Goal: Communication & Community: Answer question/provide support

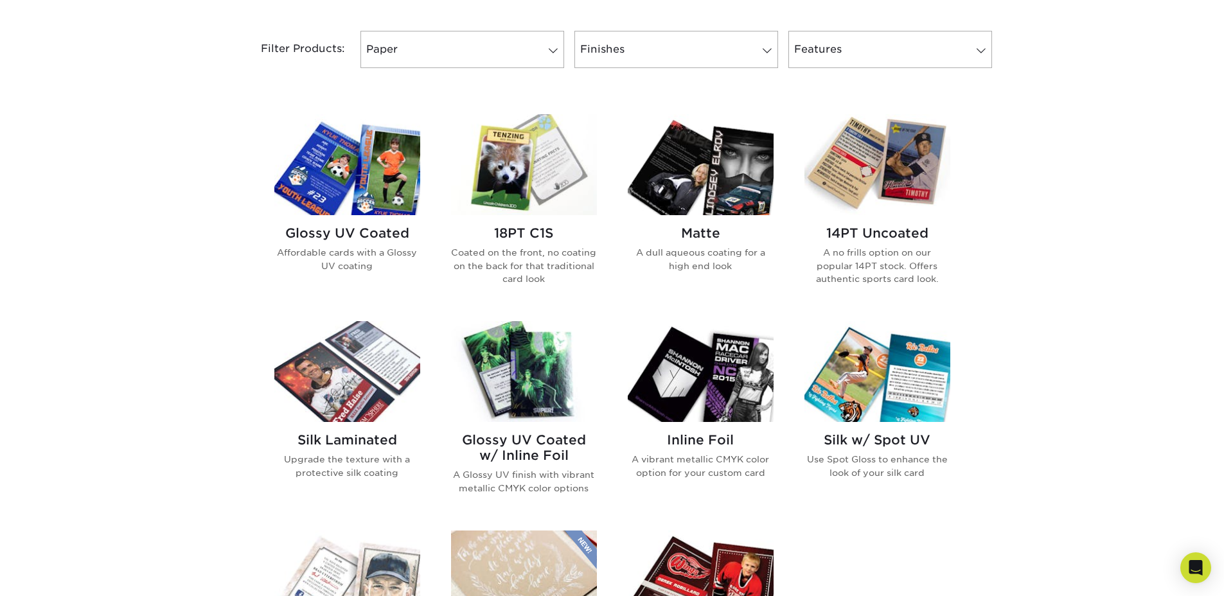
scroll to position [534, 0]
click at [148, 168] on div "Get started below by choosing your paper, finish, and features: Filtered Matche…" at bounding box center [612, 422] width 1224 height 958
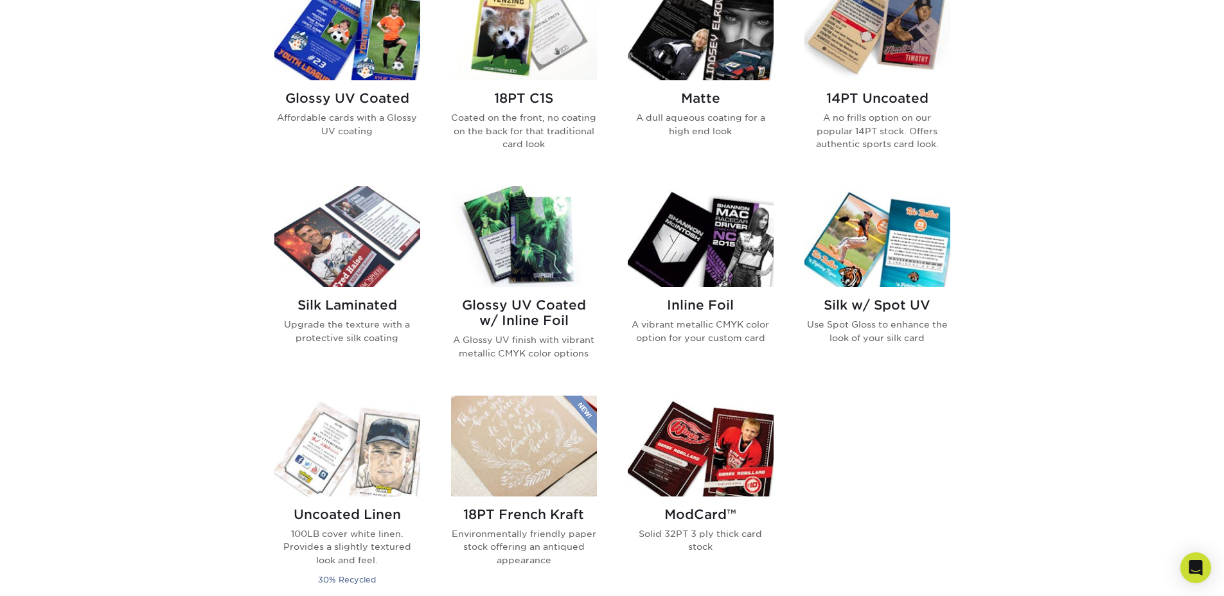
scroll to position [671, 0]
click at [677, 234] on img at bounding box center [701, 236] width 146 height 101
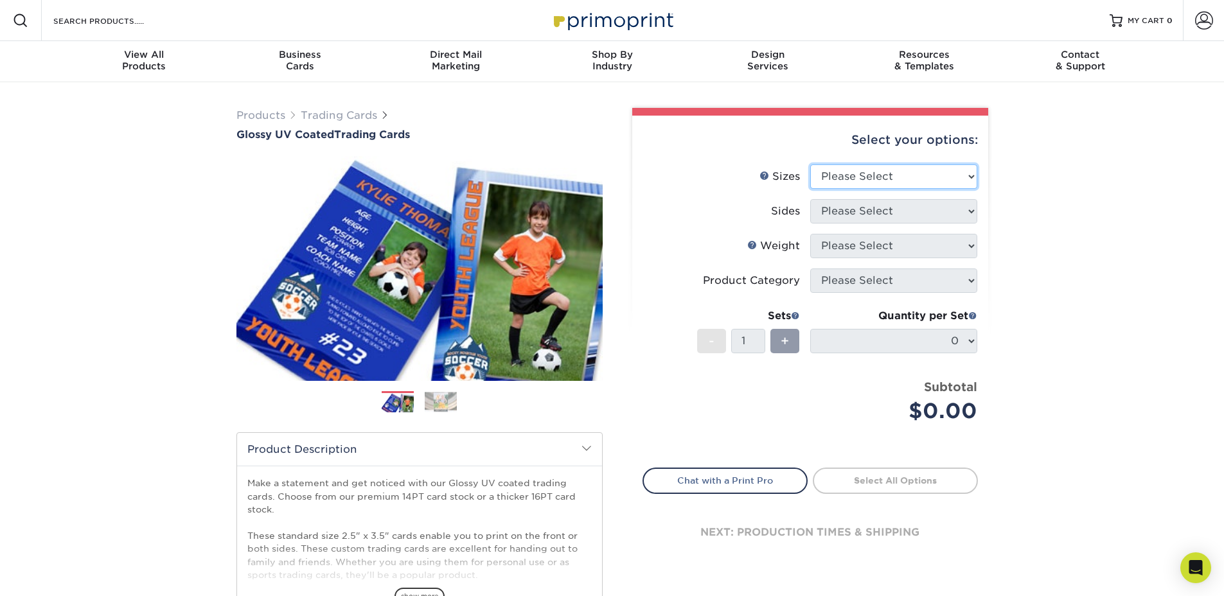
click at [867, 182] on select "Please Select 2.5" x 3.5"" at bounding box center [893, 176] width 167 height 24
click at [834, 172] on select "Please Select 2.5" x 3.5"" at bounding box center [893, 176] width 167 height 24
select select "2.50x3.50"
click at [810, 164] on select "Please Select 2.5" x 3.5"" at bounding box center [893, 176] width 167 height 24
click at [846, 211] on select "Please Select Print Both Sides Print Front Only" at bounding box center [893, 211] width 167 height 24
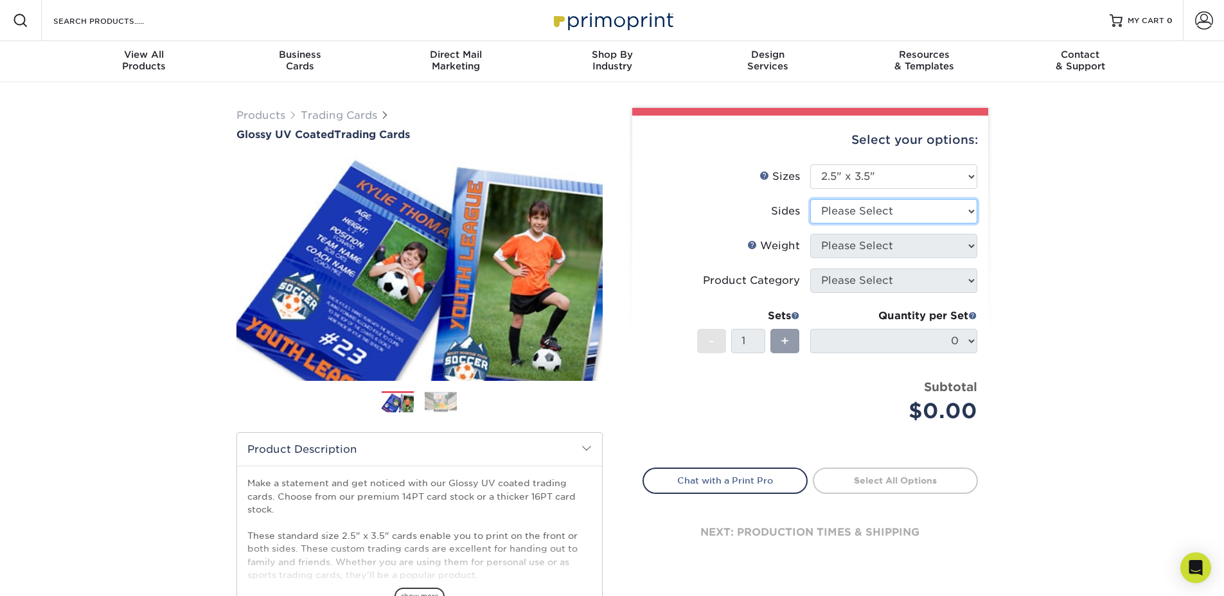
select select "13abbda7-1d64-4f25-8bb2-c179b224825d"
click at [810, 199] on select "Please Select Print Both Sides Print Front Only" at bounding box center [893, 211] width 167 height 24
click at [849, 246] on select "Please Select 16PT 14PT 18PT C1S" at bounding box center [893, 246] width 167 height 24
select select "18PTC1S"
click at [810, 234] on select "Please Select 16PT 14PT 18PT C1S" at bounding box center [893, 246] width 167 height 24
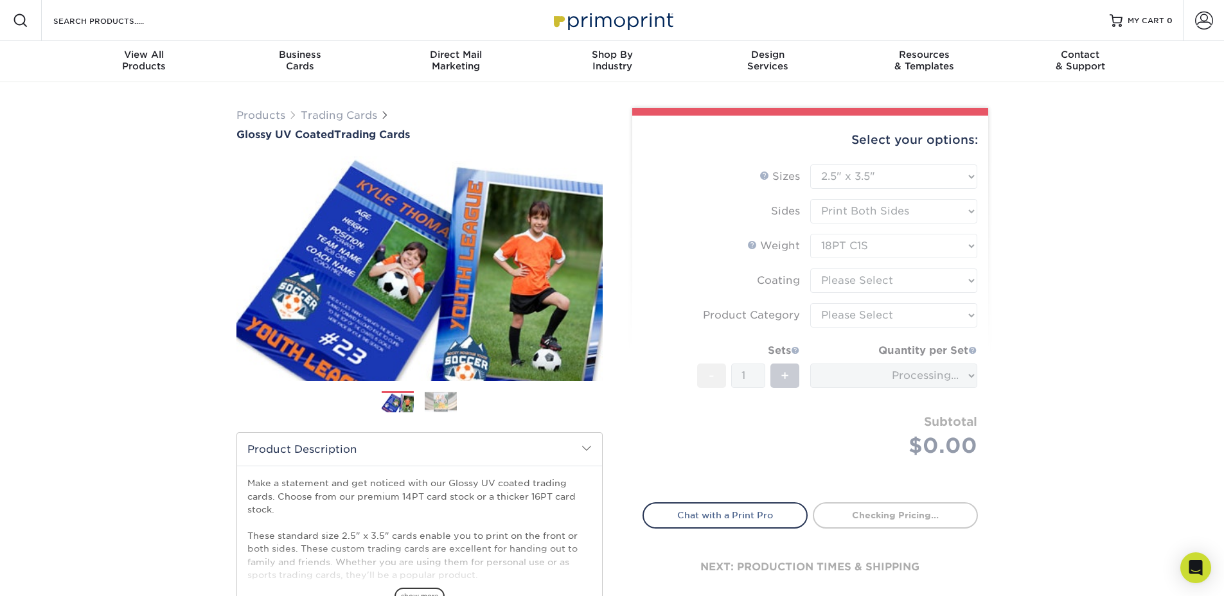
click at [859, 278] on form "Sizes Help Sizes Please Select 2.5" x 3.5" Sides Please Select 16PT - 1" at bounding box center [809, 325] width 335 height 323
click at [862, 280] on select at bounding box center [893, 280] width 167 height 24
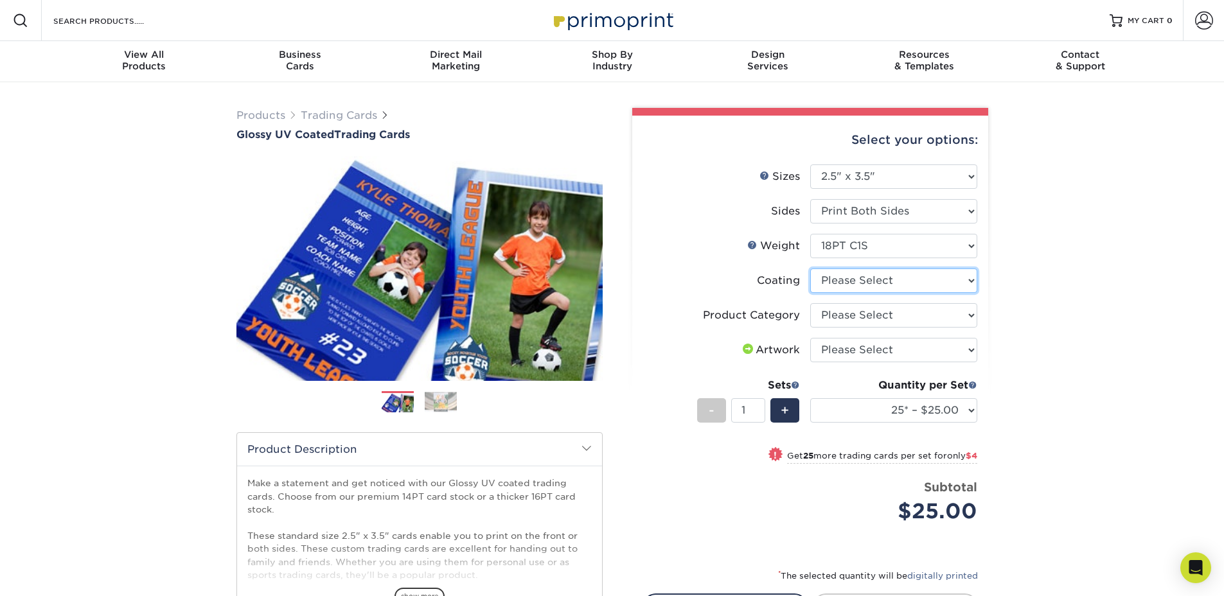
select select "1e8116af-acfc-44b1-83dc-8181aa338834"
click at [810, 268] on select at bounding box center [893, 280] width 167 height 24
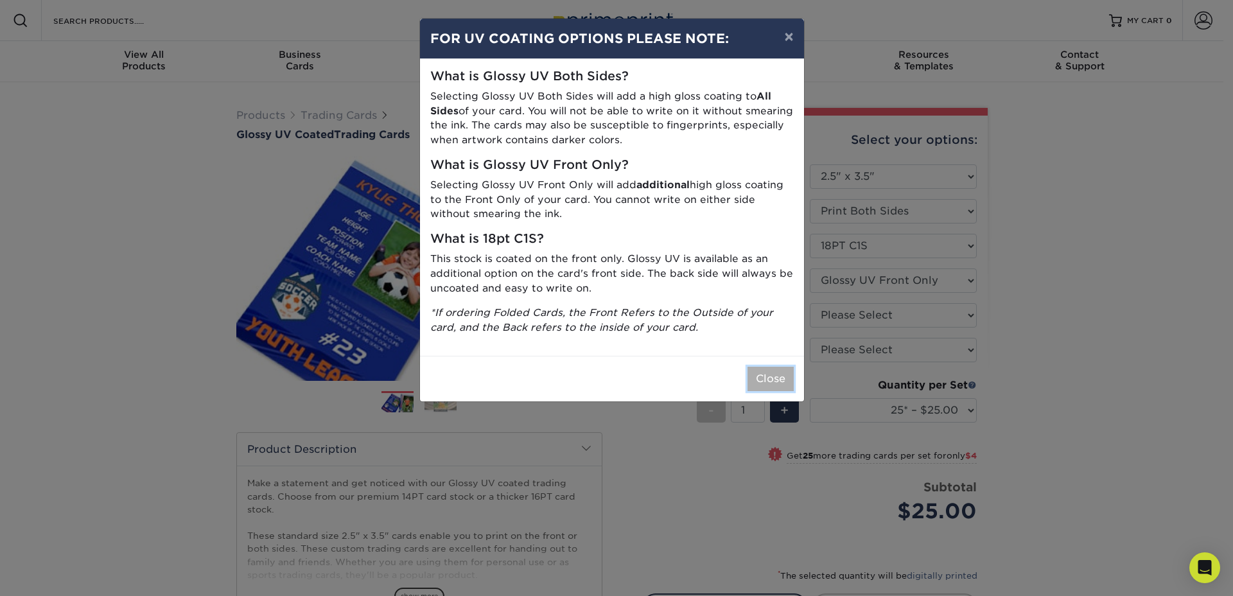
click at [775, 374] on button "Close" at bounding box center [771, 379] width 46 height 24
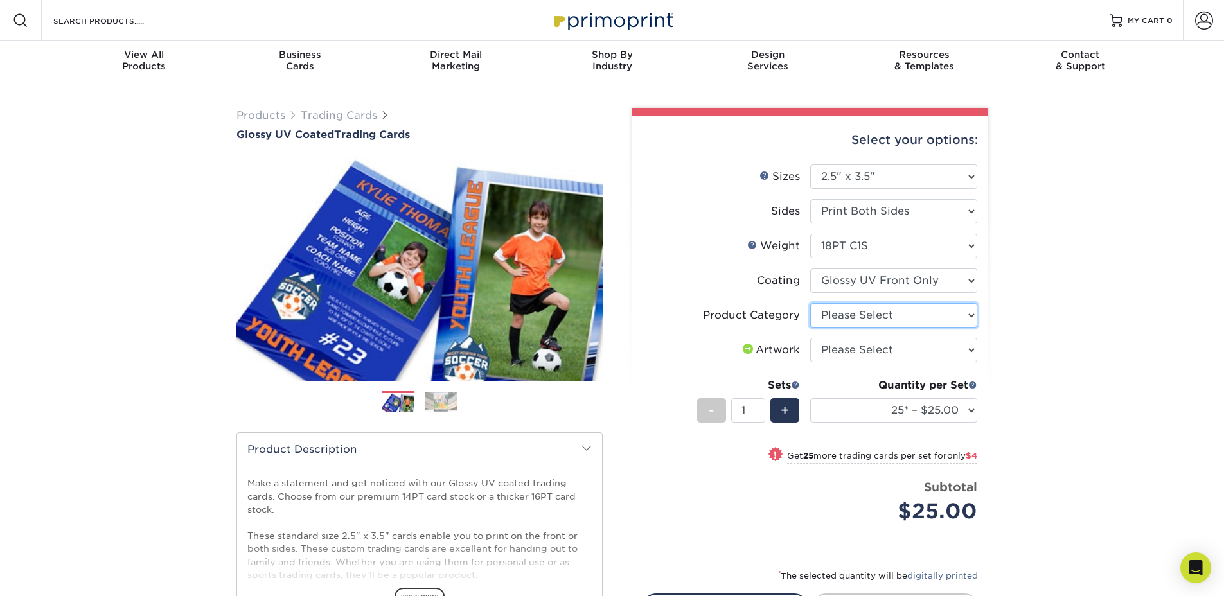
click at [852, 326] on select "Please Select Trading Cards" at bounding box center [893, 315] width 167 height 24
select select "c2f9bce9-36c2-409d-b101-c29d9d031e18"
click at [810, 303] on select "Please Select Trading Cards" at bounding box center [893, 315] width 167 height 24
click at [852, 348] on select "Please Select I will upload files I need a design - $100" at bounding box center [893, 350] width 167 height 24
select select "upload"
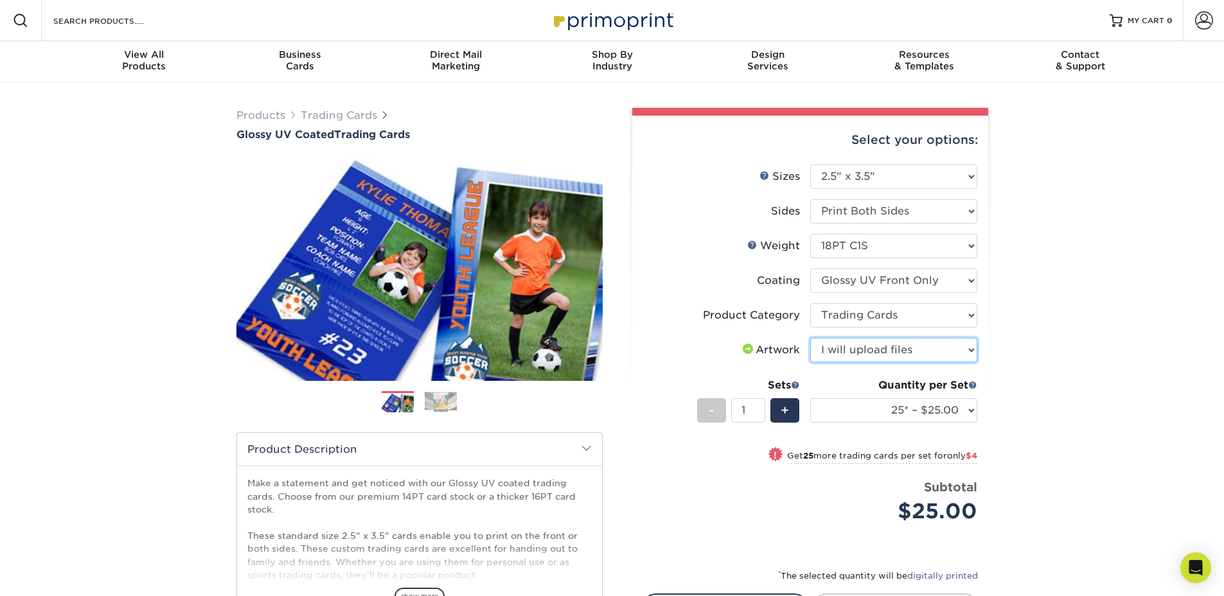
click at [810, 338] on select "Please Select I will upload files I need a design - $100" at bounding box center [893, 350] width 167 height 24
click at [858, 405] on select "25* – $25.00 50* – $29.00 75* – $37.00 100* – $41.00 250* – $48.00 500 – $58.00…" at bounding box center [893, 410] width 167 height 24
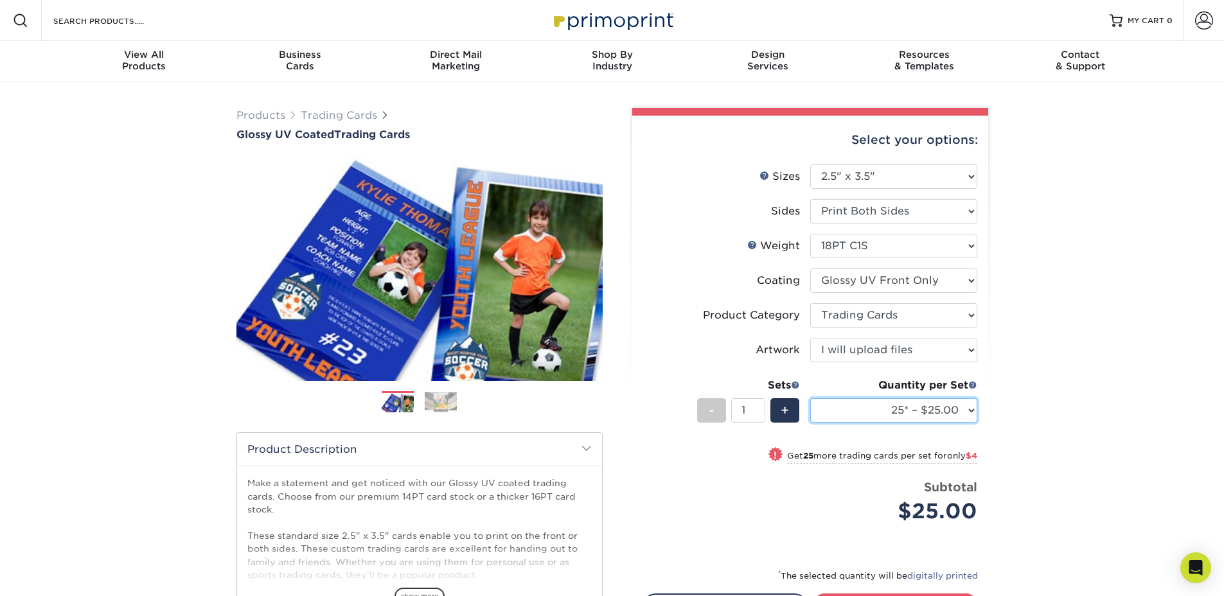
select select "2500 – $155.00"
click at [810, 398] on select "25* – $25.00 50* – $29.00 75* – $37.00 100* – $41.00 250* – $48.00 500 – $58.00…" at bounding box center [893, 410] width 167 height 24
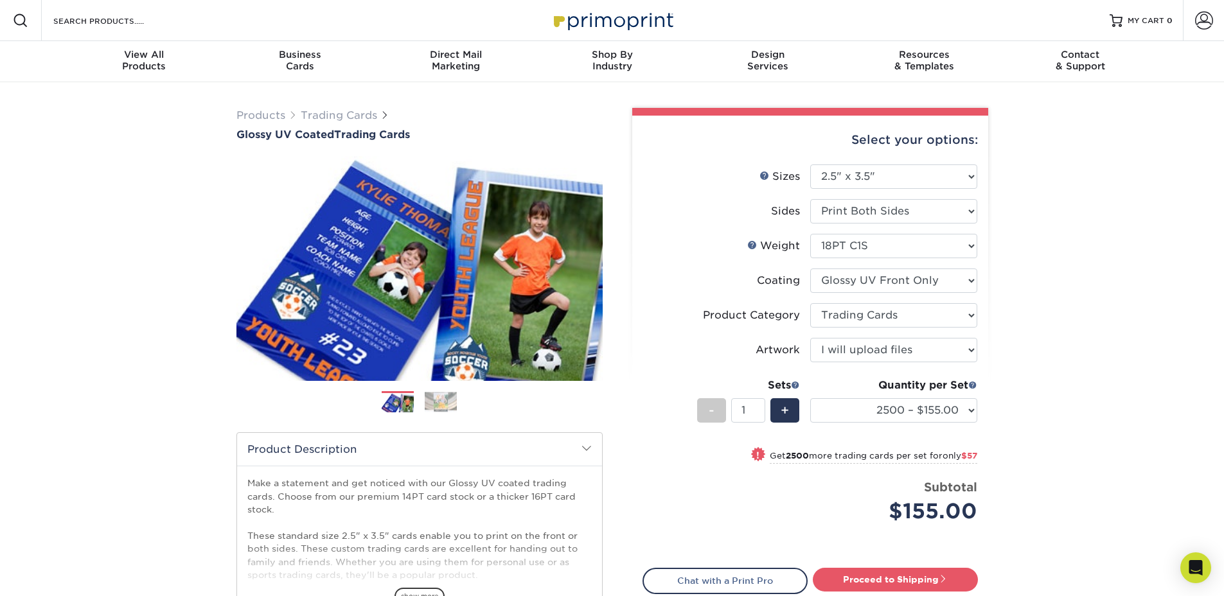
click at [425, 392] on img at bounding box center [441, 402] width 32 height 20
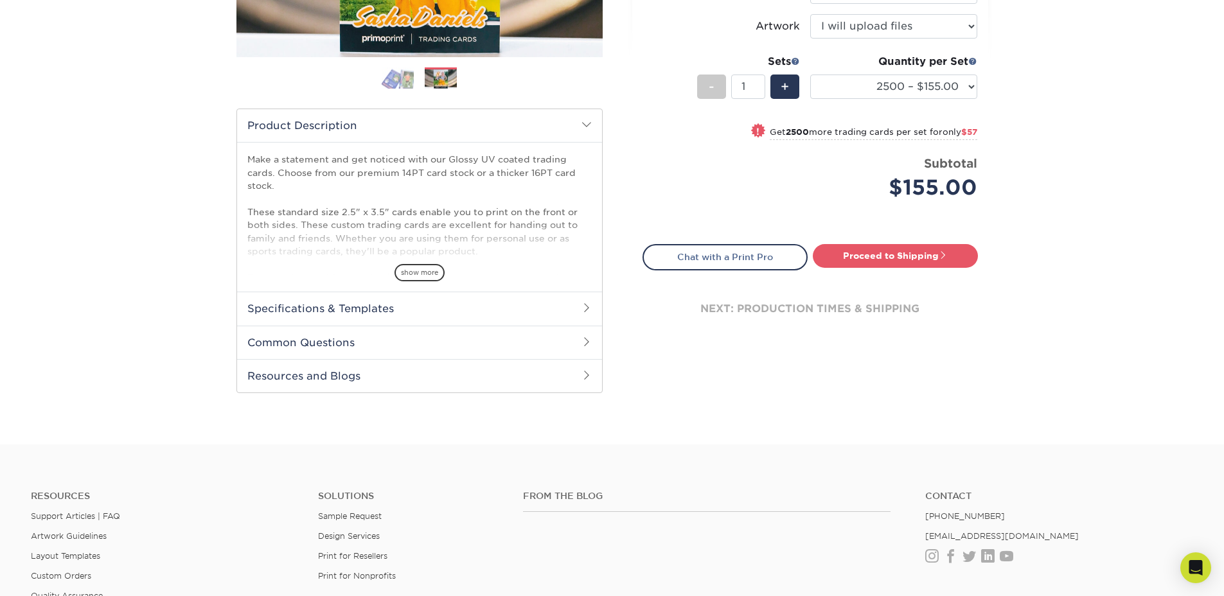
scroll to position [281, 0]
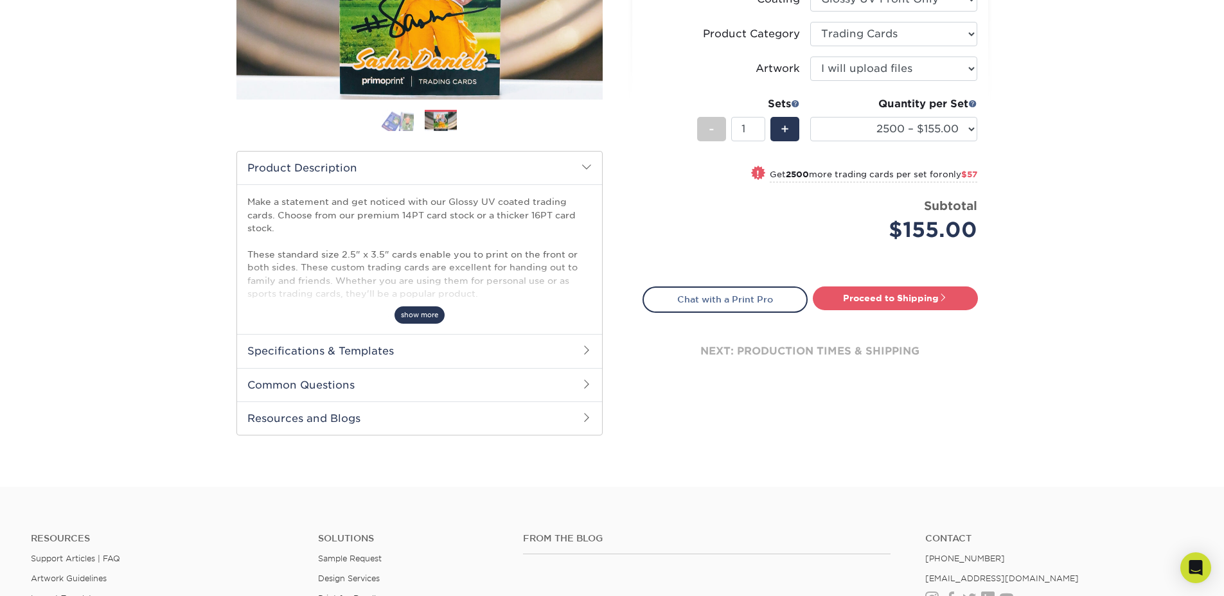
click at [424, 313] on span "show more" at bounding box center [419, 314] width 50 height 17
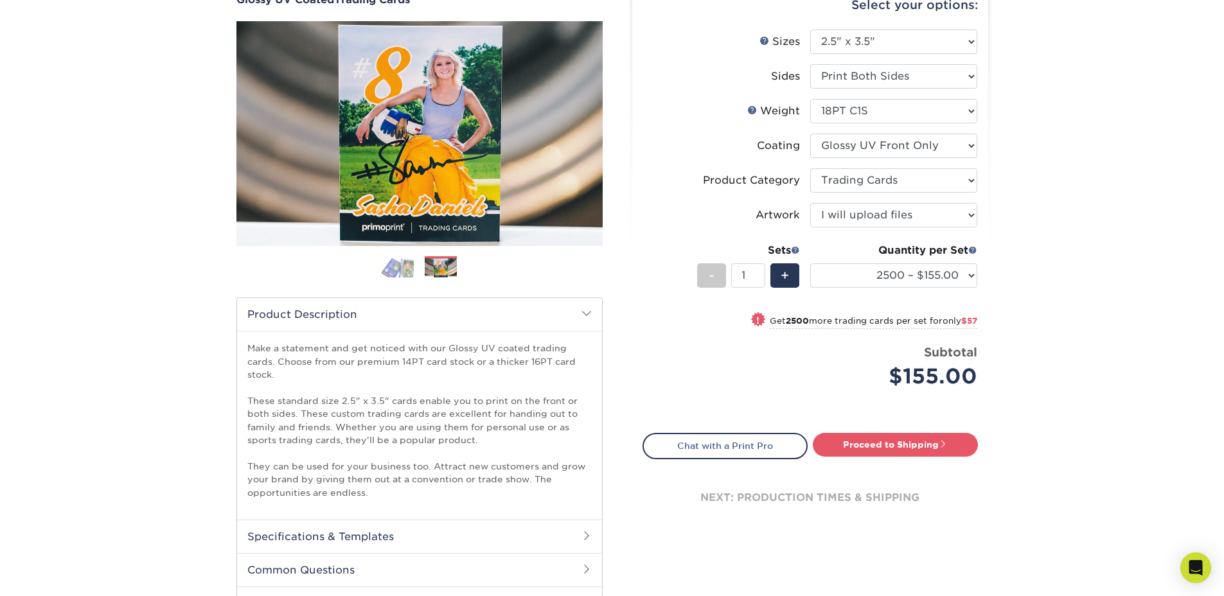
scroll to position [46, 0]
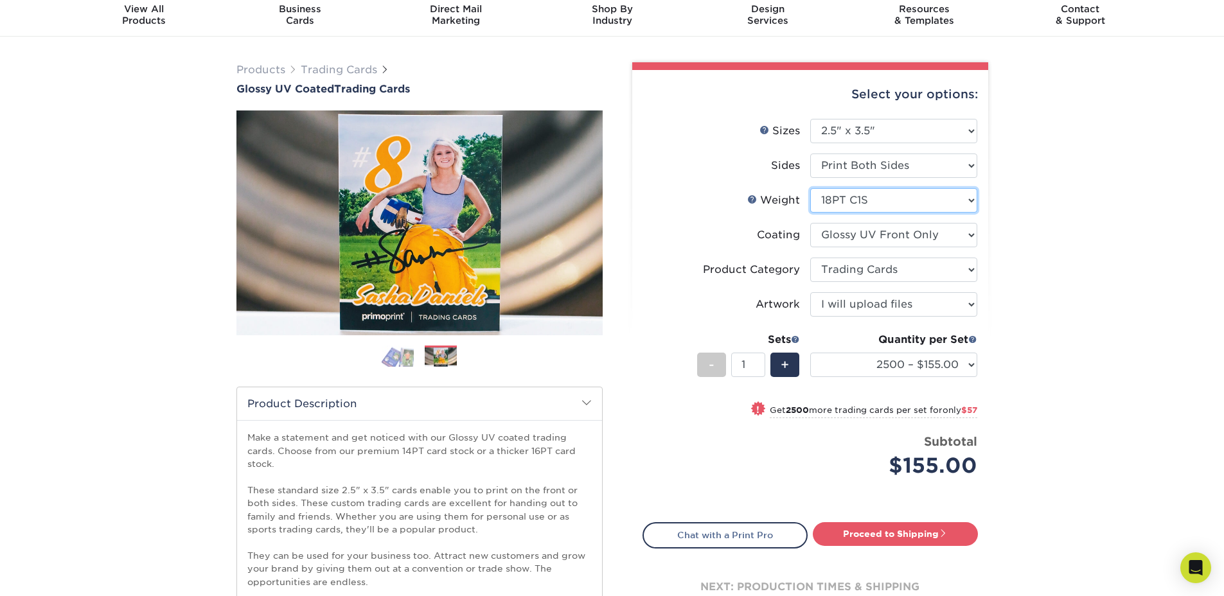
click at [857, 193] on select "Please Select 16PT 14PT 18PT C1S" at bounding box center [893, 200] width 167 height 24
select select "14PT"
click at [810, 188] on select "Please Select 16PT 14PT 18PT C1S" at bounding box center [893, 200] width 167 height 24
select select "-1"
select select
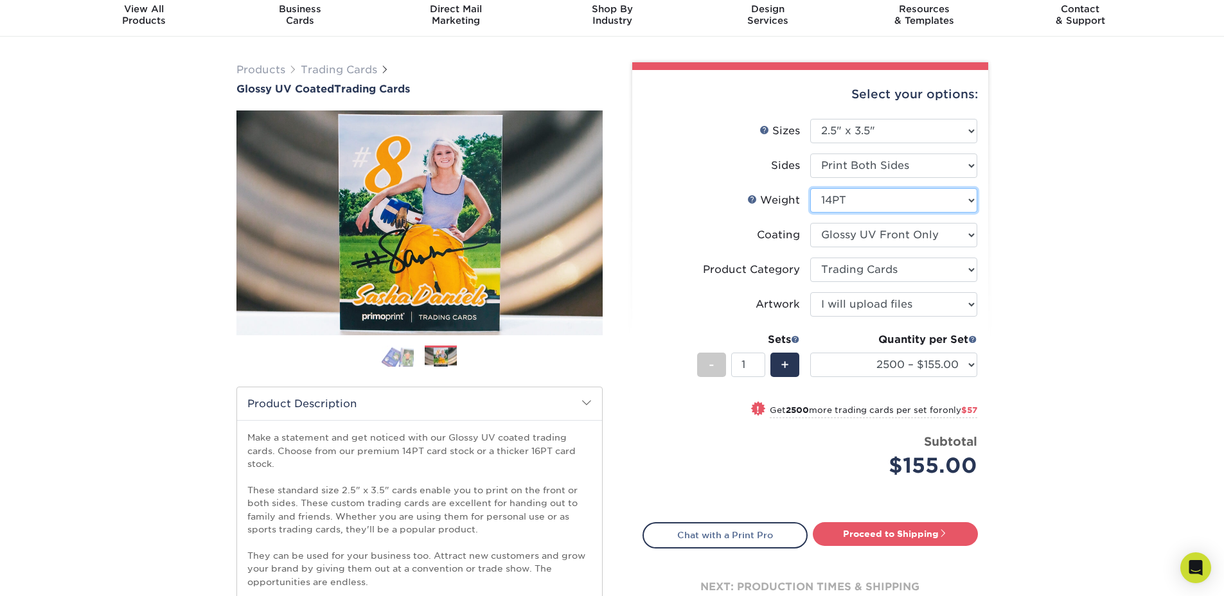
select select "-1"
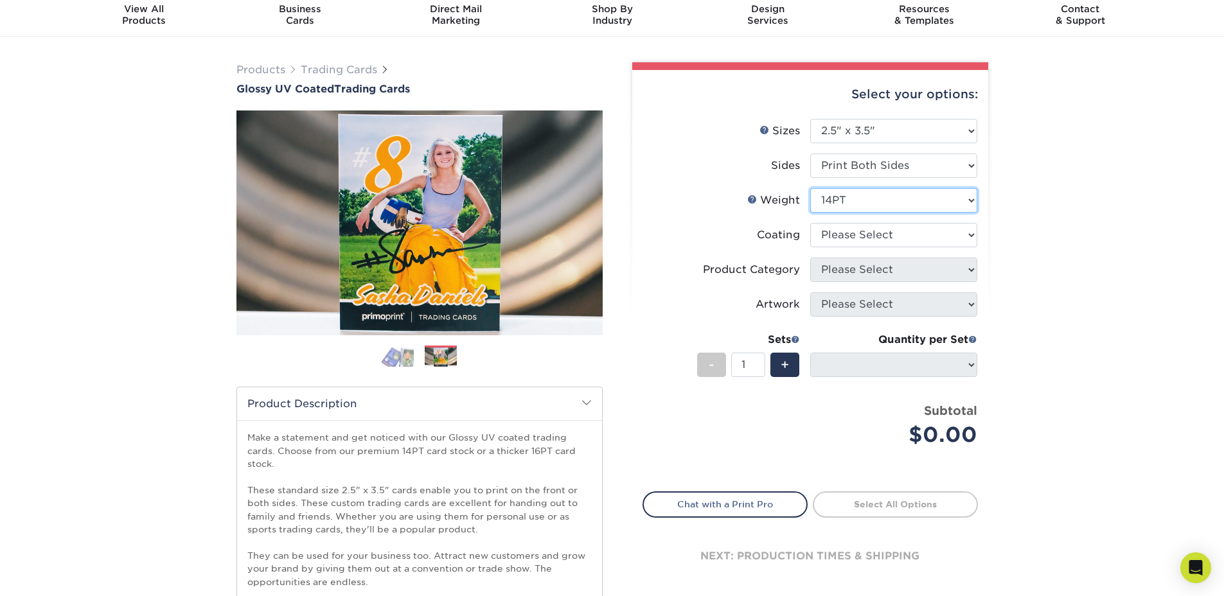
click at [840, 200] on select "Please Select 16PT 14PT 18PT C1S" at bounding box center [893, 200] width 167 height 24
select select "16PT"
click at [810, 188] on select "Please Select 16PT 14PT 18PT C1S" at bounding box center [893, 200] width 167 height 24
select select
click at [852, 232] on select at bounding box center [893, 235] width 167 height 24
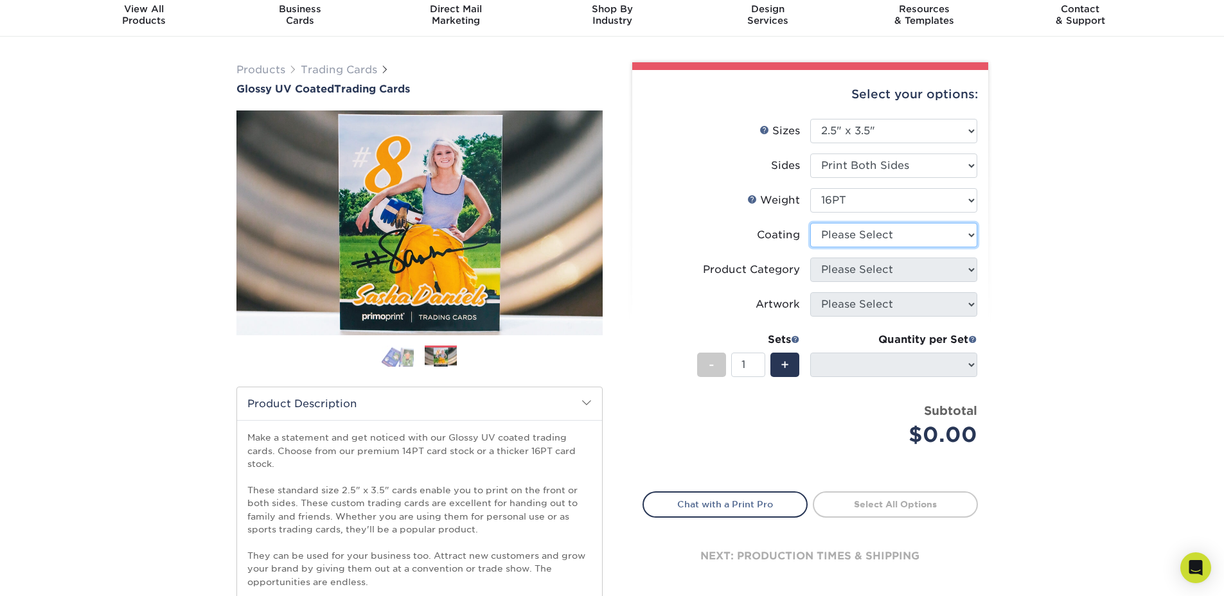
click at [847, 240] on select at bounding box center [893, 235] width 167 height 24
select select "1e8116af-acfc-44b1-83dc-8181aa338834"
click at [810, 223] on select at bounding box center [893, 235] width 167 height 24
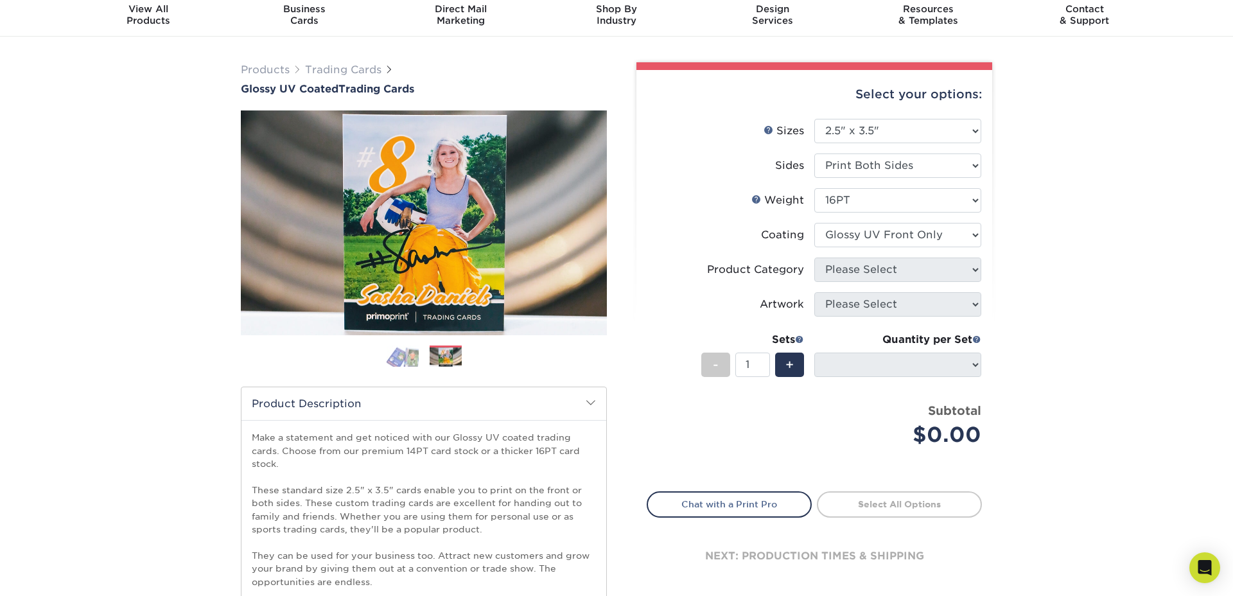
select select "-1"
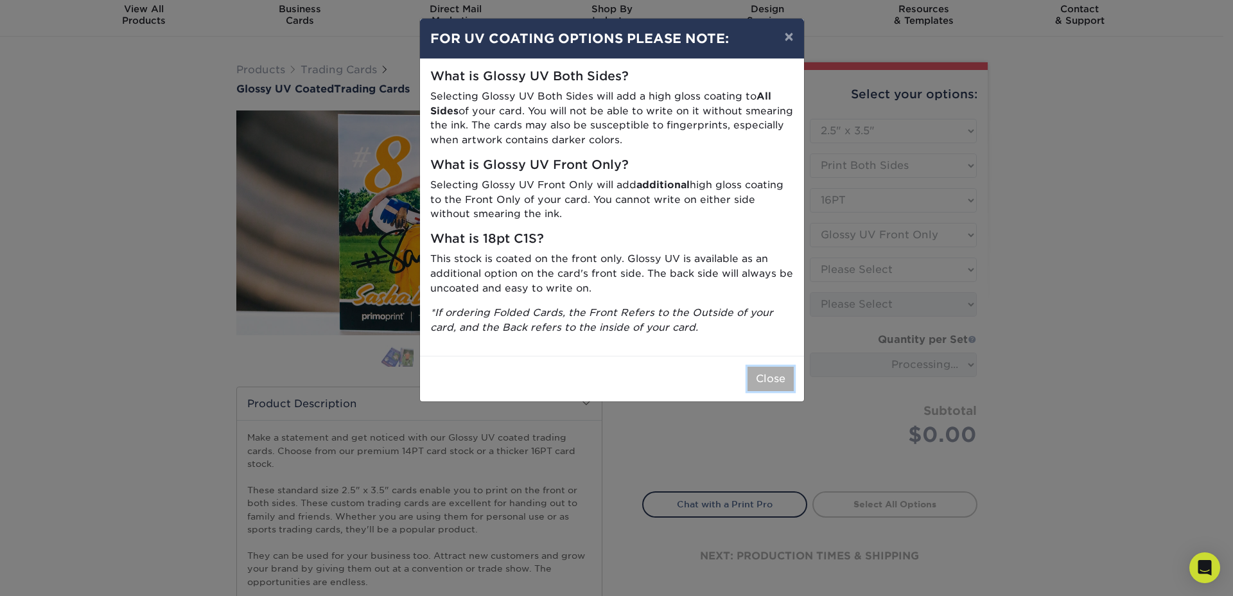
click at [777, 381] on button "Close" at bounding box center [771, 379] width 46 height 24
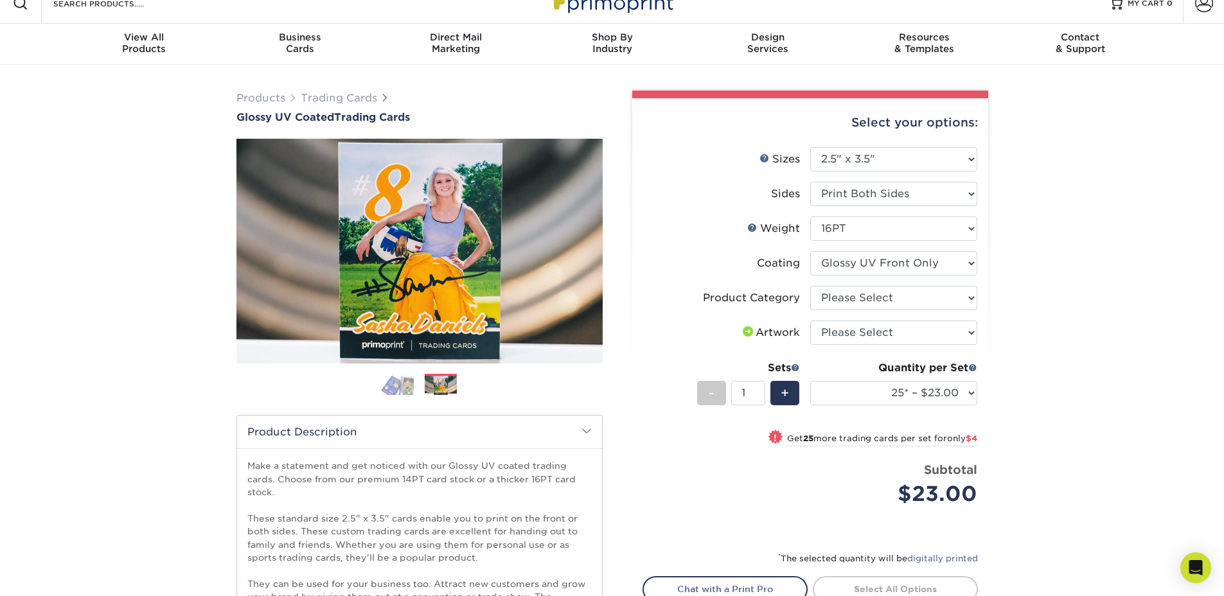
scroll to position [21, 0]
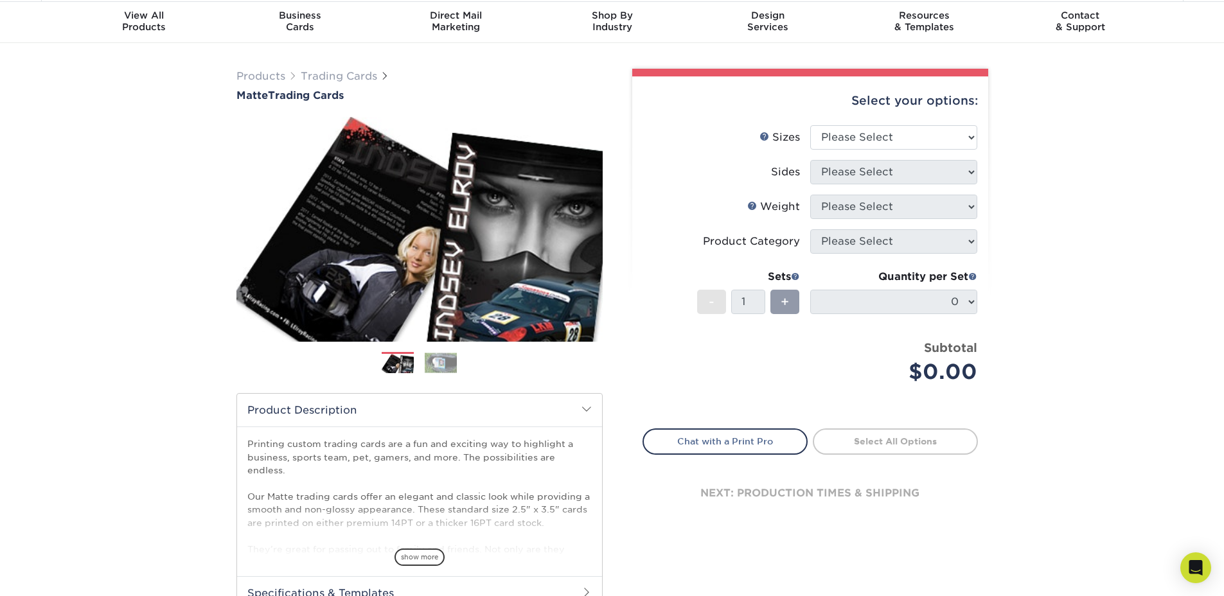
scroll to position [54, 0]
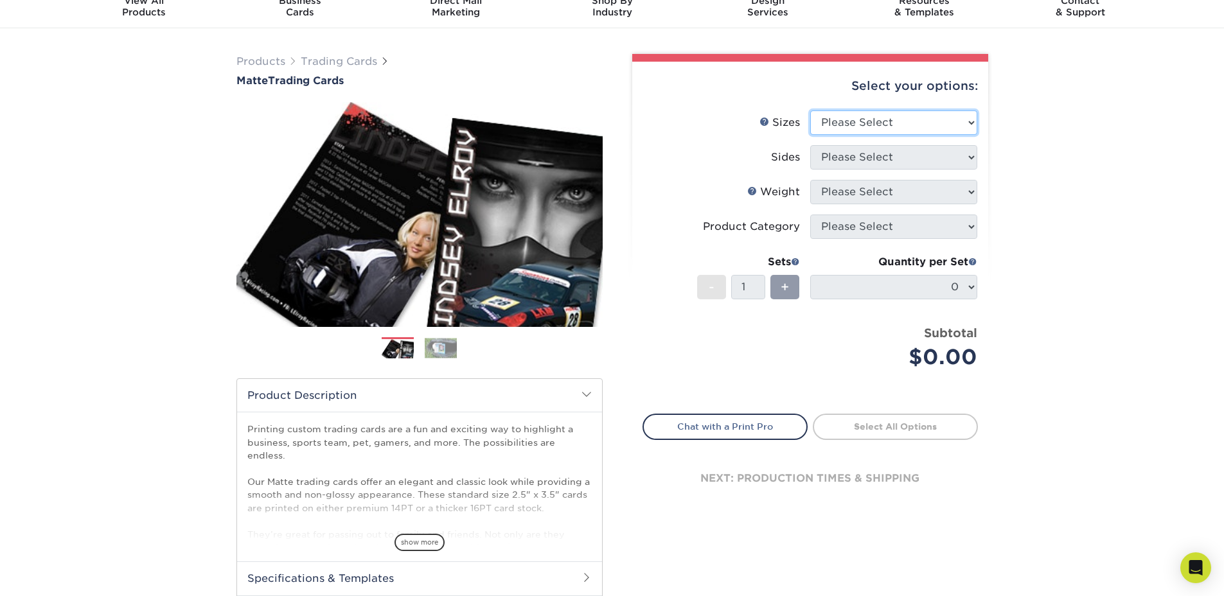
click at [851, 123] on select "Please Select 2.5" x 3.5"" at bounding box center [893, 122] width 167 height 24
select select "2.50x3.50"
click at [810, 110] on select "Please Select 2.5" x 3.5"" at bounding box center [893, 122] width 167 height 24
click at [849, 154] on select "Please Select" at bounding box center [893, 157] width 167 height 24
select select "13abbda7-1d64-4f25-8bb2-c179b224825d"
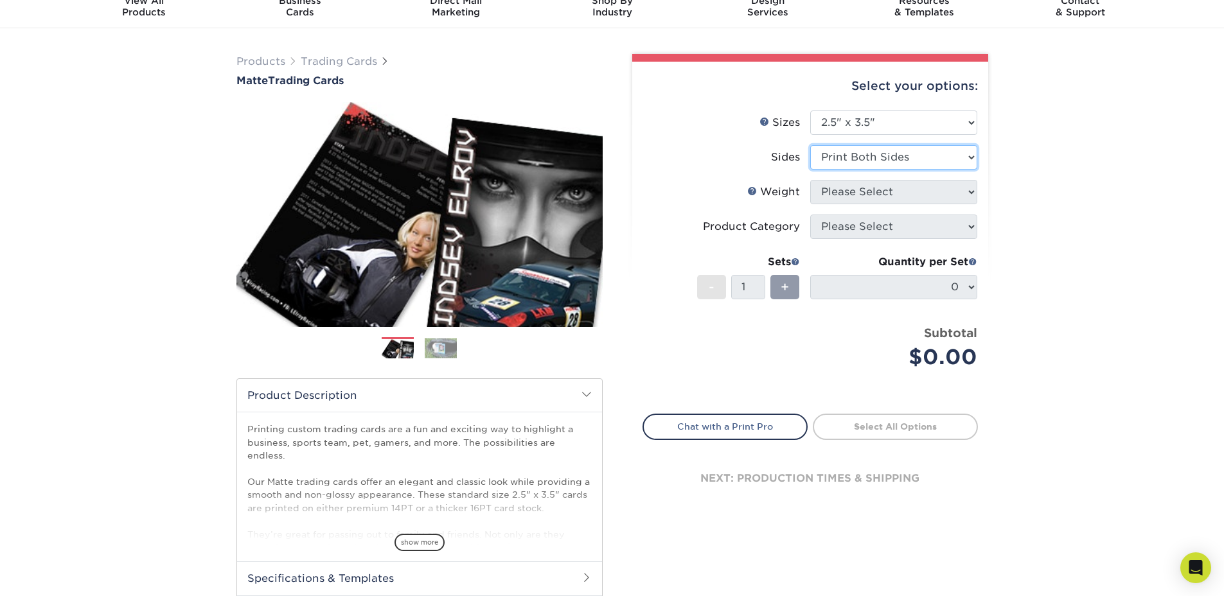
click at [810, 145] on select "Please Select Print Both Sides Print Front Only" at bounding box center [893, 157] width 167 height 24
click at [853, 191] on select "Please Select 16PT 14PT" at bounding box center [893, 192] width 167 height 24
select select "16PT"
click at [810, 180] on select "Please Select 16PT 14PT" at bounding box center [893, 192] width 167 height 24
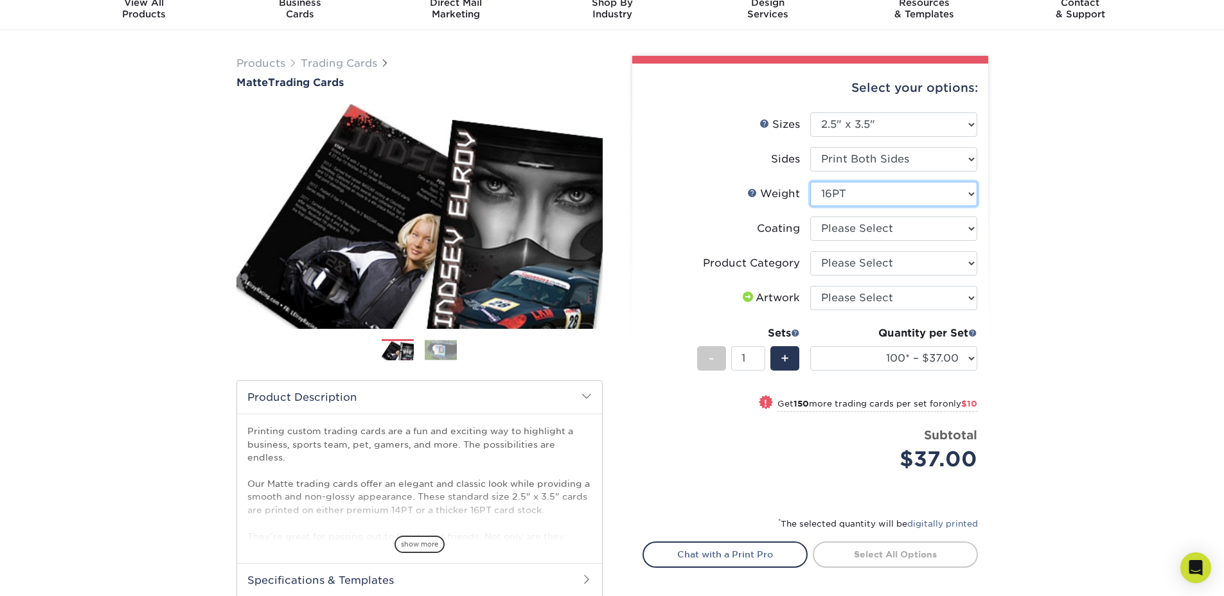
scroll to position [51, 0]
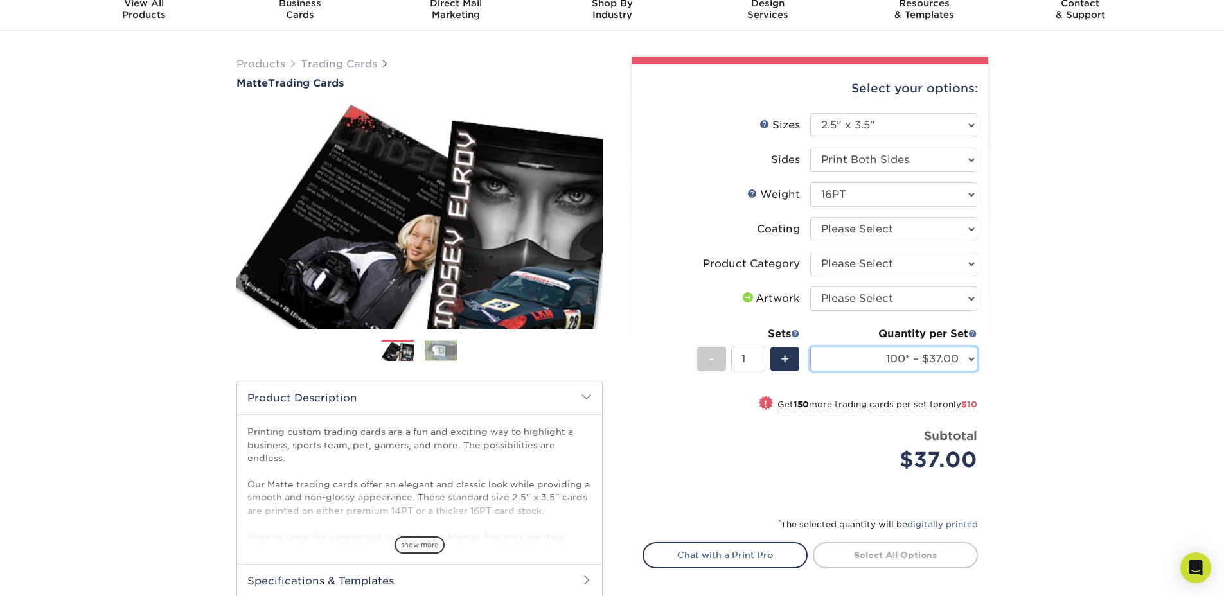
click at [909, 359] on select "100* – $37.00 250* – $47.00 500* – $58.00 1000 – $71.00 2500 – $141.00 5000 – $…" at bounding box center [893, 359] width 167 height 24
click at [901, 225] on select at bounding box center [893, 229] width 167 height 24
select select "121bb7b5-3b4d-429f-bd8d-bbf80e953313"
click at [810, 217] on select at bounding box center [893, 229] width 167 height 24
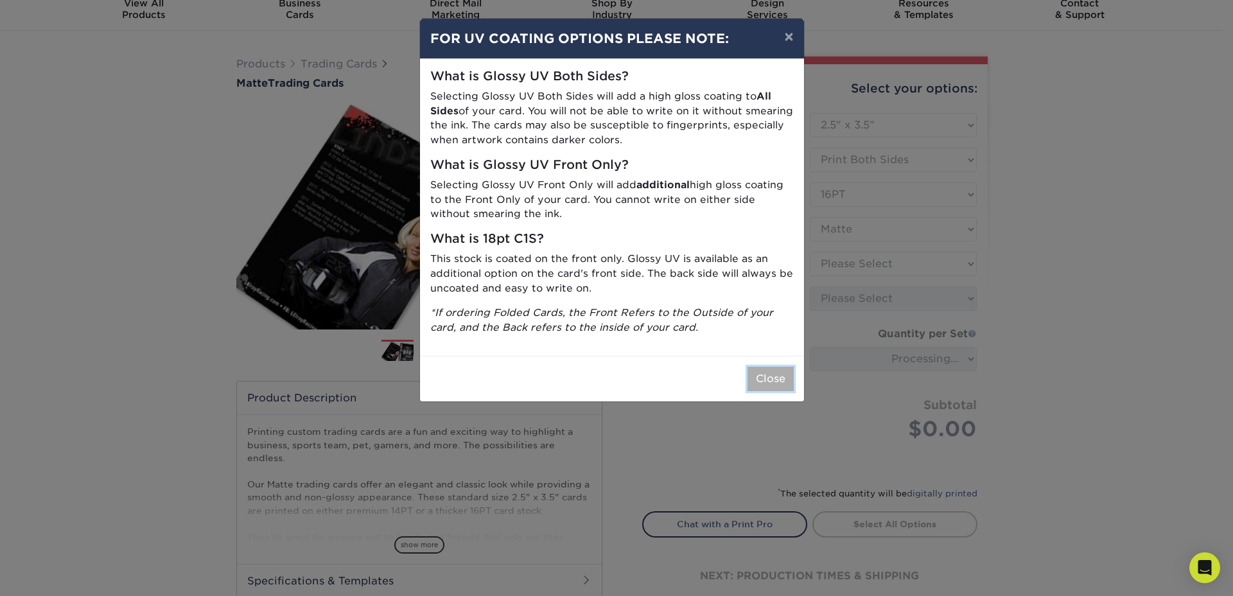
click at [765, 388] on button "Close" at bounding box center [771, 379] width 46 height 24
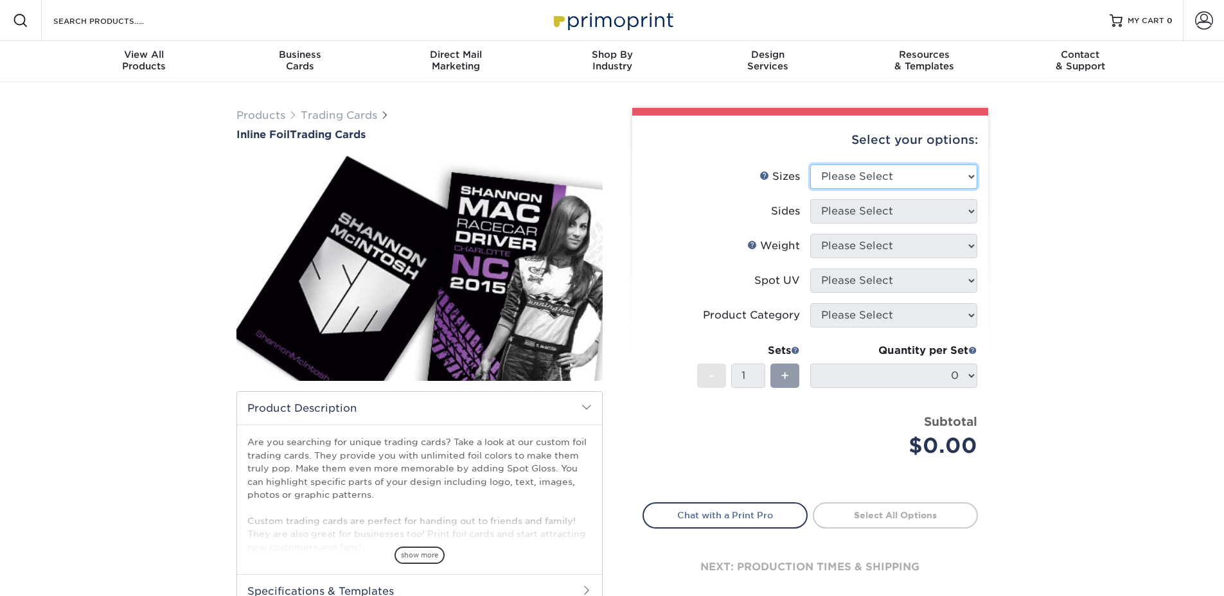
click at [872, 172] on select "Please Select 2.5" x 3.5"" at bounding box center [893, 176] width 167 height 24
select select "2.50x3.50"
click at [810, 164] on select "Please Select 2.5" x 3.5"" at bounding box center [893, 176] width 167 height 24
click at [861, 214] on select "Please Select Print Both Sides - Foil Back Only Print Both Sides - Foil Both Si…" at bounding box center [893, 211] width 167 height 24
click at [810, 199] on select "Please Select Print Both Sides - Foil Back Only Print Both Sides - Foil Both Si…" at bounding box center [893, 211] width 167 height 24
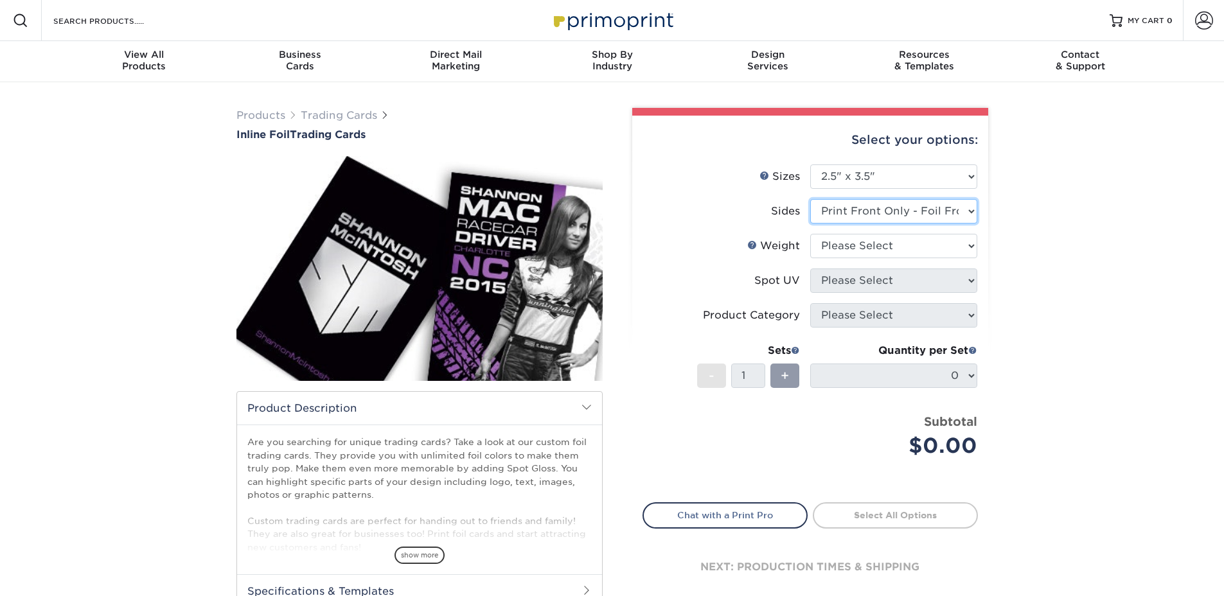
click at [865, 216] on select "Please Select Print Both Sides - Foil Back Only Print Both Sides - Foil Both Si…" at bounding box center [893, 211] width 167 height 24
select select "e9e9dfb3-fba1-4d60-972c-fd9ca5904d33"
click at [810, 199] on select "Please Select Print Both Sides - Foil Back Only Print Both Sides - Foil Both Si…" at bounding box center [893, 211] width 167 height 24
click at [876, 251] on select "Please Select 16PT" at bounding box center [893, 246] width 167 height 24
select select "16PT"
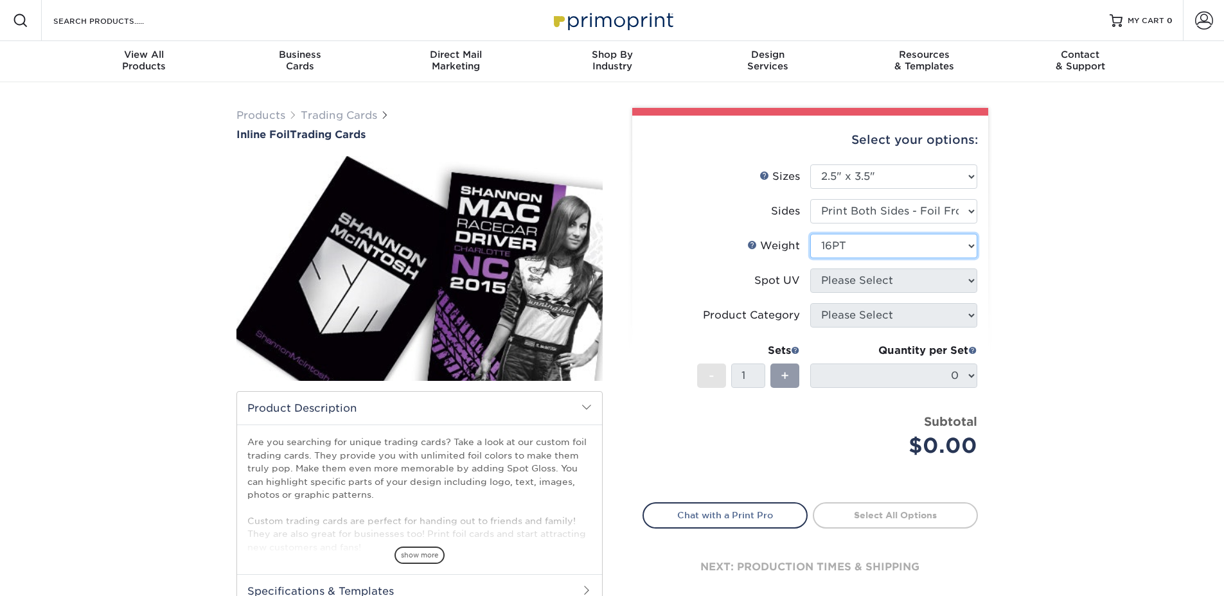
click at [810, 234] on select "Please Select 16PT" at bounding box center [893, 246] width 167 height 24
click at [867, 281] on select "Please Select No Spot UV Front and Back (Both Sides) Front Only Back Only" at bounding box center [893, 280] width 167 height 24
select select "0"
click at [810, 268] on select "Please Select No Spot UV Front and Back (Both Sides) Front Only Back Only" at bounding box center [893, 280] width 167 height 24
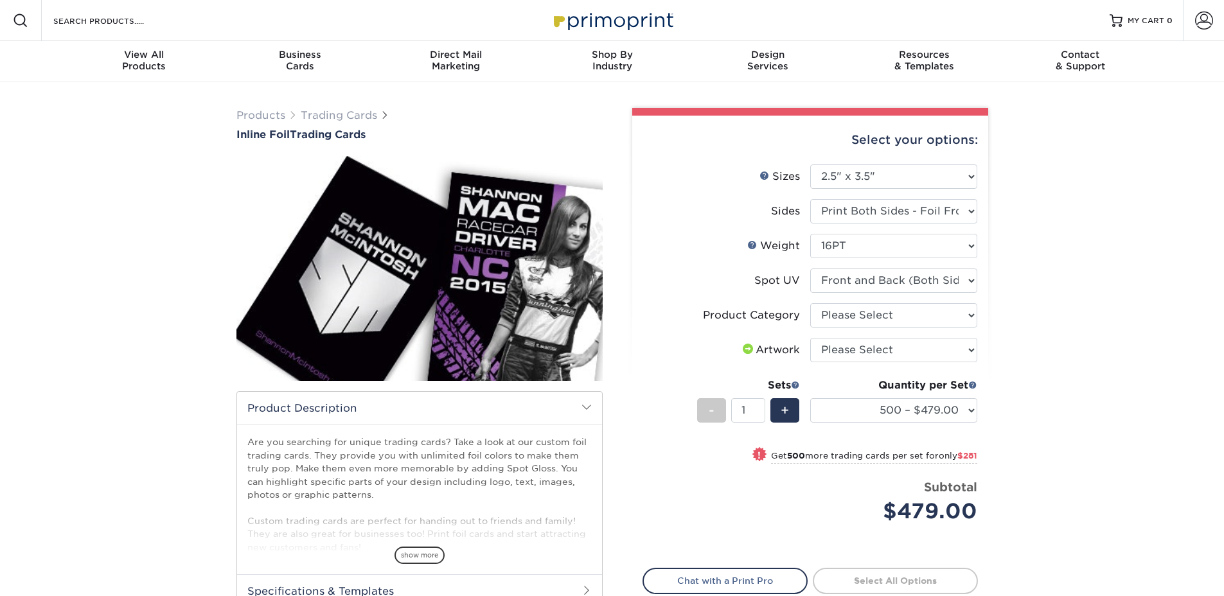
click at [904, 396] on div "Quantity per Set 500 – $479.00 1000 – $760.00 2500 – $1104.00 5000 – $1565.00 (…" at bounding box center [893, 408] width 167 height 60
click at [906, 400] on select "500 – $479.00 1000 – $760.00 2500 – $1104.00 5000 – $1565.00" at bounding box center [893, 410] width 167 height 24
click at [915, 353] on select "Please Select I will upload files I need a design - $100" at bounding box center [893, 350] width 167 height 24
click at [907, 313] on select "Please Select Trading Cards" at bounding box center [893, 315] width 167 height 24
select select "c2f9bce9-36c2-409d-b101-c29d9d031e18"
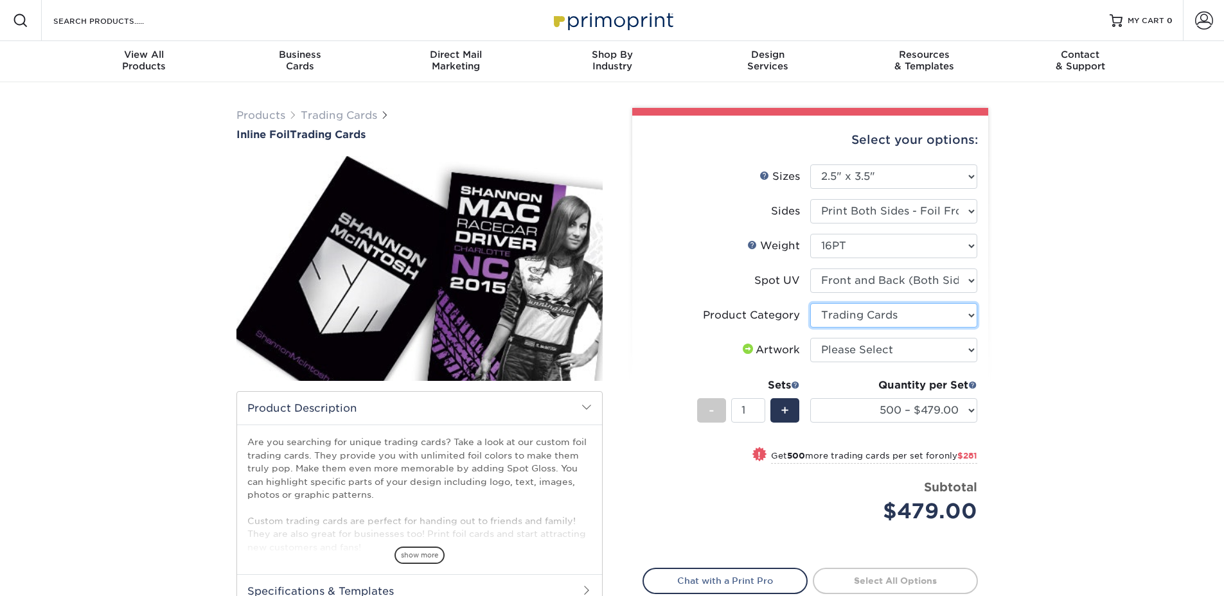
click at [810, 303] on select "Please Select Trading Cards" at bounding box center [893, 315] width 167 height 24
click at [888, 339] on select "Please Select I will upload files I need a design - $100" at bounding box center [893, 350] width 167 height 24
select select "upload"
click at [810, 338] on select "Please Select I will upload files I need a design - $100" at bounding box center [893, 350] width 167 height 24
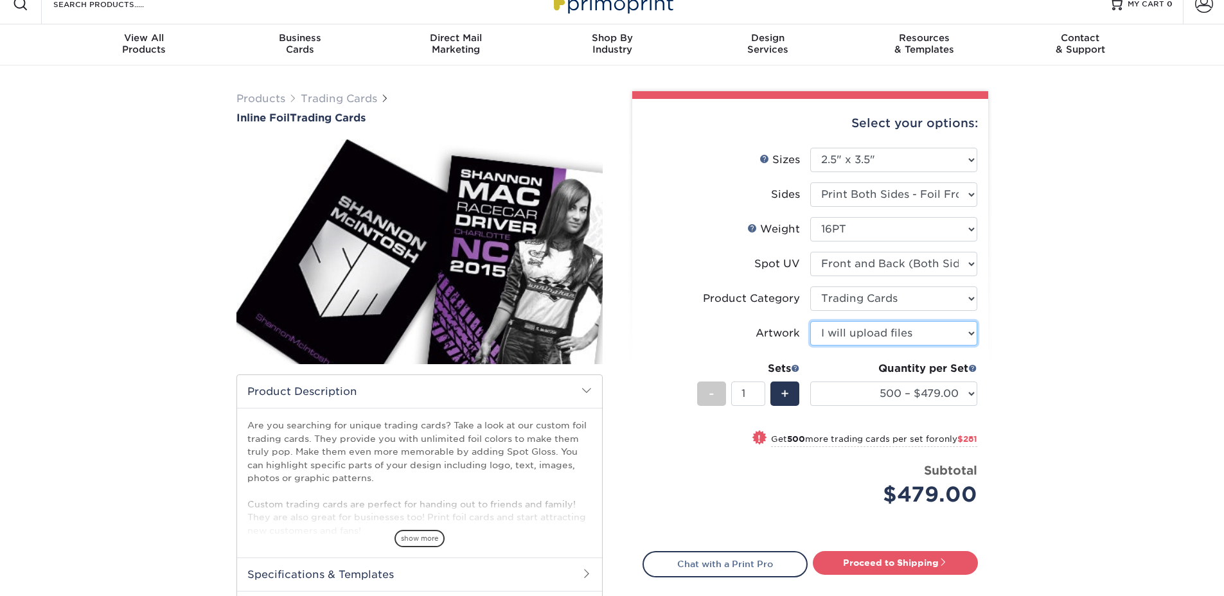
scroll to position [21, 0]
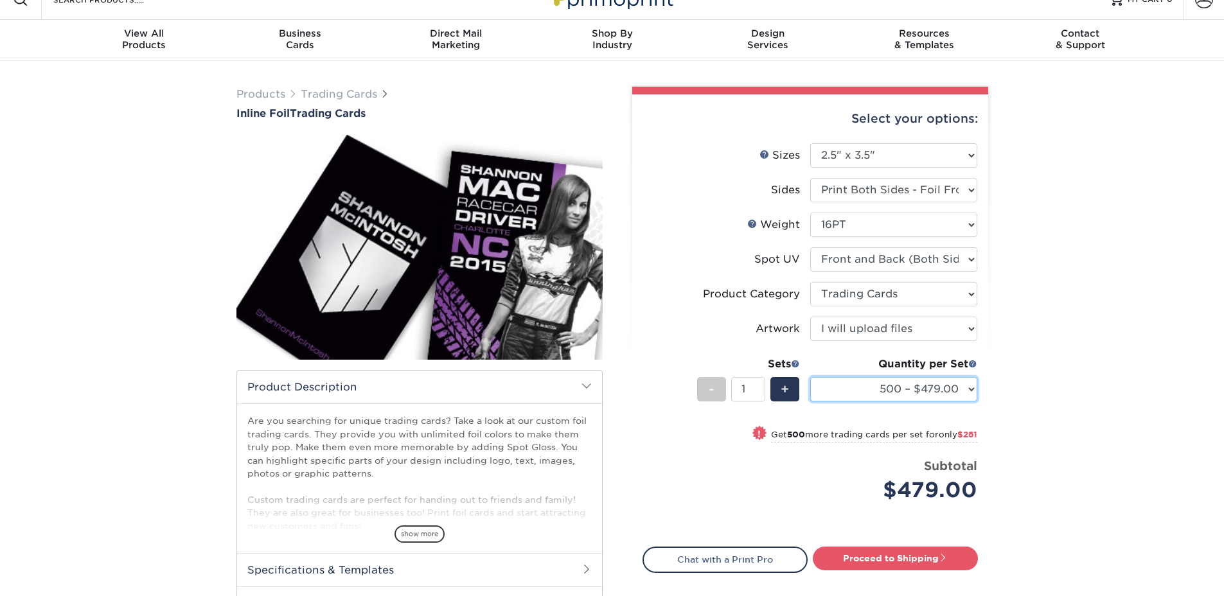
click at [919, 392] on select "500 – $479.00 1000 – $760.00 2500 – $1104.00 5000 – $1565.00" at bounding box center [893, 389] width 167 height 24
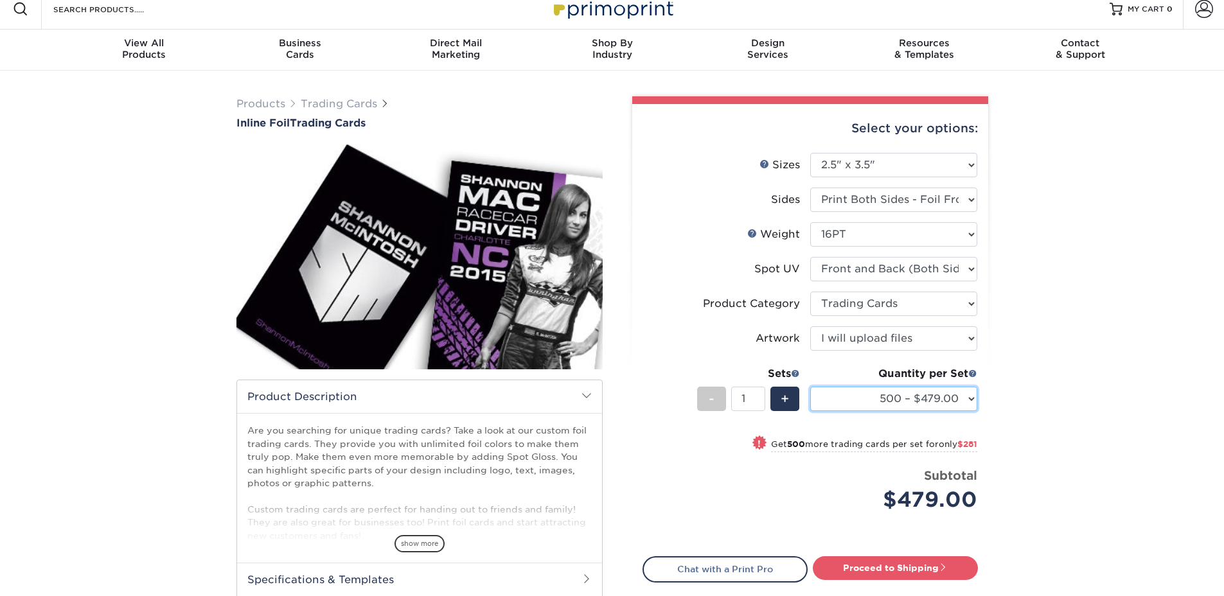
scroll to position [25, 0]
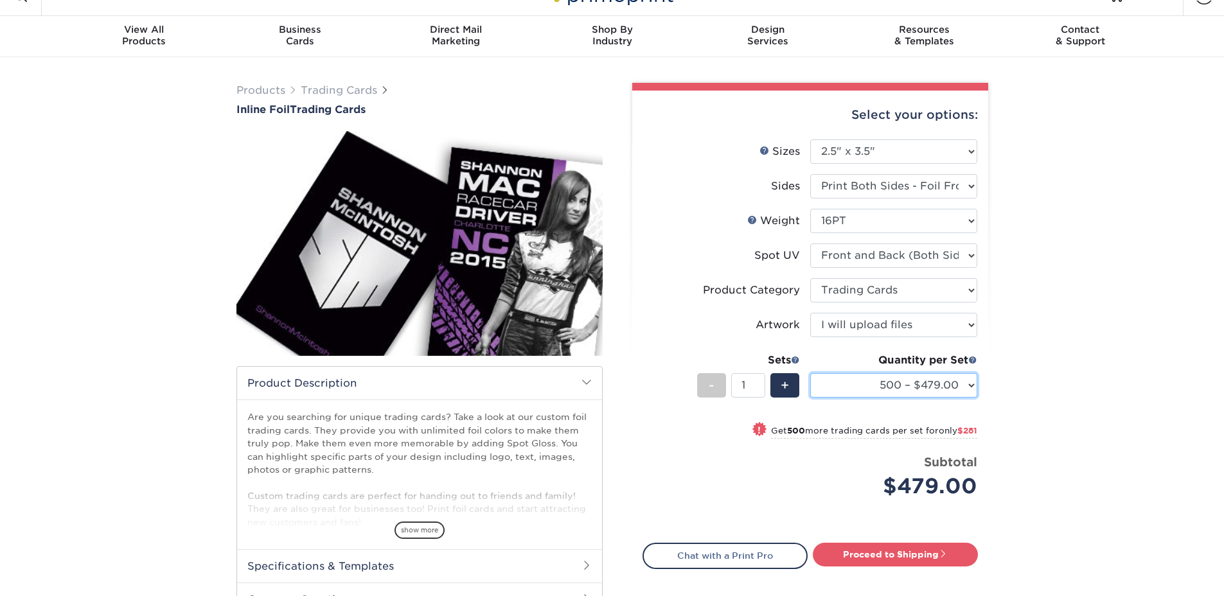
click at [957, 388] on select "500 – $479.00 1000 – $760.00 2500 – $1104.00 5000 – $1565.00" at bounding box center [893, 385] width 167 height 24
click at [922, 400] on div "Quantity per Set 500 – $479.00 1000 – $760.00 2500 – $1104.00 5000 – $1565.00 (…" at bounding box center [893, 383] width 167 height 60
click at [922, 393] on select "500 – $479.00 1000 – $760.00 2500 – $1104.00 5000 – $1565.00" at bounding box center [893, 385] width 167 height 24
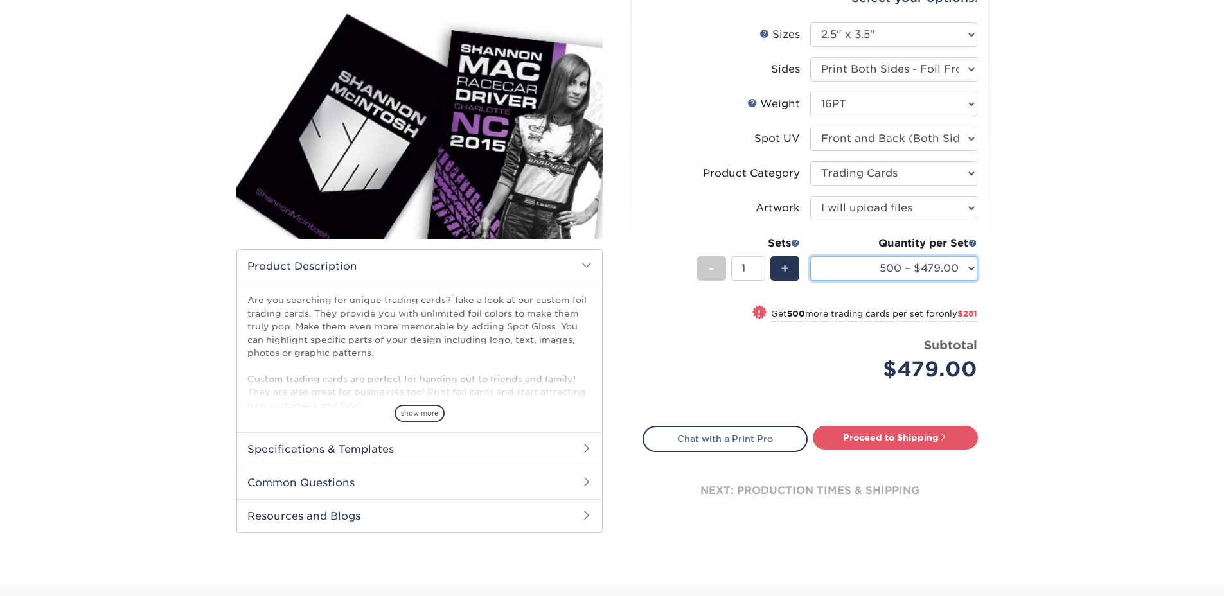
scroll to position [141, 0]
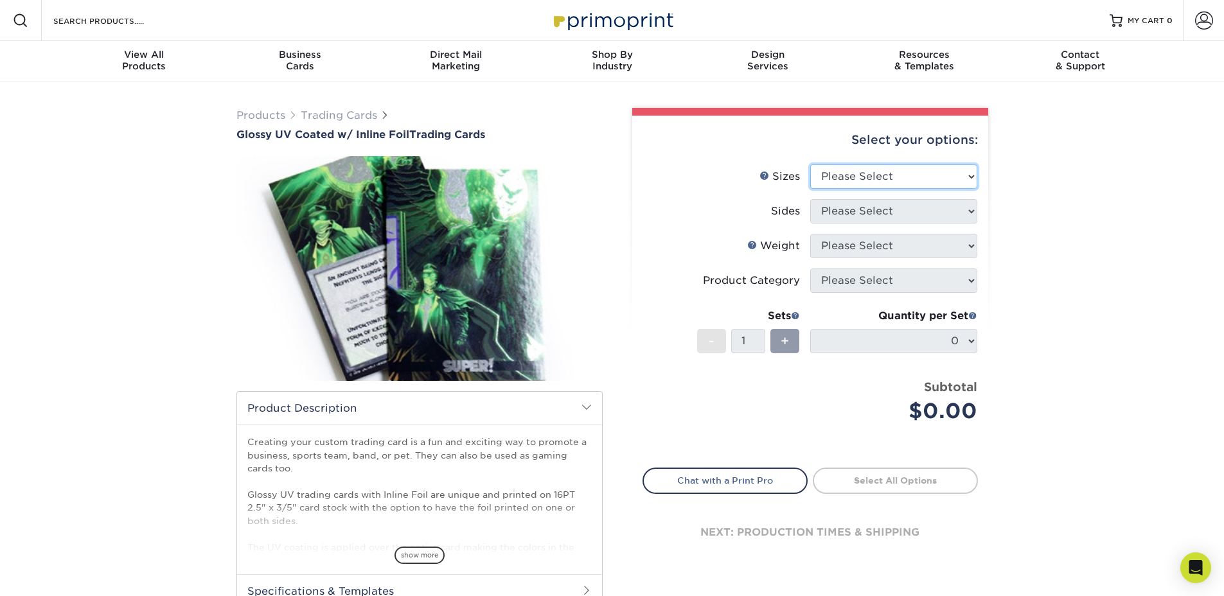
click at [861, 171] on select "Please Select 2.5" x 3.5"" at bounding box center [893, 176] width 167 height 24
select select "2.50x3.50"
click at [810, 164] on select "Please Select 2.5" x 3.5"" at bounding box center [893, 176] width 167 height 24
click at [856, 202] on select "Please Select" at bounding box center [893, 211] width 167 height 24
select select "e9e9dfb3-fba1-4d60-972c-fd9ca5904d33"
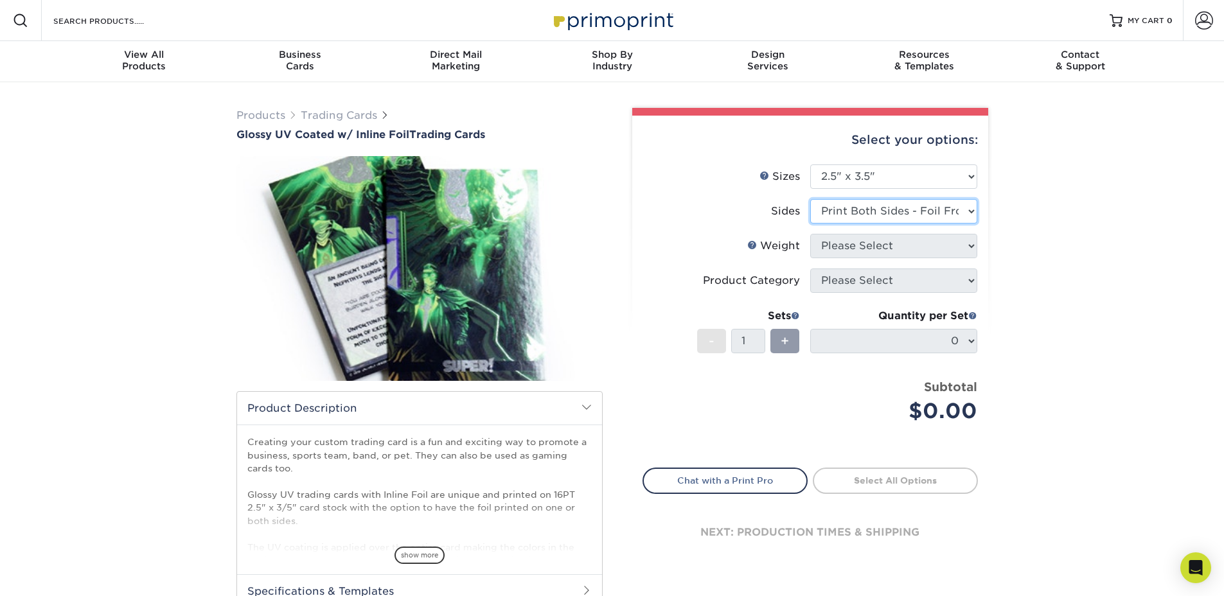
click at [810, 199] on select "Please Select Print Both Sides - Foil Back Only Print Both Sides - Foil Both Si…" at bounding box center [893, 211] width 167 height 24
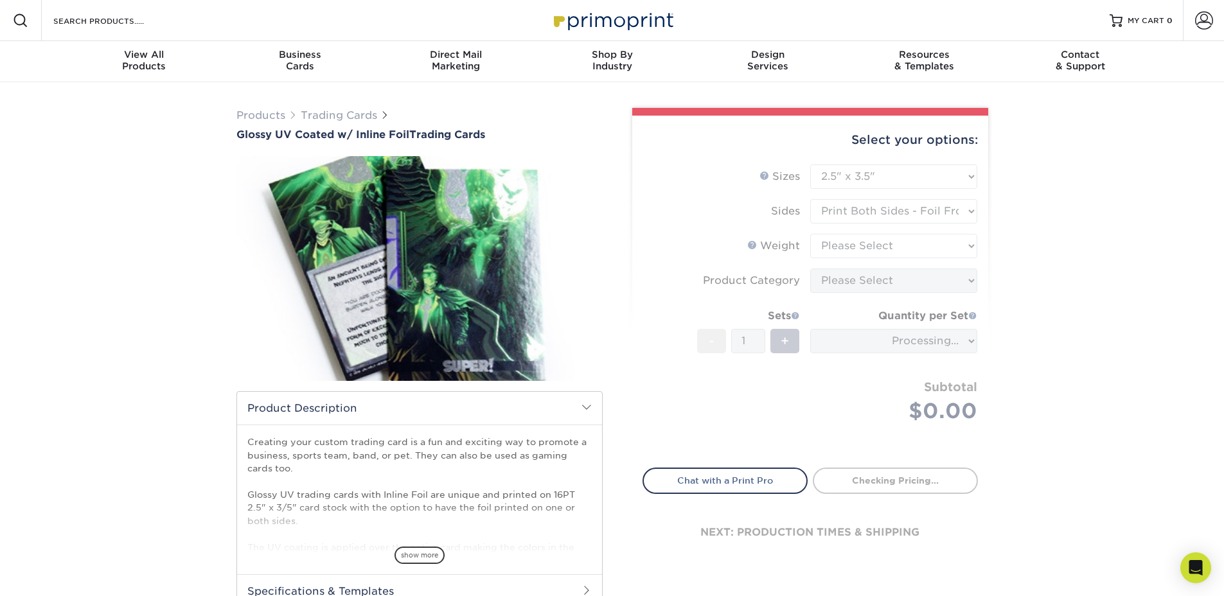
click at [850, 245] on form "Sizes Help Sizes Please Select 2.5" x 3.5" Sides Please Select 16PT - 1" at bounding box center [809, 308] width 335 height 288
click at [863, 245] on form "Sizes Help Sizes Please Select 2.5" x 3.5" Sides Please Select 16PT - 1" at bounding box center [809, 308] width 335 height 288
click at [883, 245] on form "Sizes Help Sizes Please Select 2.5" x 3.5" Sides Please Select 16PT - 1" at bounding box center [809, 308] width 335 height 288
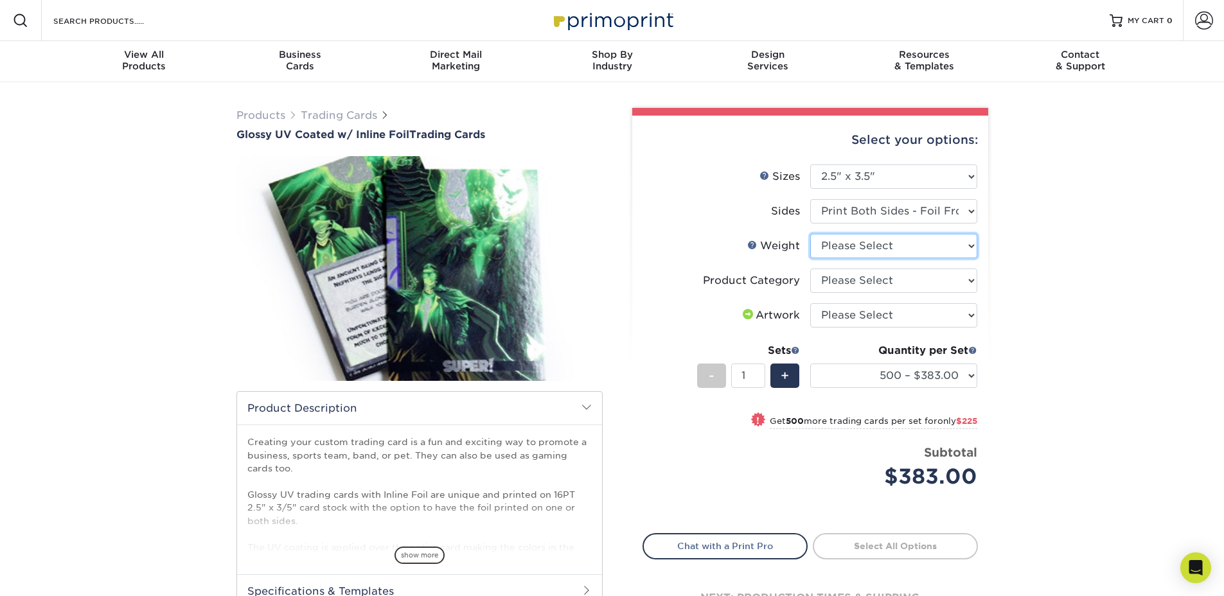
click at [883, 245] on select "Please Select 16PT" at bounding box center [893, 246] width 167 height 24
select select "16PT"
click at [810, 234] on select "Please Select 16PT" at bounding box center [893, 246] width 167 height 24
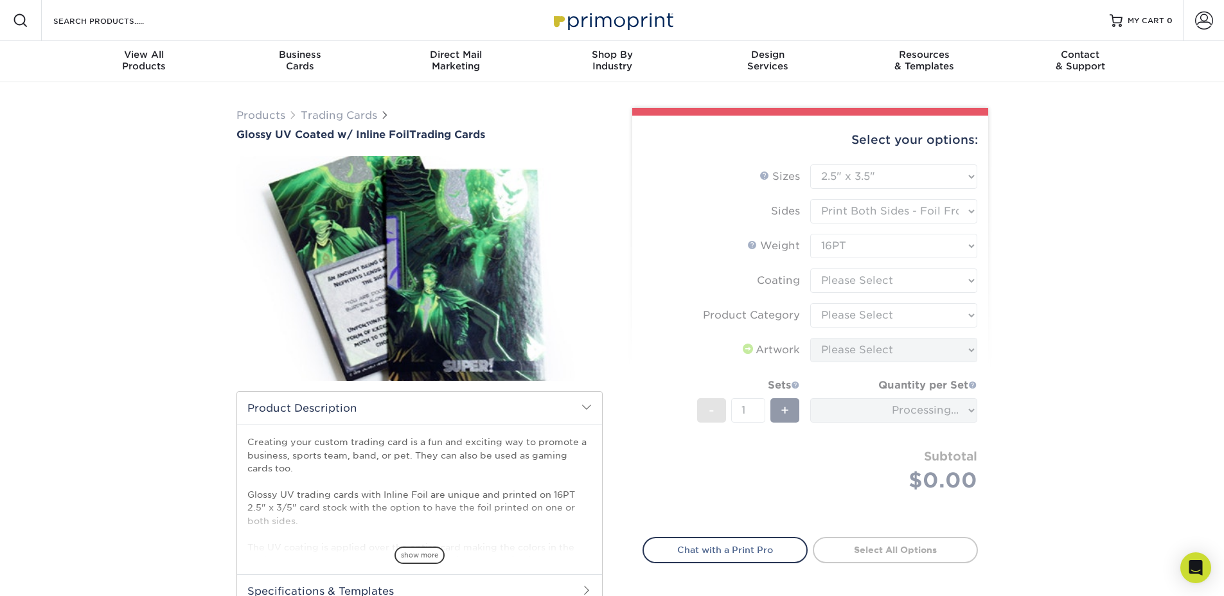
click at [862, 277] on form "Sizes Help Sizes Please Select 2.5" x 3.5" Sides Please Select 16PT - 1" at bounding box center [809, 343] width 335 height 358
click at [867, 283] on form "Sizes Help Sizes Please Select 2.5" x 3.5" Sides Please Select 16PT - 1" at bounding box center [809, 343] width 335 height 358
click at [849, 286] on select at bounding box center [893, 280] width 167 height 24
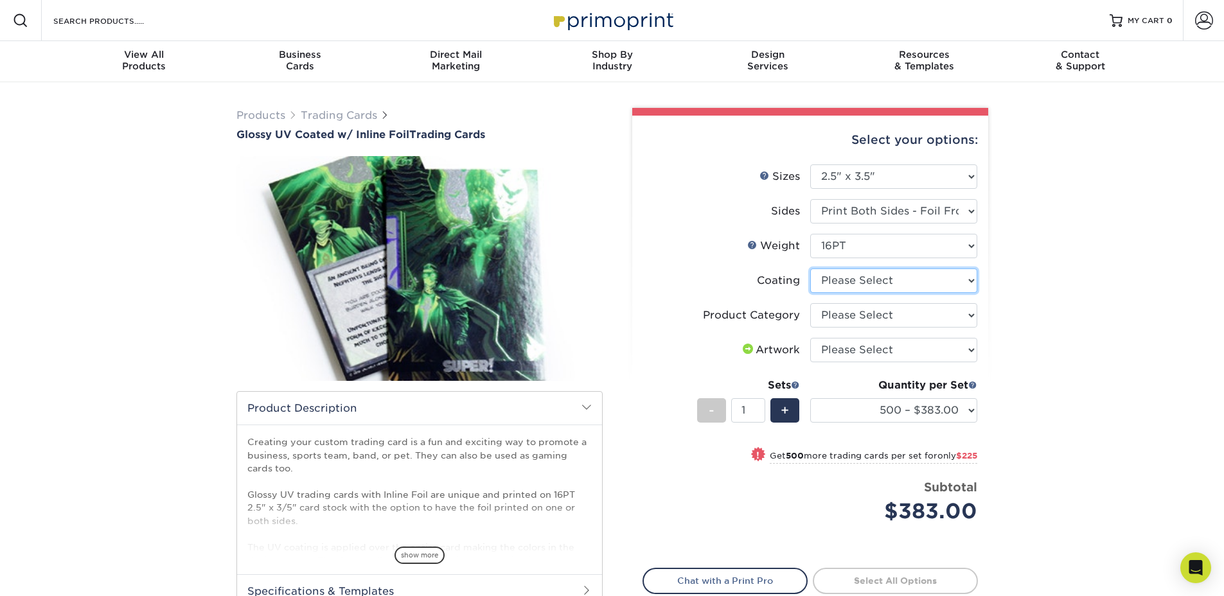
select select "ae367451-b2b8-45df-a344-0f05b6a12993"
click at [810, 268] on select at bounding box center [893, 280] width 167 height 24
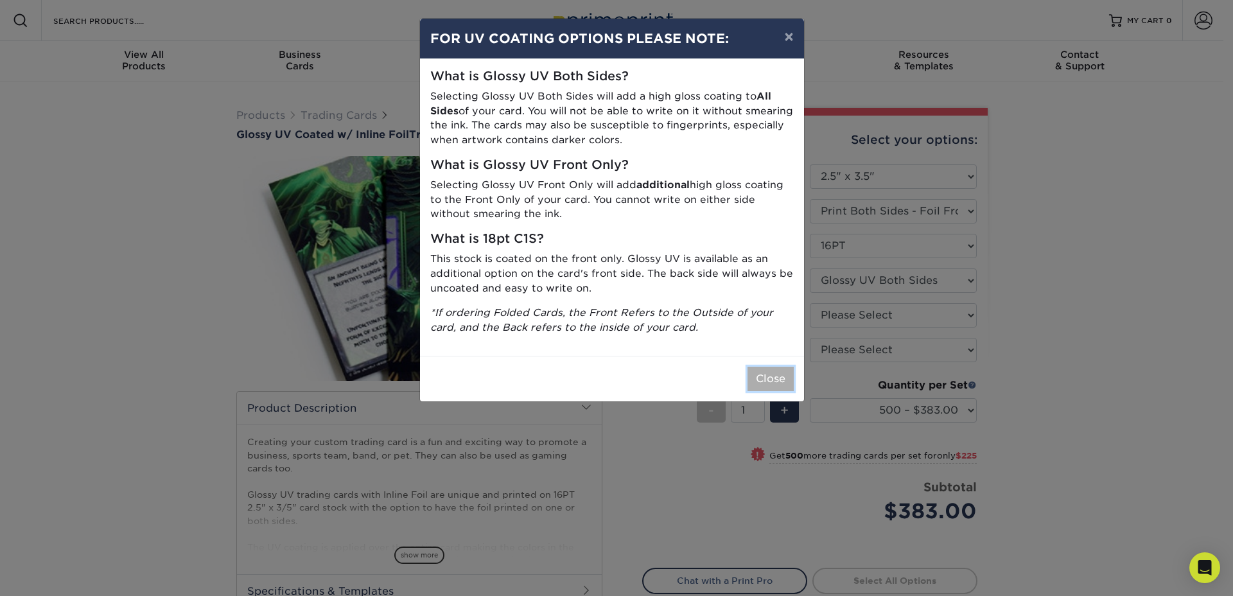
click at [779, 372] on button "Close" at bounding box center [771, 379] width 46 height 24
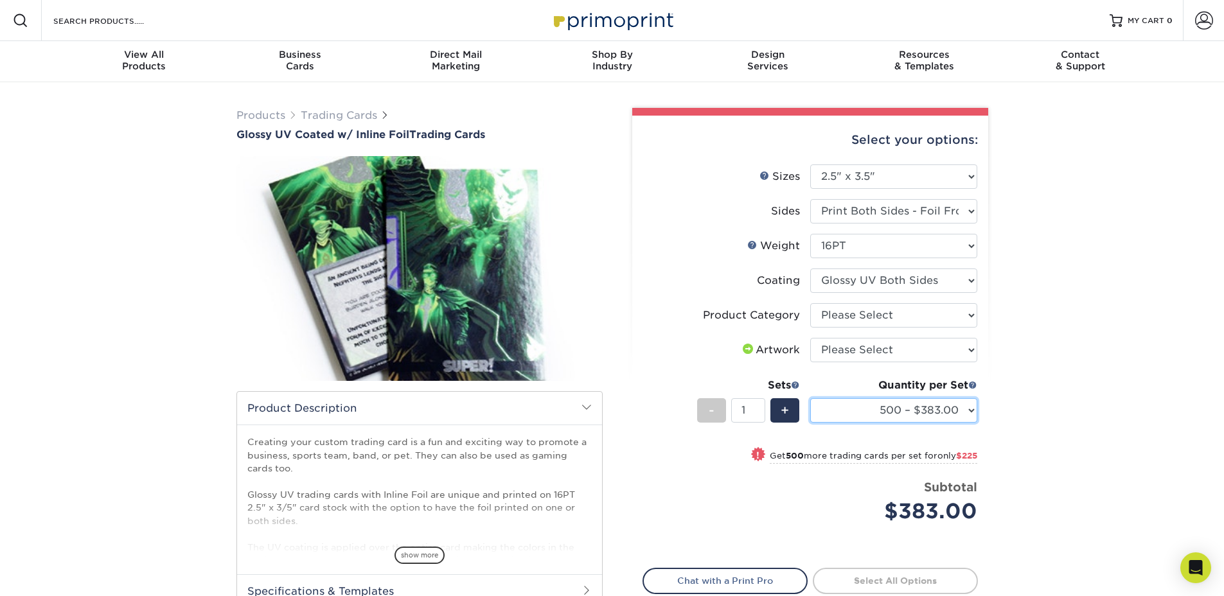
click at [874, 407] on select "500 – $383.00 1000 – $608.00 2500 – $883.00 5000 – $1252.00" at bounding box center [893, 410] width 167 height 24
click at [951, 402] on select "500 – $383.00 1000 – $608.00 2500 – $883.00 5000 – $1252.00" at bounding box center [893, 410] width 167 height 24
click at [786, 410] on span "+" at bounding box center [784, 410] width 8 height 19
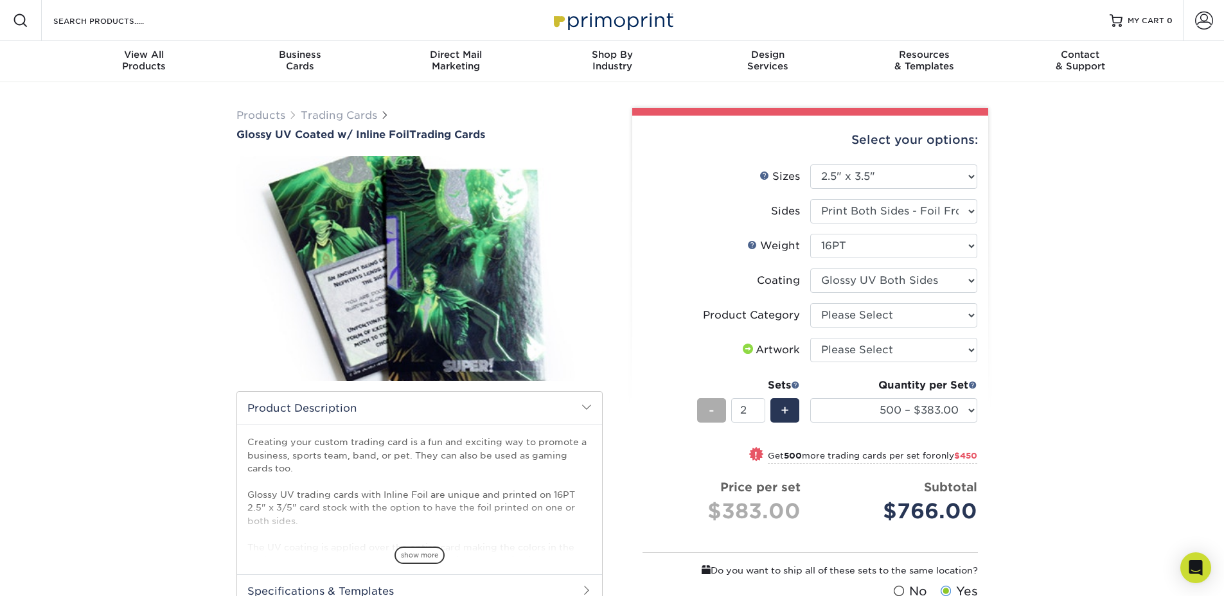
click at [719, 412] on div "-" at bounding box center [711, 410] width 29 height 24
type input "1"
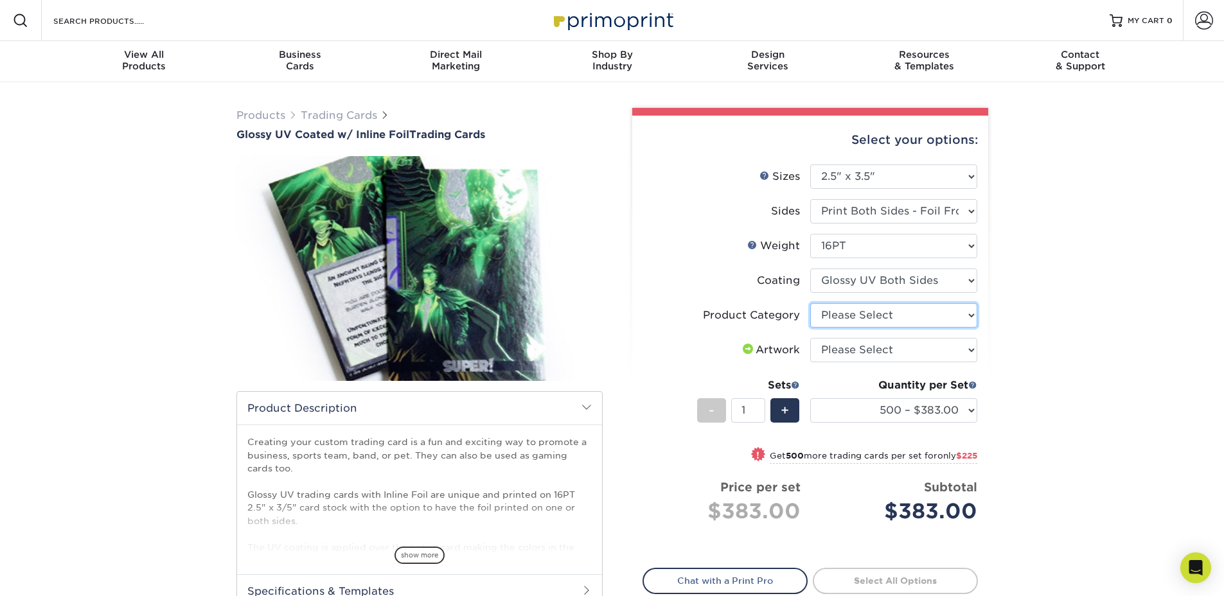
click at [863, 311] on select "Please Select Trading Cards" at bounding box center [893, 315] width 167 height 24
select select "c2f9bce9-36c2-409d-b101-c29d9d031e18"
click at [810, 303] on select "Please Select Trading Cards" at bounding box center [893, 315] width 167 height 24
click at [861, 342] on select "Please Select I will upload files I need a design - $100" at bounding box center [893, 350] width 167 height 24
select select "upload"
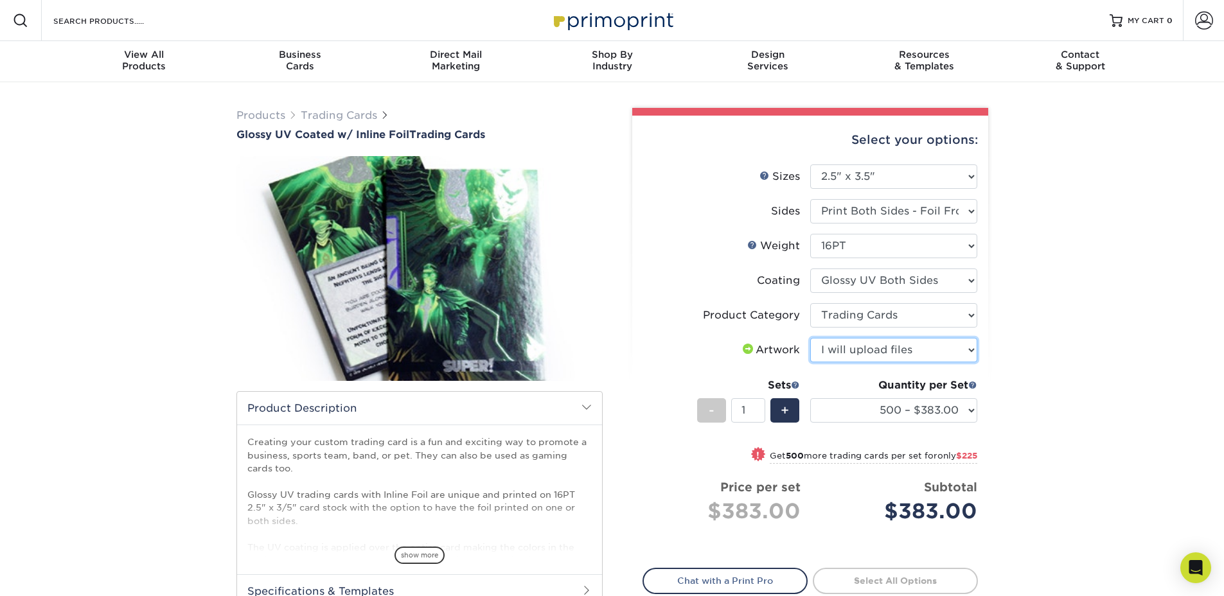
click at [810, 338] on select "Please Select I will upload files I need a design - $100" at bounding box center [893, 350] width 167 height 24
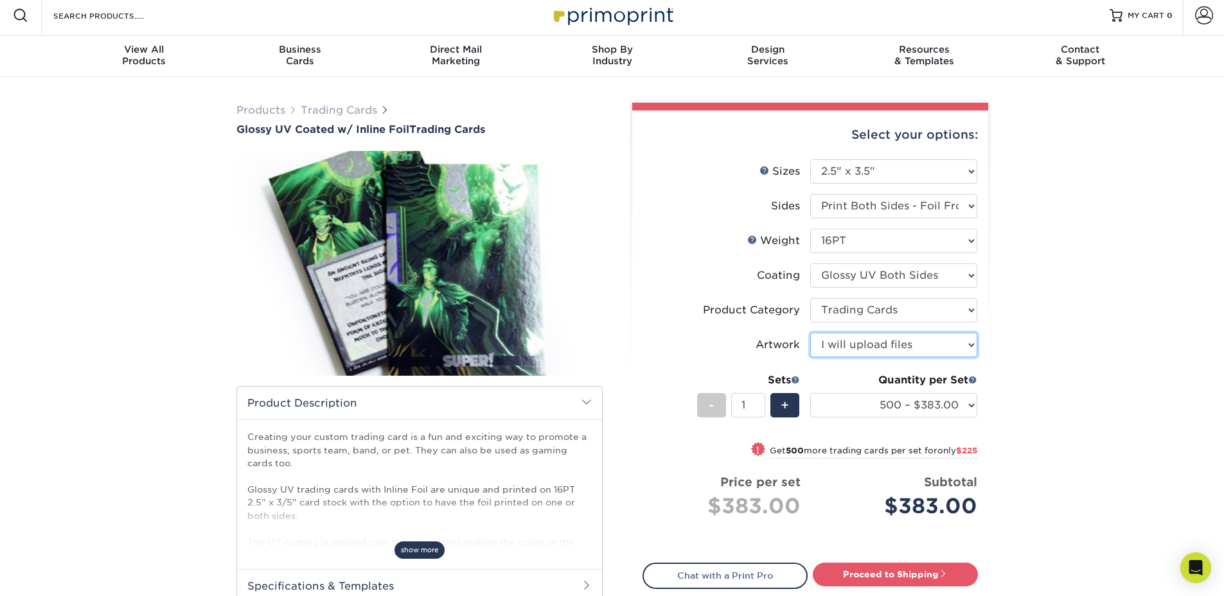
scroll to position [8, 0]
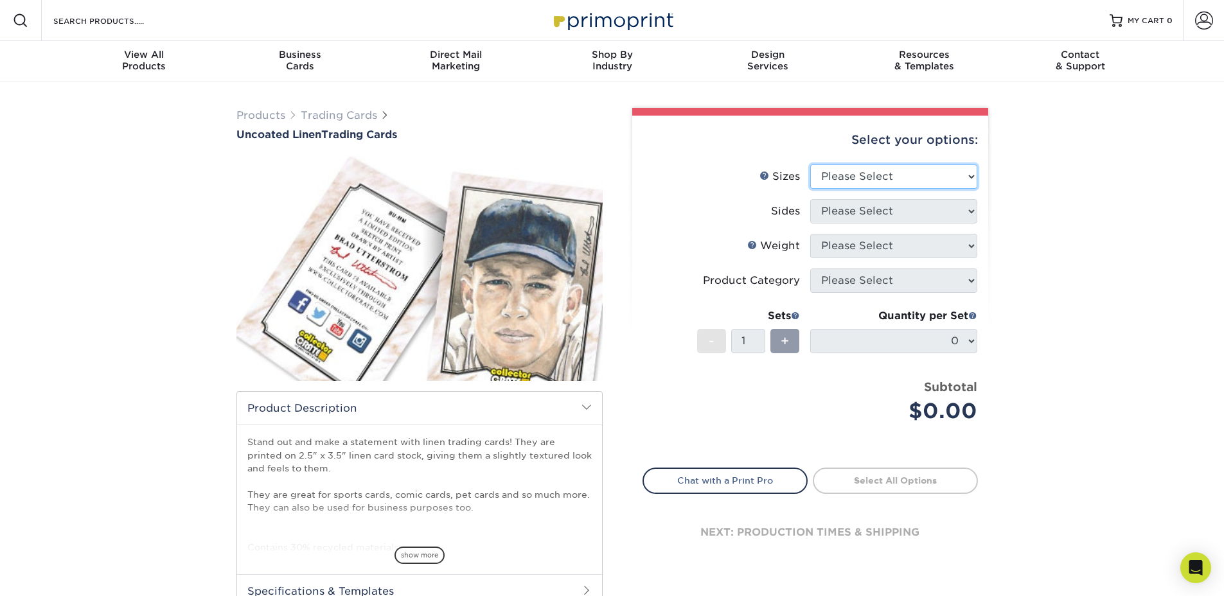
click at [862, 175] on select "Please Select 2.5" x 3.5"" at bounding box center [893, 176] width 167 height 24
select select "2.50x3.50"
click at [810, 164] on select "Please Select 2.5" x 3.5"" at bounding box center [893, 176] width 167 height 24
click at [863, 206] on select "Please Select" at bounding box center [893, 211] width 167 height 24
select select "32d3c223-f82c-492b-b915-ba065a00862f"
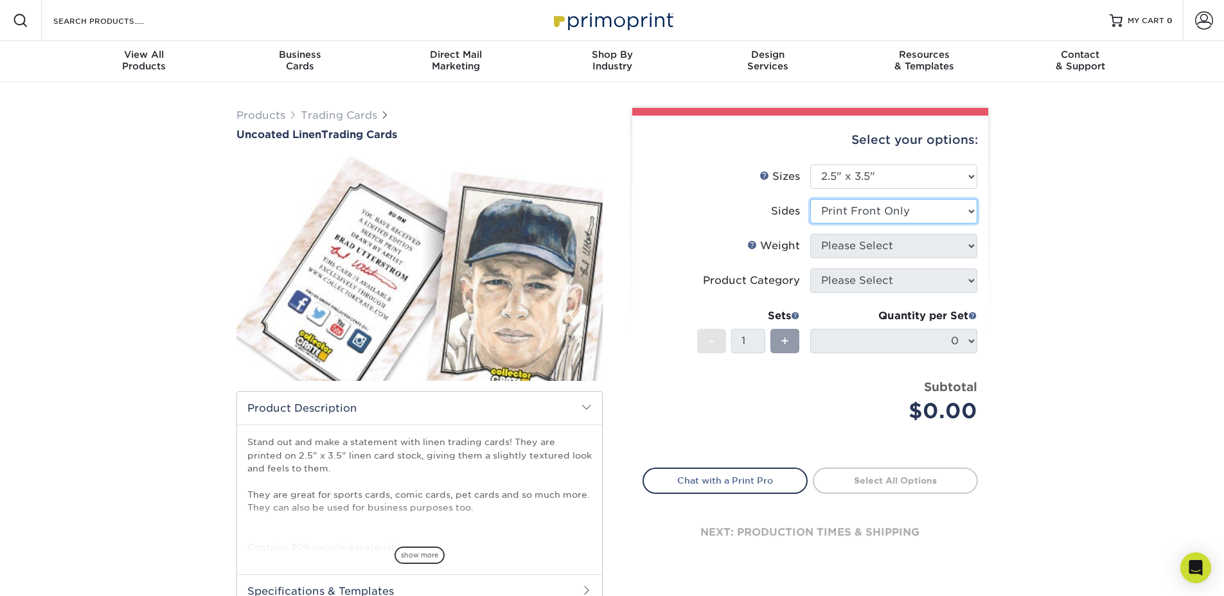
click at [810, 199] on select "Please Select Print Both Sides Print Front Only" at bounding box center [893, 211] width 167 height 24
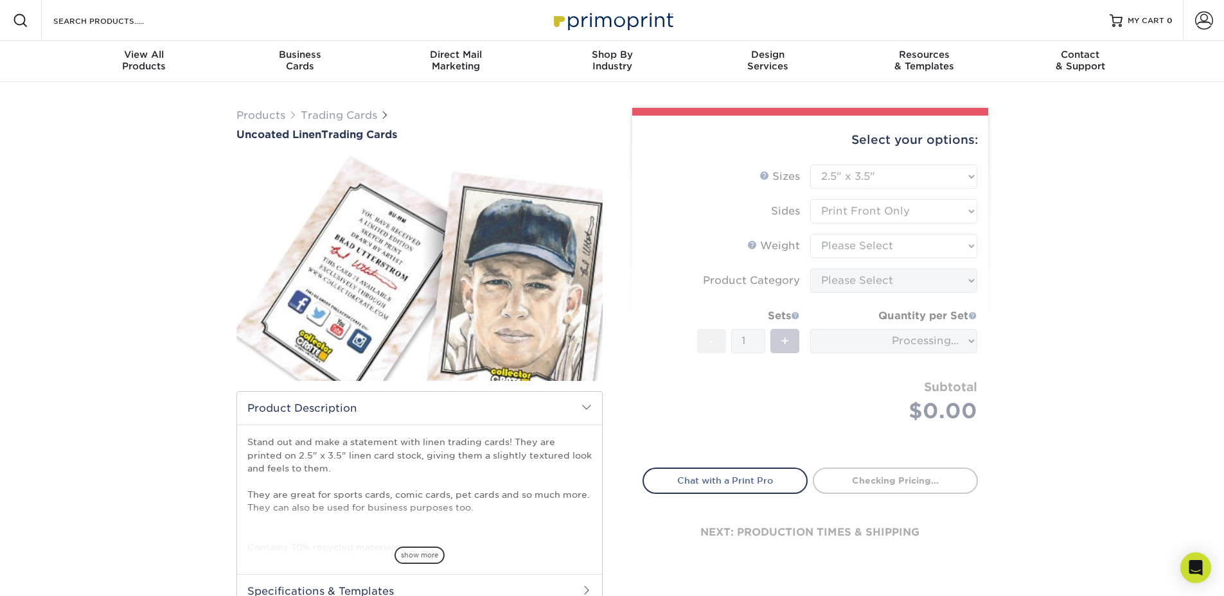
click at [888, 249] on form "Sizes Help Sizes Please Select 2.5" x 3.5" Sides Please Select 100LB -" at bounding box center [809, 308] width 335 height 288
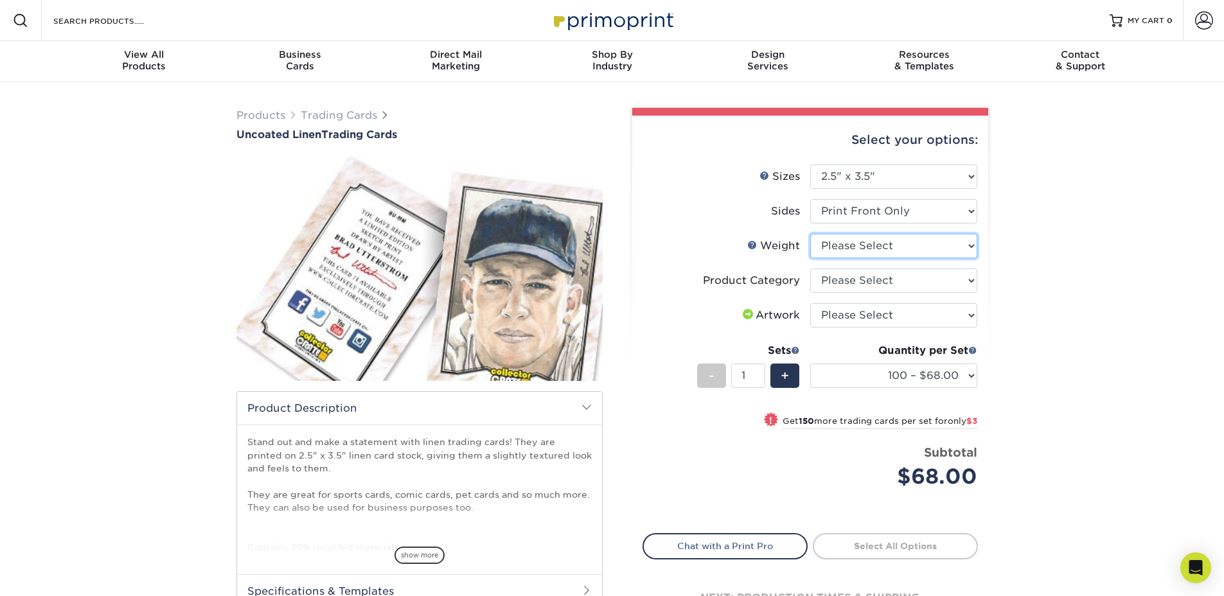
click at [889, 246] on select "Please Select 100LB" at bounding box center [893, 246] width 167 height 24
select select "100LB"
click at [810, 234] on select "Please Select 100LB" at bounding box center [893, 246] width 167 height 24
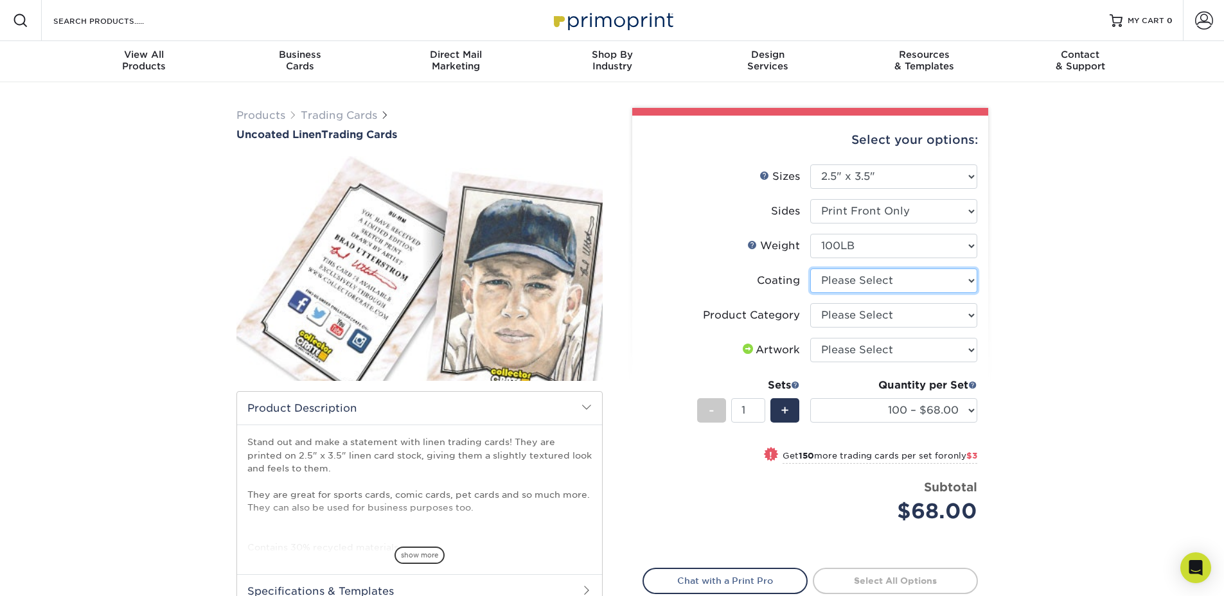
click at [885, 275] on select at bounding box center [893, 280] width 167 height 24
select select "3e7618de-abca-4bda-9f97-8b9129e913d8"
click at [810, 268] on select at bounding box center [893, 280] width 167 height 24
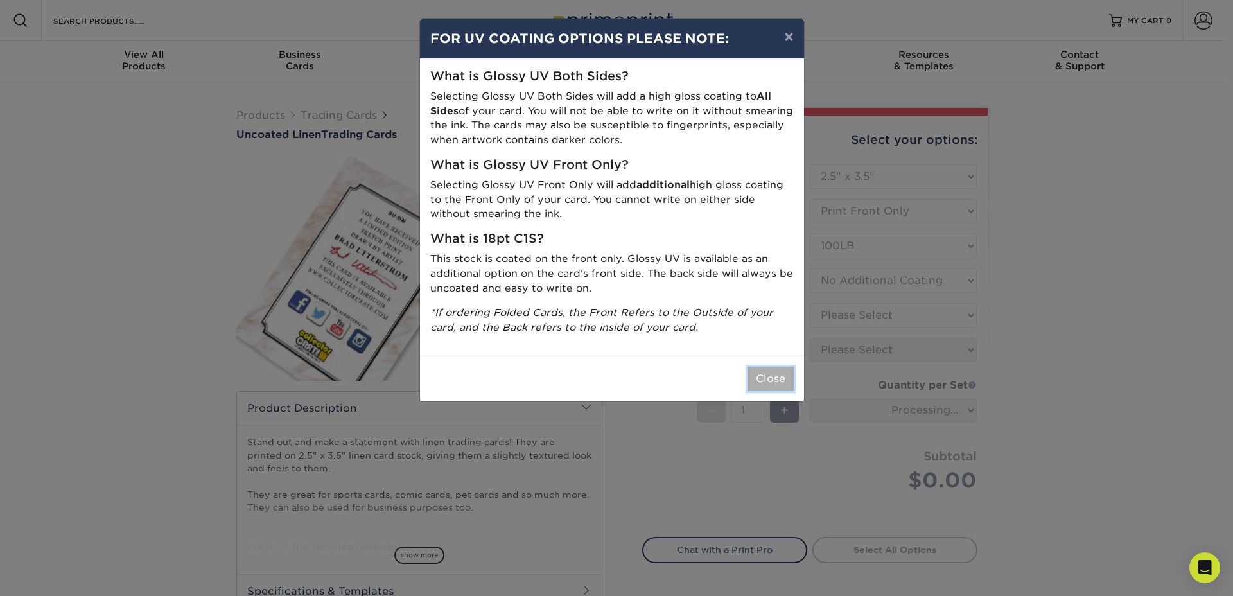
click at [771, 372] on button "Close" at bounding box center [771, 379] width 46 height 24
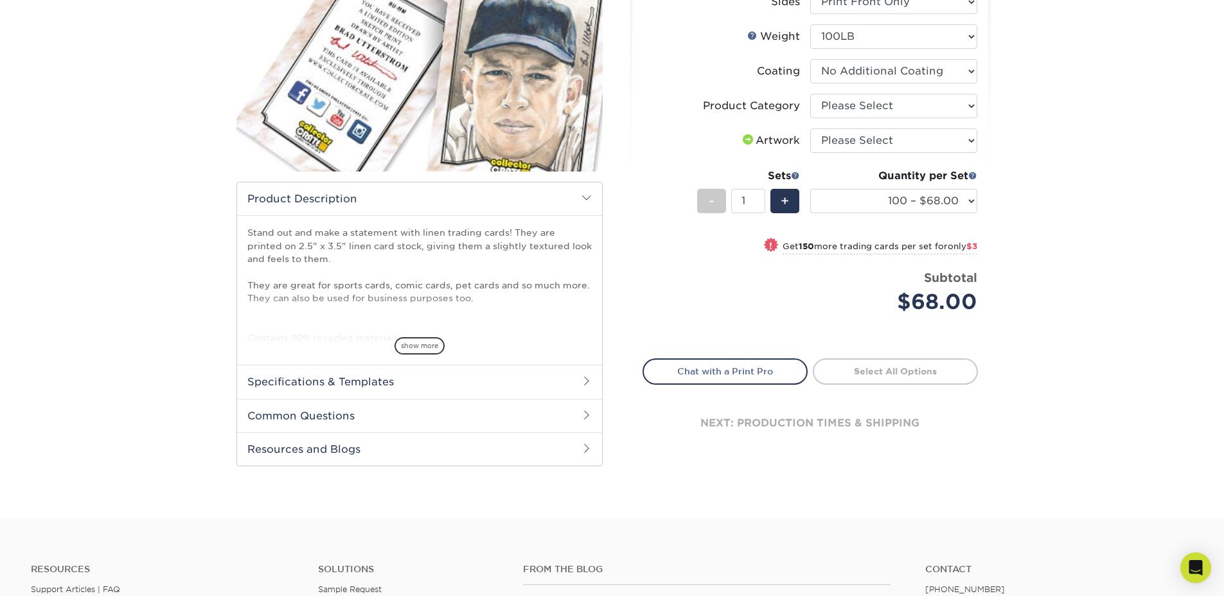
scroll to position [234, 0]
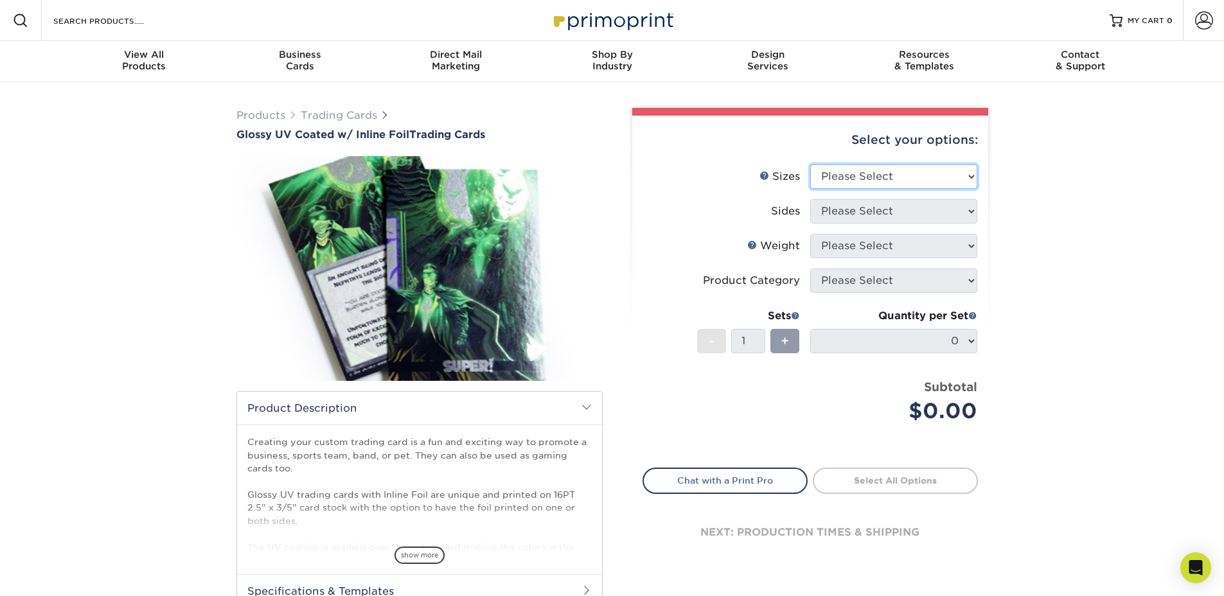
click at [844, 170] on select "Please Select 2.5" x 3.5"" at bounding box center [893, 176] width 167 height 24
select select "2.50x3.50"
click at [810, 164] on select "Please Select 2.5" x 3.5"" at bounding box center [893, 176] width 167 height 24
click at [852, 209] on select "Please Select Print Both Sides - Foil Back Only Print Both Sides - Foil Both Si…" at bounding box center [893, 211] width 167 height 24
select select "e9e9dfb3-fba1-4d60-972c-fd9ca5904d33"
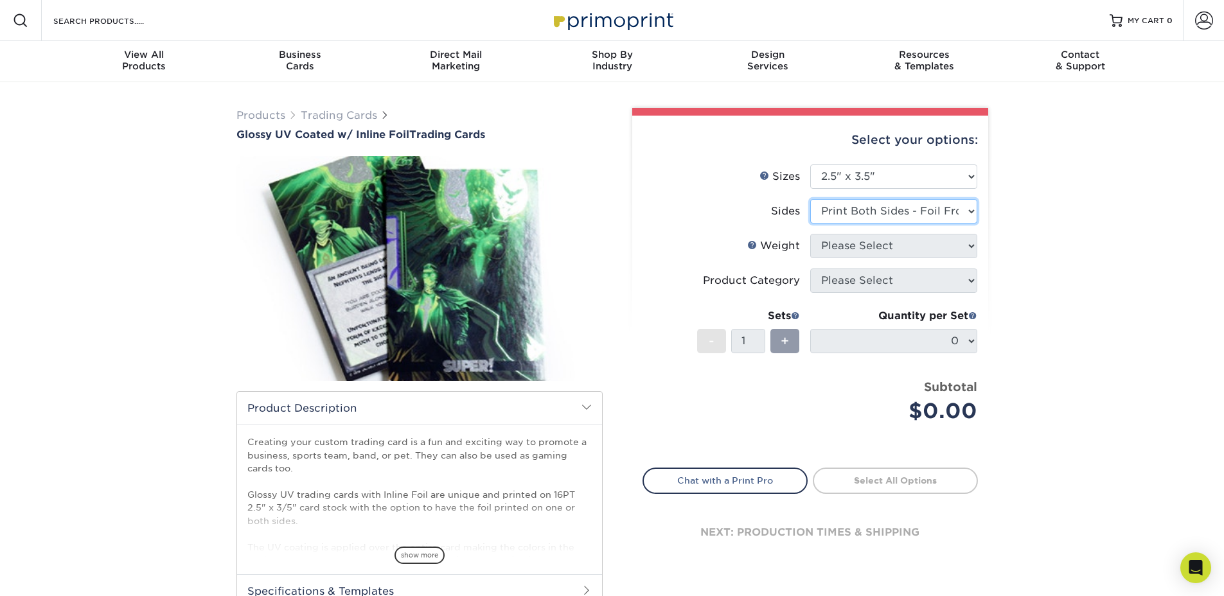
click at [810, 199] on select "Please Select Print Both Sides - Foil Back Only Print Both Sides - Foil Both Si…" at bounding box center [893, 211] width 167 height 24
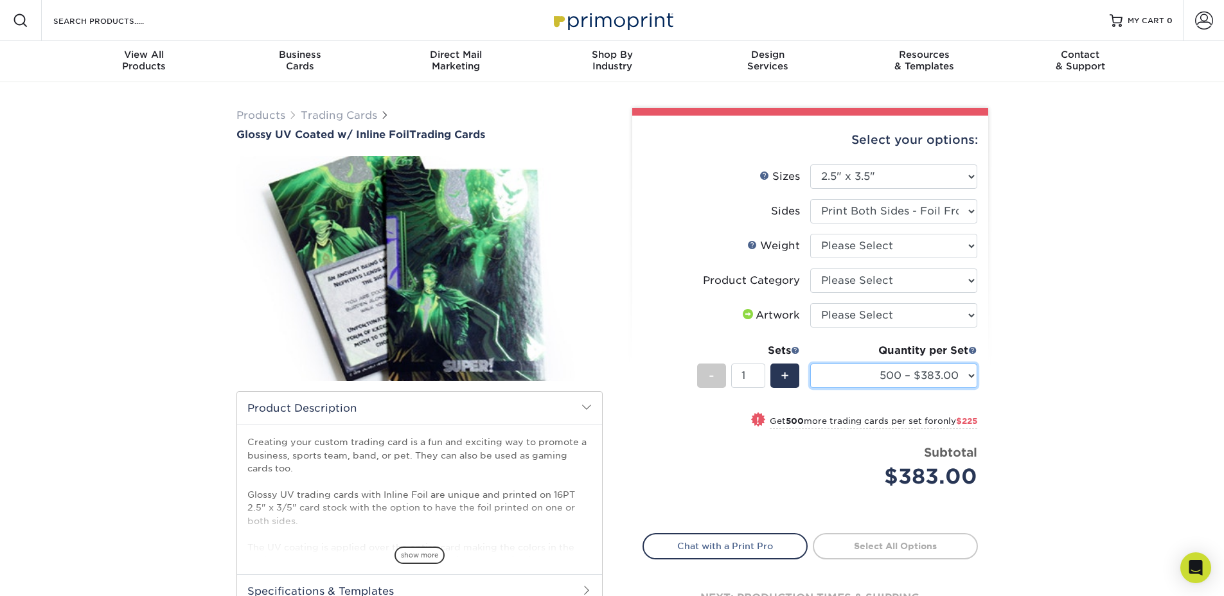
click at [957, 371] on select "500 – $383.00 1000 – $608.00 2500 – $883.00 5000 – $1252.00" at bounding box center [893, 376] width 167 height 24
click at [810, 364] on select "500 – $383.00 1000 – $608.00 2500 – $883.00 5000 – $1252.00" at bounding box center [893, 376] width 167 height 24
click at [1008, 374] on div "Products Trading Cards Glossy UV Coated w/ Inline Foil Trading Cards /" at bounding box center [612, 404] width 1224 height 645
click at [885, 324] on select "Please Select I will upload files I need a design - $100" at bounding box center [893, 315] width 167 height 24
click at [854, 373] on select "500 – $383.00 1000 – $608.00 2500 – $883.00 5000 – $1252.00" at bounding box center [893, 376] width 167 height 24
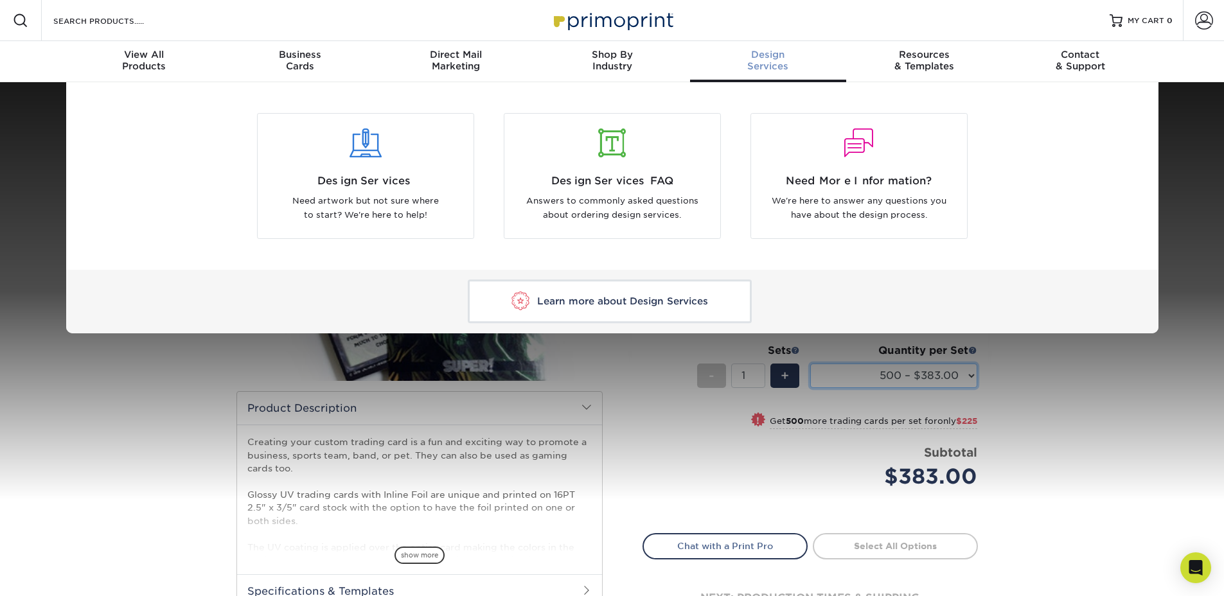
select select "500 – $383.00"
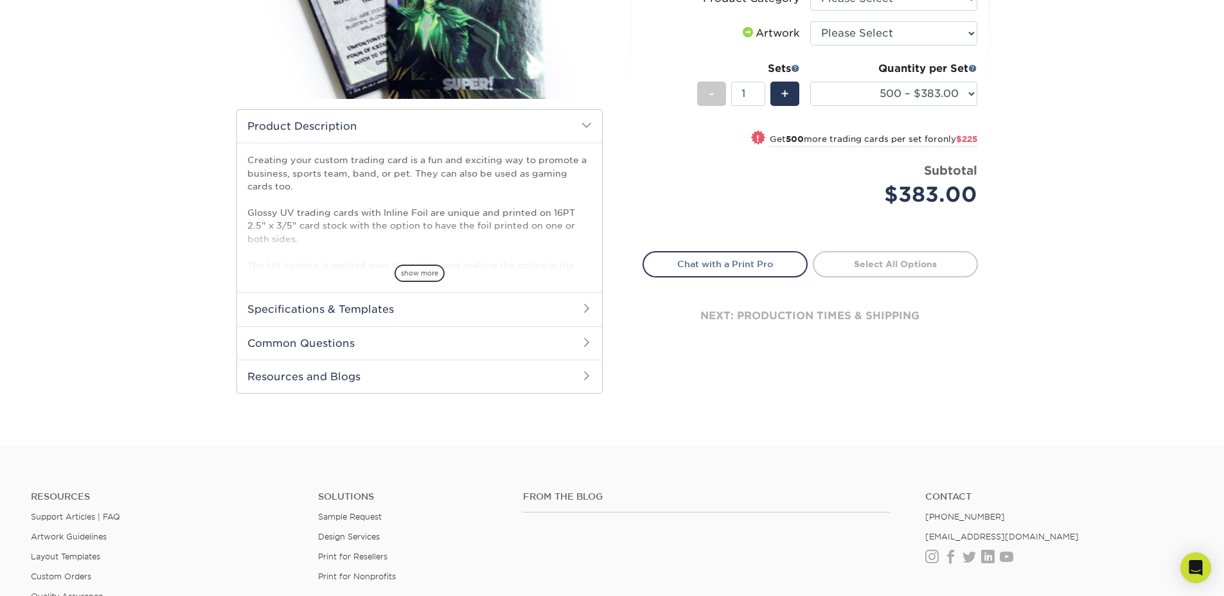
scroll to position [160, 0]
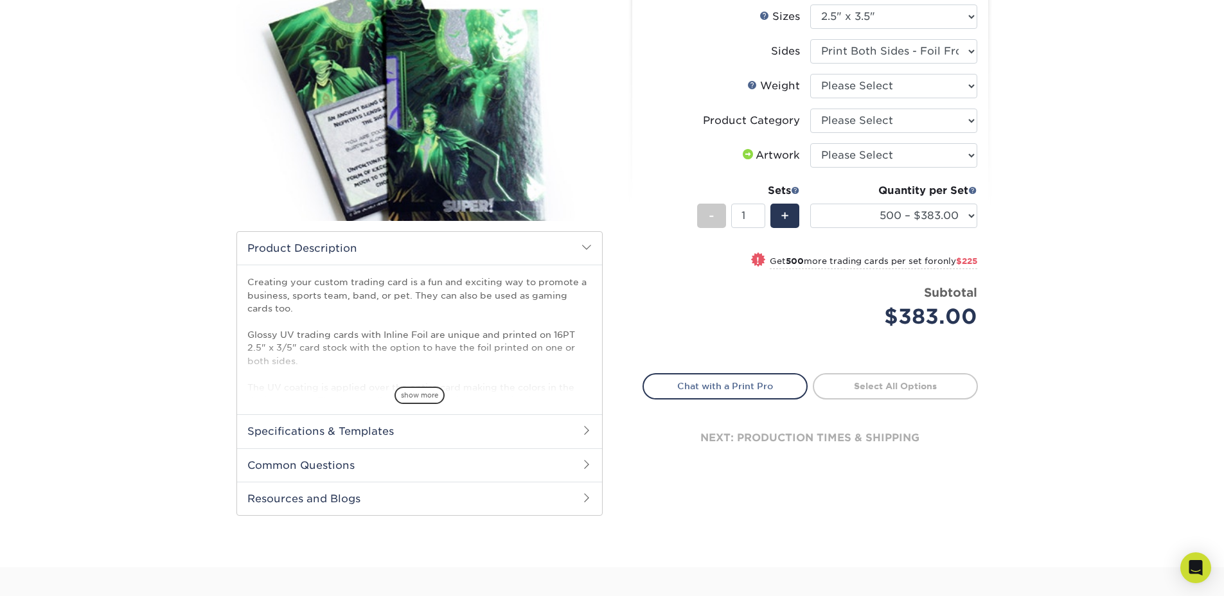
click at [731, 434] on div "next: production times & shipping" at bounding box center [809, 438] width 335 height 77
click at [739, 442] on div "next: production times & shipping" at bounding box center [809, 438] width 335 height 77
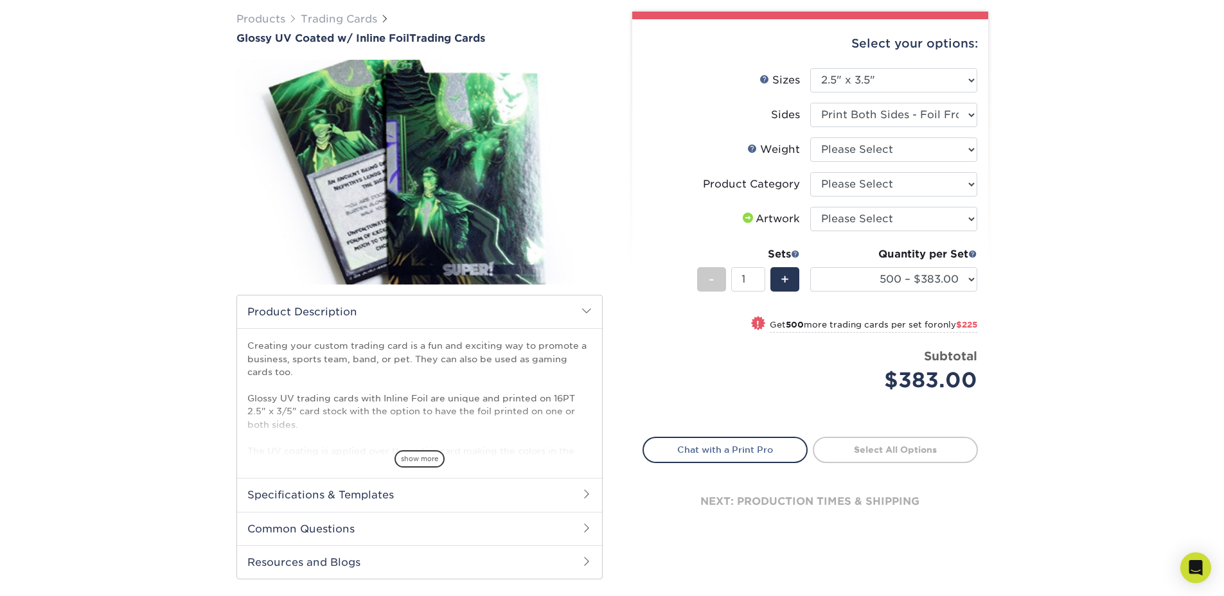
scroll to position [149, 0]
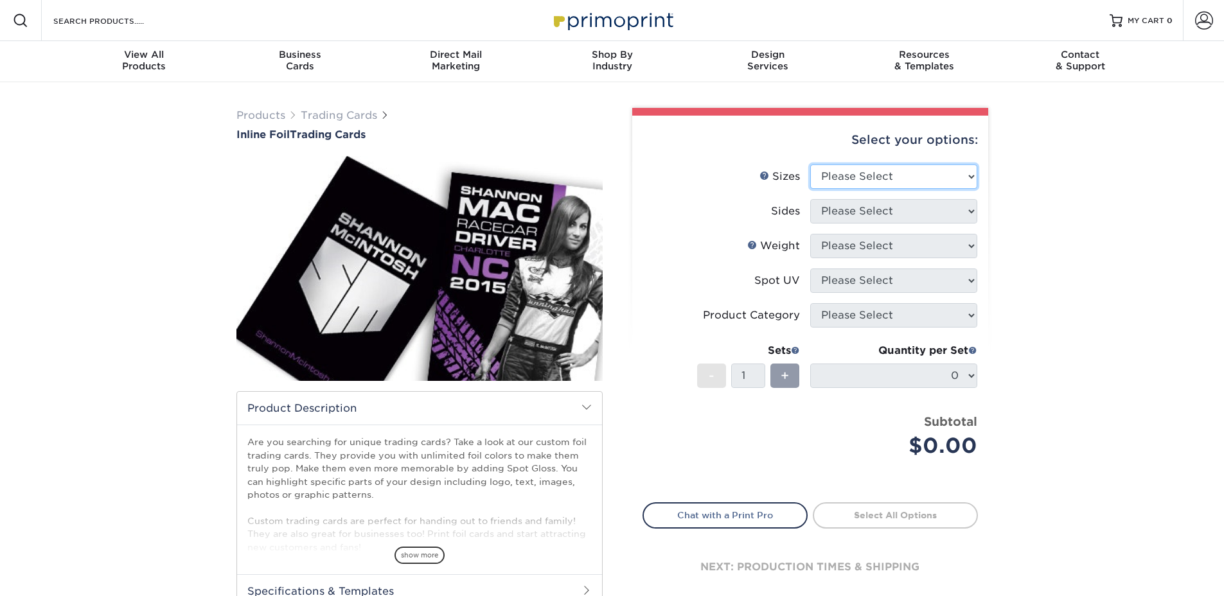
click at [858, 184] on select "Please Select 2.5" x 3.5"" at bounding box center [893, 176] width 167 height 24
select select "2.50x3.50"
click at [810, 164] on select "Please Select 2.5" x 3.5"" at bounding box center [893, 176] width 167 height 24
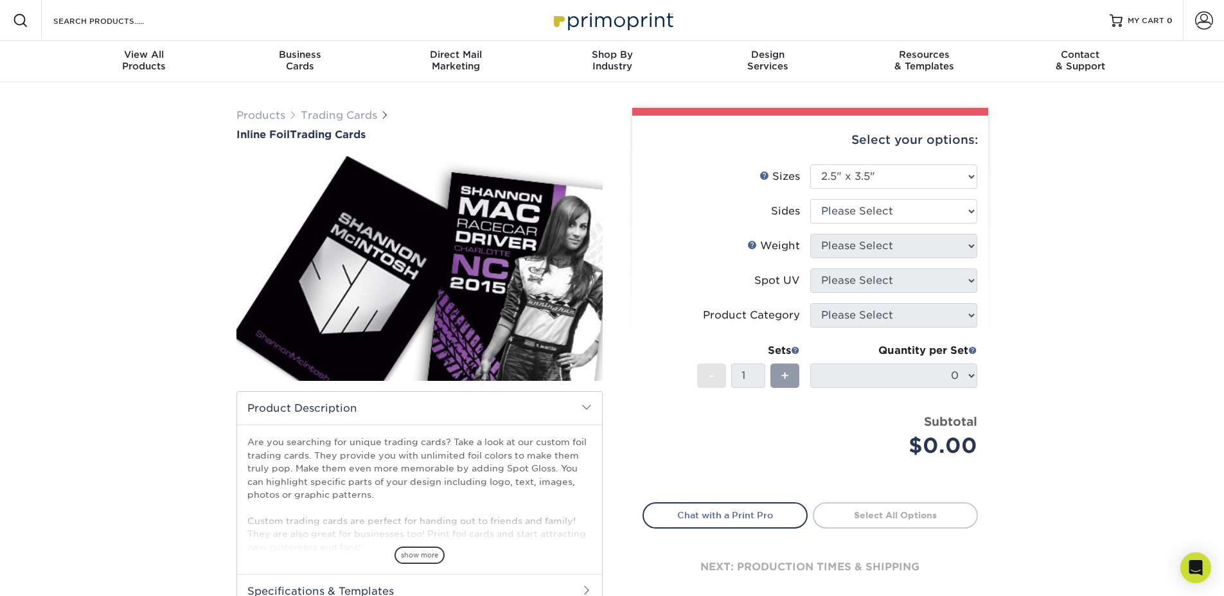
click at [859, 195] on li "Sizes Help Sizes Please Select 2.5" x 3.5"" at bounding box center [810, 181] width 334 height 35
click at [859, 207] on select "Please Select Print Both Sides - Foil Back Only Print Both Sides - Foil Both Si…" at bounding box center [893, 211] width 167 height 24
select select "34527644-b4fd-4ffb-9092-1318eefcd9d9"
click at [810, 199] on select "Please Select Print Both Sides - Foil Back Only Print Both Sides - Foil Both Si…" at bounding box center [893, 211] width 167 height 24
click at [910, 247] on select "Please Select 16PT" at bounding box center [893, 246] width 167 height 24
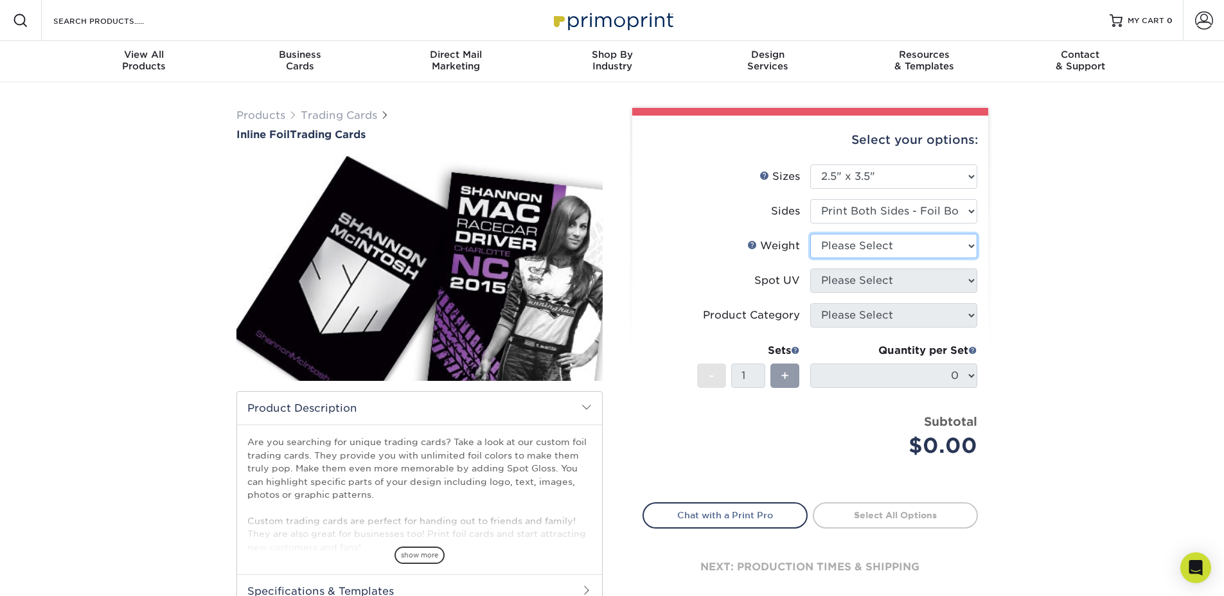
select select "16PT"
click at [810, 234] on select "Please Select 16PT" at bounding box center [893, 246] width 167 height 24
click at [867, 276] on select "Please Select No Spot UV Front and Back (Both Sides) Front Only Back Only" at bounding box center [893, 280] width 167 height 24
select select "2"
click at [810, 268] on select "Please Select No Spot UV Front and Back (Both Sides) Front Only Back Only" at bounding box center [893, 280] width 167 height 24
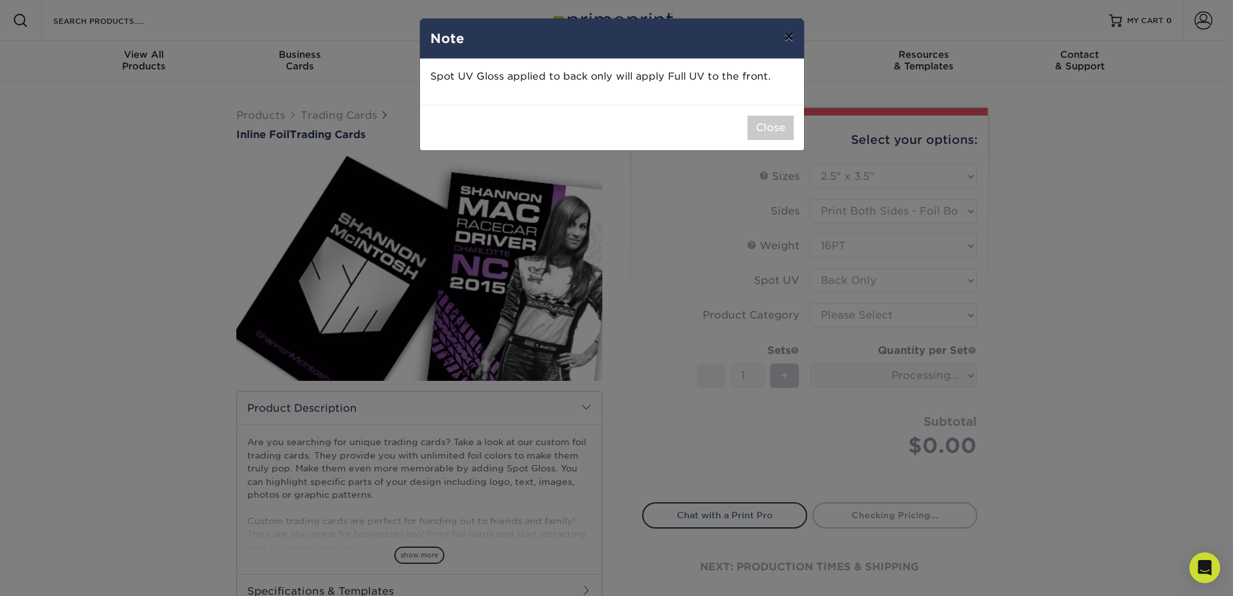
click at [788, 39] on button "×" at bounding box center [789, 37] width 30 height 36
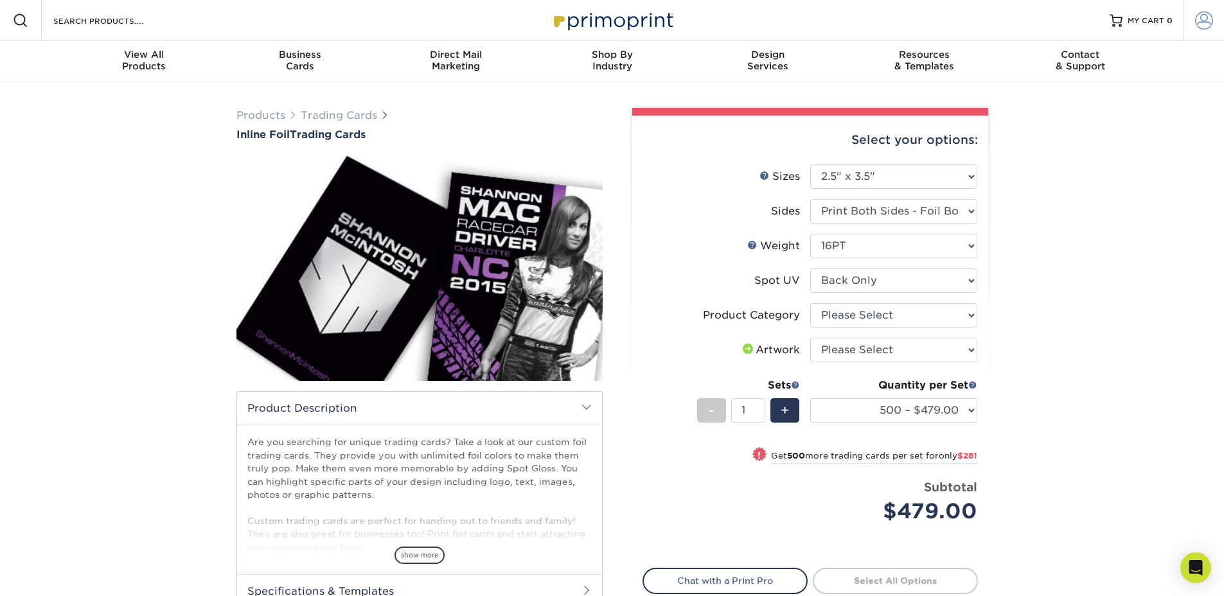
click at [1205, 26] on span at bounding box center [1204, 21] width 18 height 18
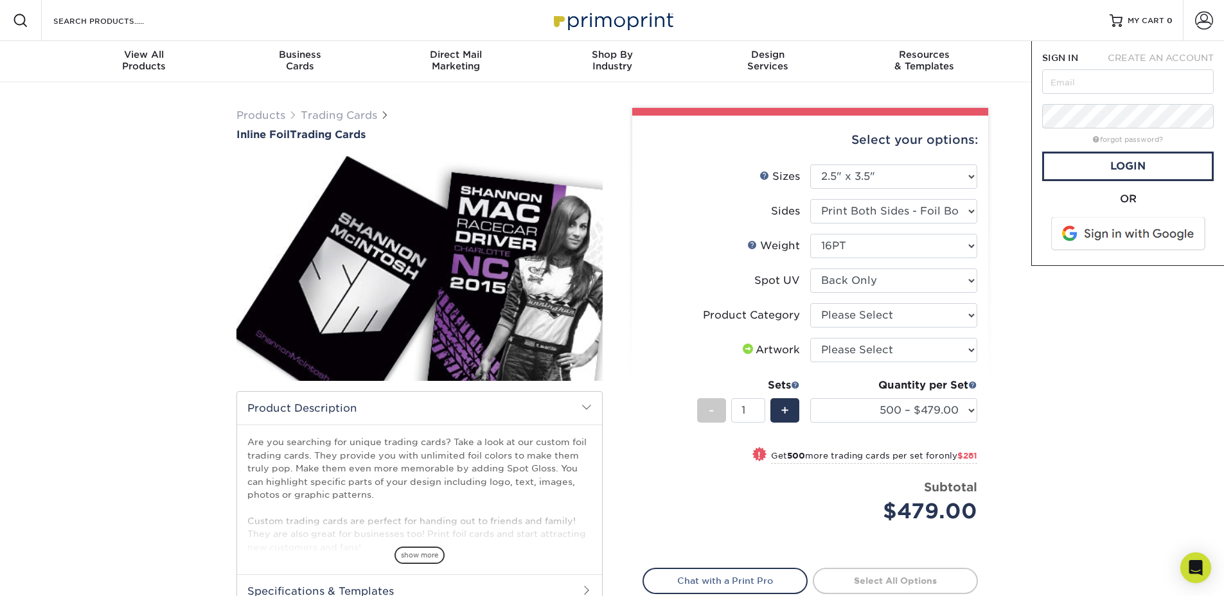
click at [1176, 56] on span "CREATE AN ACCOUNT" at bounding box center [1160, 58] width 106 height 10
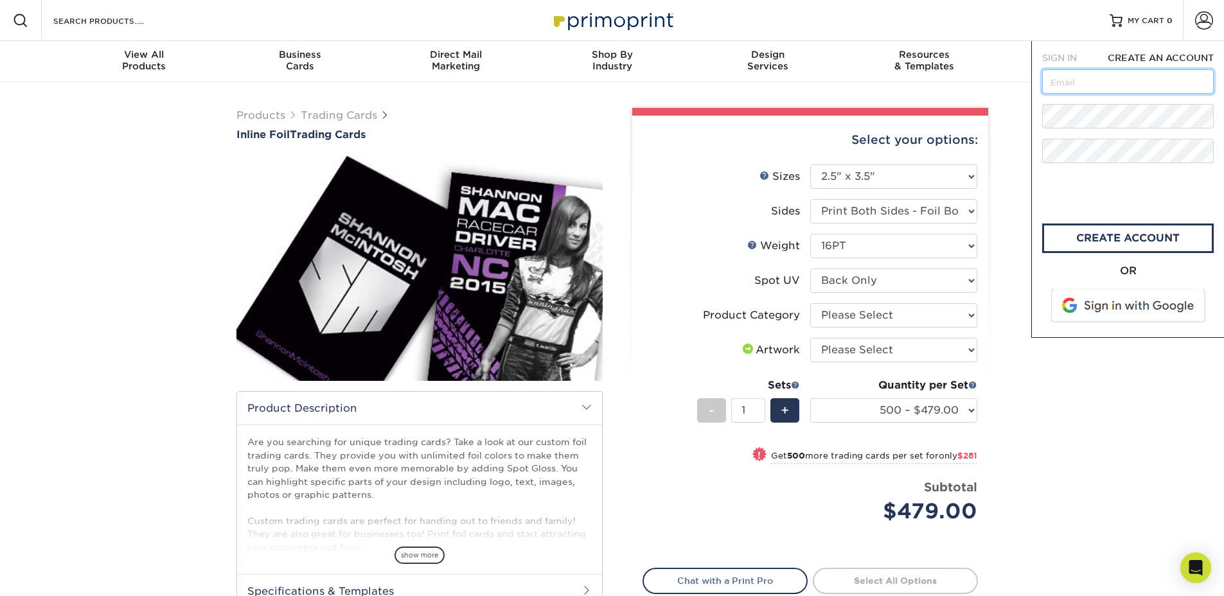
click at [1104, 83] on input "text" at bounding box center [1128, 81] width 172 height 24
type input "jacksonf@donavelli.com"
click at [1140, 321] on span at bounding box center [1129, 305] width 164 height 33
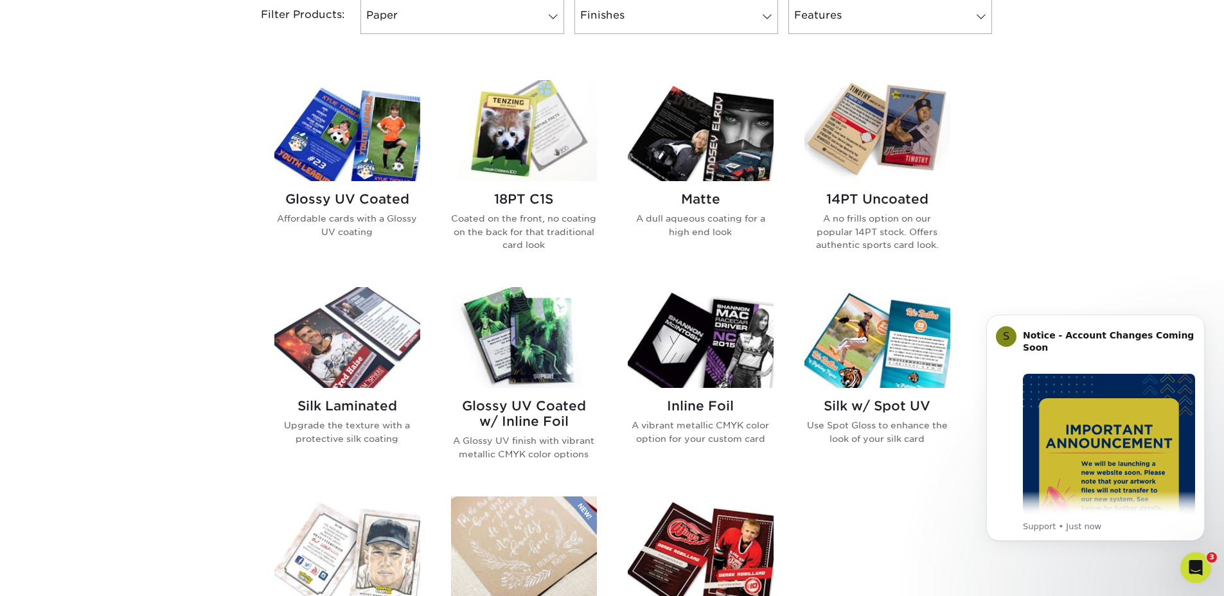
click at [362, 165] on img at bounding box center [347, 130] width 146 height 101
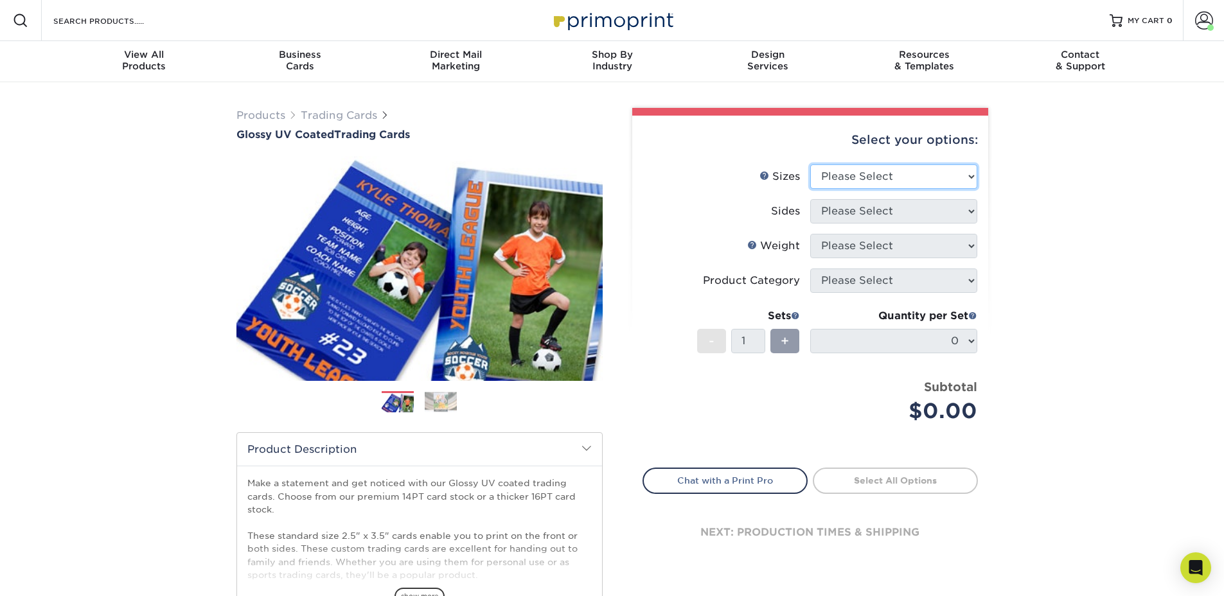
click at [866, 173] on select "Please Select 2.5" x 3.5"" at bounding box center [893, 176] width 167 height 24
select select "2.50x3.50"
click at [810, 164] on select "Please Select 2.5" x 3.5"" at bounding box center [893, 176] width 167 height 24
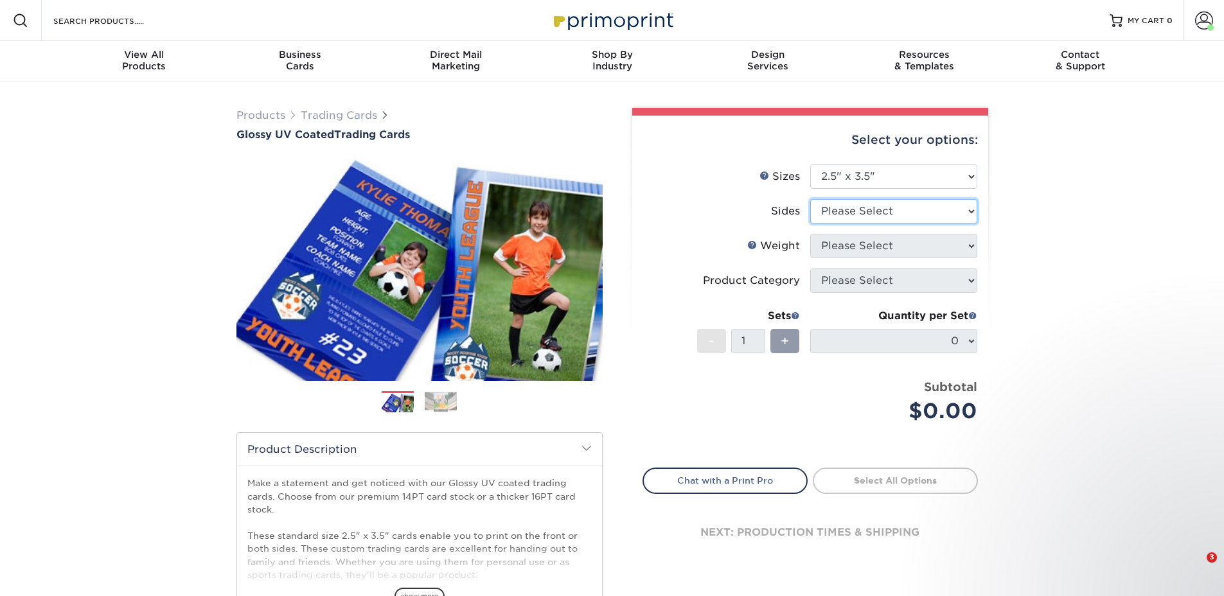
click at [859, 207] on select "Please Select Print Both Sides Print Front Only" at bounding box center [893, 211] width 167 height 24
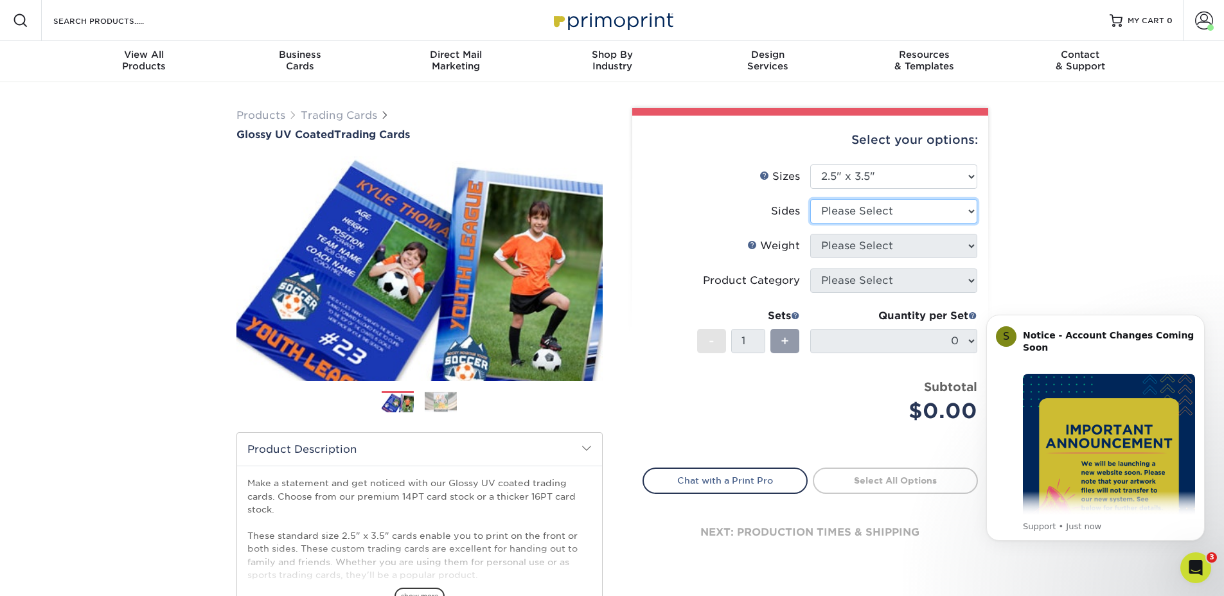
select select "13abbda7-1d64-4f25-8bb2-c179b224825d"
click at [810, 199] on select "Please Select Print Both Sides Print Front Only" at bounding box center [893, 211] width 167 height 24
click at [858, 235] on select "Please Select 16PT 14PT 18PT C1S" at bounding box center [893, 246] width 167 height 24
select select "16PT"
click at [810, 234] on select "Please Select 16PT 14PT 18PT C1S" at bounding box center [893, 246] width 167 height 24
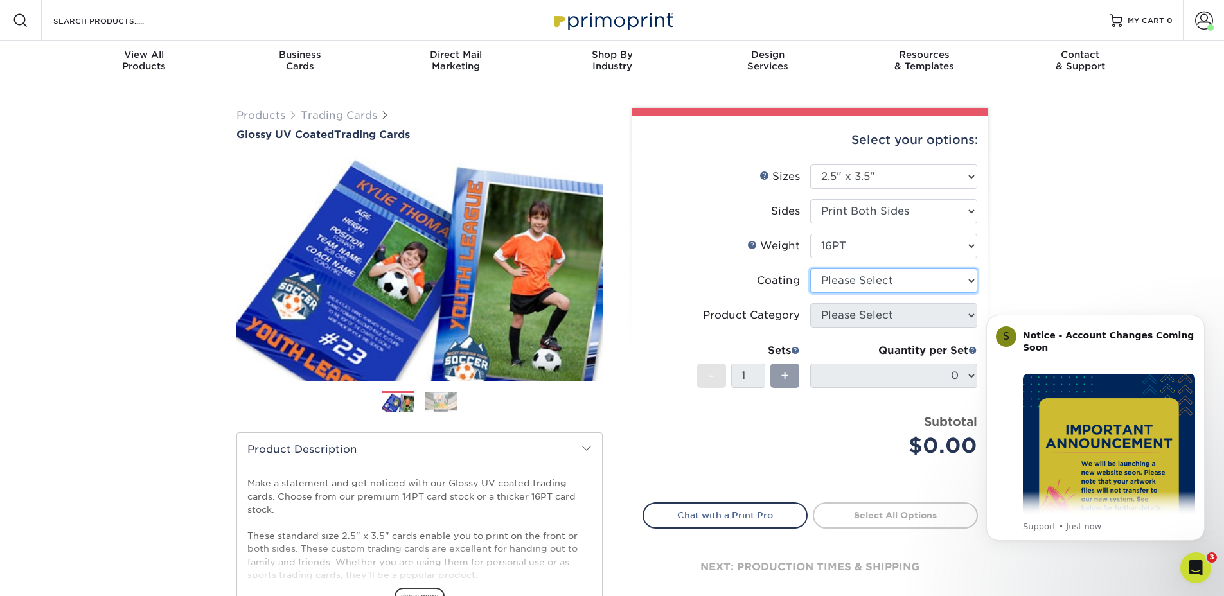
click at [854, 285] on select at bounding box center [893, 280] width 167 height 24
select select "ae367451-b2b8-45df-a344-0f05b6a12993"
click at [810, 268] on select at bounding box center [893, 280] width 167 height 24
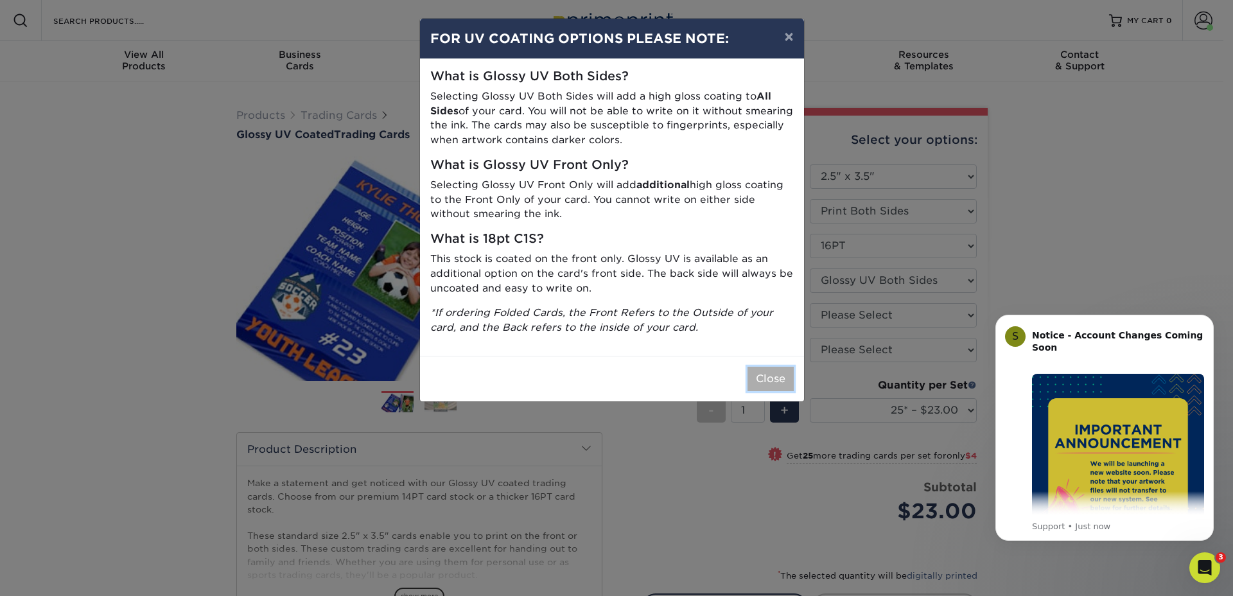
click at [770, 378] on button "Close" at bounding box center [771, 379] width 46 height 24
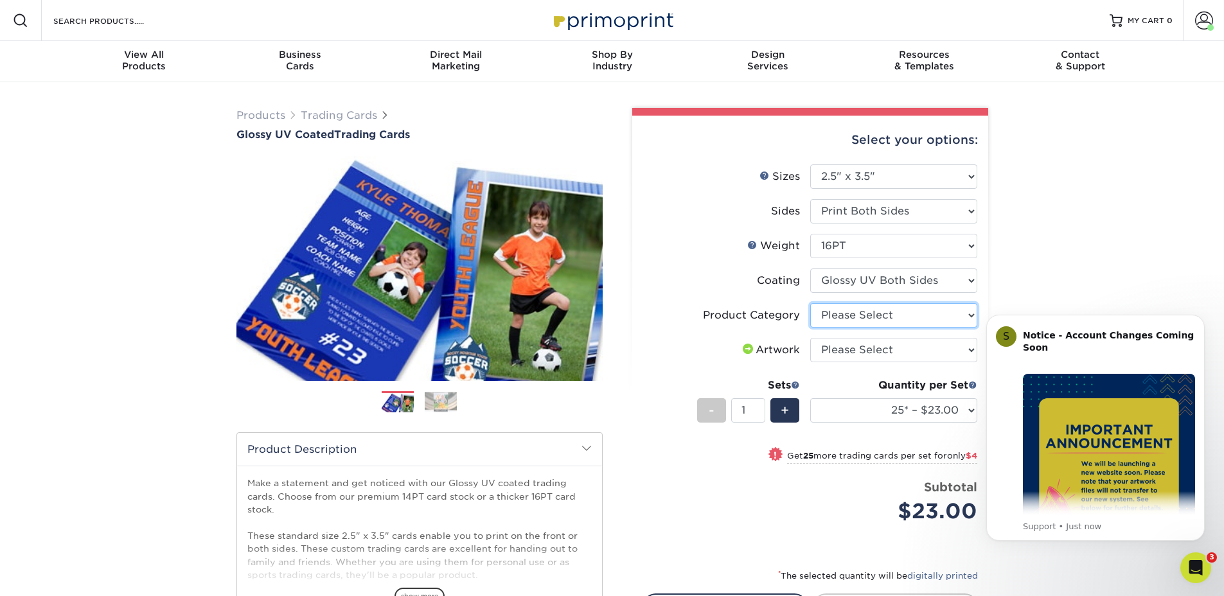
click at [845, 322] on select "Please Select Trading Cards" at bounding box center [893, 315] width 167 height 24
select select "c2f9bce9-36c2-409d-b101-c29d9d031e18"
click at [810, 303] on select "Please Select Trading Cards" at bounding box center [893, 315] width 167 height 24
click at [845, 345] on select "Please Select I will upload files I need a design - $100" at bounding box center [893, 350] width 167 height 24
select select "upload"
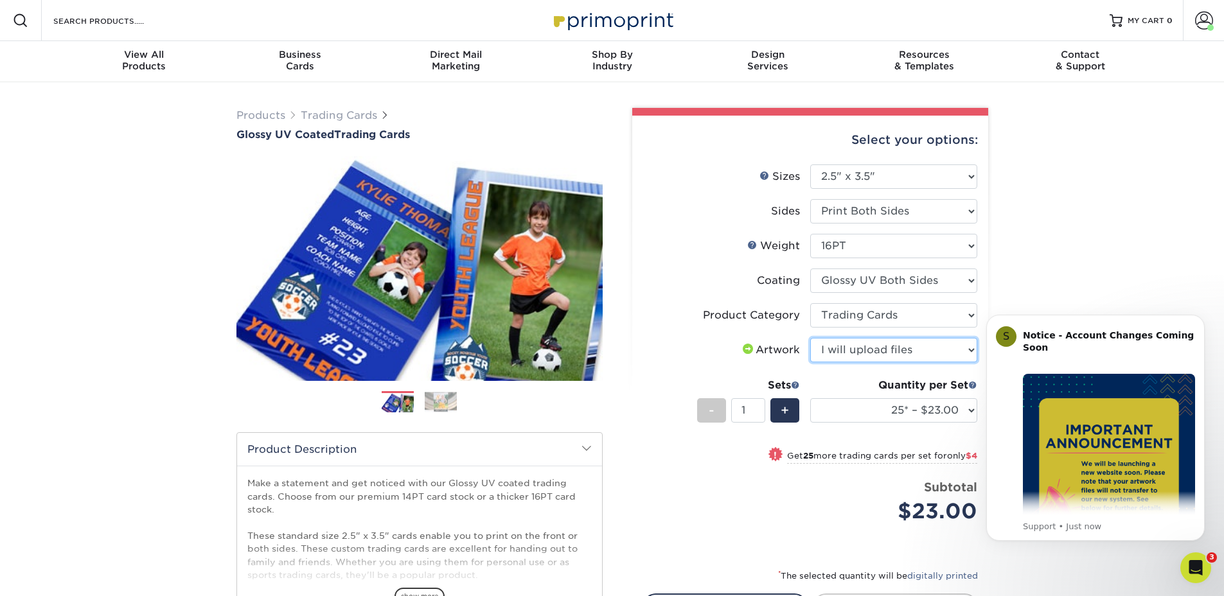
click at [810, 338] on select "Please Select I will upload files I need a design - $100" at bounding box center [893, 350] width 167 height 24
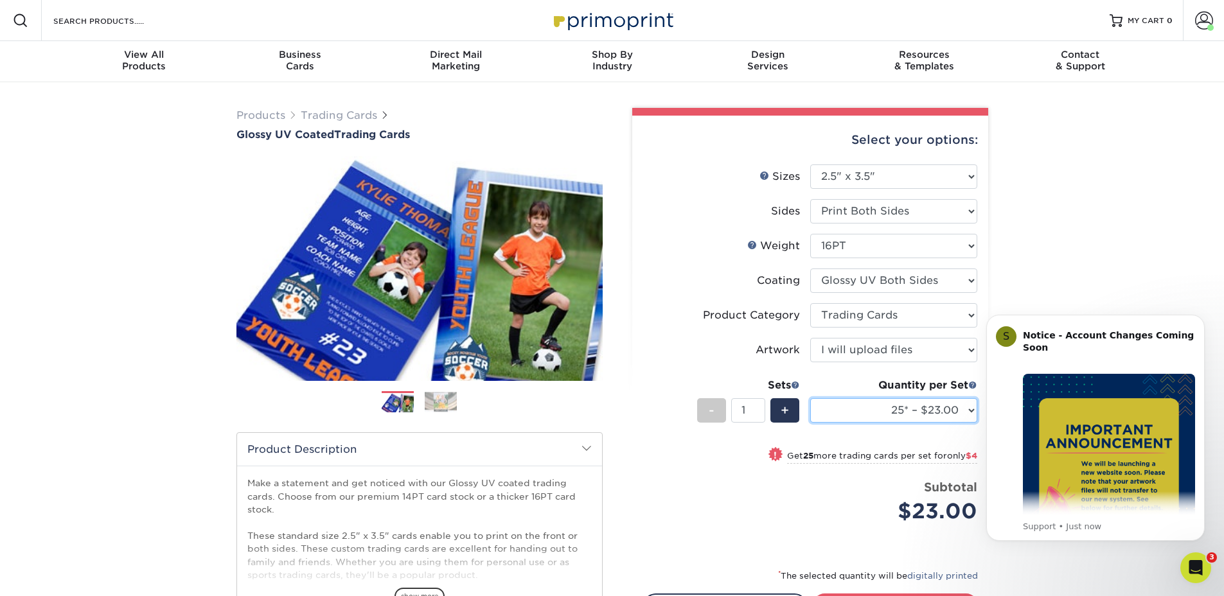
click at [823, 409] on select "25* – $23.00 50* – $27.00 75* – $33.00 100* – $37.00 250* – $47.00 500 – $58.00…" at bounding box center [893, 410] width 167 height 24
click at [841, 400] on select "25* – $23.00 50* – $27.00 75* – $33.00 100* – $37.00 250* – $47.00 500 – $58.00…" at bounding box center [893, 410] width 167 height 24
click at [845, 421] on select "25* – $23.00 50* – $27.00 75* – $33.00 100* – $37.00 250* – $47.00 500 – $58.00…" at bounding box center [893, 410] width 167 height 24
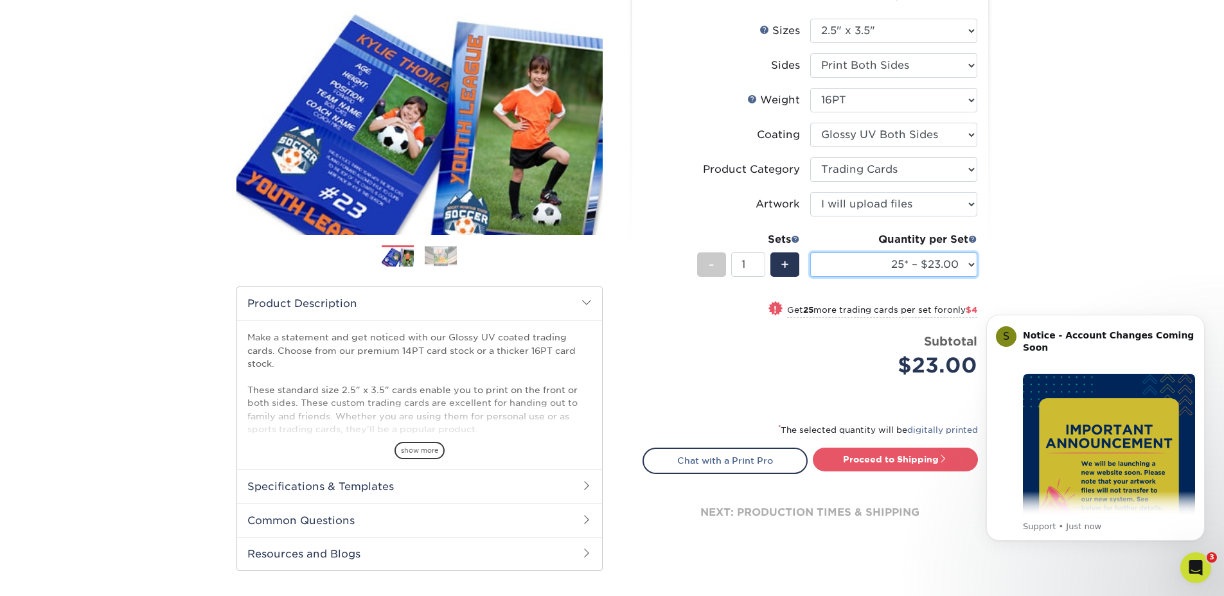
scroll to position [209, 0]
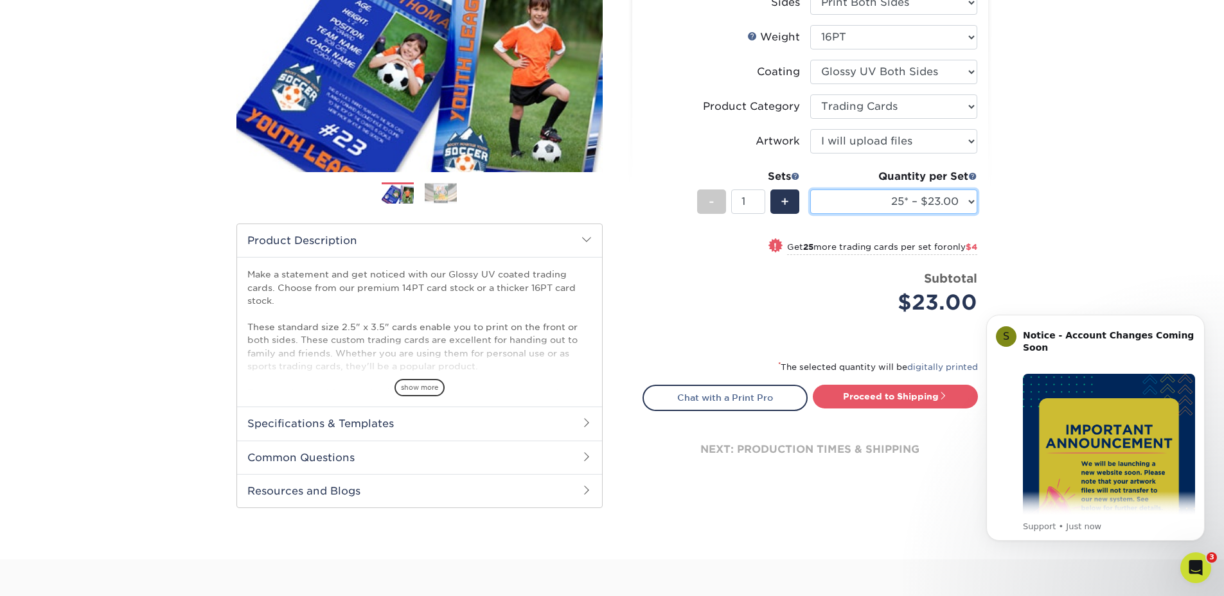
select select "25* – $23.00"
click at [1209, 561] on html at bounding box center [1193, 565] width 31 height 31
click at [1193, 562] on icon "Open Intercom Messenger" at bounding box center [1193, 566] width 9 height 10
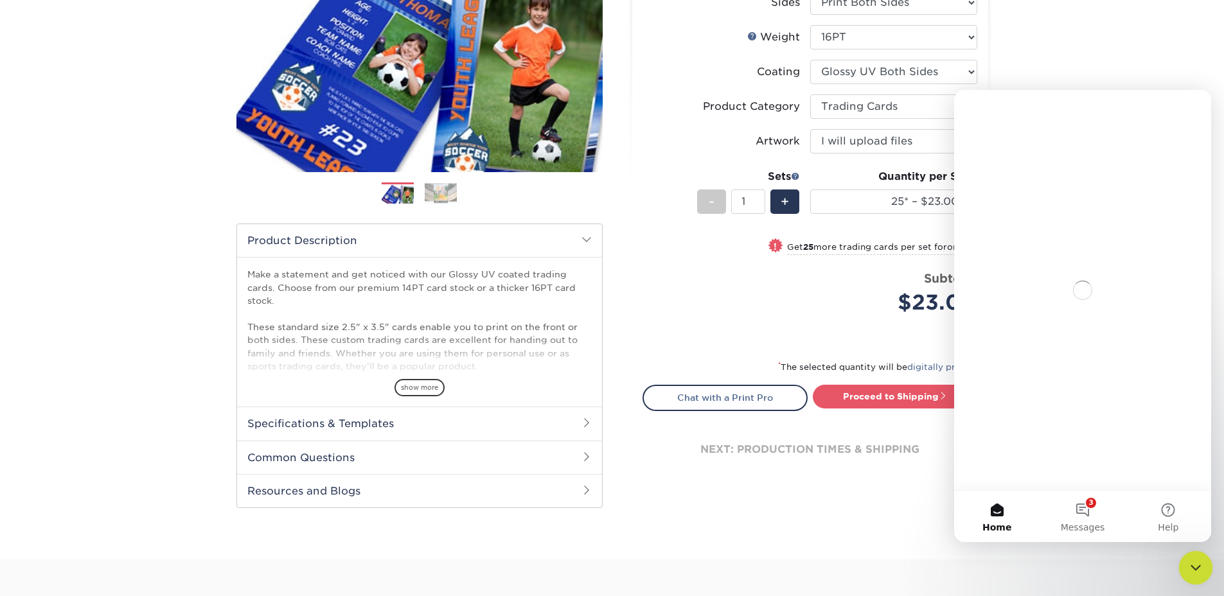
scroll to position [0, 0]
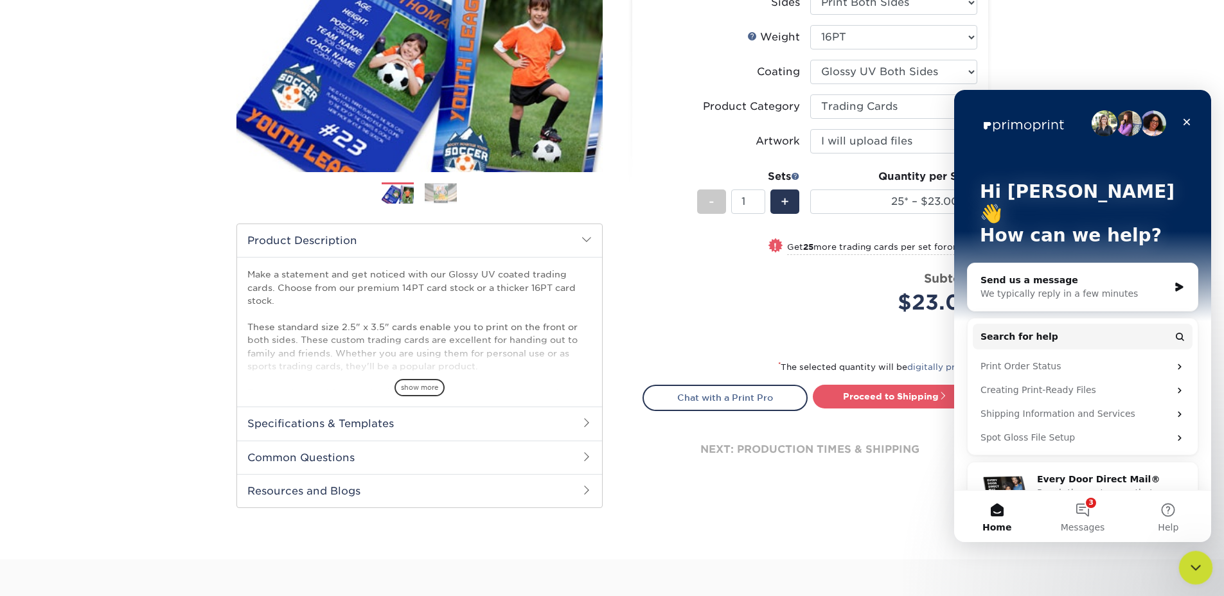
click at [1195, 564] on icon "Close Intercom Messenger" at bounding box center [1193, 565] width 15 height 15
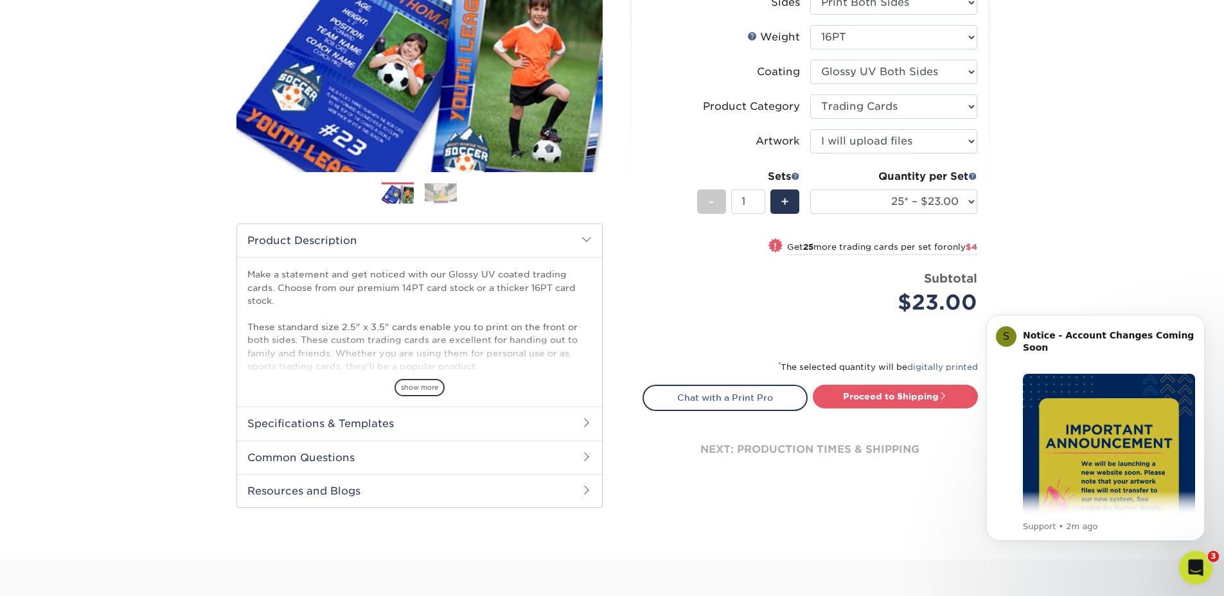
click at [1190, 562] on icon "Open Intercom Messenger" at bounding box center [1193, 566] width 21 height 21
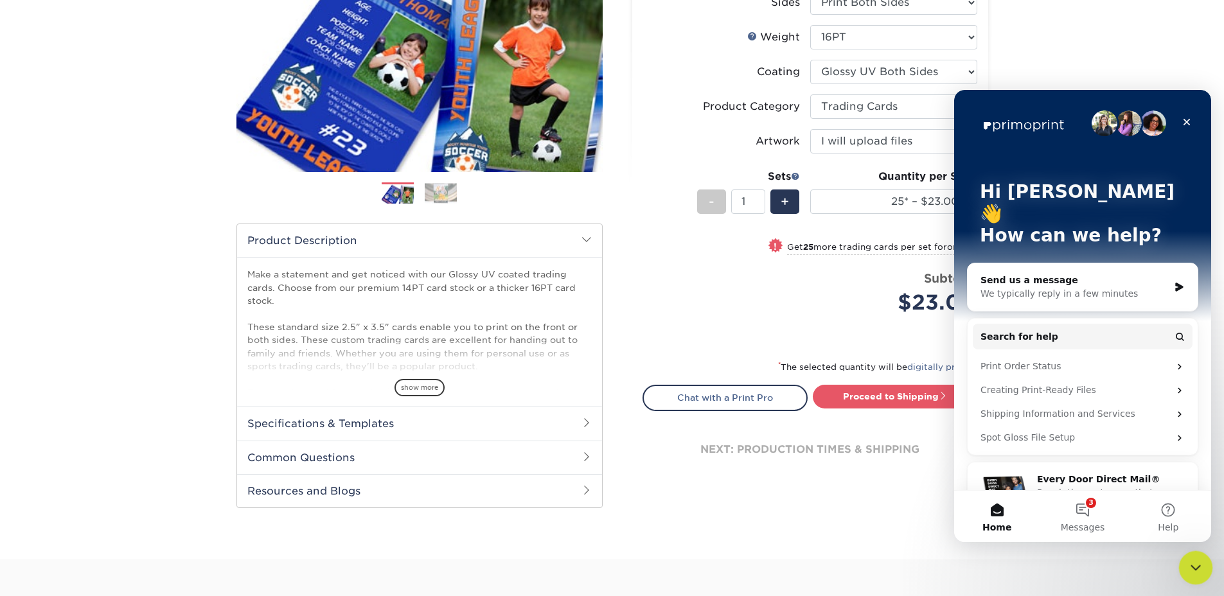
click at [1198, 567] on icon "Close Intercom Messenger" at bounding box center [1193, 565] width 15 height 15
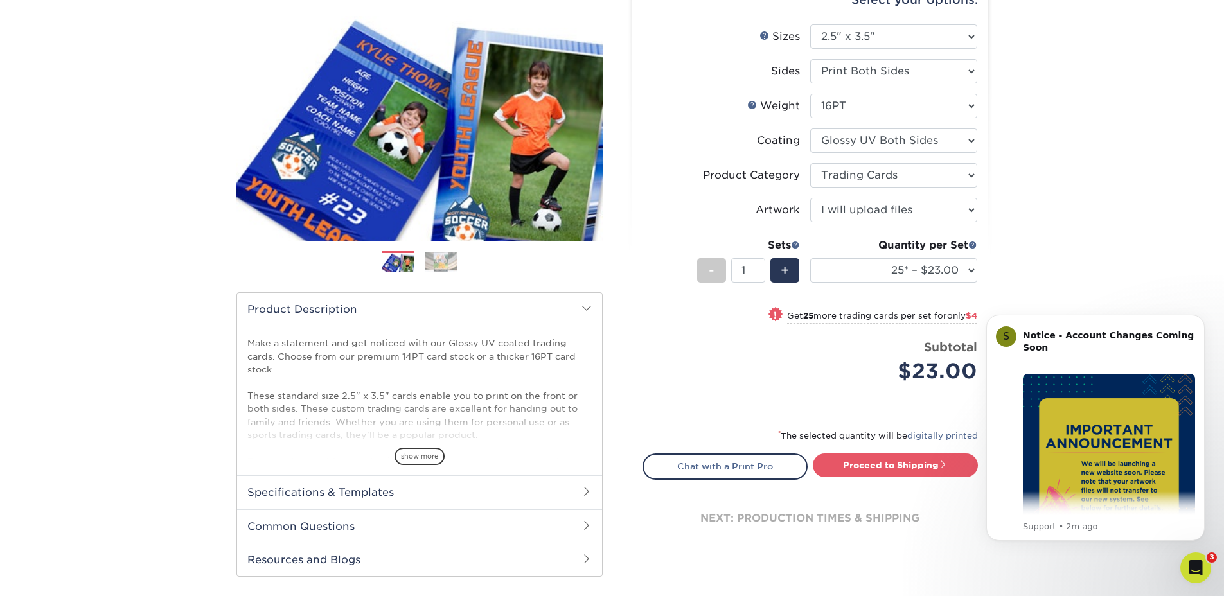
scroll to position [150, 0]
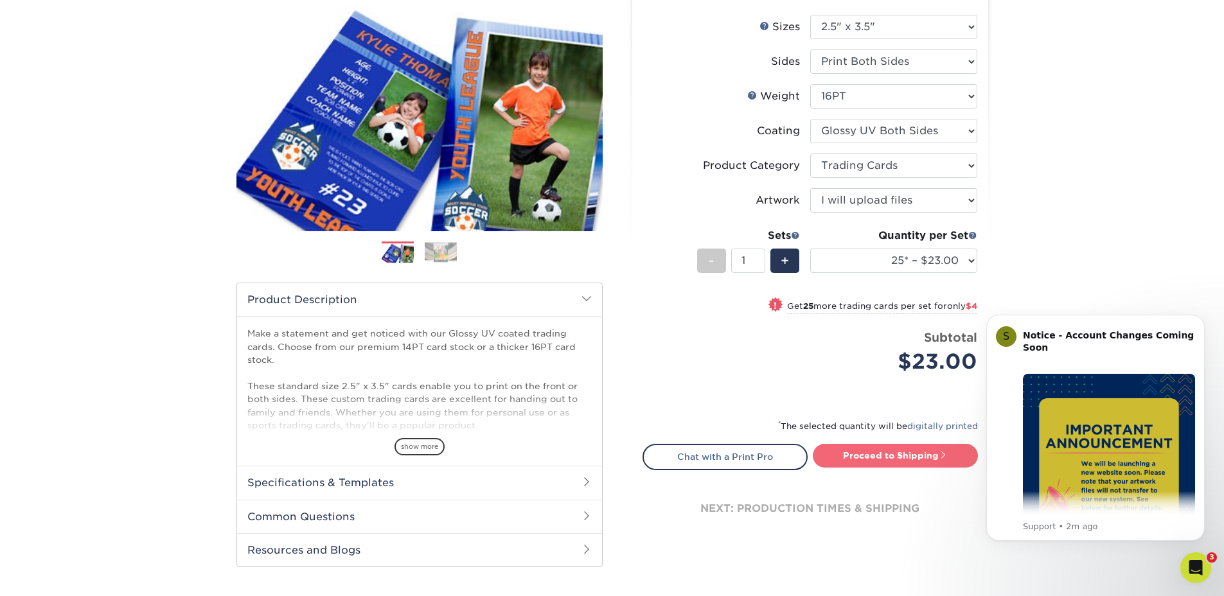
click at [872, 455] on link "Proceed to Shipping" at bounding box center [895, 455] width 165 height 23
type input "Set 1"
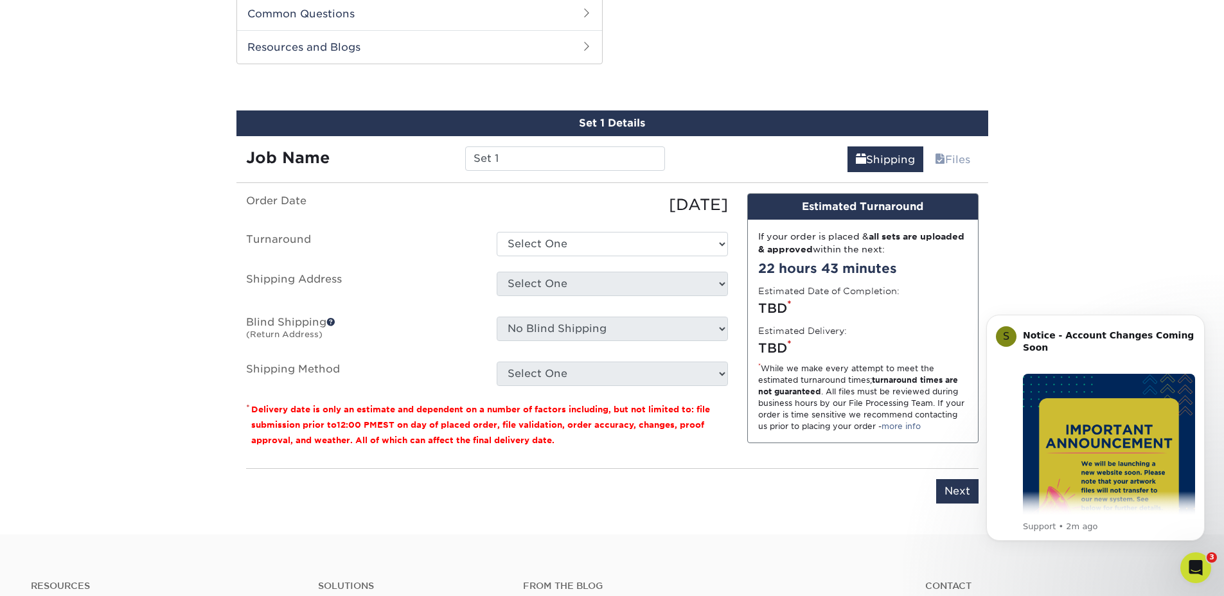
scroll to position [654, 0]
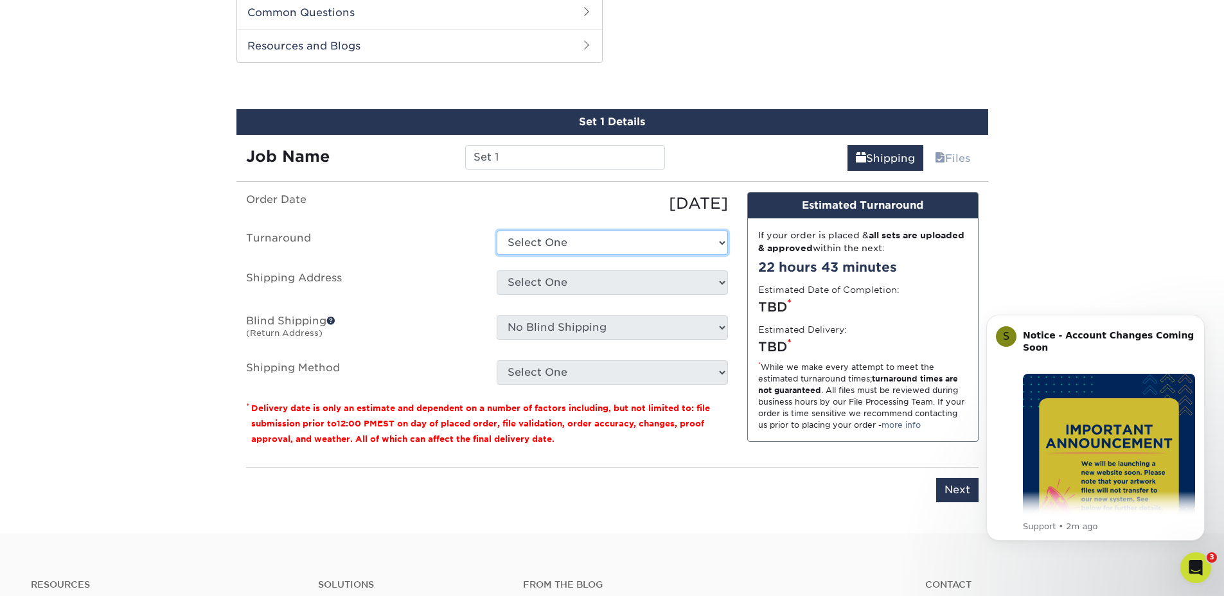
click at [525, 250] on select "Select One 2-4 Business Days 2 Day Next Business Day" at bounding box center [612, 243] width 231 height 24
select select "ef1172ad-6318-4692-b71b-0c3b021d6cc2"
click at [497, 231] on select "Select One 2-4 Business Days 2 Day Next Business Day" at bounding box center [612, 243] width 231 height 24
click at [549, 286] on select "Select One + Add New Address" at bounding box center [612, 282] width 231 height 24
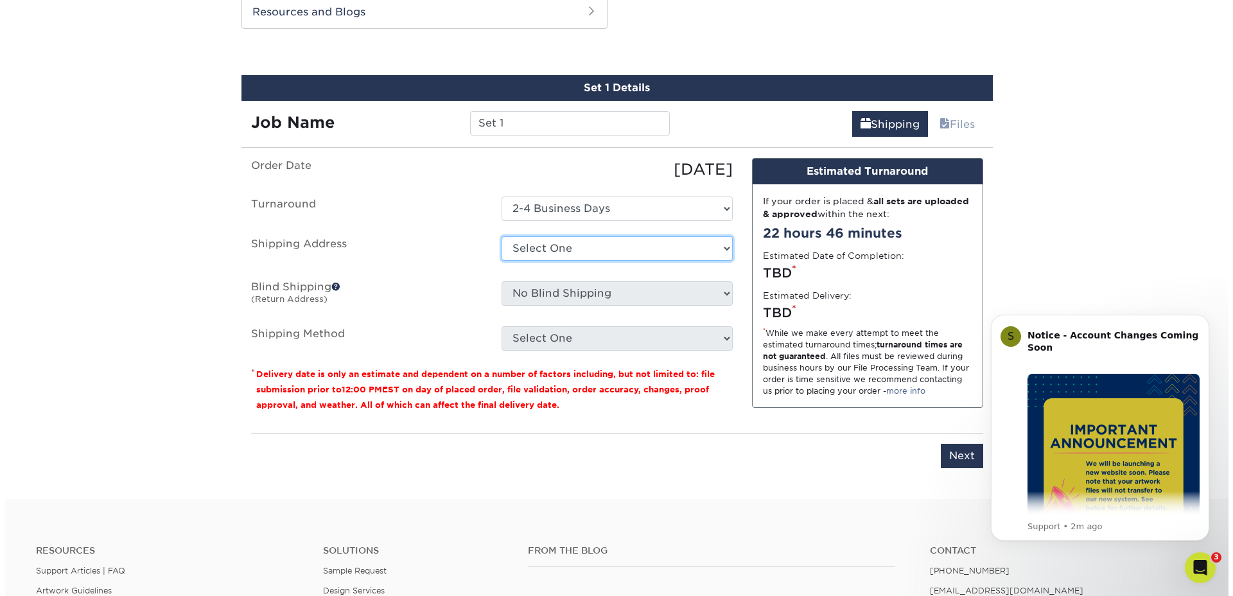
scroll to position [691, 0]
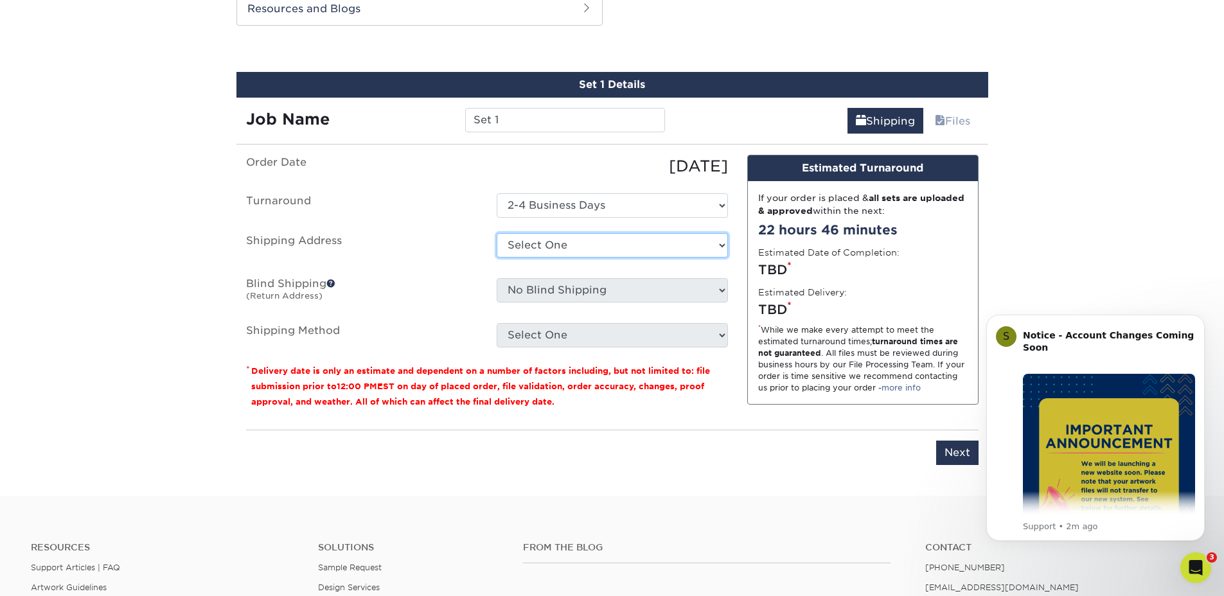
click at [565, 256] on select "Select One + Add New Address" at bounding box center [612, 245] width 231 height 24
select select "newaddress"
click at [497, 233] on select "Select One + Add New Address" at bounding box center [612, 245] width 231 height 24
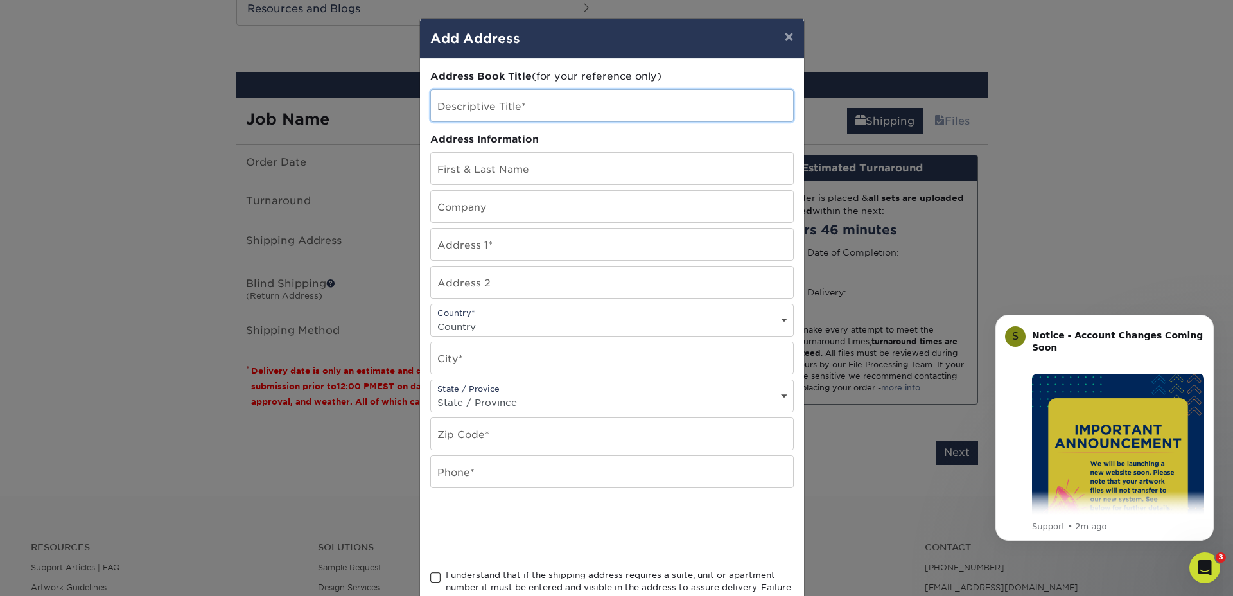
click at [484, 101] on input "text" at bounding box center [612, 105] width 362 height 31
type input "Donavelli Apartment"
click at [503, 173] on input "text" at bounding box center [612, 168] width 362 height 31
type input "Jackson Fay"
type input "Donavelli"
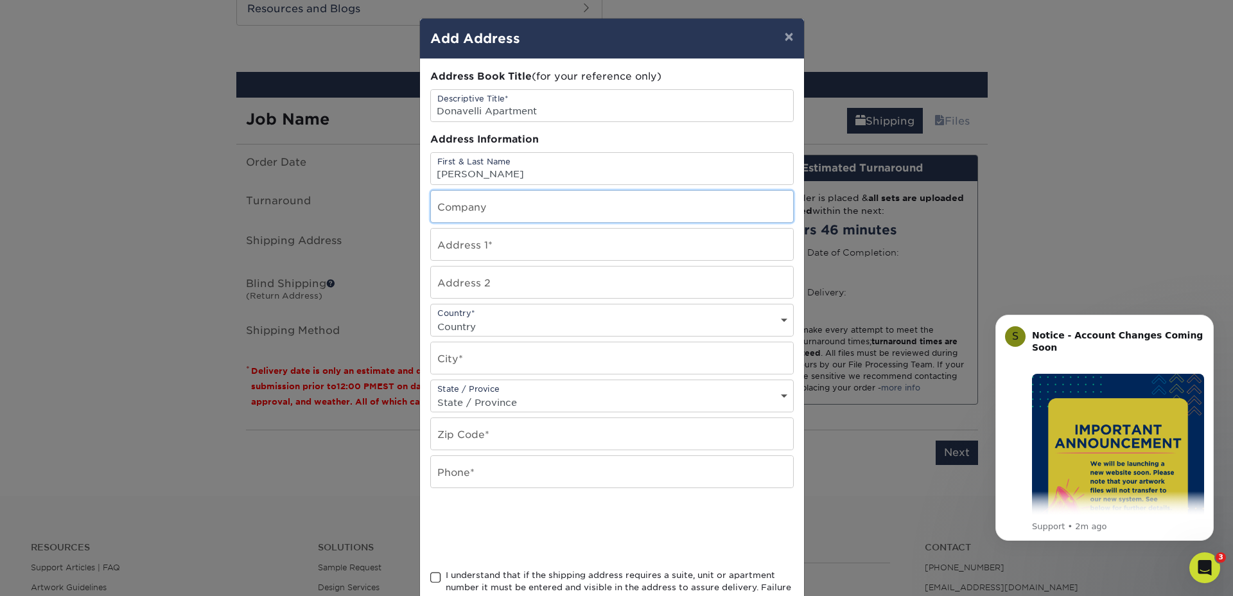
type input "[STREET_ADDRESS]"
type input "2008"
select select "US"
type input "SEATTLE"
select select "WA"
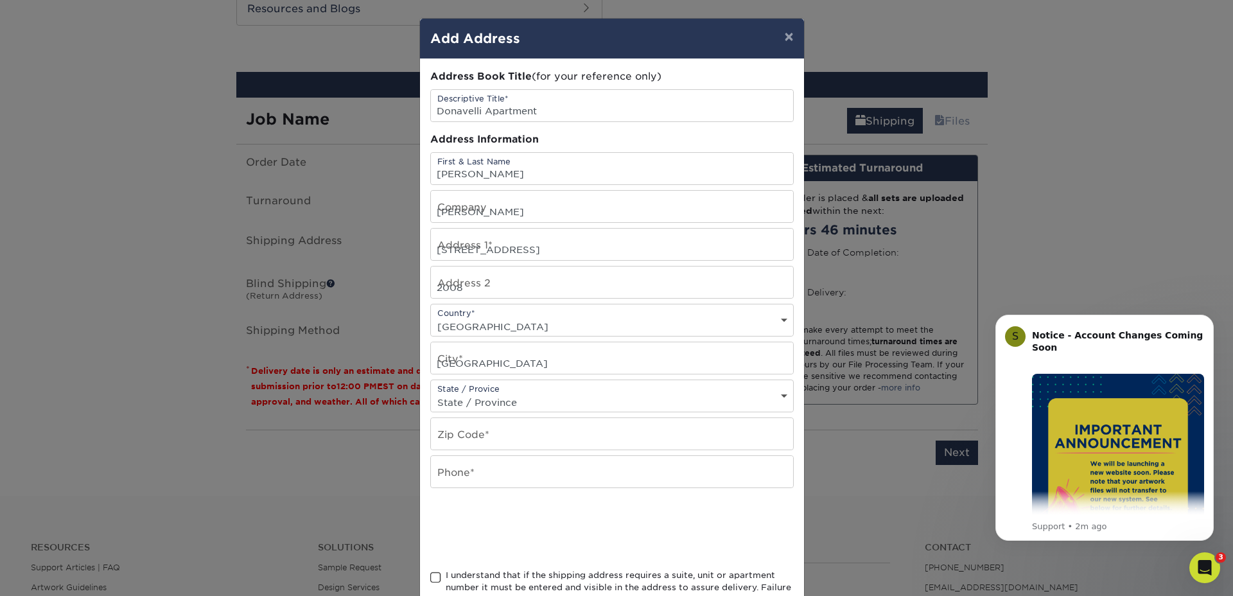
type input "98105"
type input "2536785021"
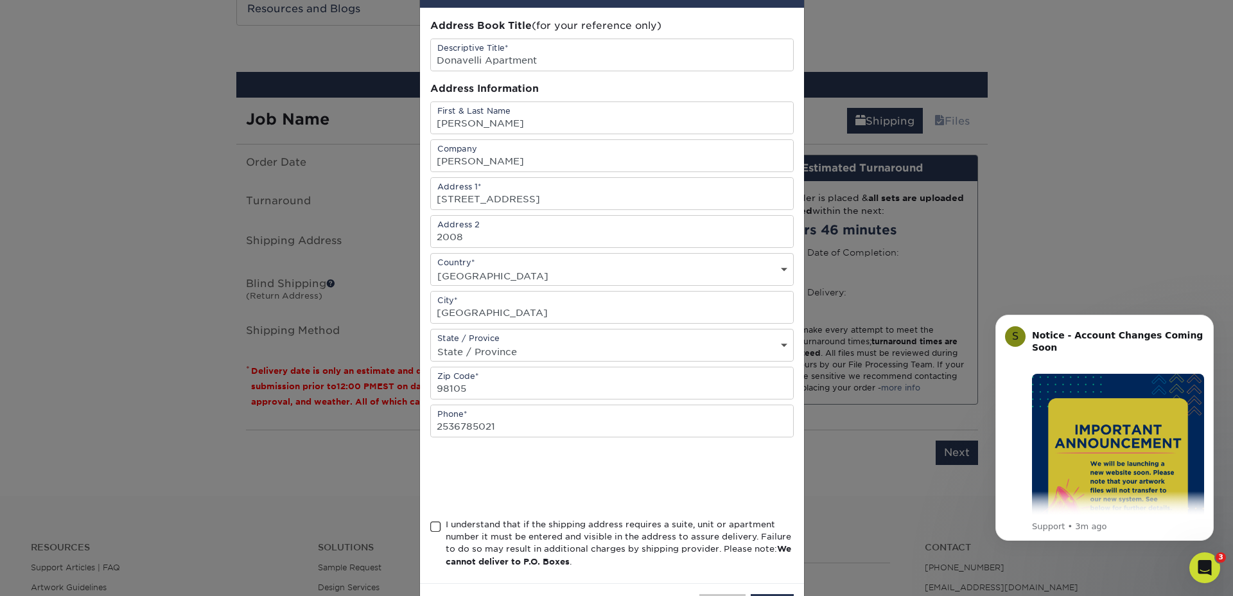
scroll to position [102, 0]
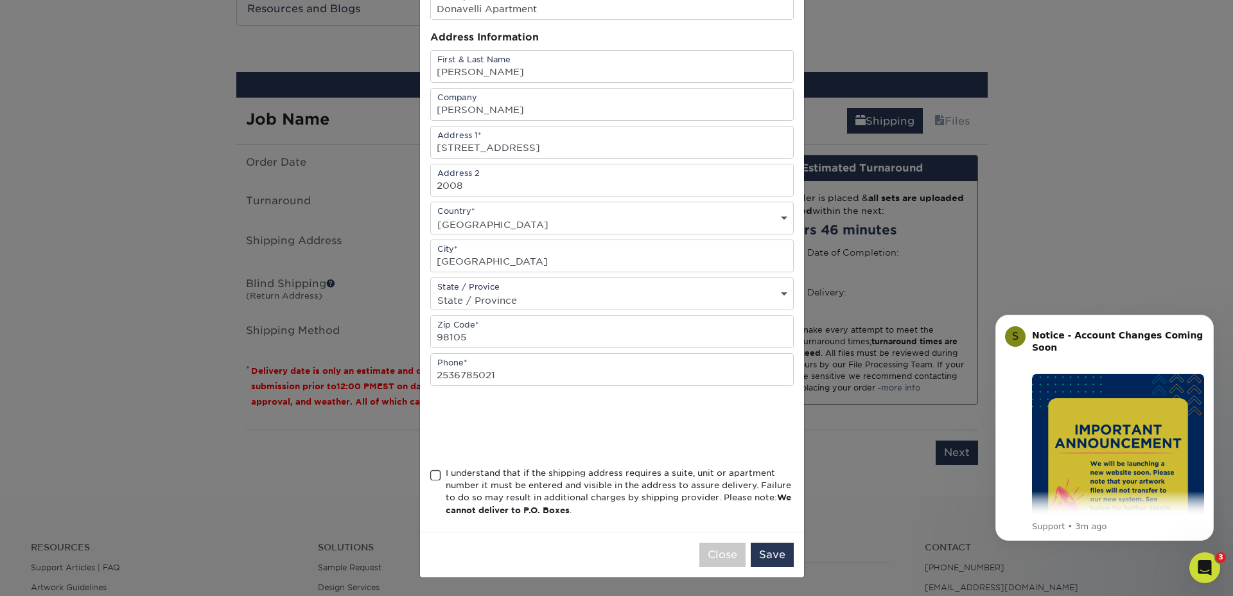
click at [430, 473] on span at bounding box center [435, 476] width 11 height 12
click at [0, 0] on input "I understand that if the shipping address requires a suite, unit or apartment n…" at bounding box center [0, 0] width 0 height 0
click at [495, 190] on input "2008" at bounding box center [612, 179] width 362 height 31
type input "2"
click at [495, 190] on input "150" at bounding box center [612, 179] width 362 height 31
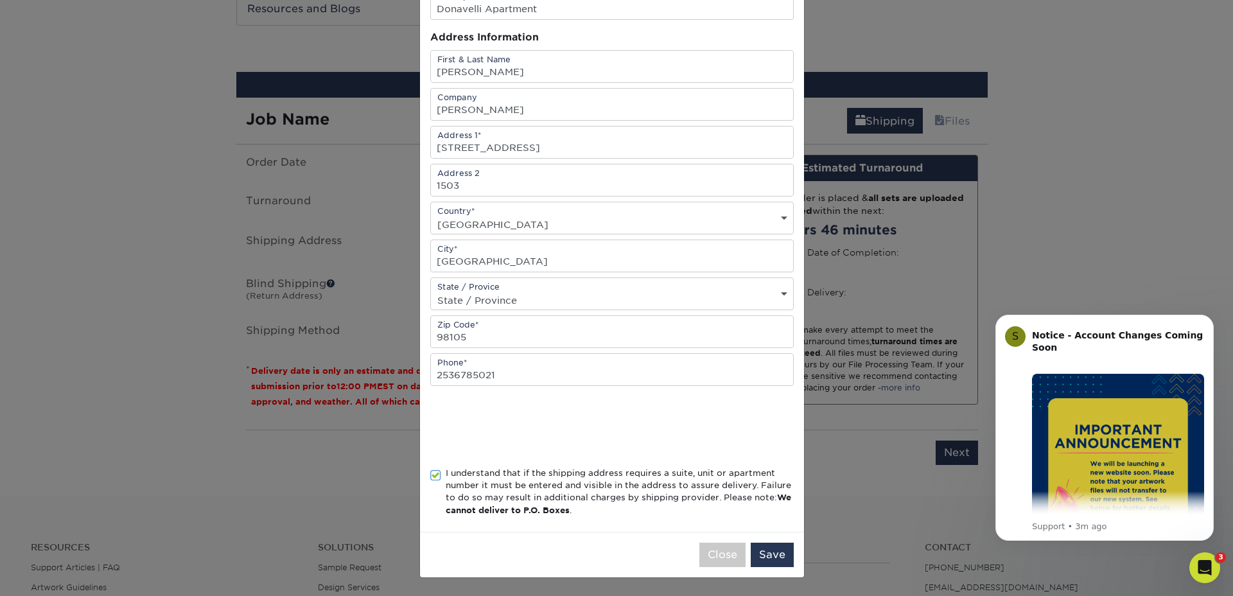
click at [723, 457] on div "Address Book Title (for your reference only) Descriptive Title* Donavelli Apart…" at bounding box center [612, 244] width 364 height 554
click at [432, 186] on input "1503" at bounding box center [612, 179] width 362 height 31
type input "Rm. 1503"
click at [725, 468] on div "I understand that if the shipping address requires a suite, unit or apartment n…" at bounding box center [620, 492] width 348 height 50
click at [0, 0] on input "I understand that if the shipping address requires a suite, unit or apartment n…" at bounding box center [0, 0] width 0 height 0
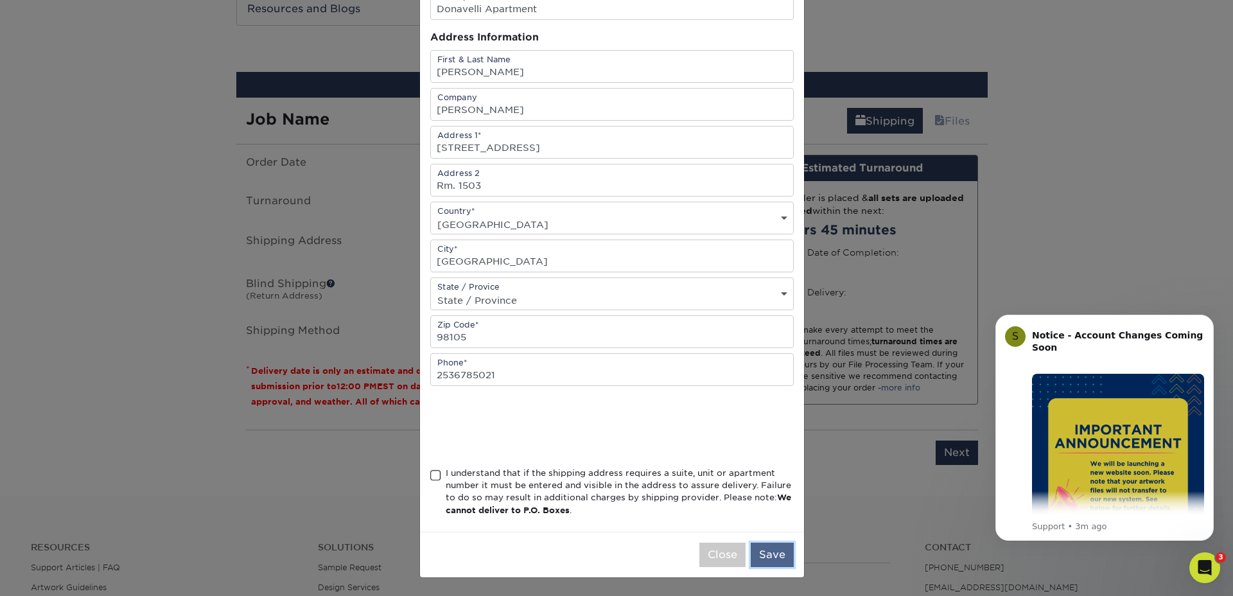
click at [770, 559] on button "Save" at bounding box center [772, 555] width 43 height 24
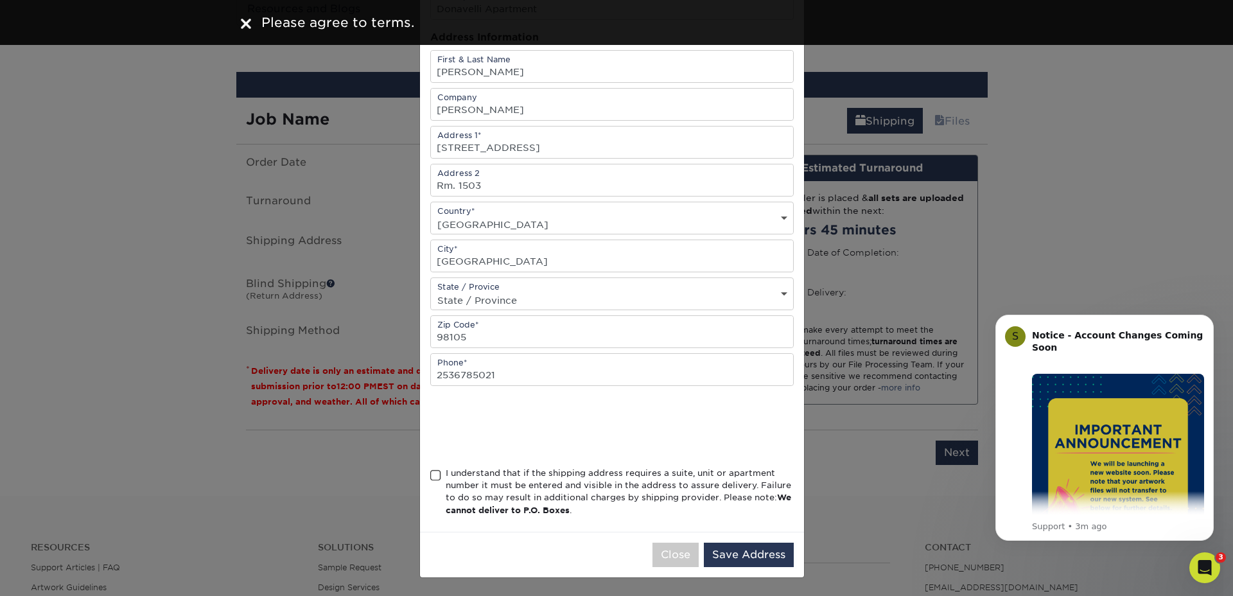
click at [451, 477] on div "I understand that if the shipping address requires a suite, unit or apartment n…" at bounding box center [620, 492] width 348 height 50
click at [0, 0] on input "I understand that if the shipping address requires a suite, unit or apartment n…" at bounding box center [0, 0] width 0 height 0
click at [773, 548] on button "Save Address" at bounding box center [749, 555] width 90 height 24
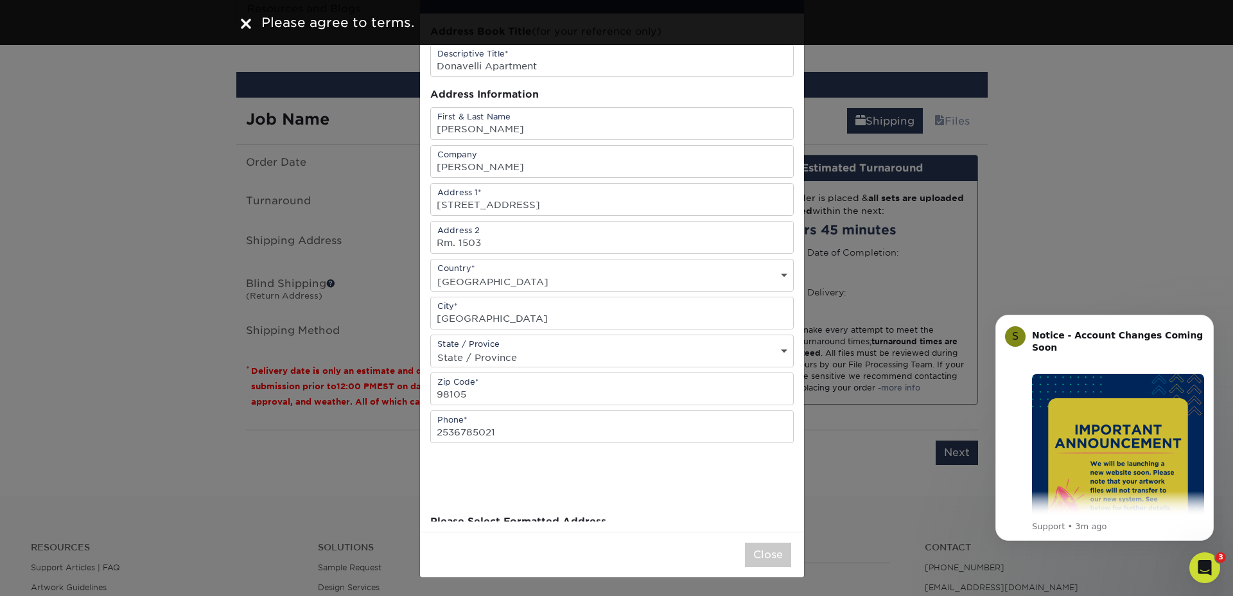
scroll to position [0, 0]
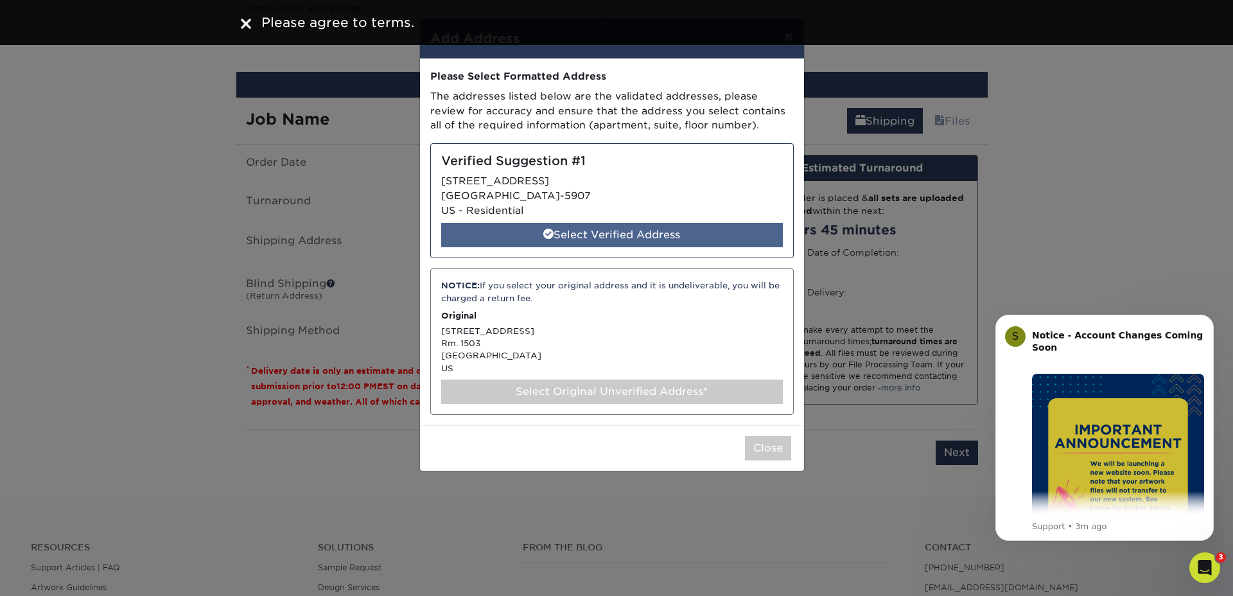
click at [706, 228] on div "Select Verified Address" at bounding box center [612, 235] width 342 height 24
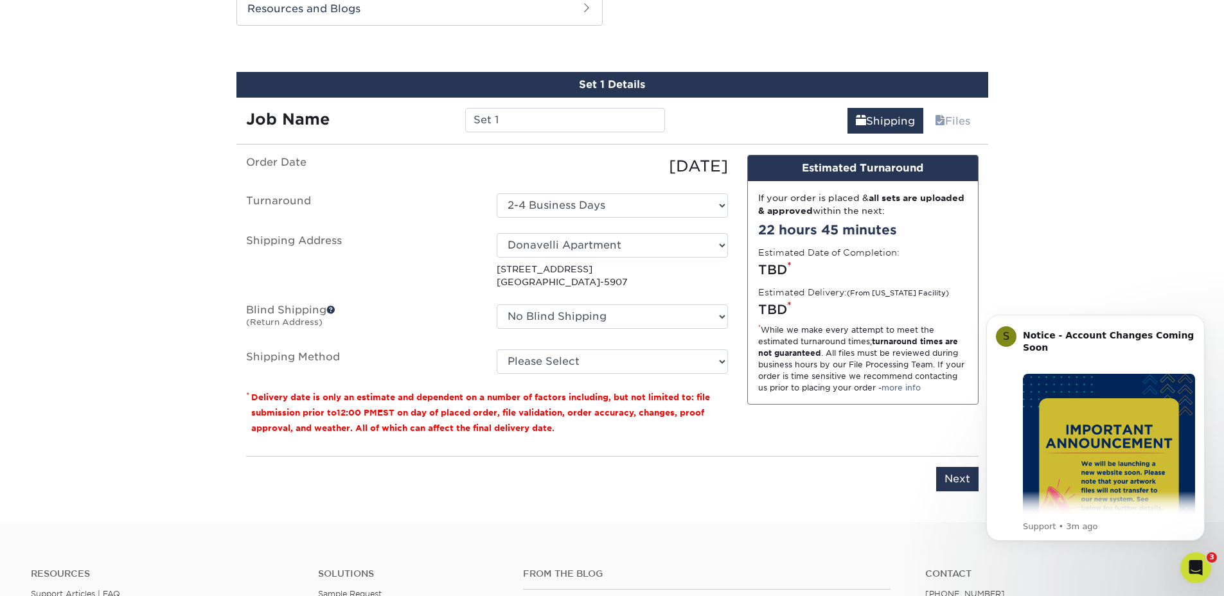
click at [572, 334] on ul "Order Date 10/10/2025 Turnaround Select One 2-4 Business Days 2 Day Next Busine…" at bounding box center [487, 264] width 482 height 219
click at [549, 360] on select "Please Select 3 Day Shipping Service (+$16.70) Ground Shipping (+$16.91) 2 Day …" at bounding box center [612, 361] width 231 height 24
click at [550, 249] on select "Select One Donavelli Apartment + Add New Address" at bounding box center [612, 245] width 231 height 24
click at [553, 241] on select "Select One Donavelli Apartment + Add New Address" at bounding box center [612, 245] width 231 height 24
click at [497, 233] on select "Select One Donavelli Apartment + Add New Address" at bounding box center [612, 245] width 231 height 24
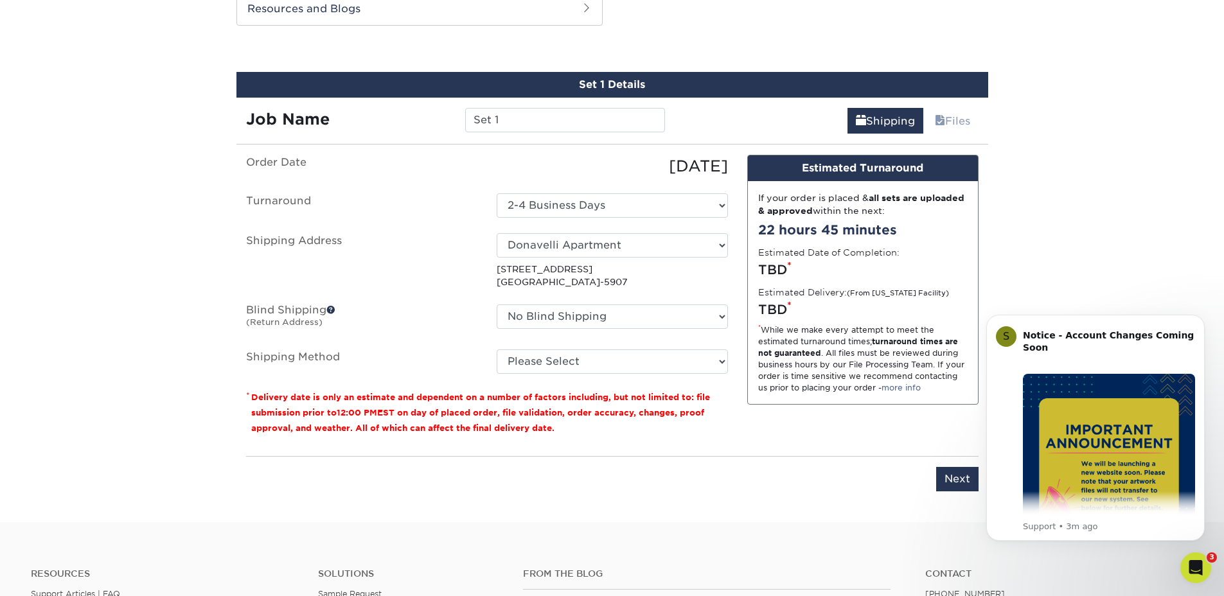
click at [559, 276] on p "4220 12TH AVE NE SEATTLE, WA 98105-5907" at bounding box center [612, 276] width 231 height 26
click at [556, 228] on ul "Order Date 10/10/2025 Turnaround Select One 2-4 Business Days 2 Day Next Busine…" at bounding box center [487, 264] width 482 height 219
click at [556, 233] on select "Select One Donavelli Apartment + Add New Address" at bounding box center [612, 245] width 231 height 24
select select "newaddress"
click at [497, 233] on select "Select One Donavelli Apartment + Add New Address" at bounding box center [612, 245] width 231 height 24
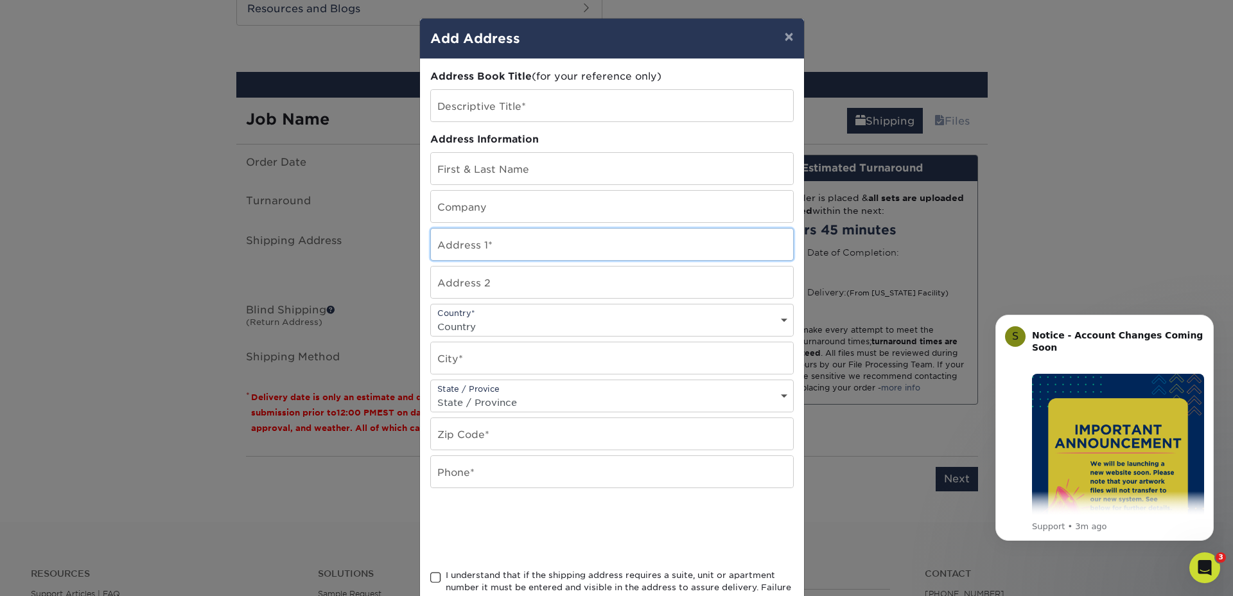
click at [555, 258] on input "text" at bounding box center [612, 244] width 362 height 31
type input "[STREET_ADDRESS]"
type input "Jackson Fay"
type input "Donavelli"
type input "2008"
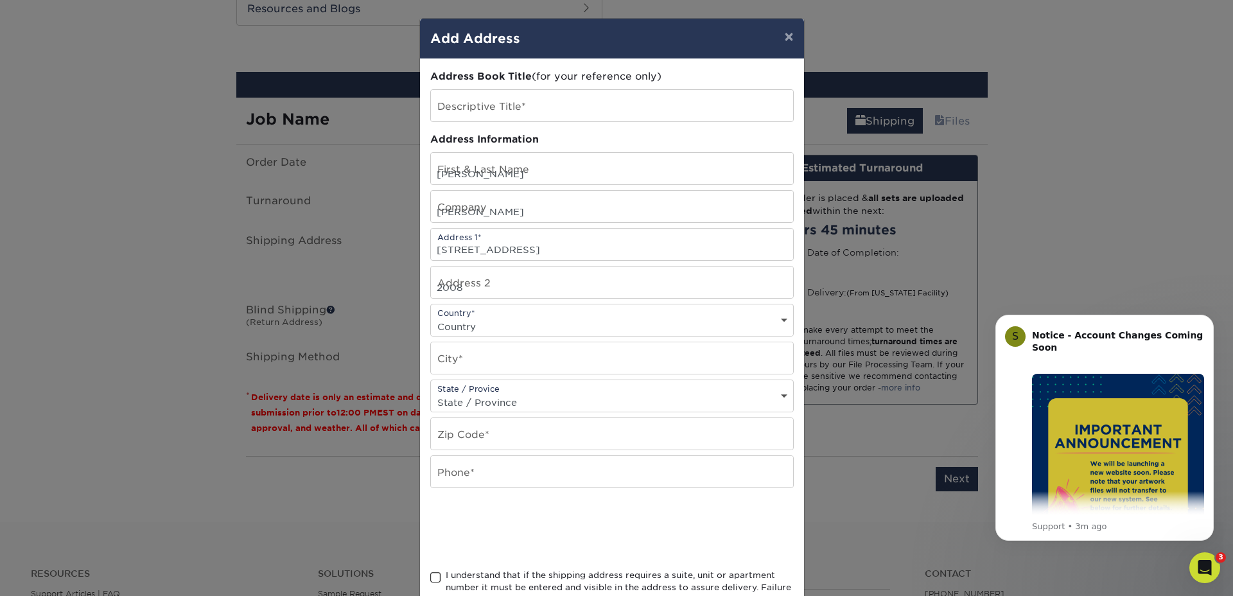
select select "US"
type input "SEATTLE"
select select "WA"
type input "98105"
type input "2536785021"
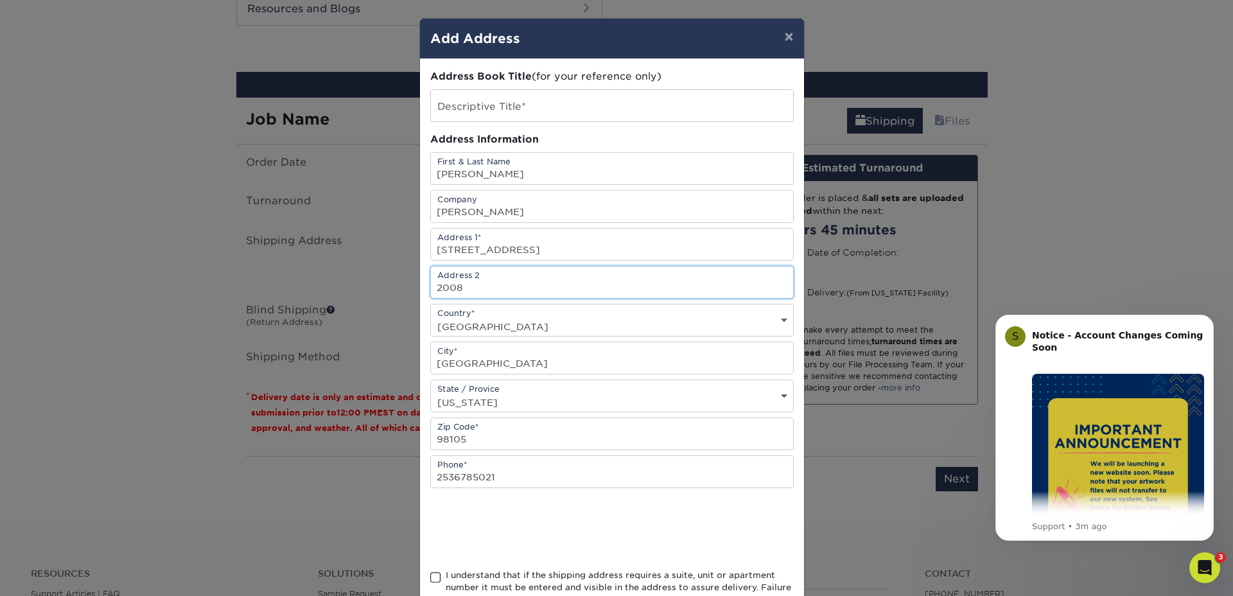
click at [500, 295] on input "2008" at bounding box center [612, 282] width 362 height 31
type input "2"
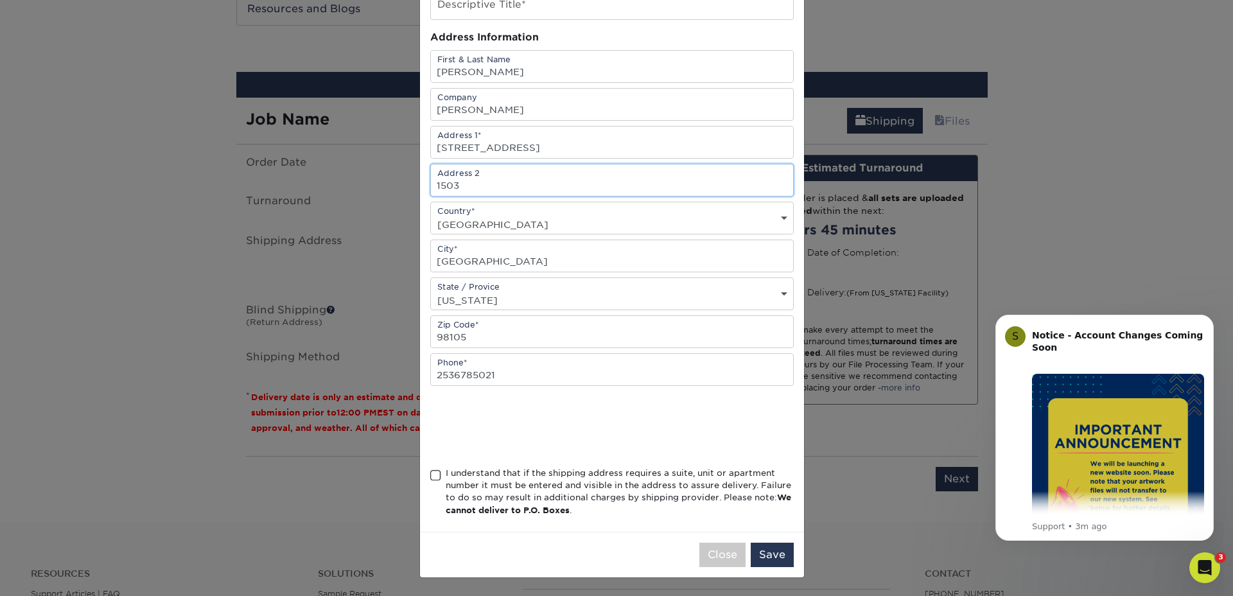
type input "1503"
click at [430, 479] on span at bounding box center [435, 476] width 11 height 12
click at [0, 0] on input "I understand that if the shipping address requires a suite, unit or apartment n…" at bounding box center [0, 0] width 0 height 0
click at [781, 560] on button "Save" at bounding box center [772, 555] width 43 height 24
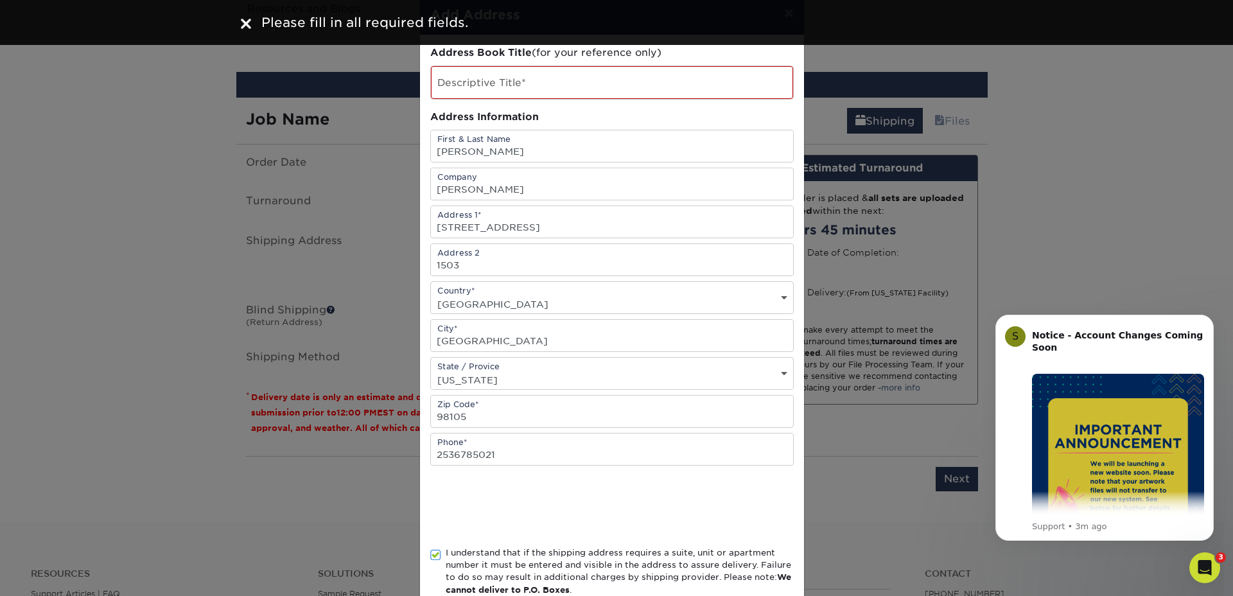
scroll to position [0, 0]
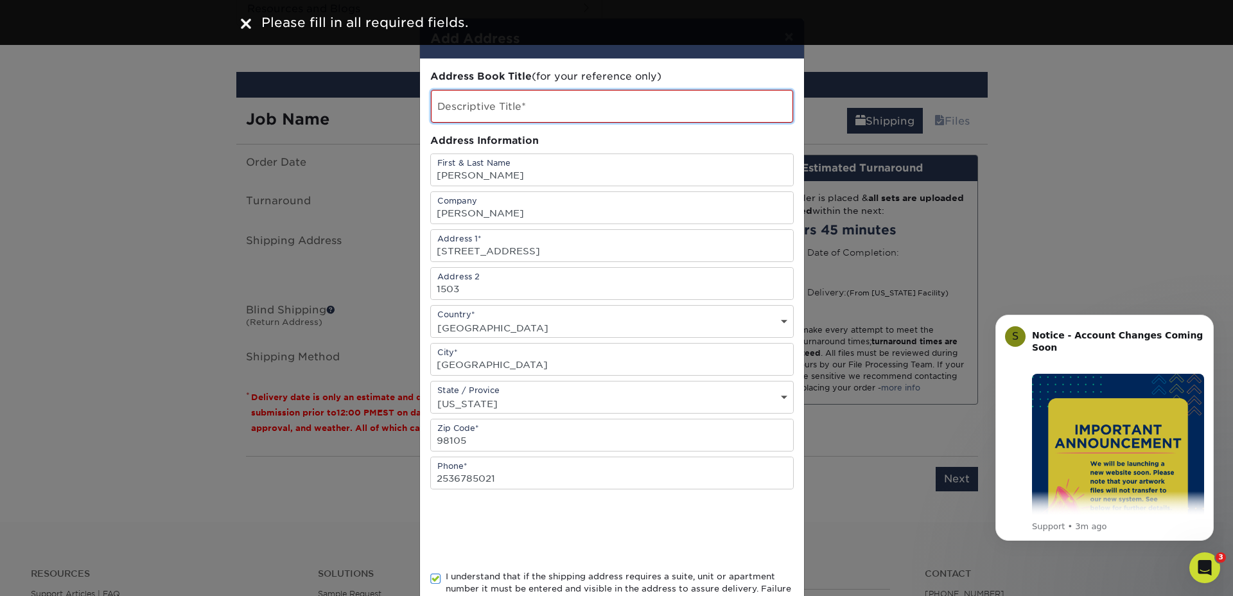
click at [498, 104] on input "text" at bounding box center [612, 106] width 362 height 33
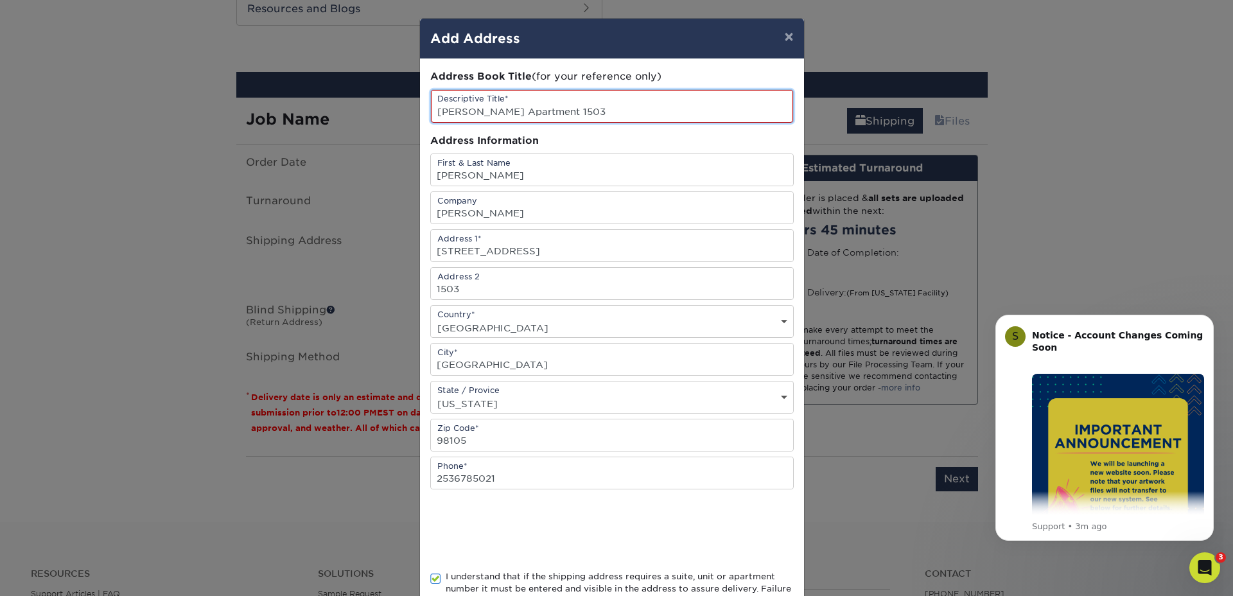
scroll to position [103, 0]
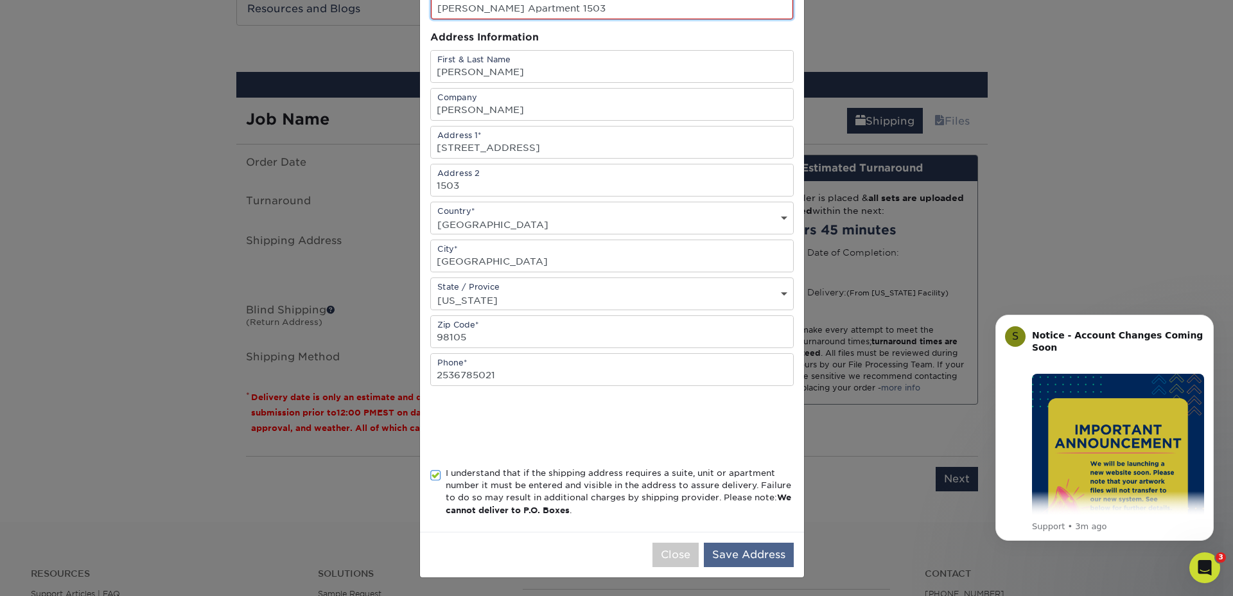
type input "[PERSON_NAME] Apartment 1503"
click at [721, 565] on button "Save Address" at bounding box center [749, 555] width 90 height 24
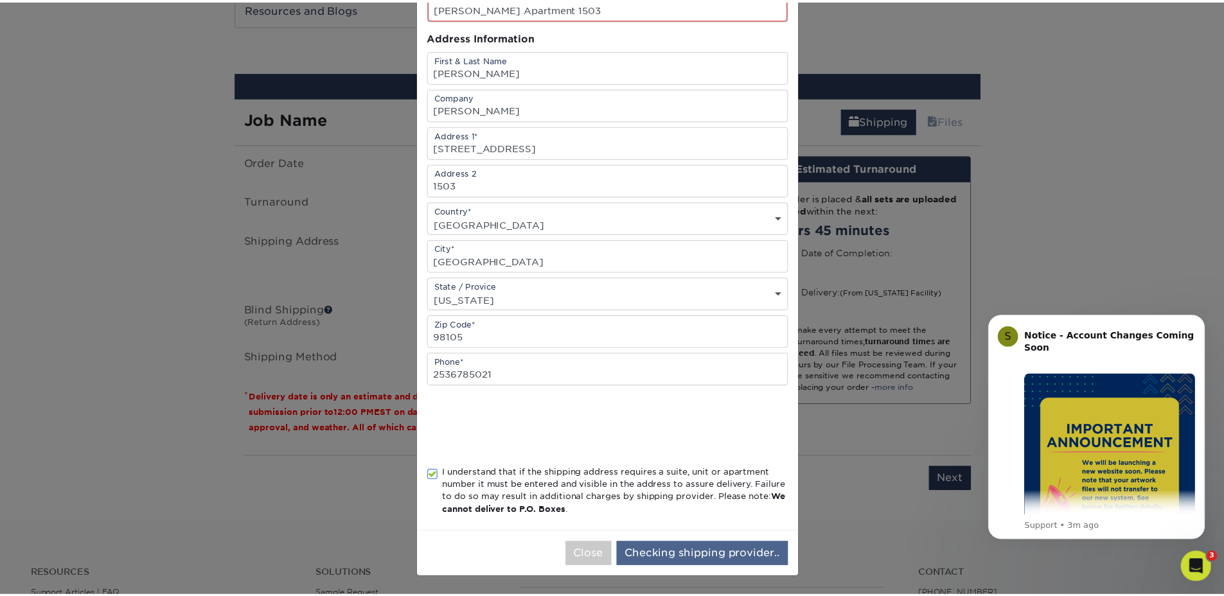
scroll to position [0, 0]
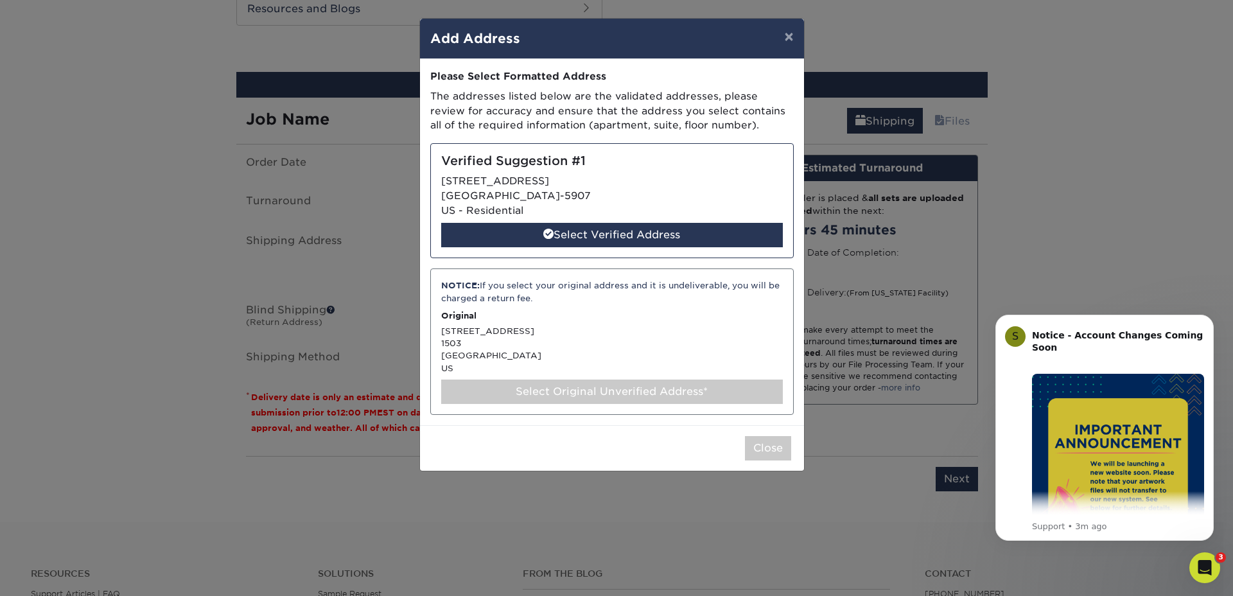
click at [585, 390] on div "Select Original Unverified Address*" at bounding box center [612, 392] width 342 height 24
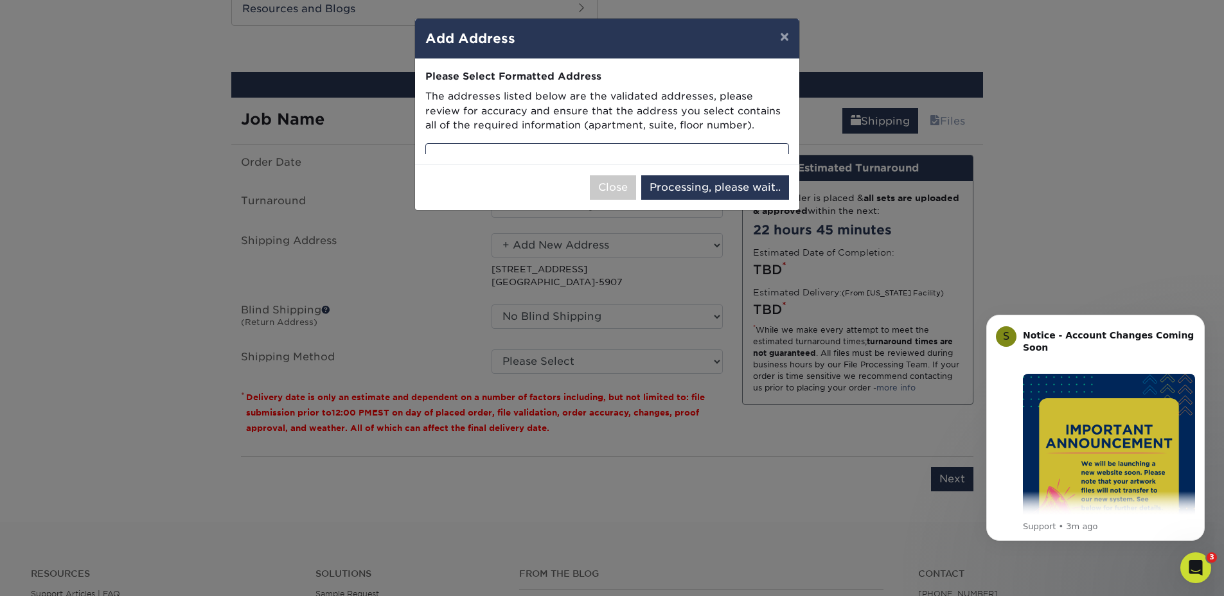
select select "286862"
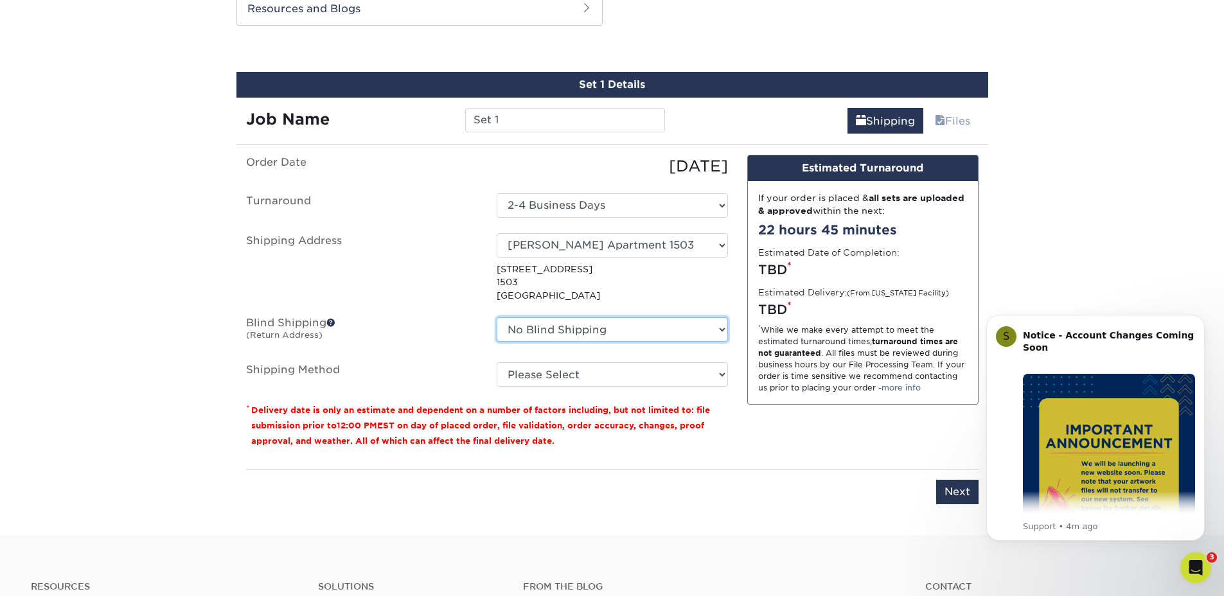
click at [568, 331] on select "No Blind Shipping + Add New Address" at bounding box center [612, 329] width 231 height 24
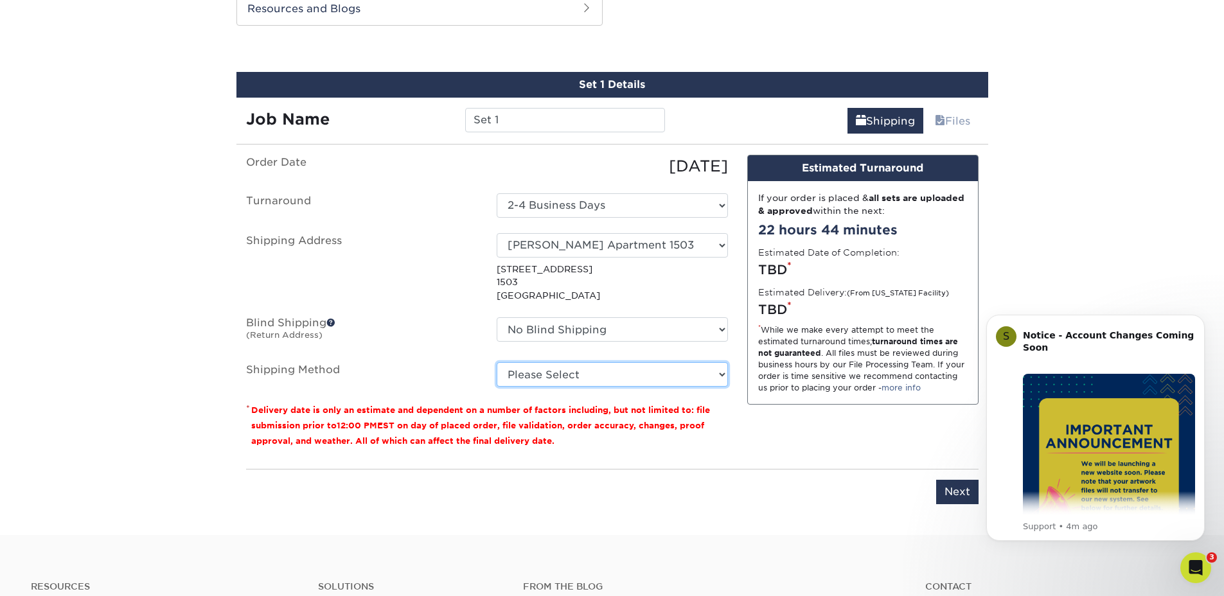
click at [534, 368] on select "Please Select 3 Day Shipping Service (+$16.70) Ground Shipping (+$16.91) 2 Day …" at bounding box center [612, 374] width 231 height 24
select select "02"
click at [497, 362] on select "Please Select 3 Day Shipping Service (+$16.70) Ground Shipping (+$16.91) 2 Day …" at bounding box center [612, 374] width 231 height 24
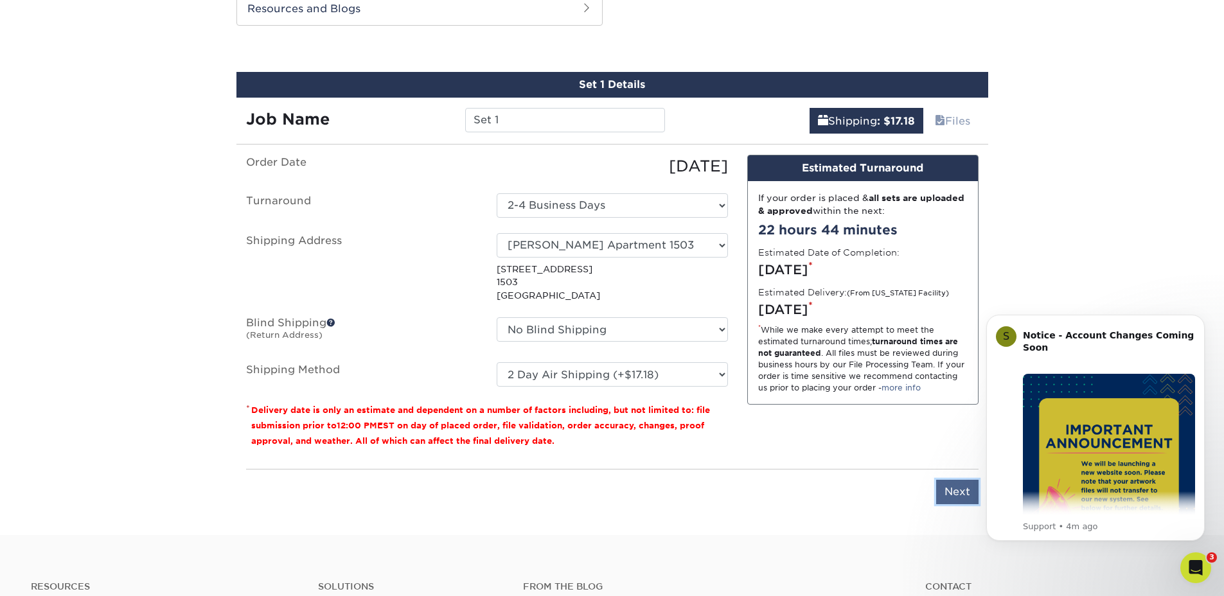
click at [940, 489] on input "Next" at bounding box center [957, 492] width 42 height 24
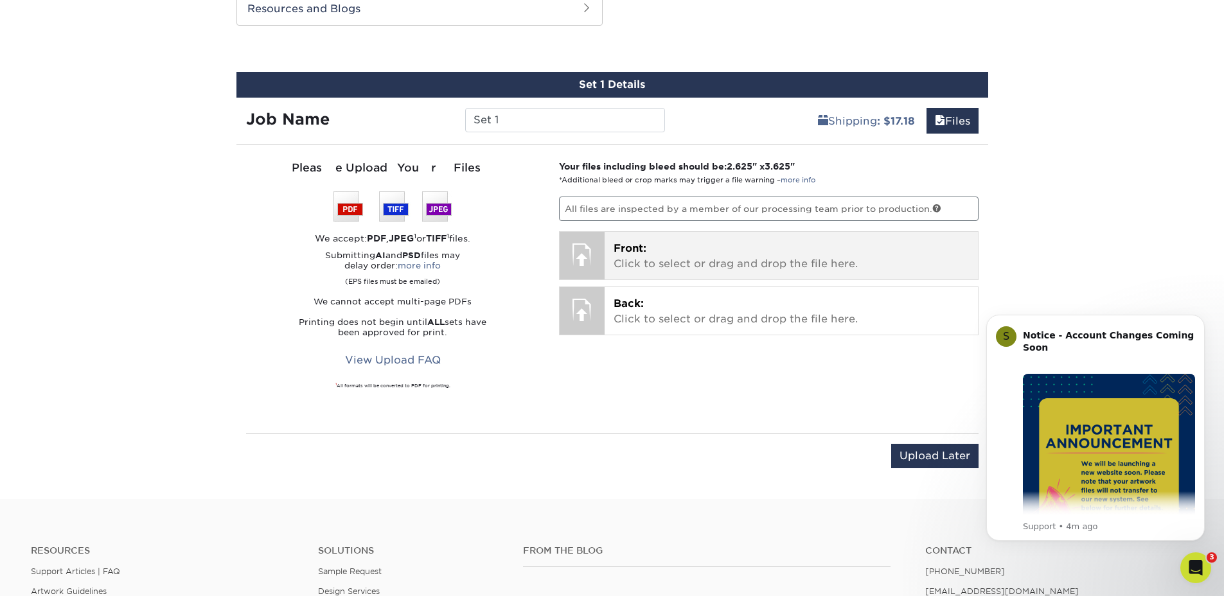
click at [654, 249] on p "Front: Click to select or drag and drop the file here." at bounding box center [790, 256] width 355 height 31
click at [637, 263] on p "Front: Click to select or drag and drop the file here." at bounding box center [790, 256] width 355 height 31
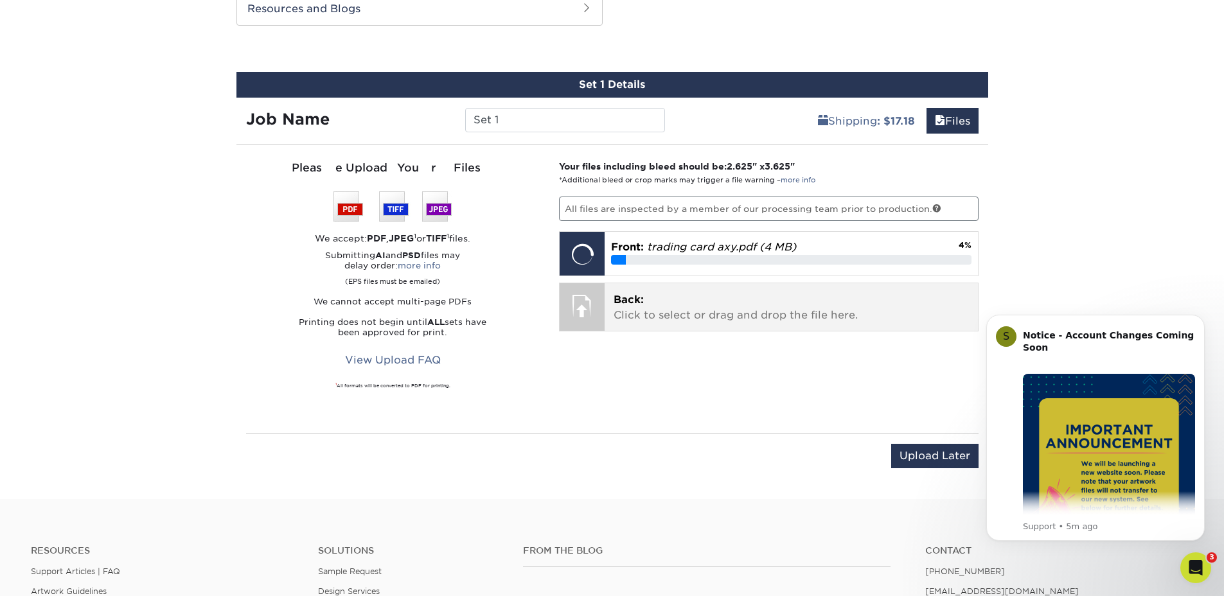
click at [608, 291] on div "Back: Click to select or drag and drop the file here. Choose file" at bounding box center [790, 307] width 373 height 48
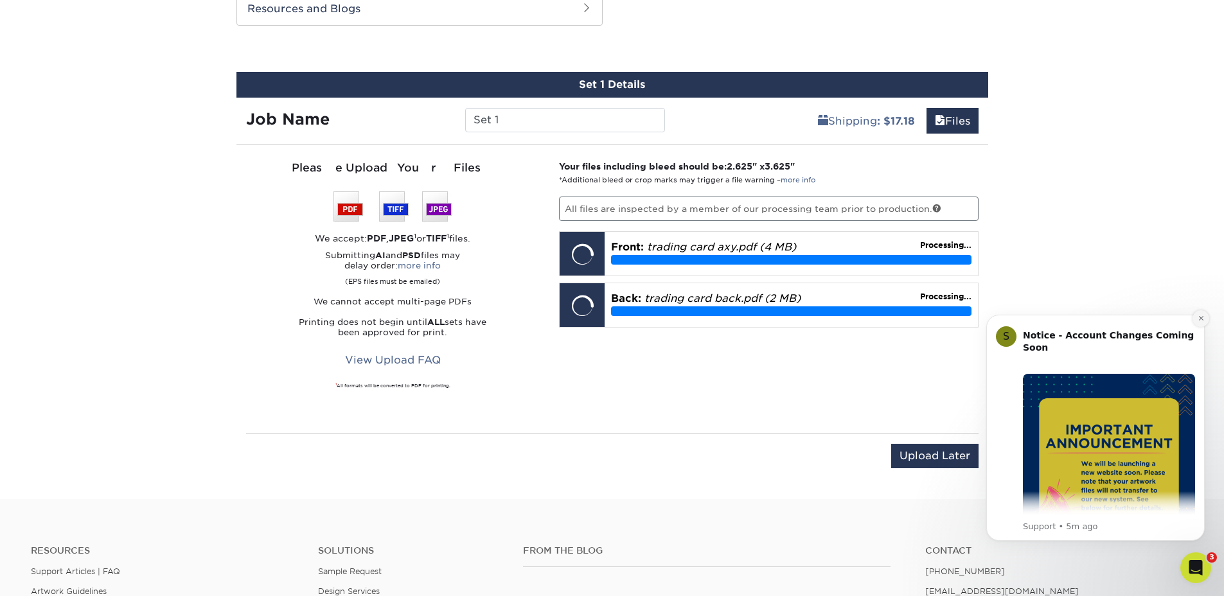
click at [1197, 315] on icon "Dismiss notification" at bounding box center [1200, 318] width 7 height 7
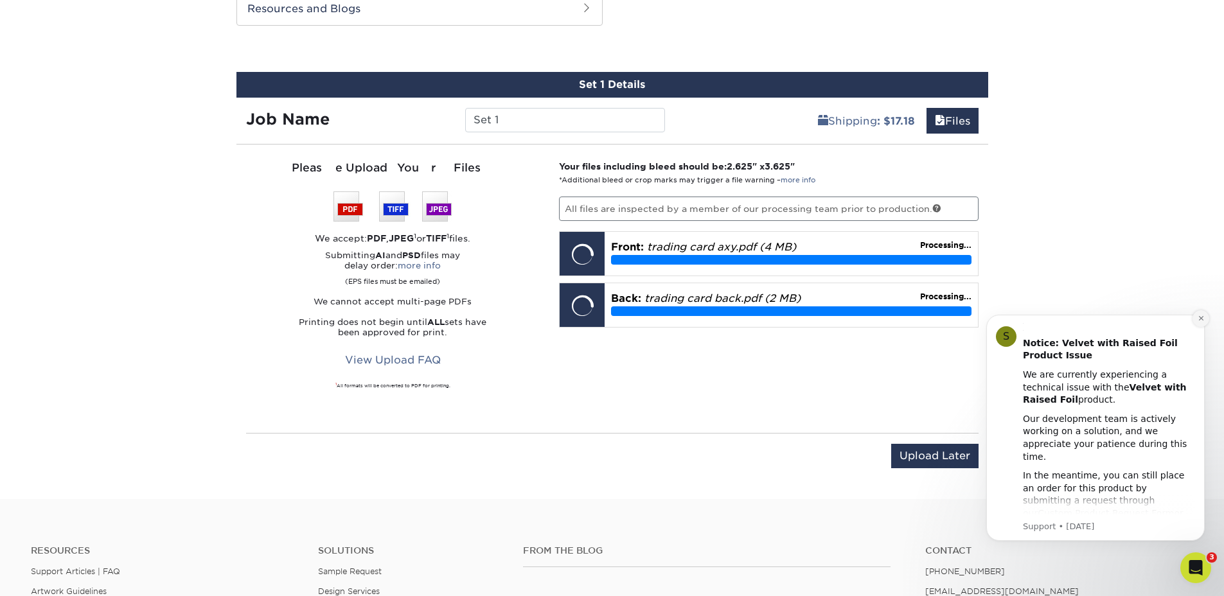
click at [1202, 325] on button "Dismiss notification" at bounding box center [1200, 318] width 17 height 17
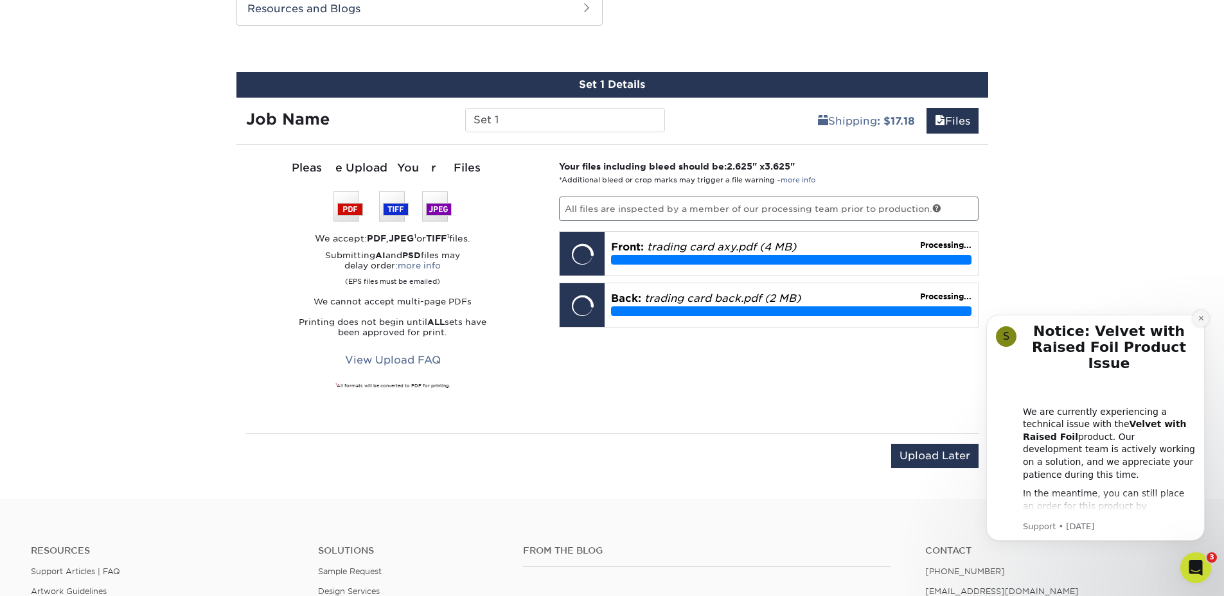
click at [1201, 322] on button "Dismiss notification" at bounding box center [1200, 318] width 17 height 17
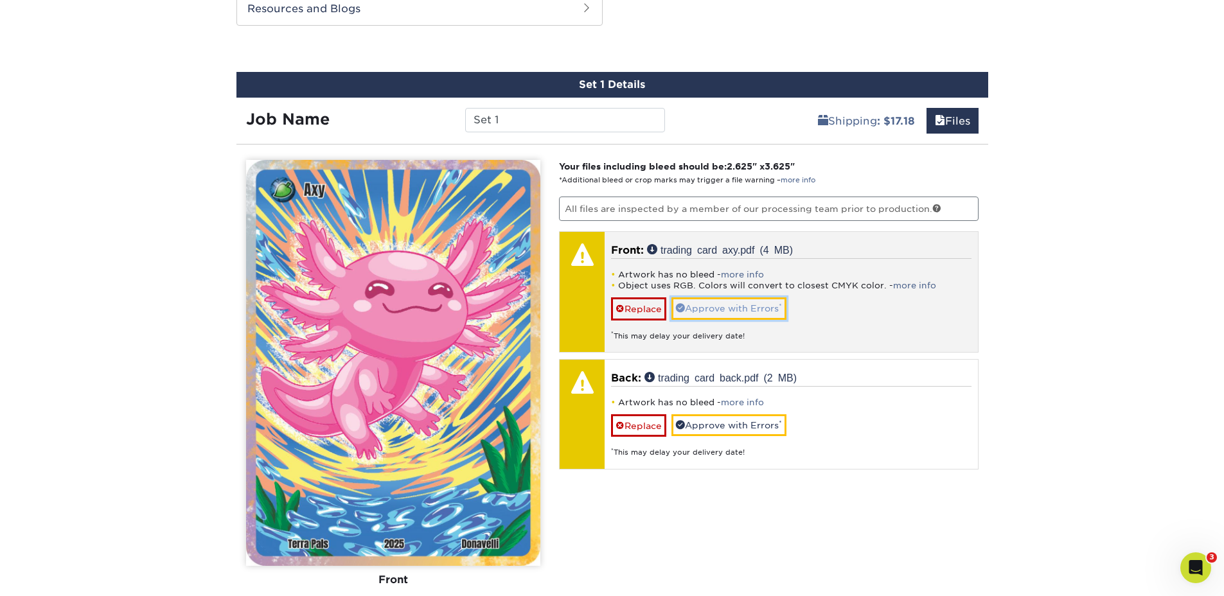
click at [720, 314] on link "Approve with Errors *" at bounding box center [728, 308] width 115 height 22
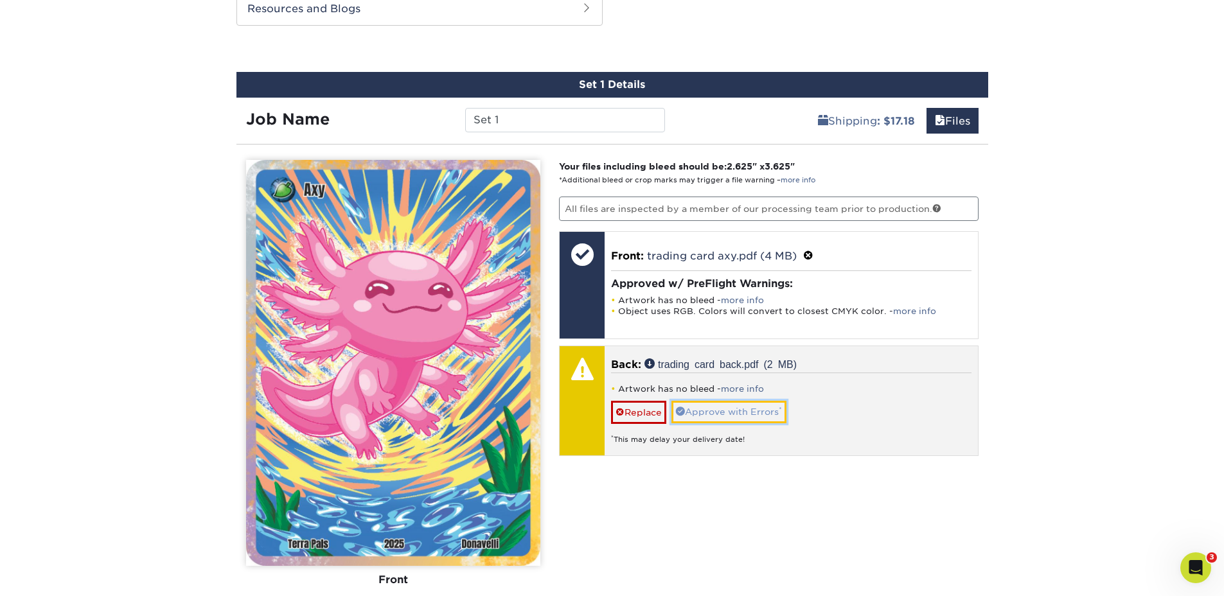
click at [714, 405] on link "Approve with Errors *" at bounding box center [728, 412] width 115 height 22
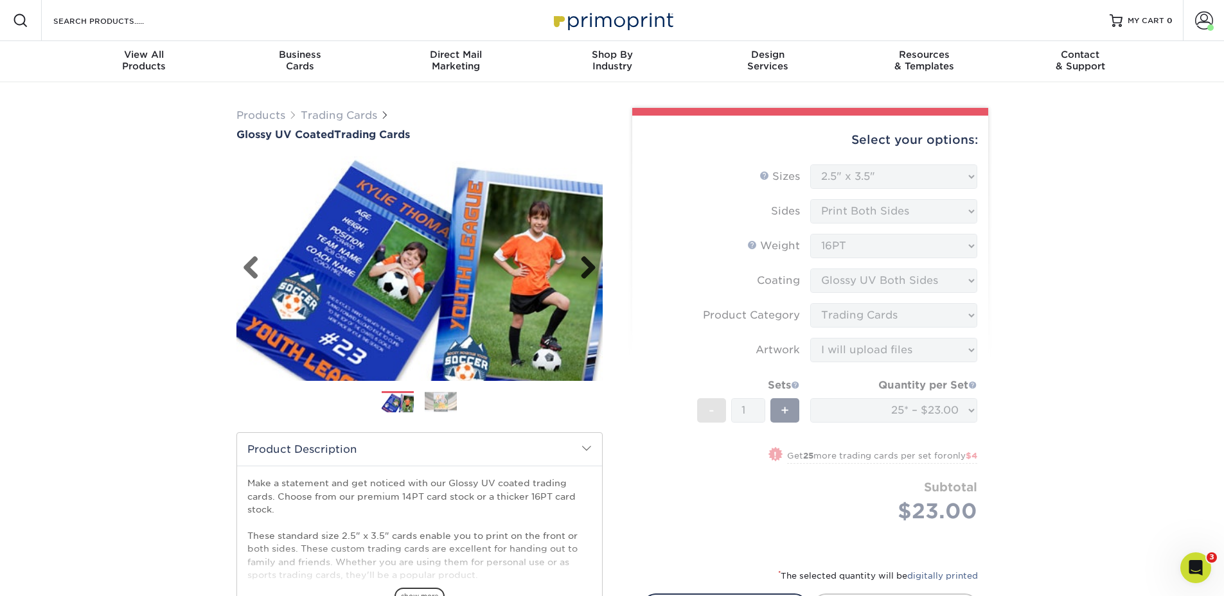
click at [585, 259] on link "Next" at bounding box center [583, 269] width 26 height 26
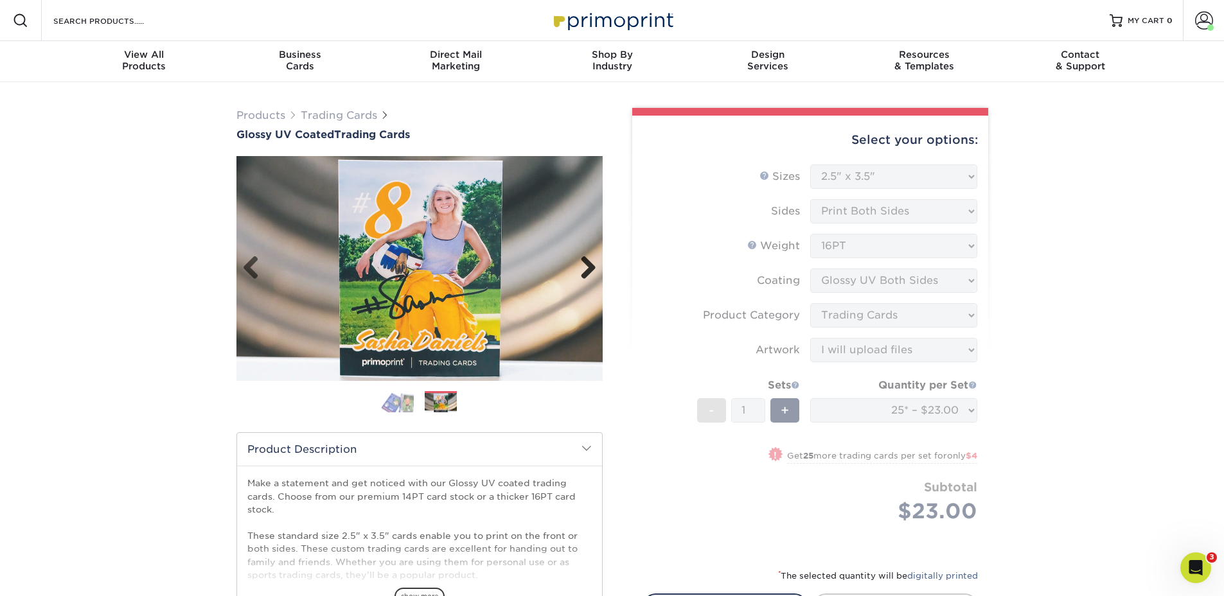
click at [583, 264] on link "Next" at bounding box center [583, 269] width 26 height 26
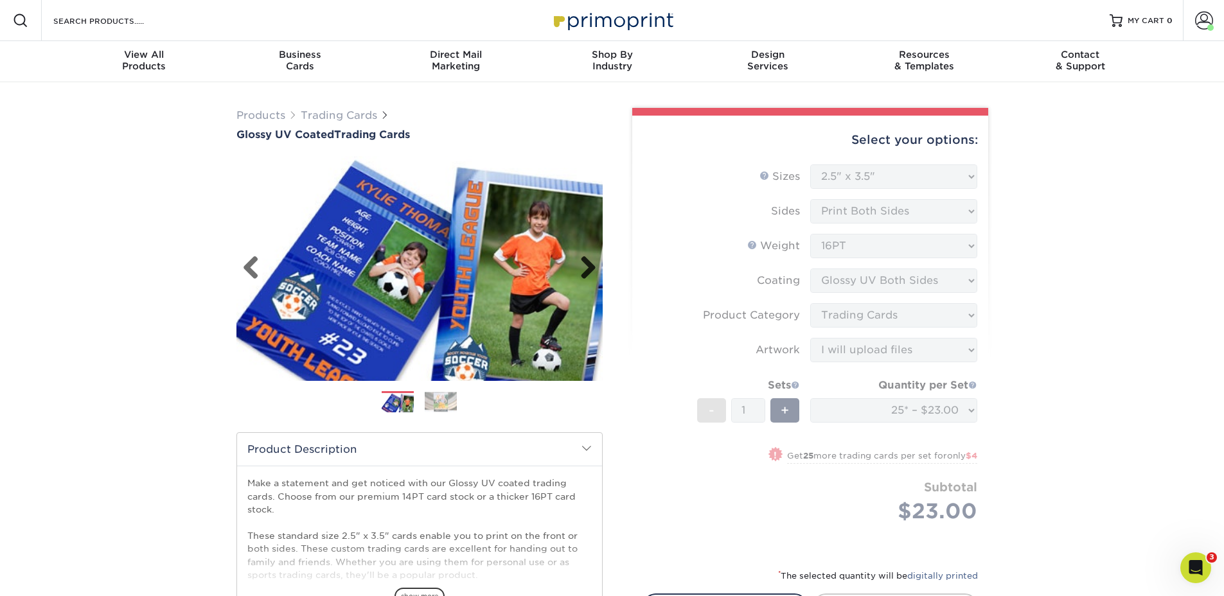
click at [583, 268] on link "Next" at bounding box center [583, 269] width 26 height 26
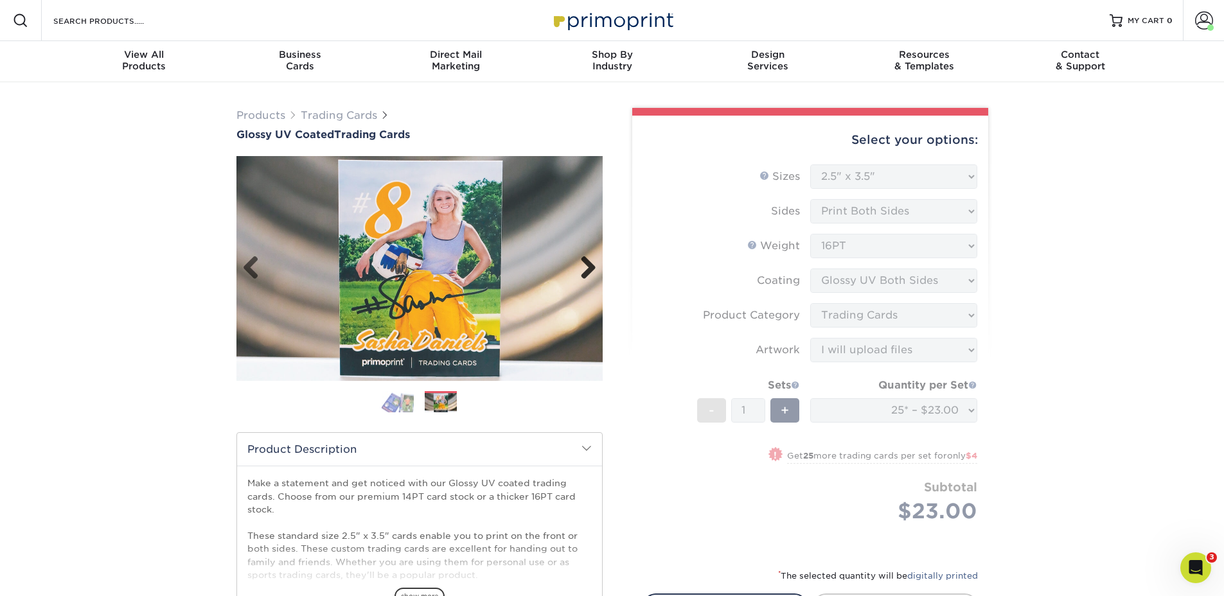
click at [583, 268] on link "Next" at bounding box center [583, 269] width 26 height 26
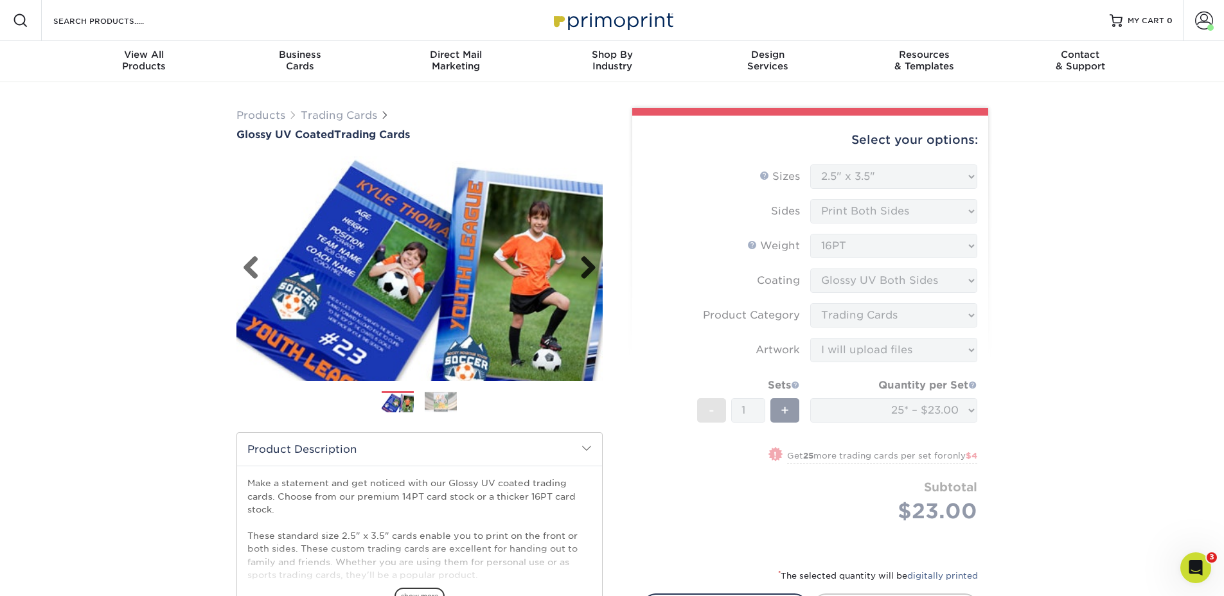
click at [583, 268] on link "Next" at bounding box center [583, 269] width 26 height 26
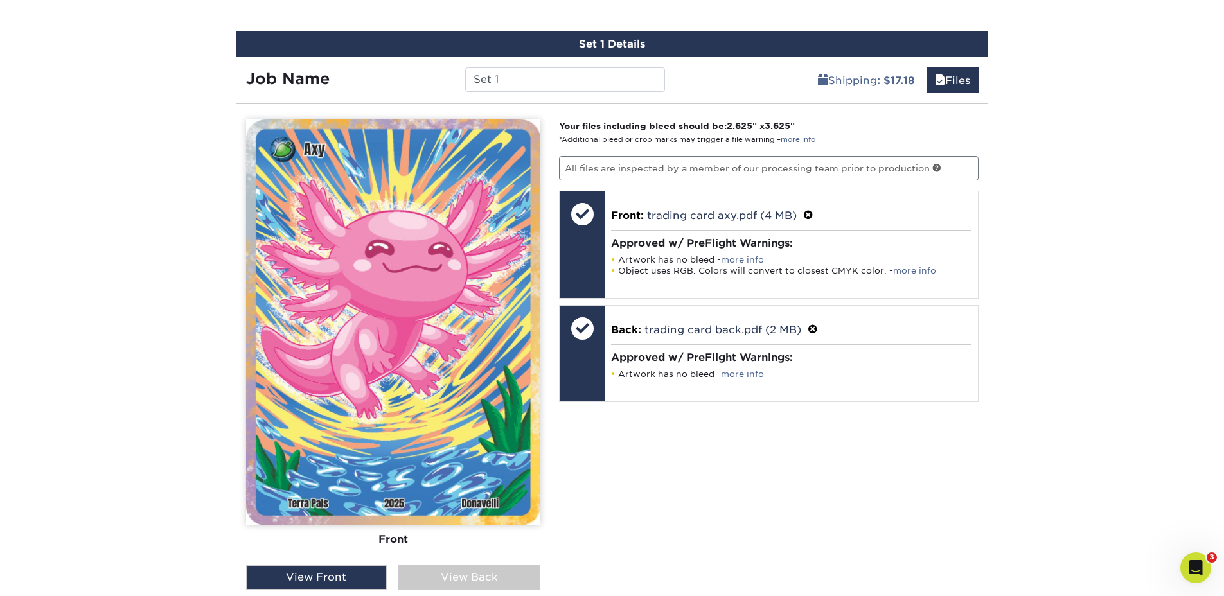
scroll to position [734, 0]
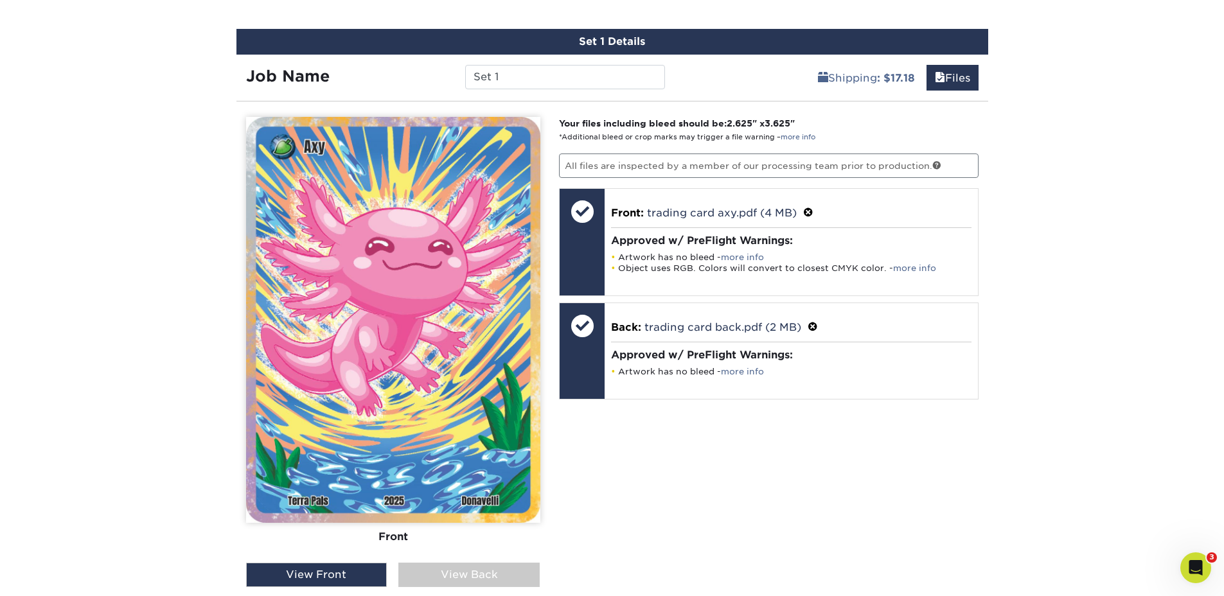
click at [100, 292] on div "Products Trading Cards Glossy UV Coated Trading Cards Previous Next /" at bounding box center [612, 49] width 1224 height 1402
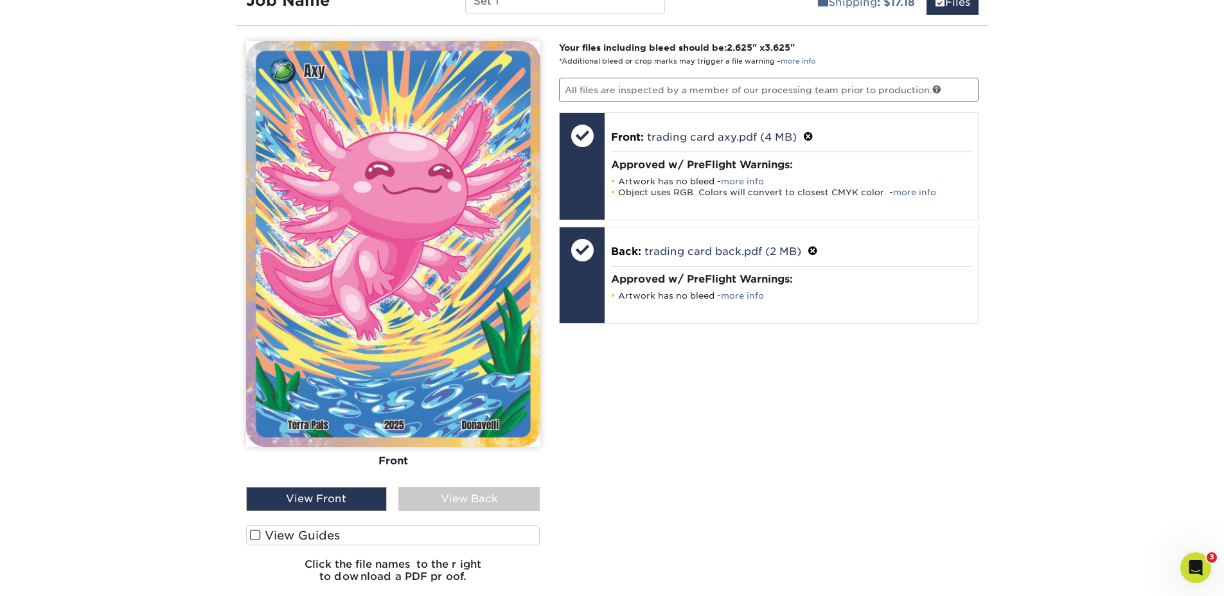
scroll to position [823, 0]
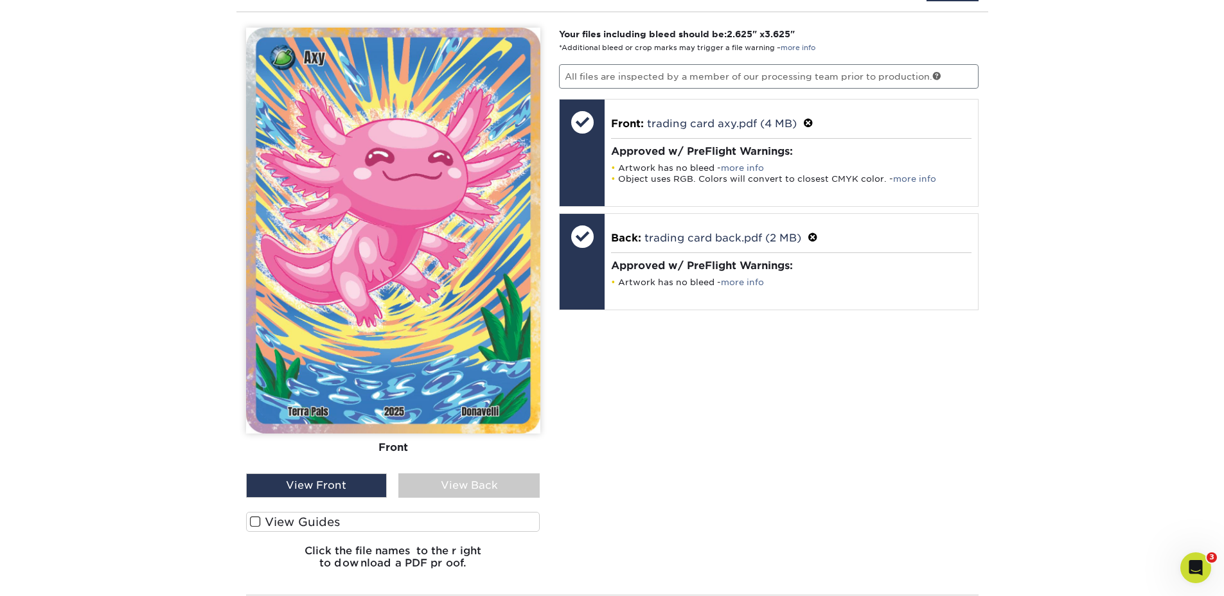
click at [308, 525] on label "View Guides" at bounding box center [393, 522] width 294 height 20
click at [0, 0] on input "View Guides" at bounding box center [0, 0] width 0 height 0
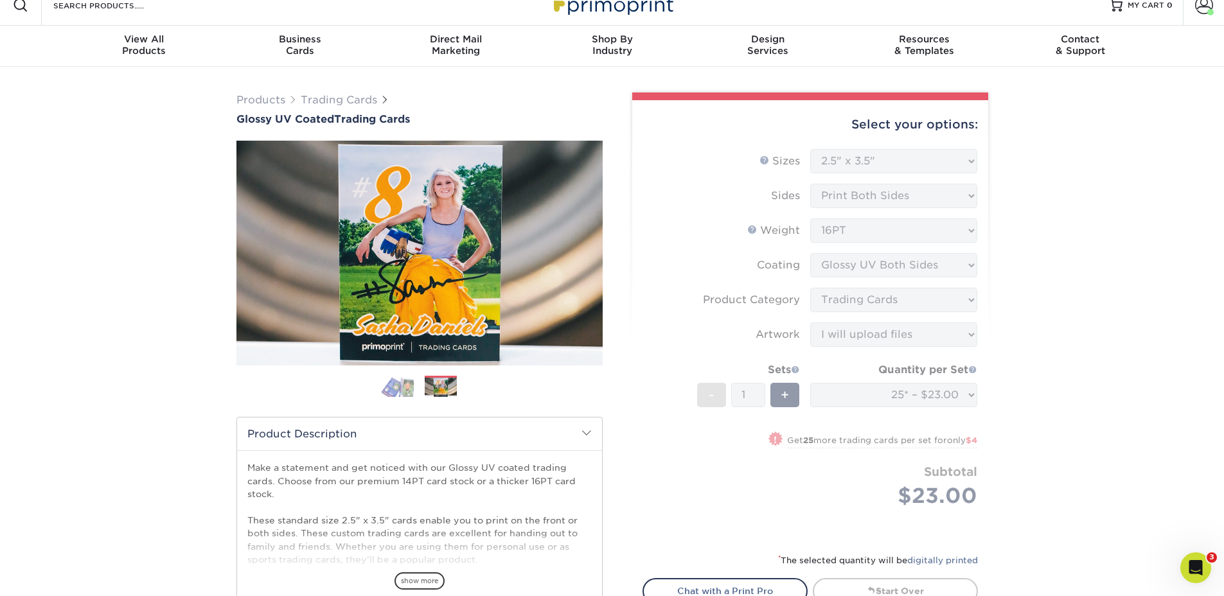
scroll to position [0, 0]
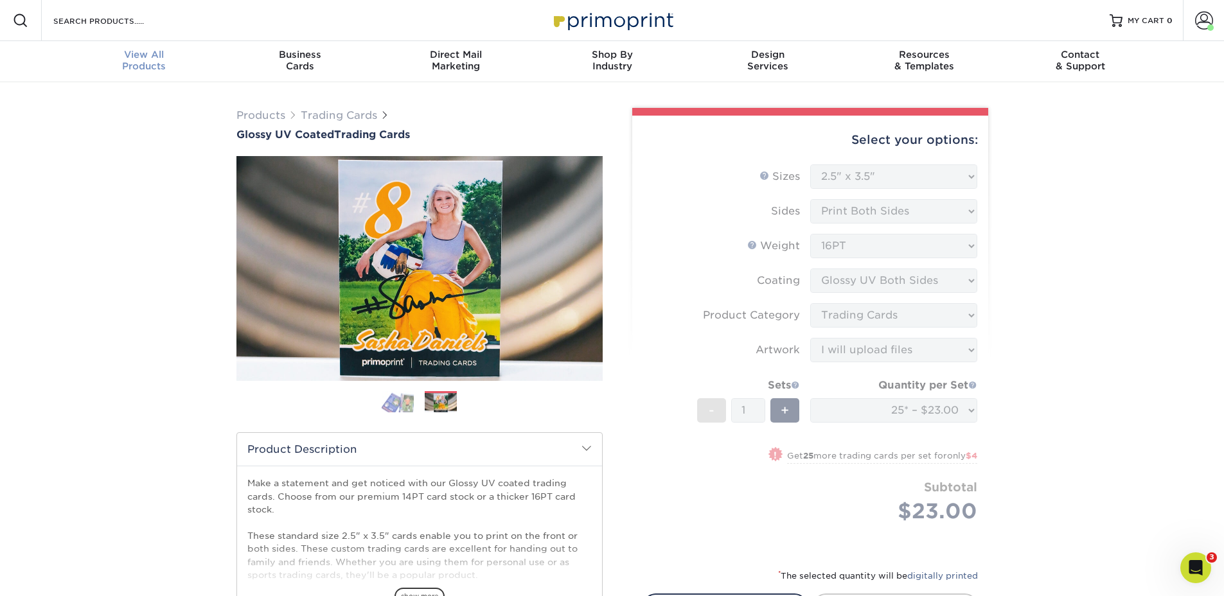
click at [152, 53] on span "View All" at bounding box center [144, 55] width 156 height 12
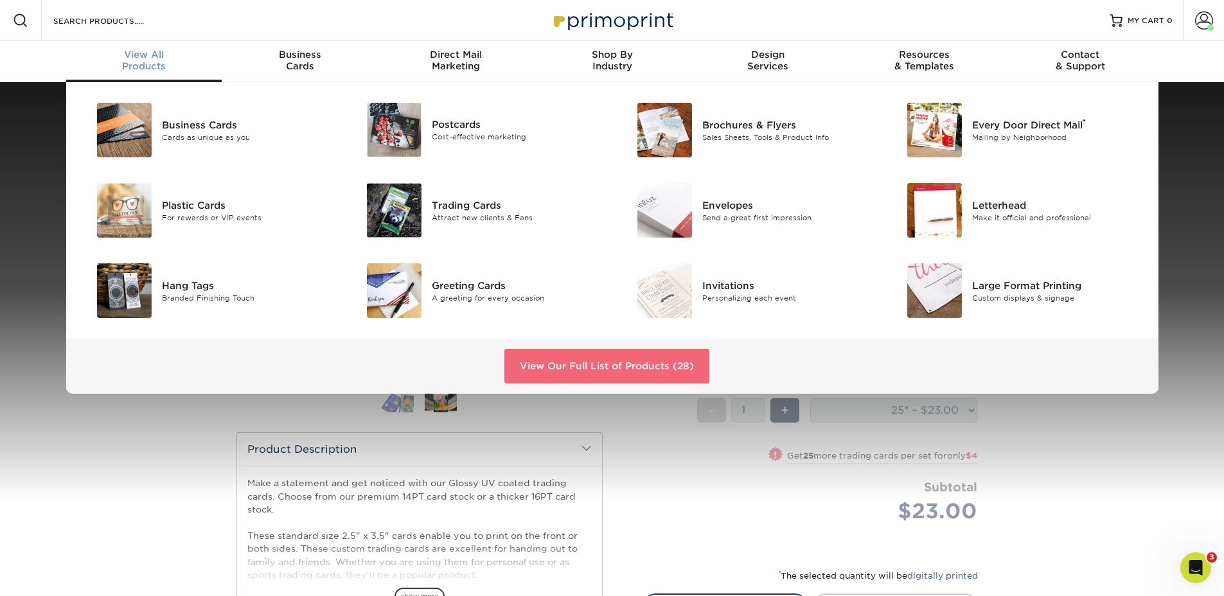
click at [566, 375] on link "View Our Full List of Products (28)" at bounding box center [606, 366] width 205 height 35
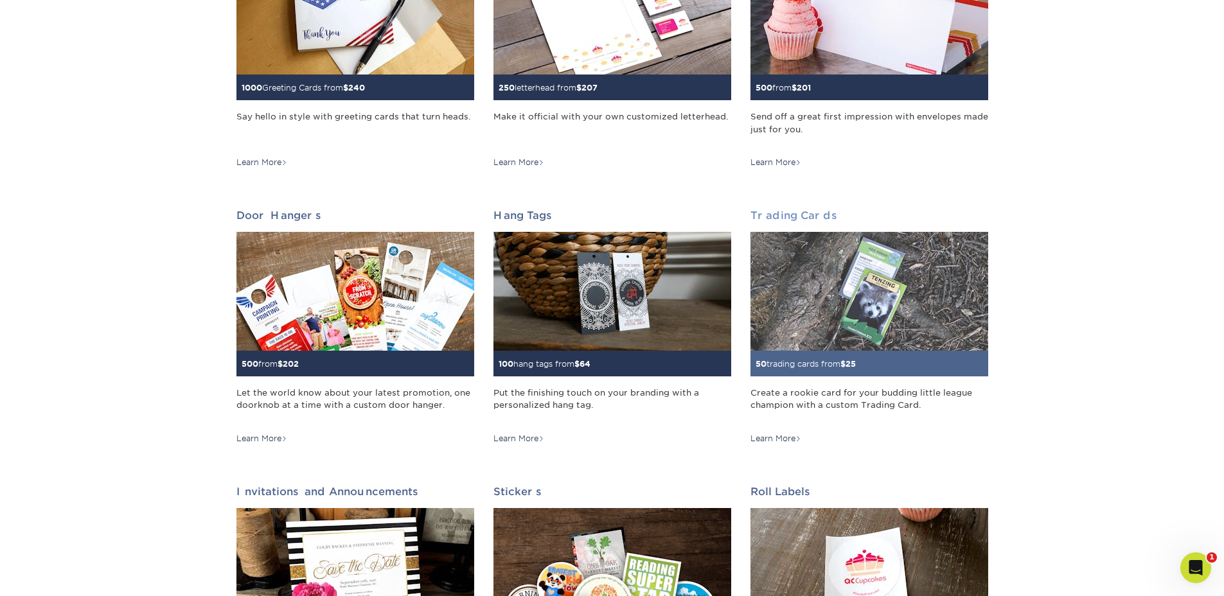
click at [886, 311] on img at bounding box center [869, 291] width 238 height 119
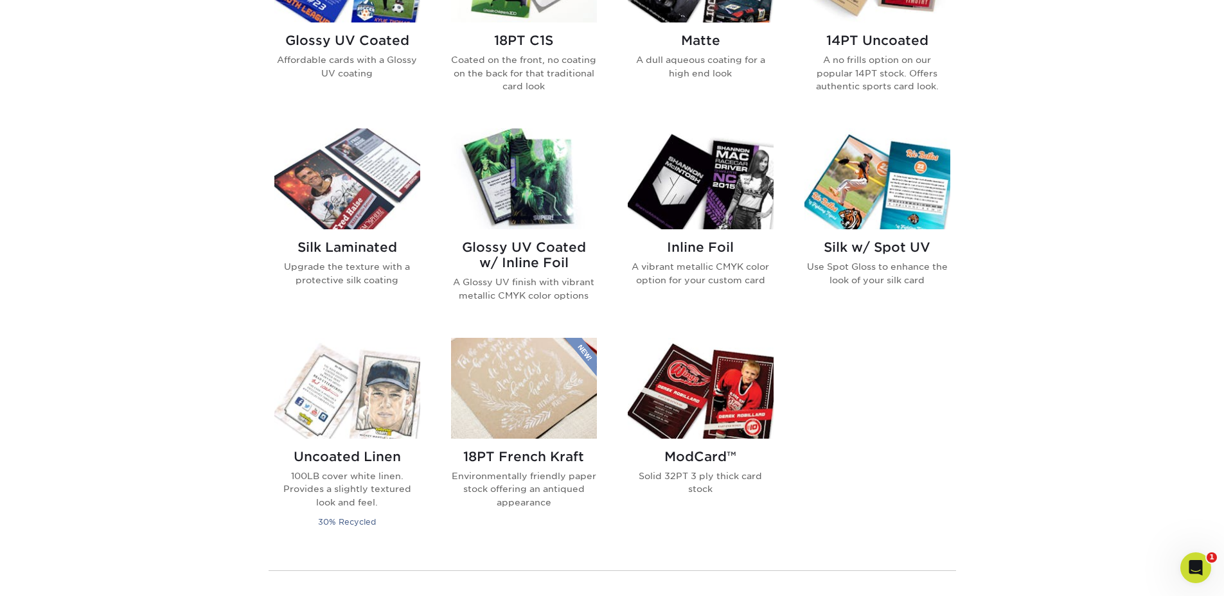
scroll to position [727, 0]
click at [533, 442] on div "18PT French Kraft Environmentally friendly paper stock offering an antiqued app…" at bounding box center [524, 484] width 146 height 91
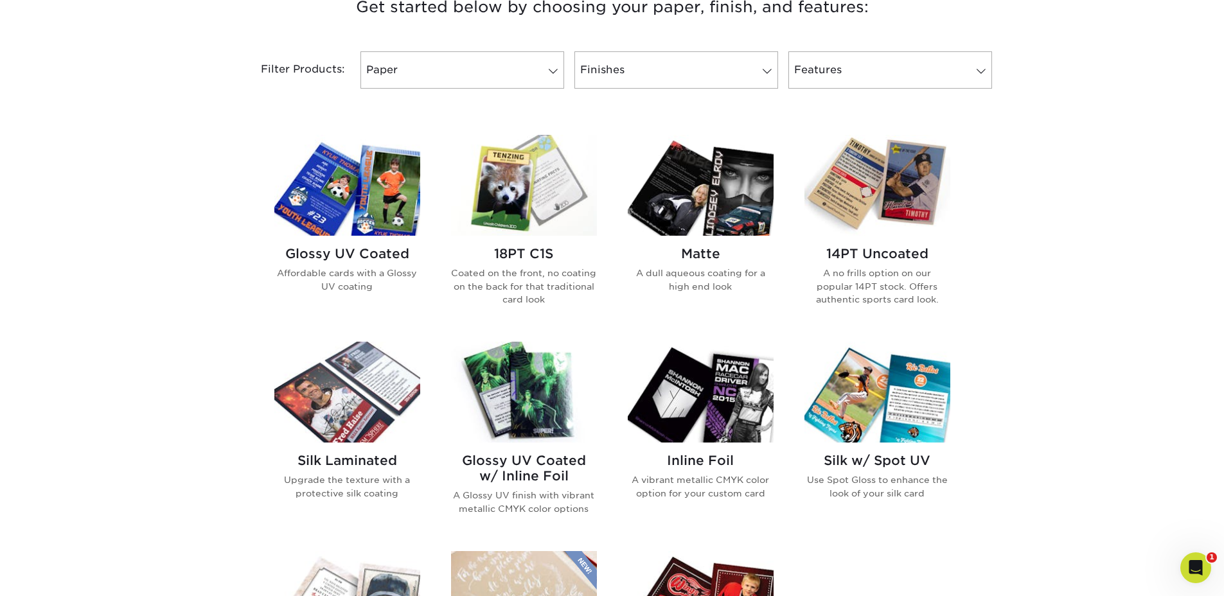
scroll to position [624, 0]
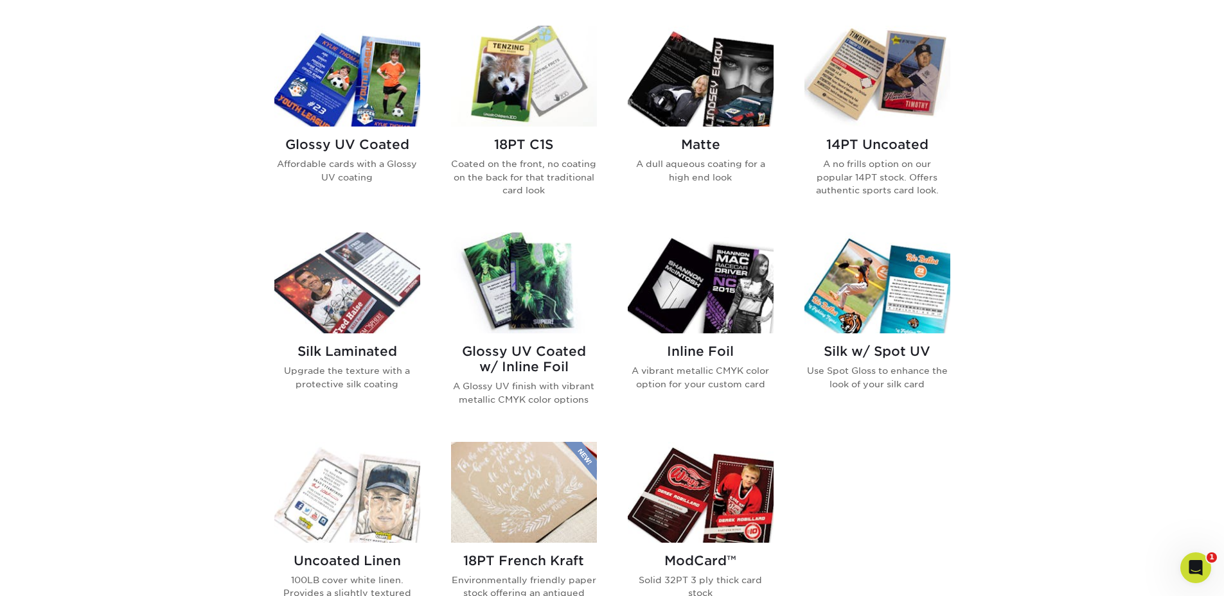
click at [387, 489] on img at bounding box center [347, 492] width 146 height 101
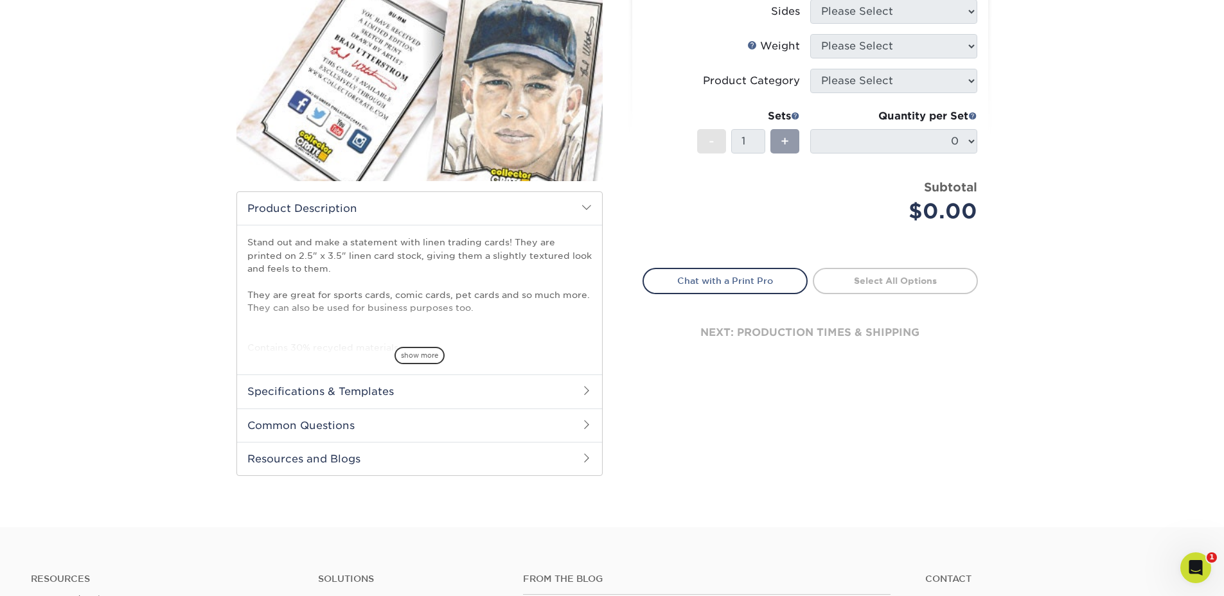
scroll to position [198, 0]
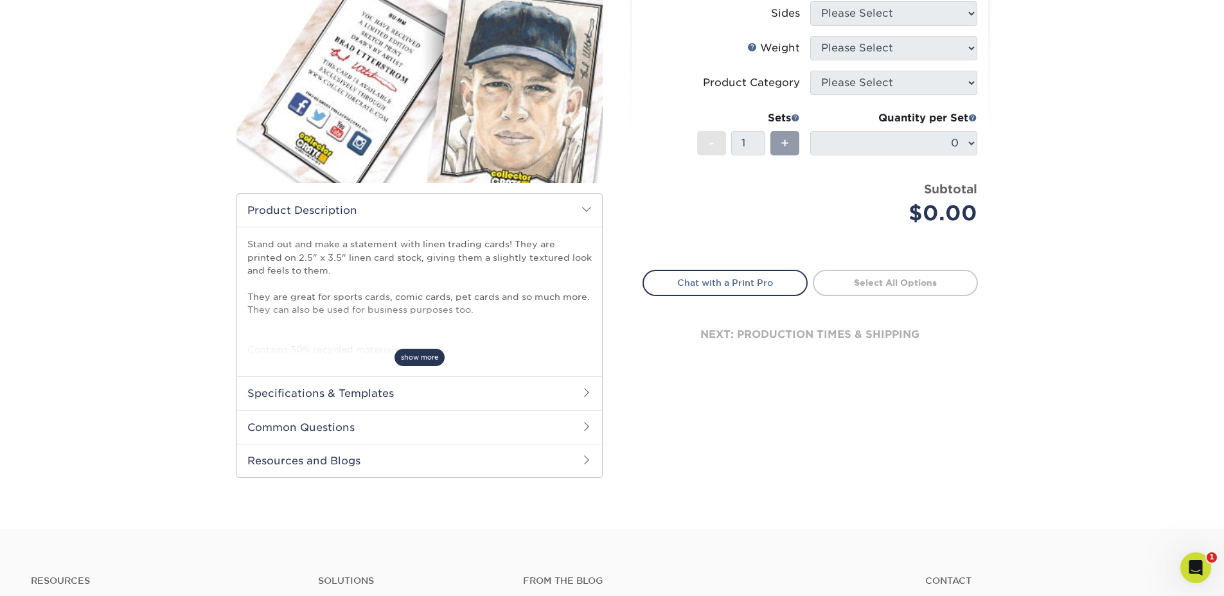
click at [419, 359] on span "show more" at bounding box center [419, 357] width 50 height 17
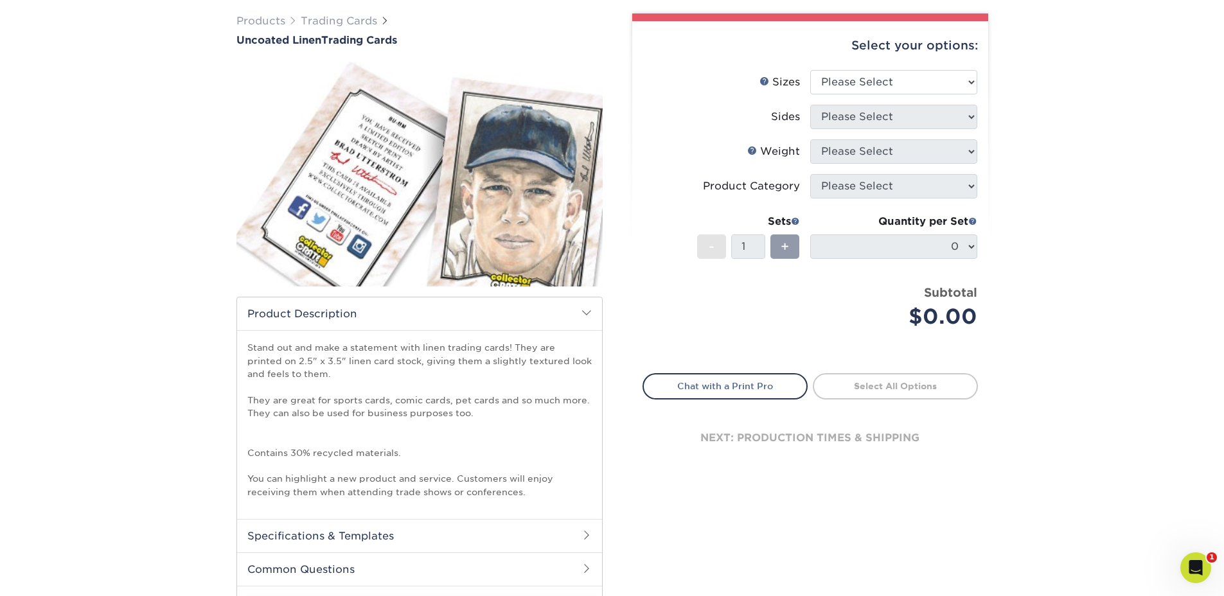
scroll to position [0, 0]
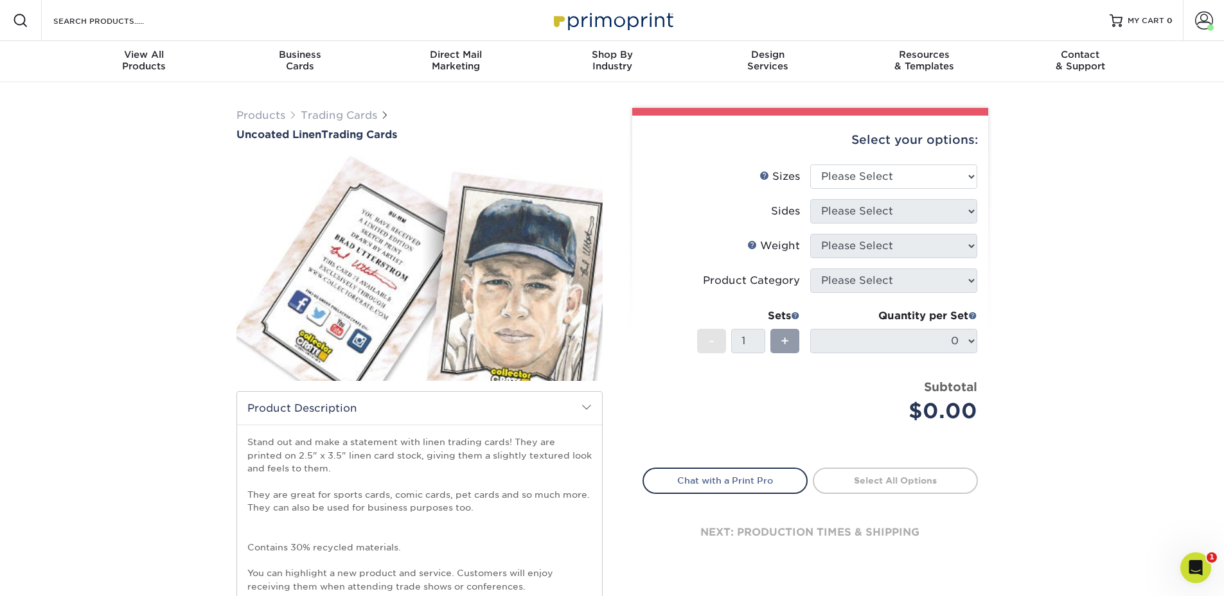
click at [874, 189] on li "Sizes Help Sizes Please Select 2.5" x 3.5"" at bounding box center [810, 181] width 334 height 35
click at [875, 169] on select "Please Select 2.5" x 3.5"" at bounding box center [893, 176] width 167 height 24
select select "2.50x3.50"
click at [810, 164] on select "Please Select 2.5" x 3.5"" at bounding box center [893, 176] width 167 height 24
click at [865, 207] on select "Please Select Print Both Sides Print Front Only" at bounding box center [893, 211] width 167 height 24
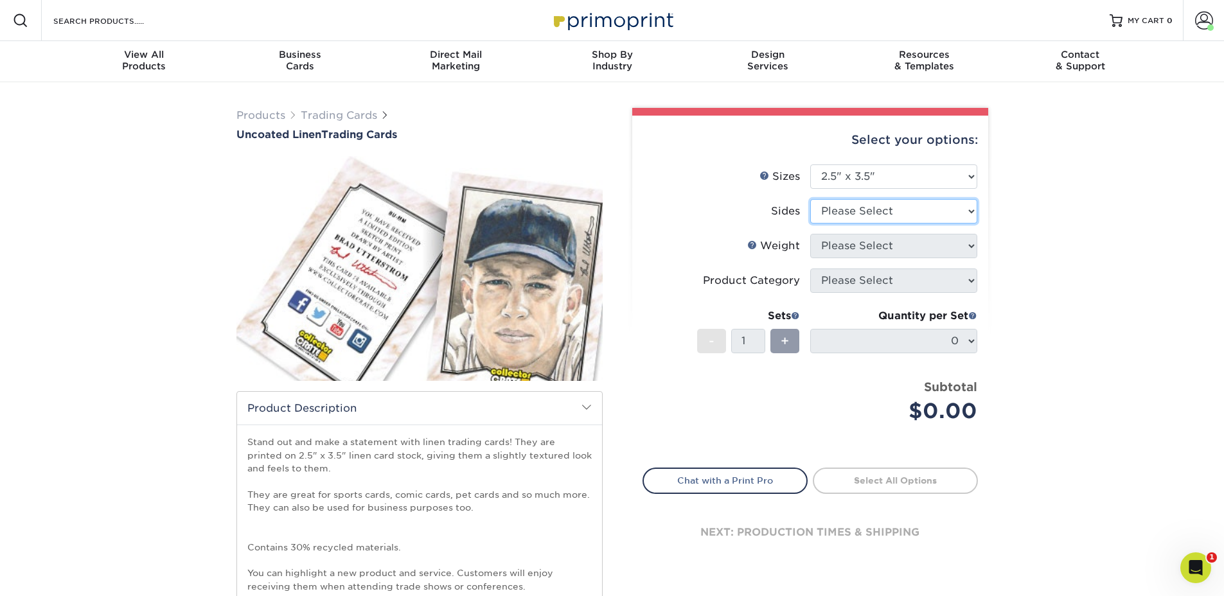
select select "13abbda7-1d64-4f25-8bb2-c179b224825d"
click at [810, 199] on select "Please Select Print Both Sides Print Front Only" at bounding box center [893, 211] width 167 height 24
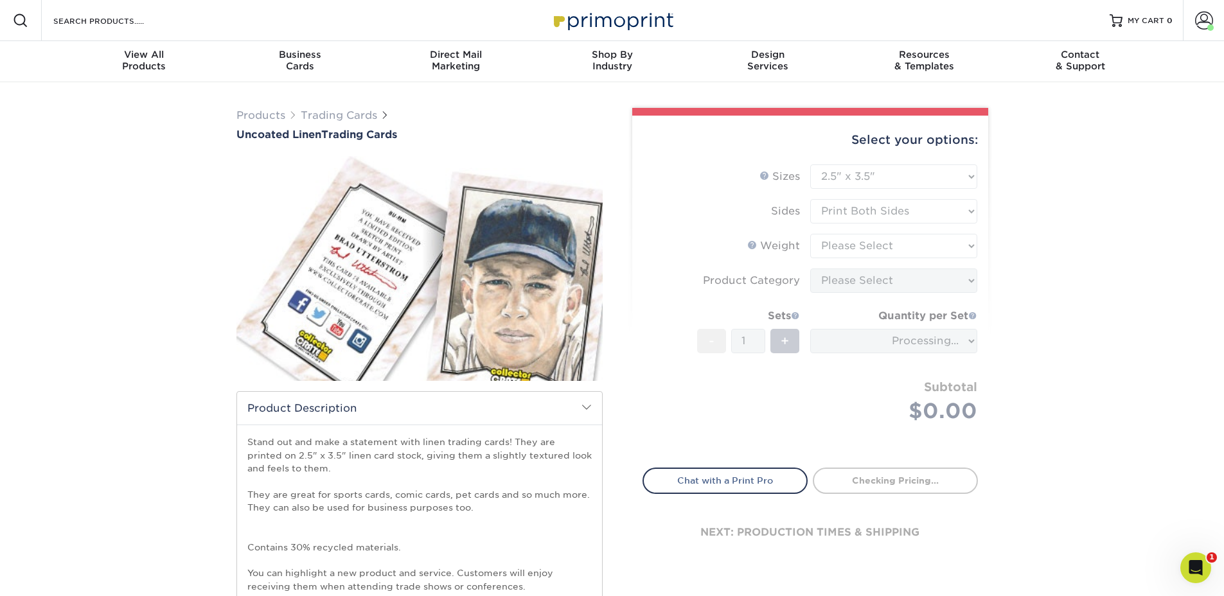
click at [849, 226] on form "Sizes Help Sizes Please Select 2.5" x 3.5" Sides Please Select 100LB -" at bounding box center [809, 308] width 335 height 288
click at [848, 240] on form "Sizes Help Sizes Please Select 2.5" x 3.5" Sides Please Select 100LB -" at bounding box center [809, 308] width 335 height 288
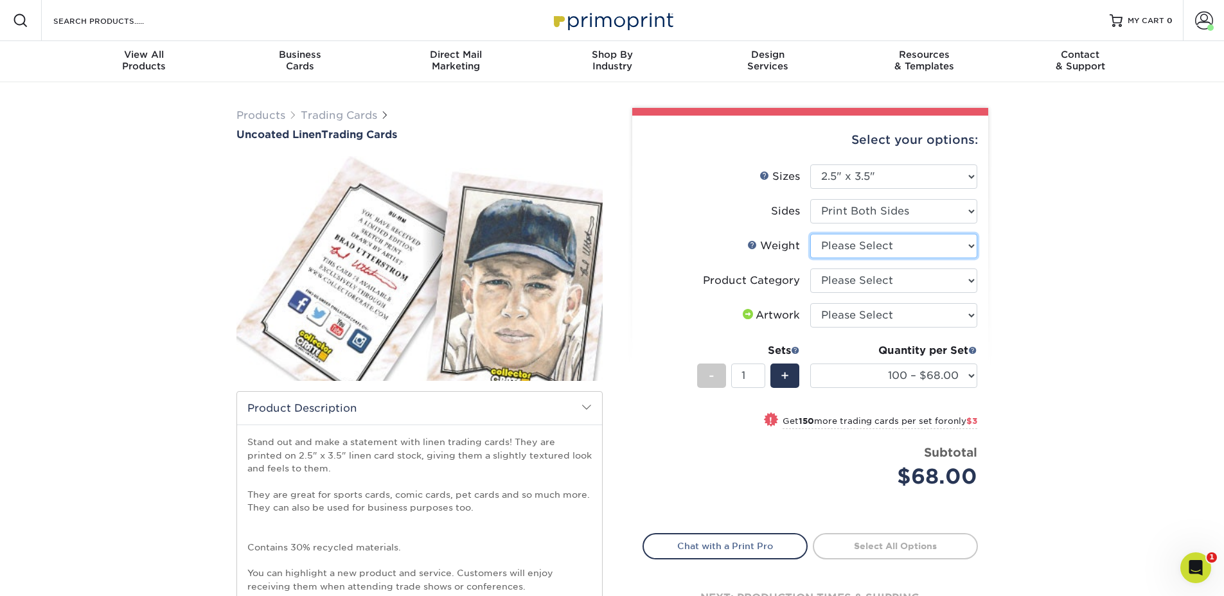
click at [848, 244] on select "Please Select 100LB" at bounding box center [893, 246] width 167 height 24
select select "100LB"
click at [810, 234] on select "Please Select 100LB" at bounding box center [893, 246] width 167 height 24
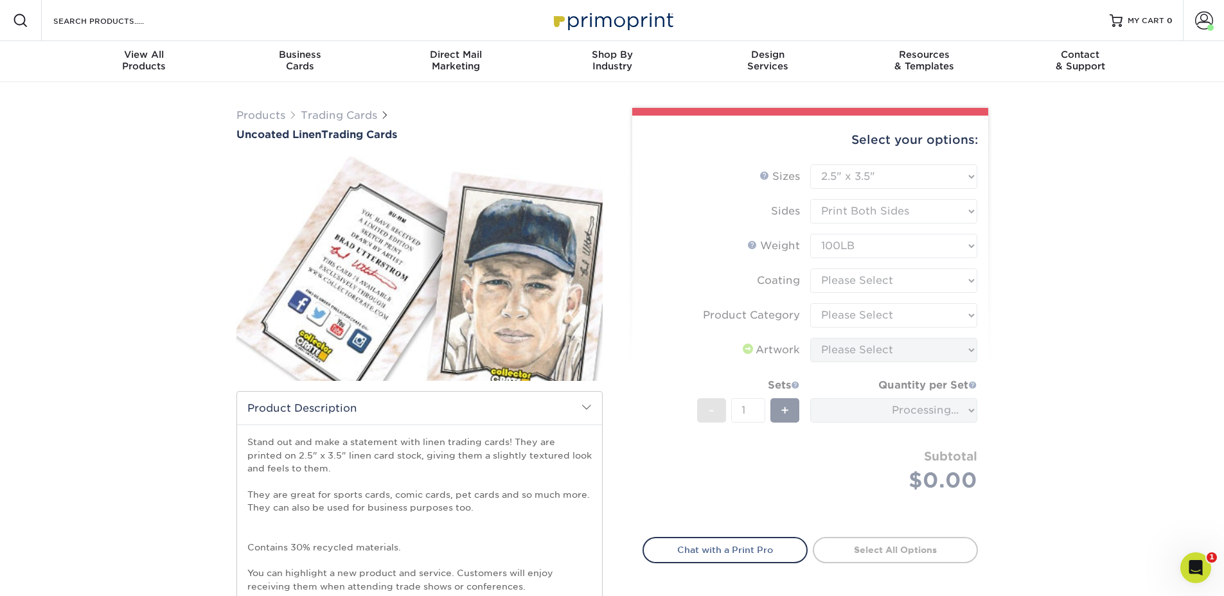
click at [845, 274] on form "Sizes Help Sizes Please Select 2.5" x 3.5" Sides Please Select 100LB -" at bounding box center [809, 343] width 335 height 358
click at [855, 283] on form "Sizes Help Sizes Please Select 2.5" x 3.5" Sides Please Select 100LB -" at bounding box center [809, 343] width 335 height 358
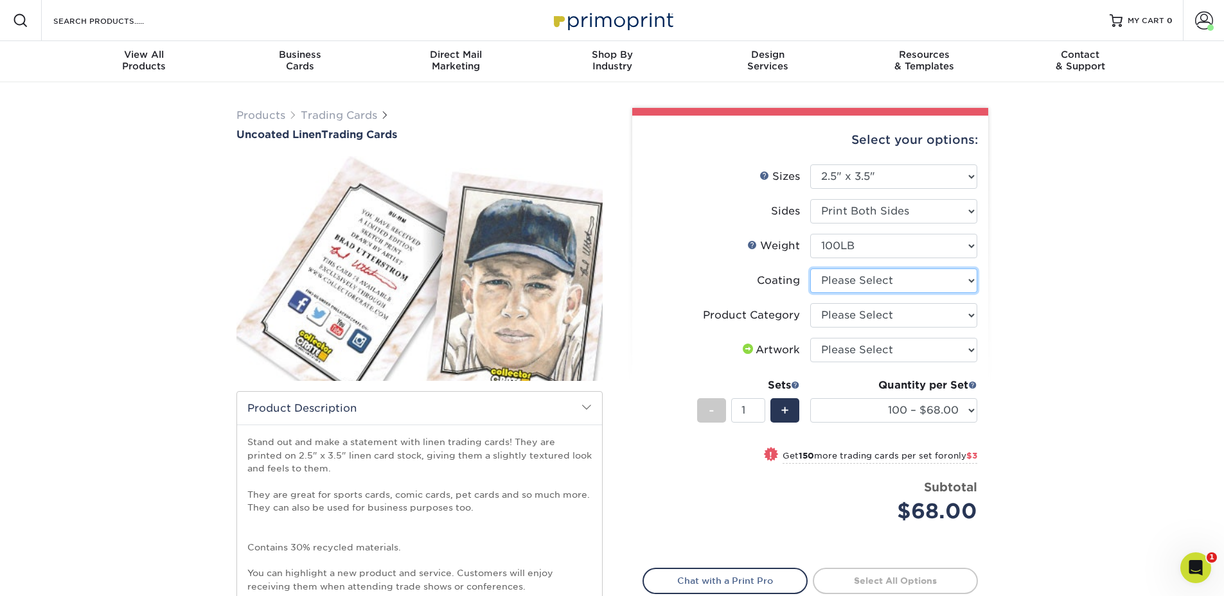
click at [855, 283] on select at bounding box center [893, 280] width 167 height 24
select select "3e7618de-abca-4bda-9f97-8b9129e913d8"
click at [810, 268] on select at bounding box center [893, 280] width 167 height 24
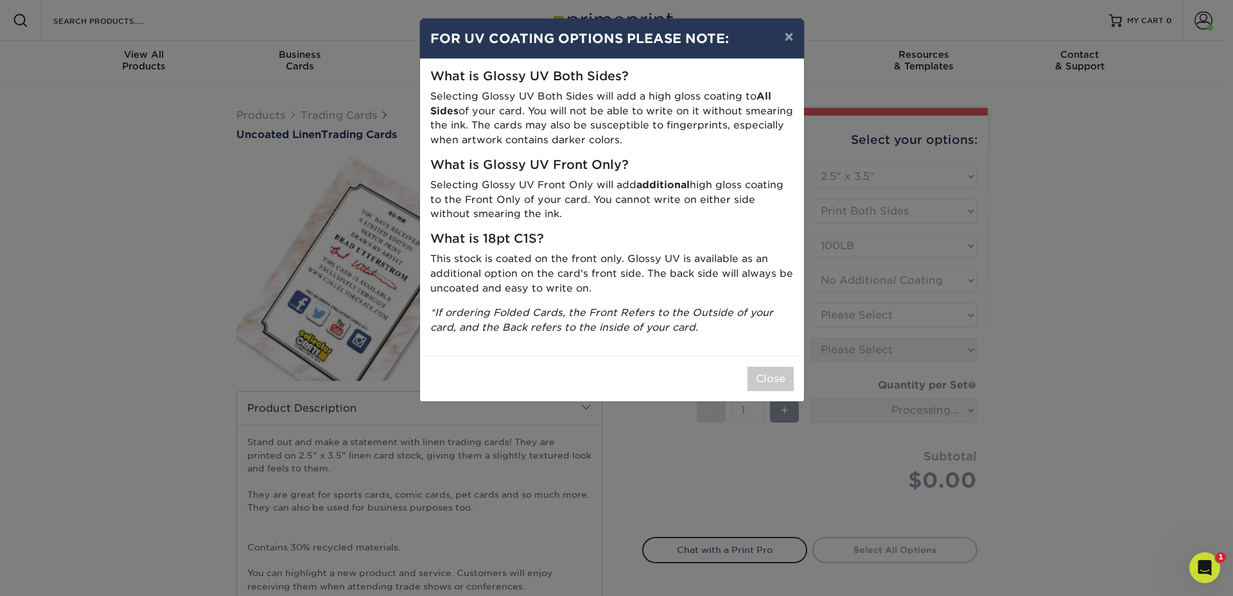
click at [850, 309] on div "× FOR UV COATING OPTIONS PLEASE NOTE: What is Glossy UV Both Sides? Selecting G…" at bounding box center [616, 298] width 1233 height 596
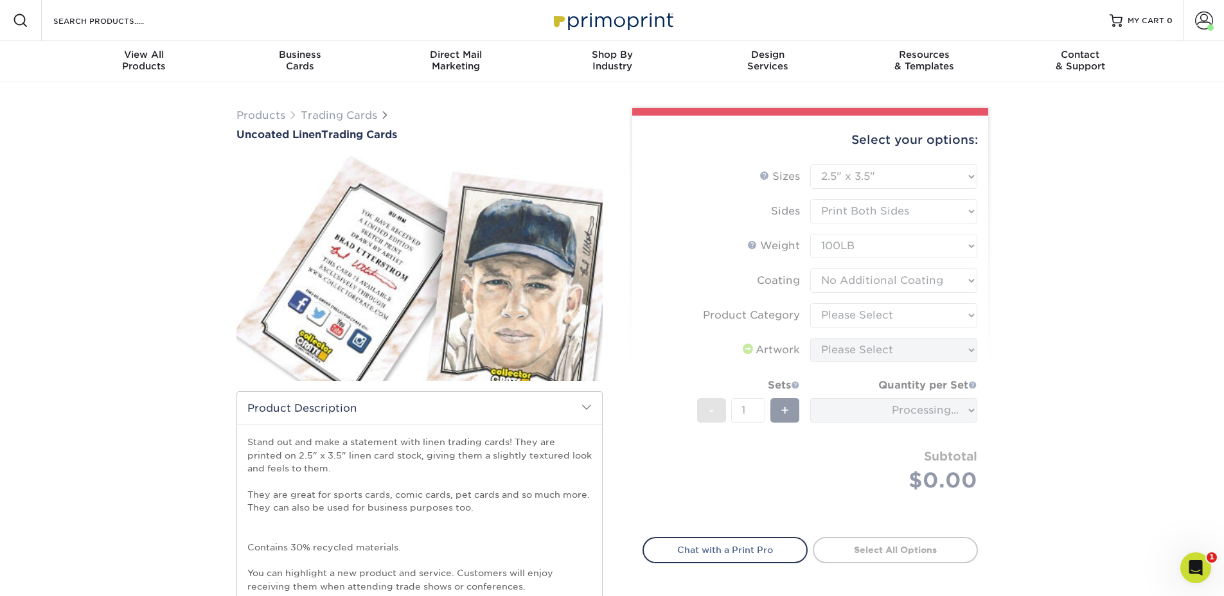
click at [845, 321] on form "Sizes Help Sizes Please Select 2.5" x 3.5" Sides Please Select 100LB -" at bounding box center [809, 343] width 335 height 358
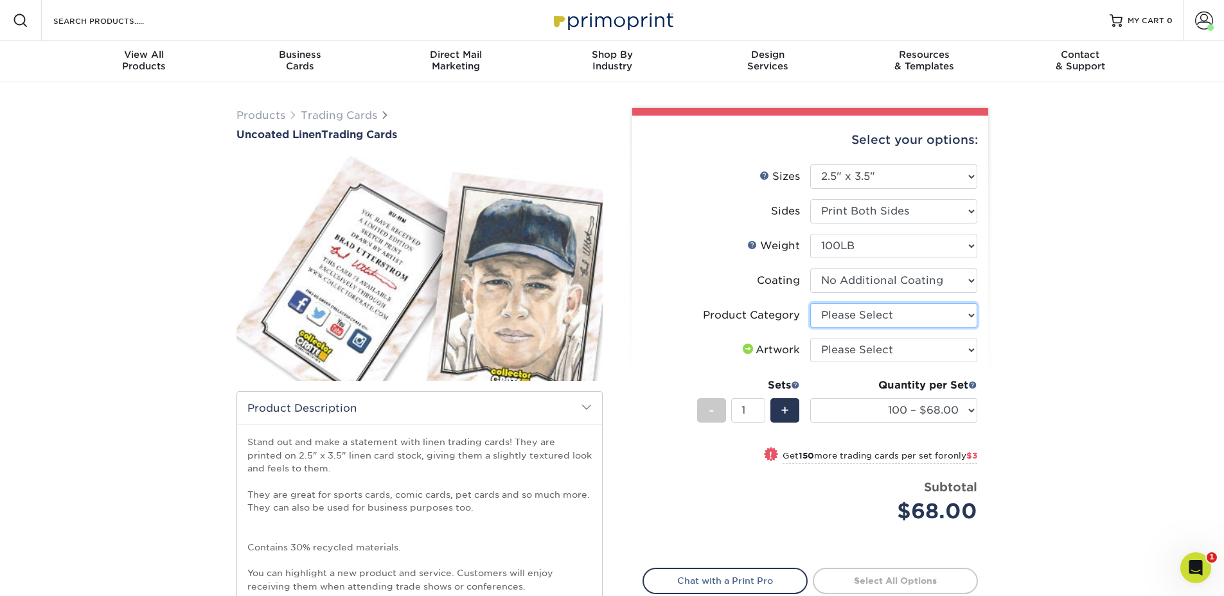
click at [850, 319] on select "Please Select Trading Cards" at bounding box center [893, 315] width 167 height 24
select select "c2f9bce9-36c2-409d-b101-c29d9d031e18"
click at [810, 303] on select "Please Select Trading Cards" at bounding box center [893, 315] width 167 height 24
click at [850, 354] on select "Please Select I will upload files I need a design - $100" at bounding box center [893, 350] width 167 height 24
select select "upload"
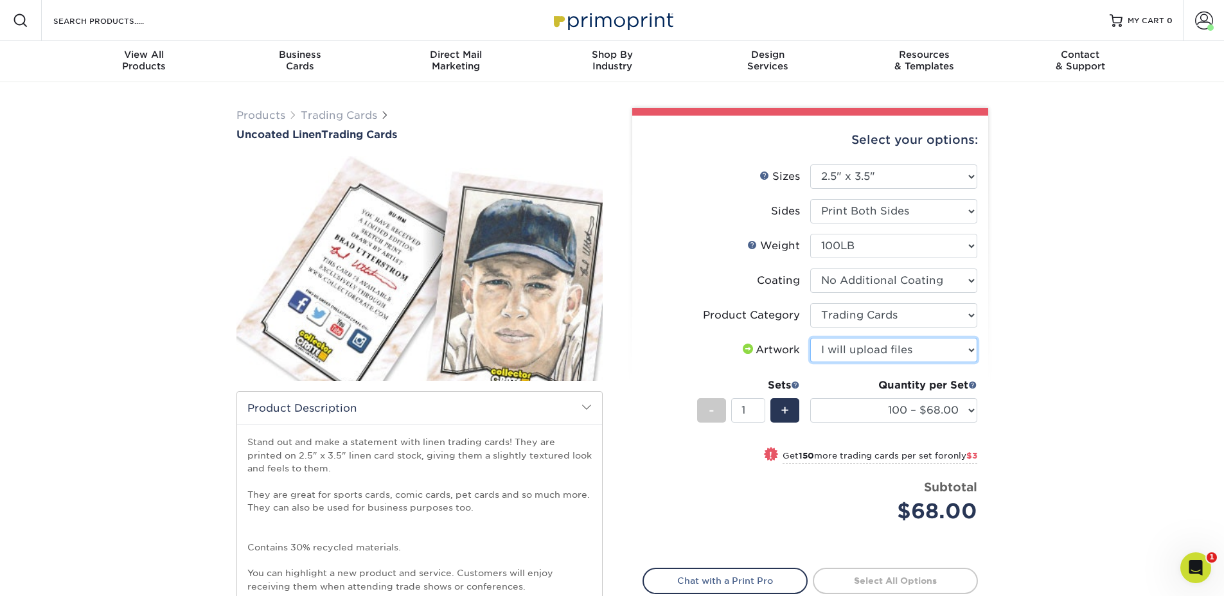
click at [810, 338] on select "Please Select I will upload files I need a design - $100" at bounding box center [893, 350] width 167 height 24
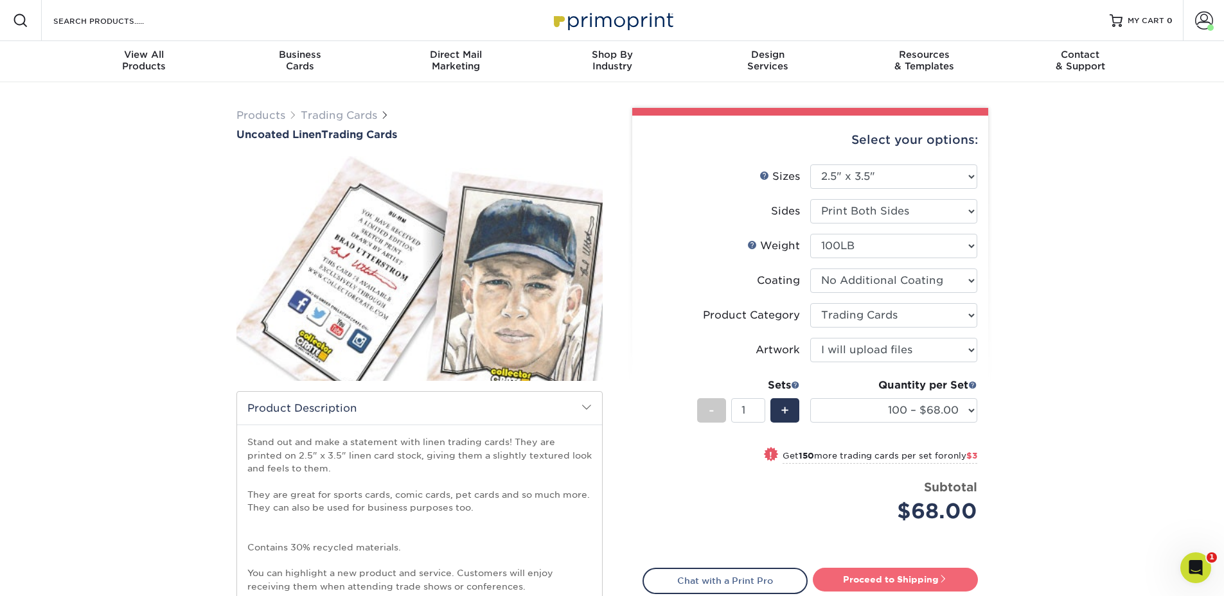
click at [852, 578] on link "Proceed to Shipping" at bounding box center [895, 579] width 165 height 23
type input "Set 1"
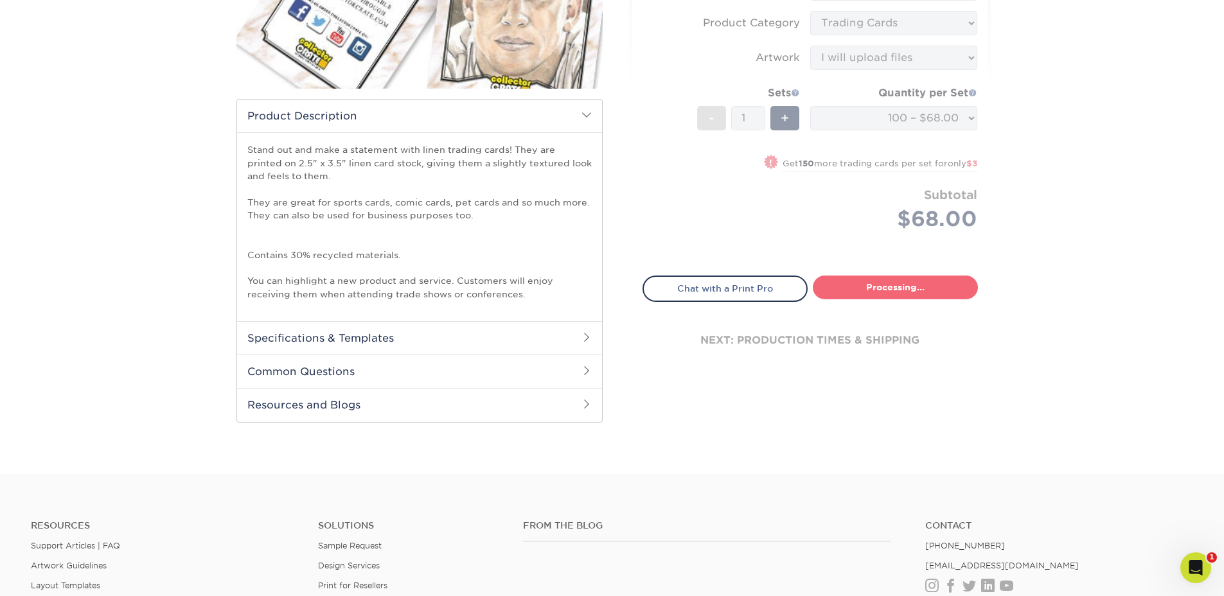
select select "65c93bba-5fd1-48c9-943d-a563e57a012e"
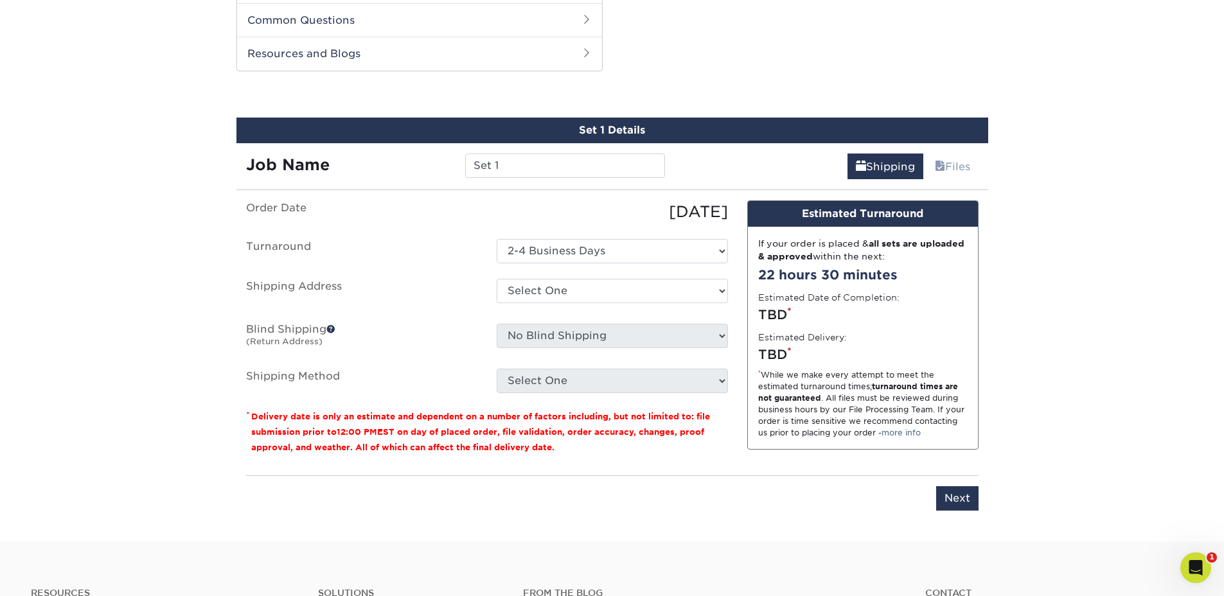
scroll to position [652, 0]
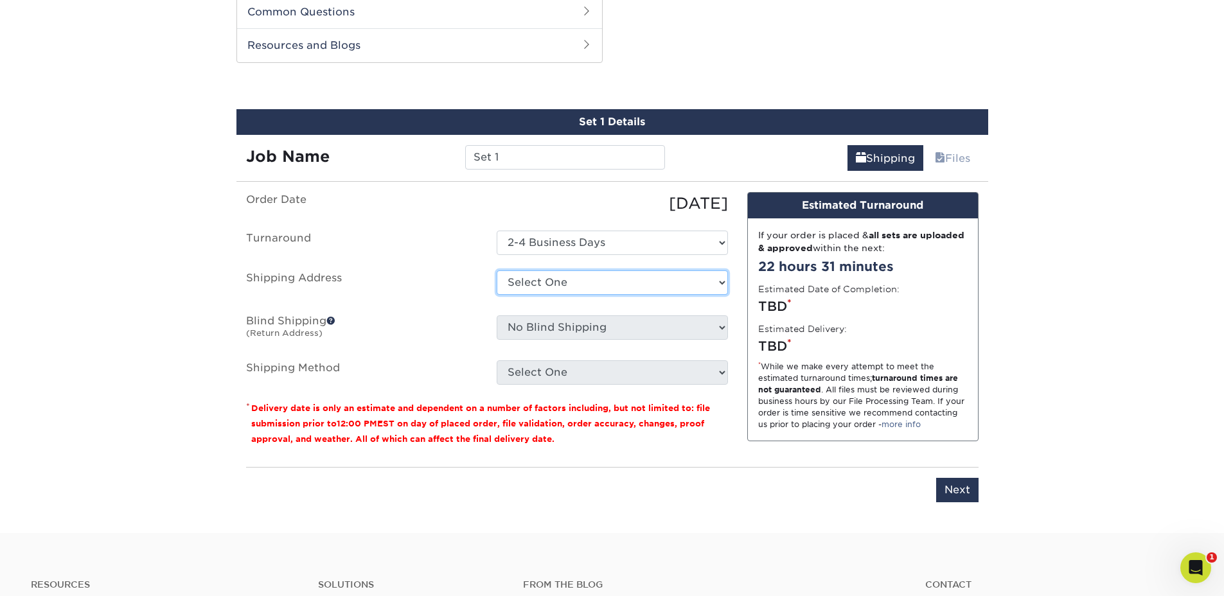
click at [588, 285] on select "Select One Donavelli Apartment [GEOGRAPHIC_DATA] 1503 + Add New Address" at bounding box center [612, 282] width 231 height 24
select select "286862"
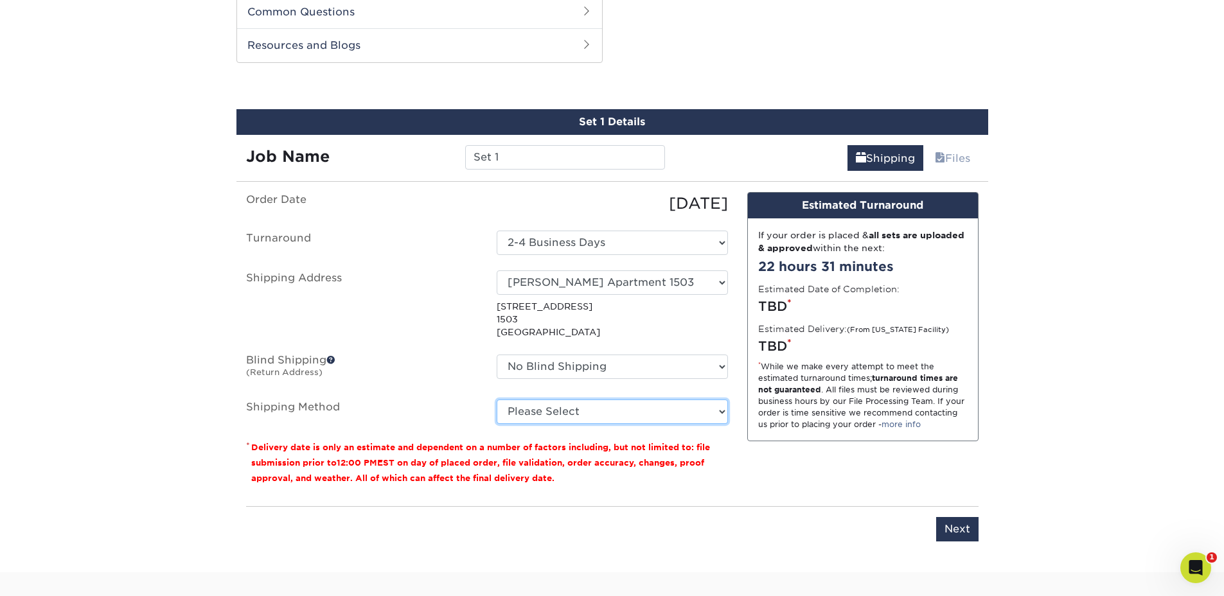
click at [570, 416] on select "Please Select 3 Day Shipping Service (+$17.82) Ground Shipping (+$18.03) 2 Day …" at bounding box center [612, 412] width 231 height 24
click at [497, 400] on select "Please Select 3 Day Shipping Service (+$17.82) Ground Shipping (+$18.03) 2 Day …" at bounding box center [612, 412] width 231 height 24
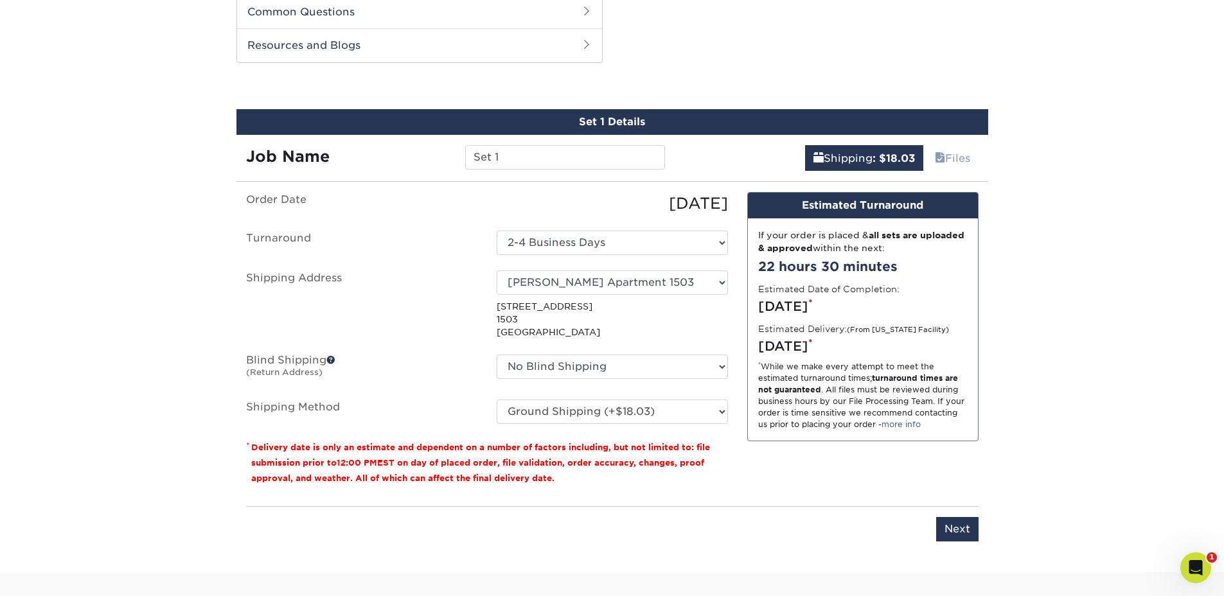
click at [577, 425] on fieldset "Order Date [DATE] [GEOGRAPHIC_DATA] Select One 2-4 Business Days Shipping Addre…" at bounding box center [487, 315] width 482 height 247
click at [575, 410] on select "Please Select 3 Day Shipping Service (+$17.82) Ground Shipping (+$18.03) 2 Day …" at bounding box center [612, 412] width 231 height 24
click at [497, 400] on select "Please Select 3 Day Shipping Service (+$17.82) Ground Shipping (+$18.03) 2 Day …" at bounding box center [612, 412] width 231 height 24
click at [614, 398] on ul "Order Date [DATE] [GEOGRAPHIC_DATA] Select One 2-4 Business Days Shipping Addre…" at bounding box center [487, 308] width 482 height 232
click at [613, 407] on select "Please Select 3 Day Shipping Service (+$17.82) Ground Shipping (+$18.03) 2 Day …" at bounding box center [612, 412] width 231 height 24
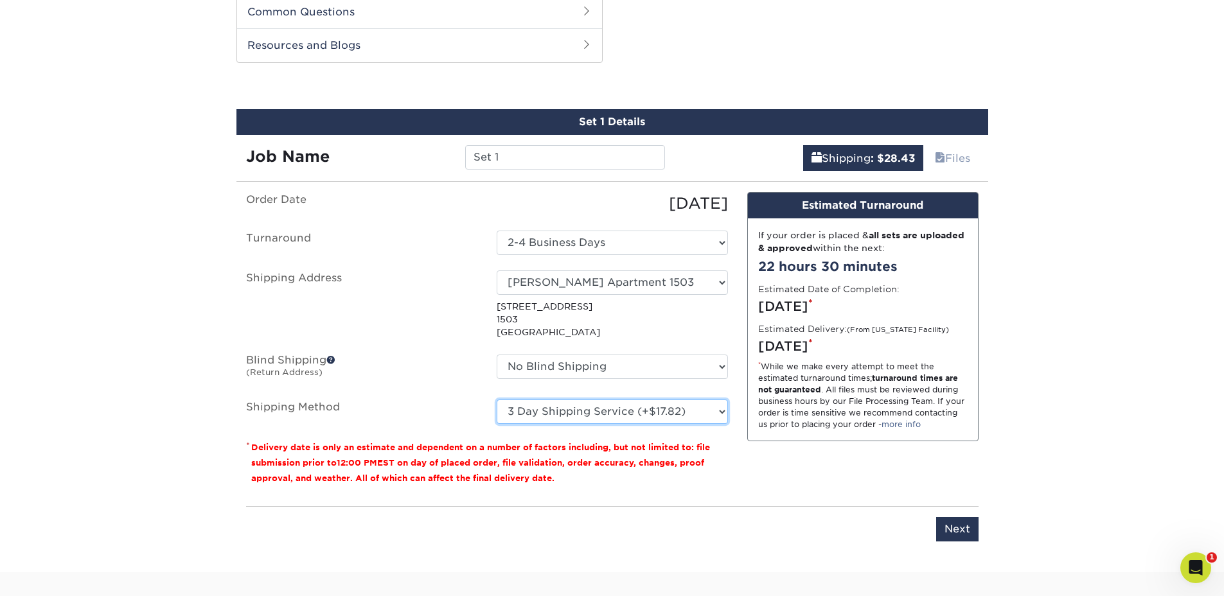
click at [497, 400] on select "Please Select 3 Day Shipping Service (+$17.82) Ground Shipping (+$18.03) 2 Day …" at bounding box center [612, 412] width 231 height 24
click at [629, 407] on select "Please Select 3 Day Shipping Service (+$17.82) Ground Shipping (+$18.03) 2 Day …" at bounding box center [612, 412] width 231 height 24
click at [497, 400] on select "Please Select 3 Day Shipping Service (+$17.82) Ground Shipping (+$18.03) 2 Day …" at bounding box center [612, 412] width 231 height 24
click at [644, 413] on select "Please Select 3 Day Shipping Service (+$17.82) Ground Shipping (+$18.03) 2 Day …" at bounding box center [612, 412] width 231 height 24
select select "13"
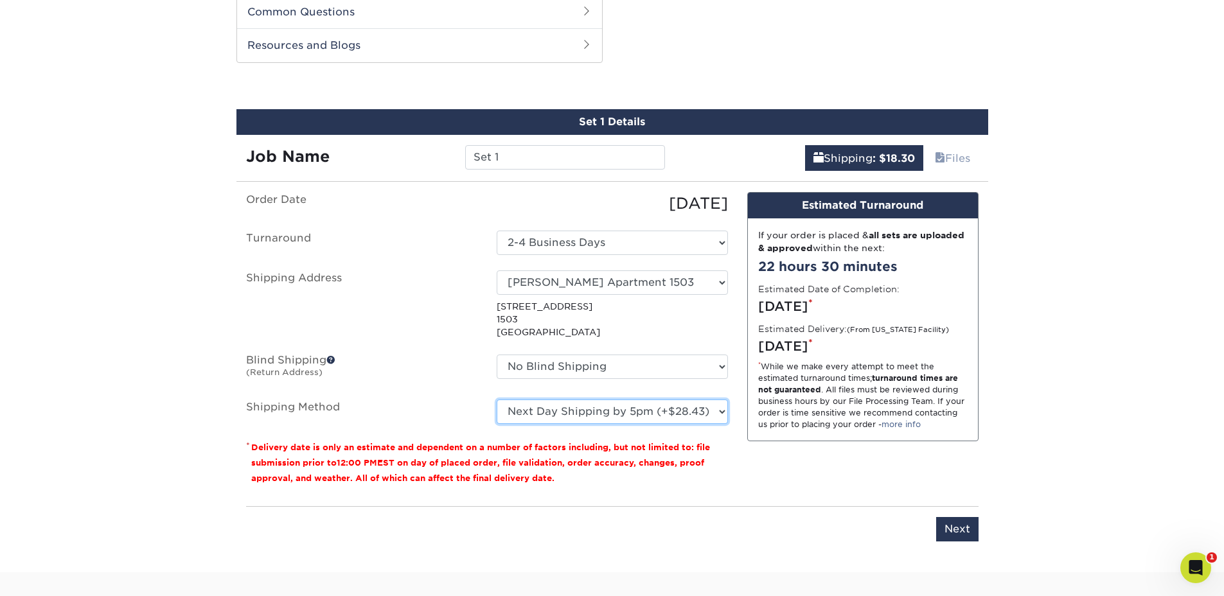
click at [497, 400] on select "Please Select 3 Day Shipping Service (+$17.82) Ground Shipping (+$18.03) 2 Day …" at bounding box center [612, 412] width 231 height 24
click at [642, 414] on select "Please Select 3 Day Shipping Service (+$17.82) Ground Shipping (+$18.03) 2 Day …" at bounding box center [612, 412] width 231 height 24
click at [497, 400] on select "Please Select 3 Day Shipping Service (+$17.82) Ground Shipping (+$18.03) 2 Day …" at bounding box center [612, 412] width 231 height 24
click at [645, 249] on select "Select One 2-4 Business Days" at bounding box center [612, 243] width 231 height 24
click at [497, 231] on select "Select One 2-4 Business Days" at bounding box center [612, 243] width 231 height 24
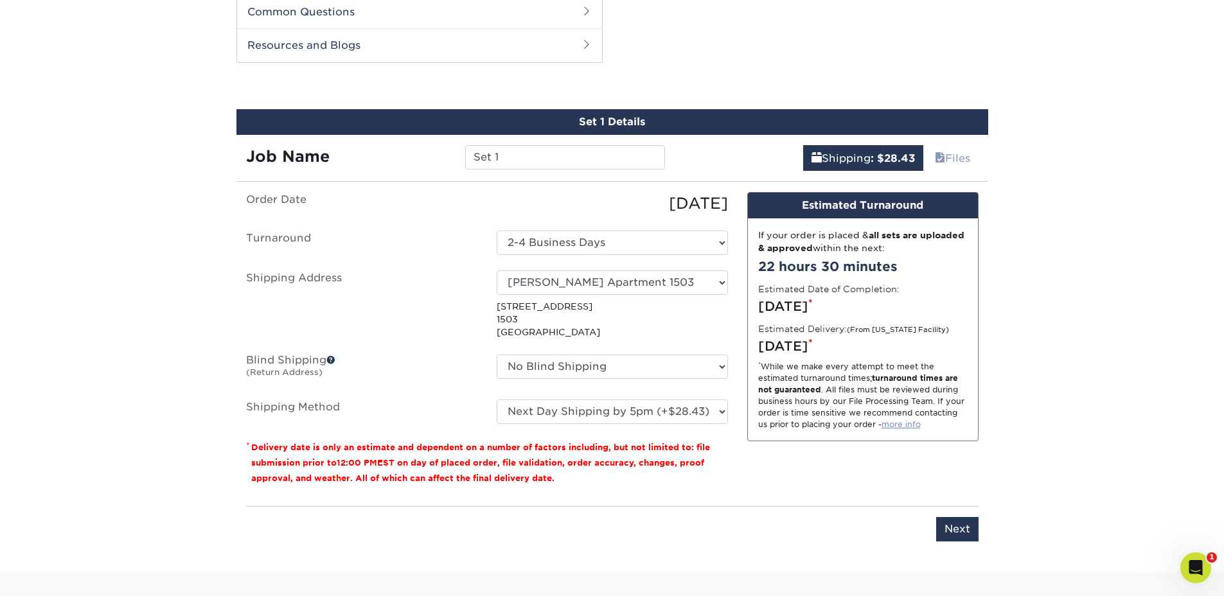
click at [907, 425] on link "more info" at bounding box center [900, 424] width 39 height 10
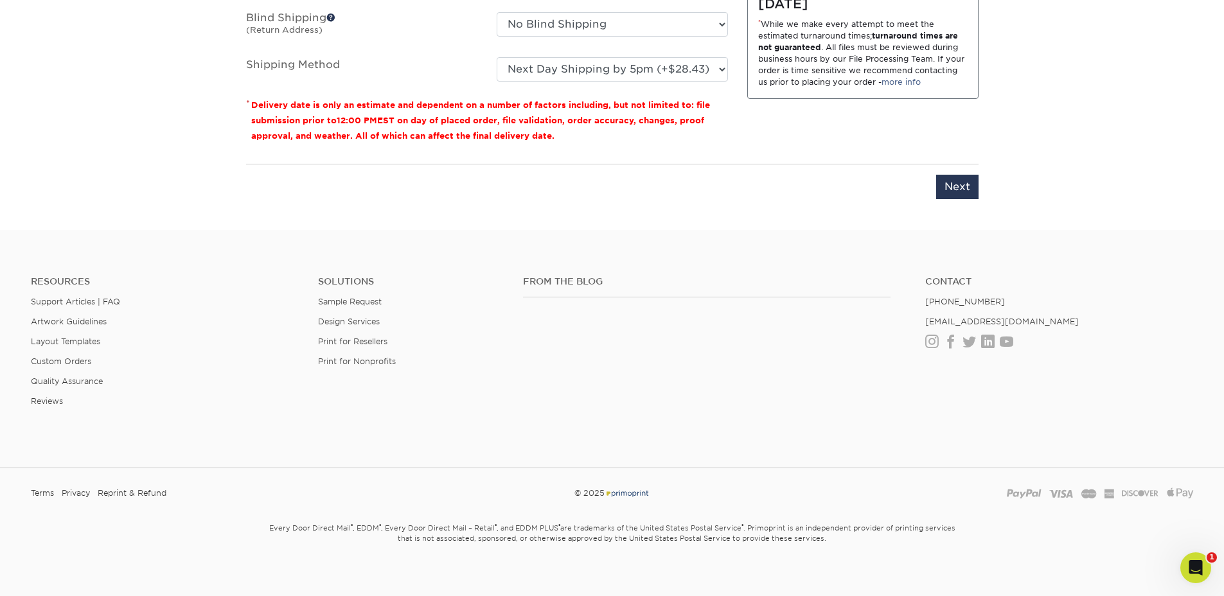
scroll to position [1004, 0]
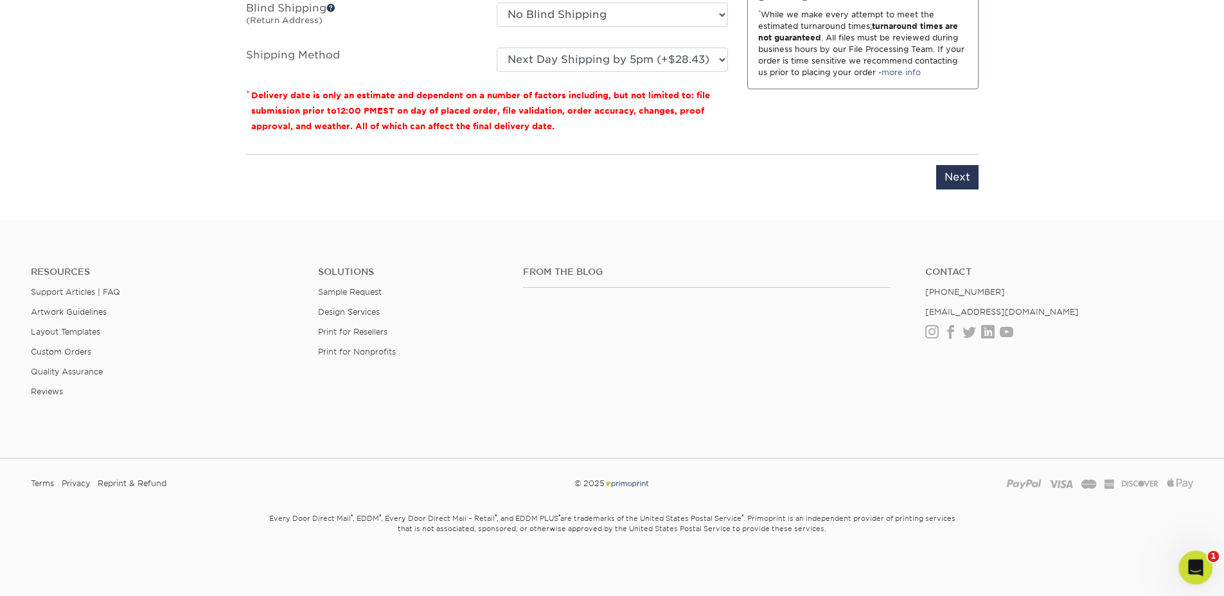
click at [1181, 556] on div "Open Intercom Messenger" at bounding box center [1193, 566] width 42 height 42
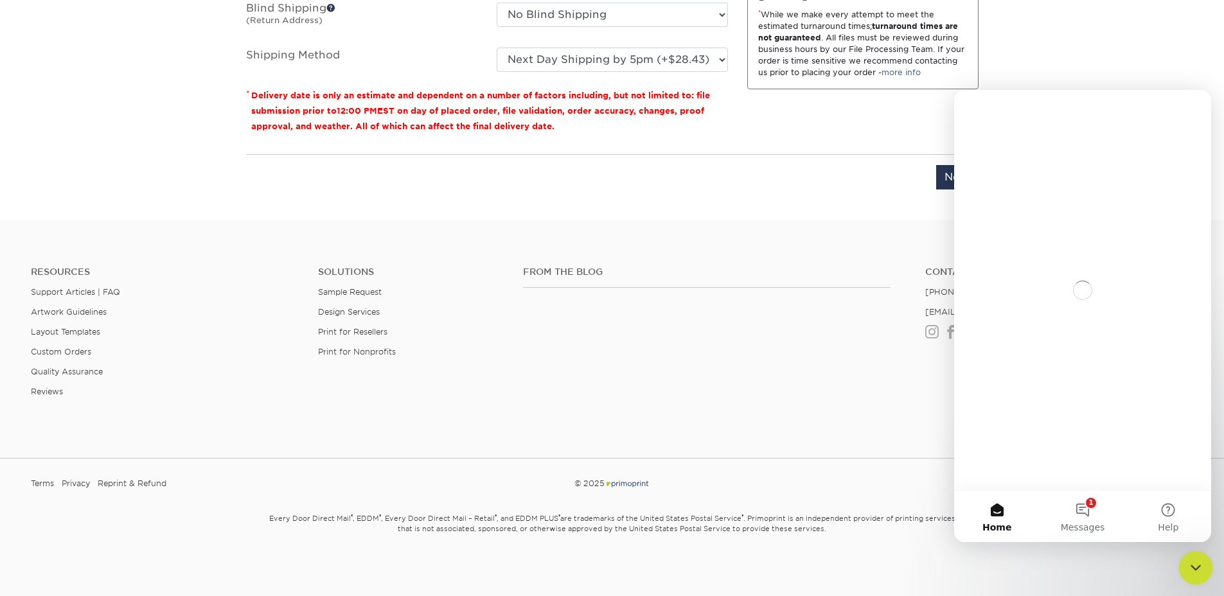
scroll to position [0, 0]
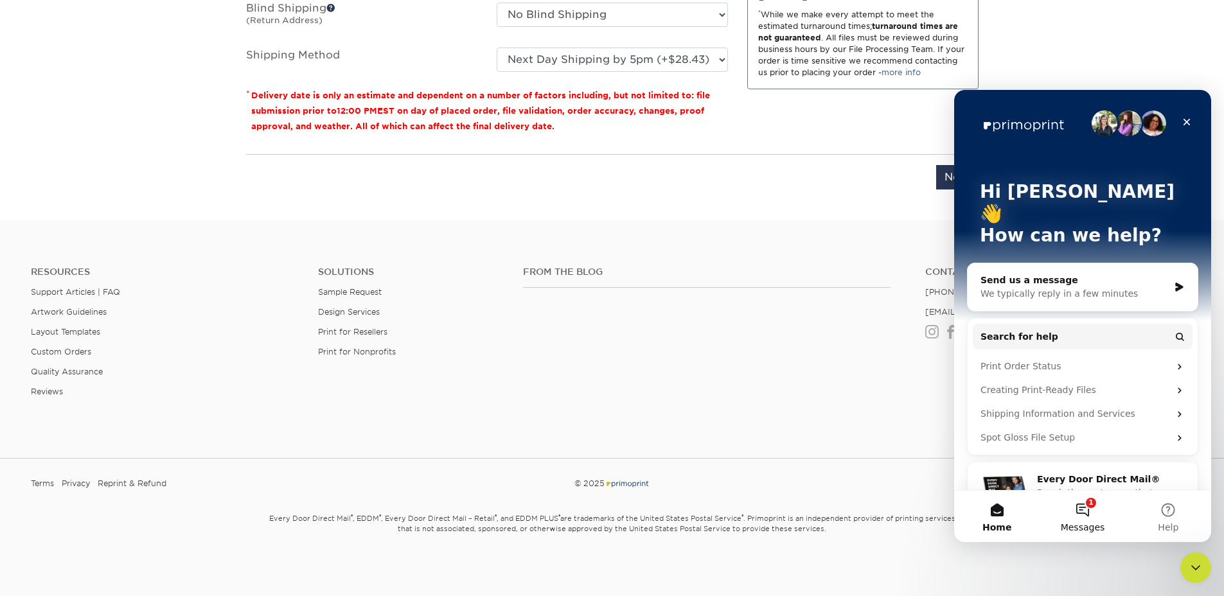
click at [1069, 511] on button "1 Messages" at bounding box center [1081, 516] width 85 height 51
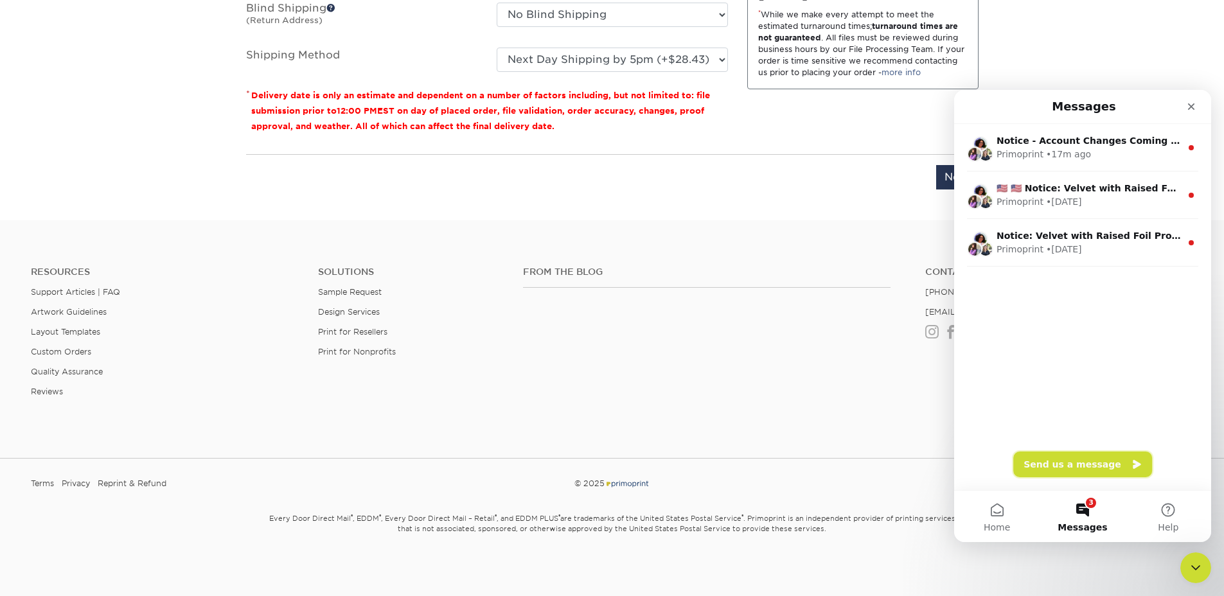
click at [1073, 457] on button "Send us a message" at bounding box center [1082, 465] width 139 height 26
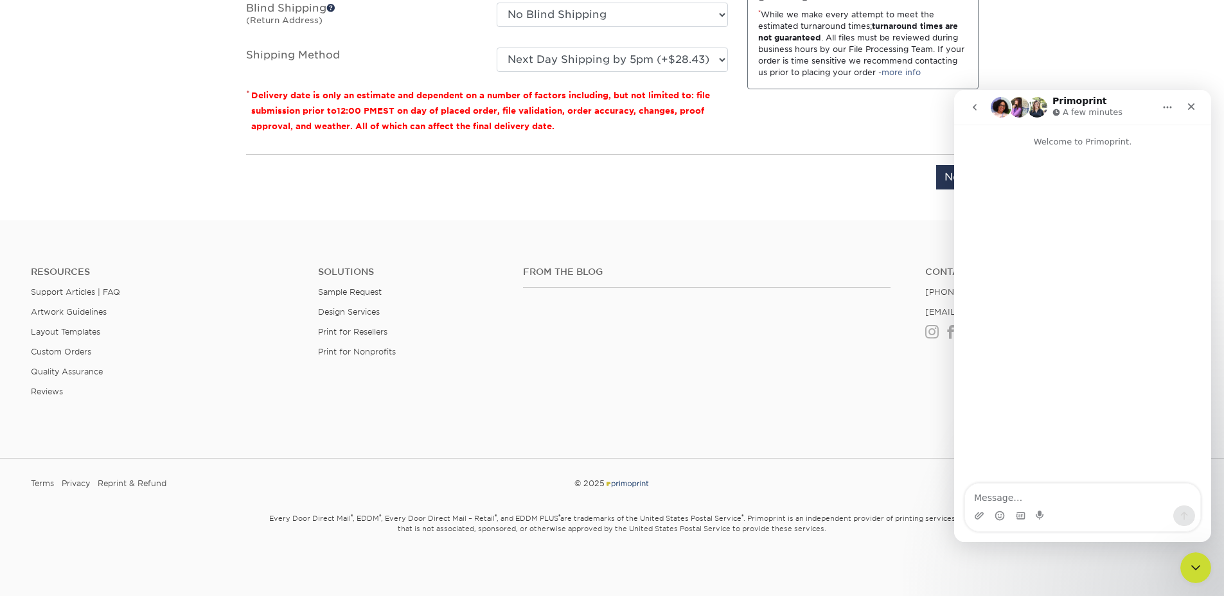
type textarea "h"
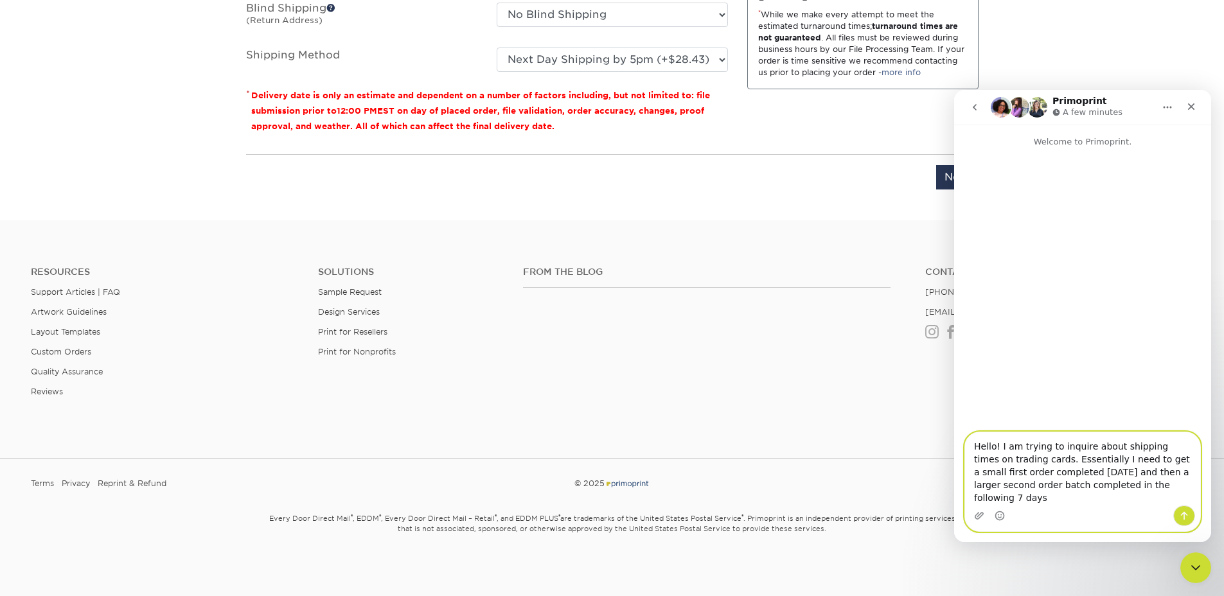
paste textarea "I’m reaching out to confirm shipping and production timelines for trading cards…"
type textarea "Hello! I’m reaching out to confirm shipping and production timelines for tradin…"
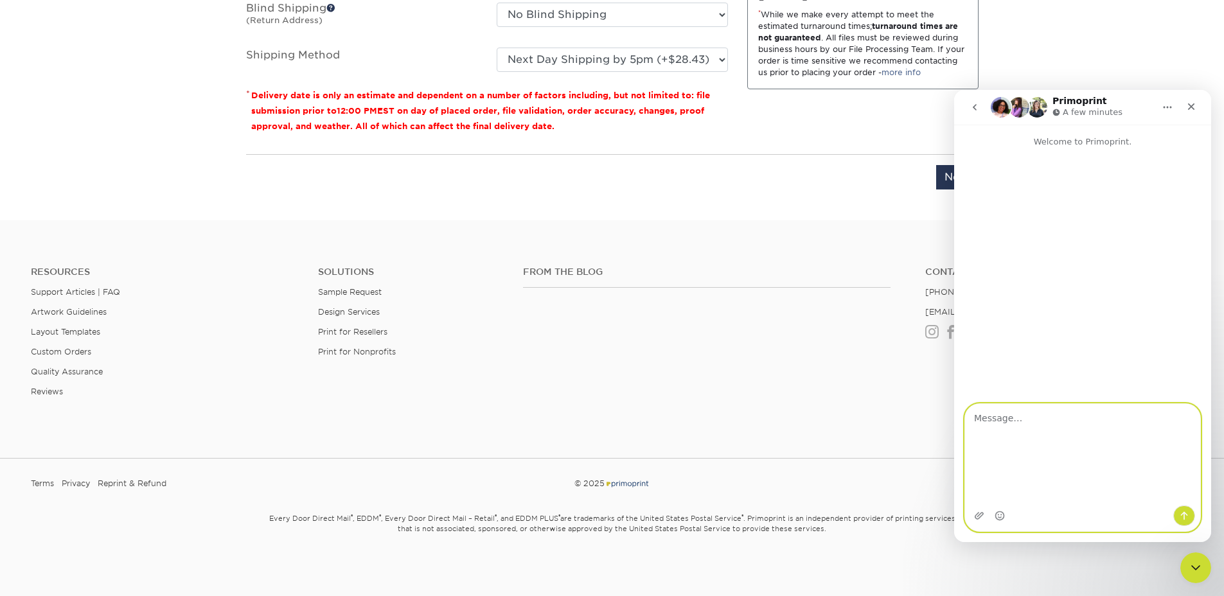
type textarea "'"
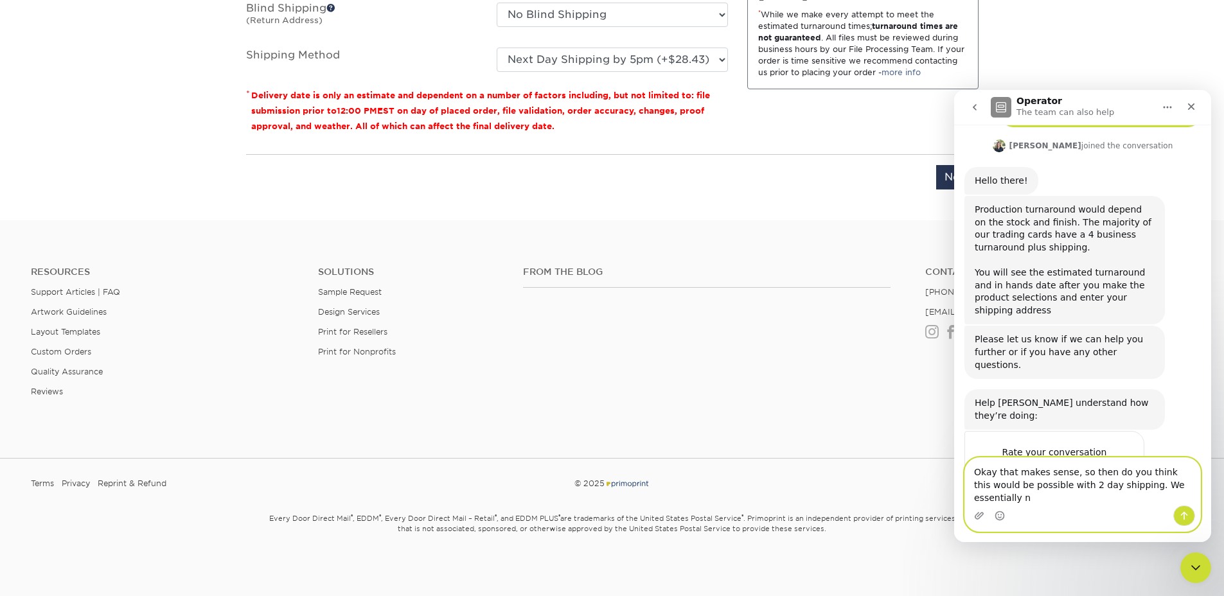
scroll to position [216, 0]
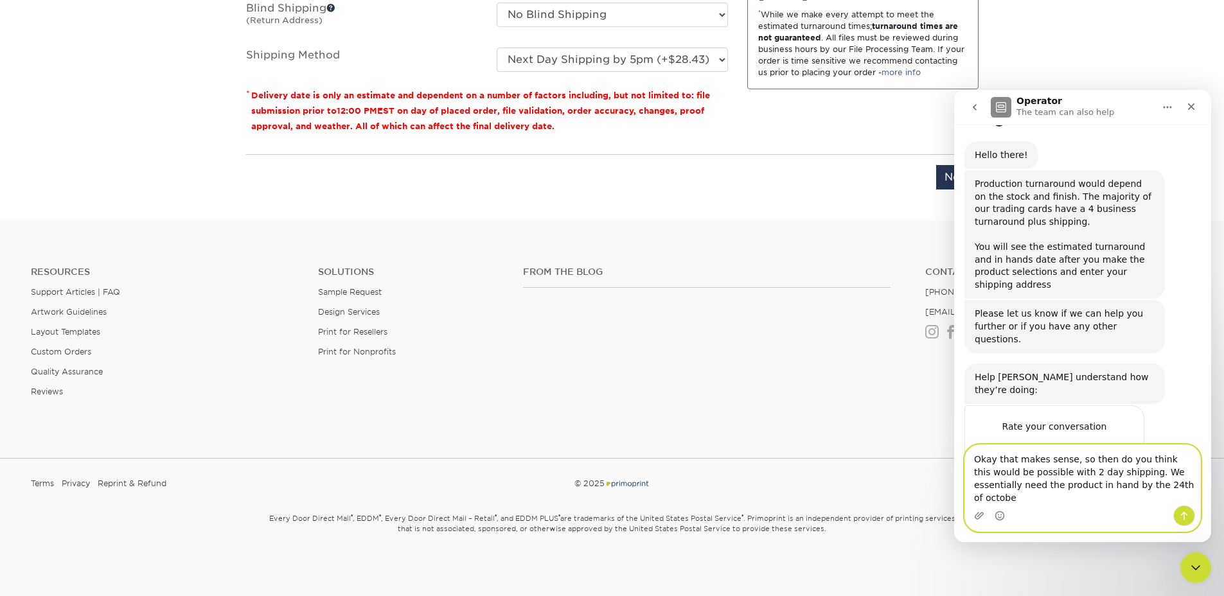
type textarea "Okay that makes sense, so then do you think this would be possible with 2 day s…"
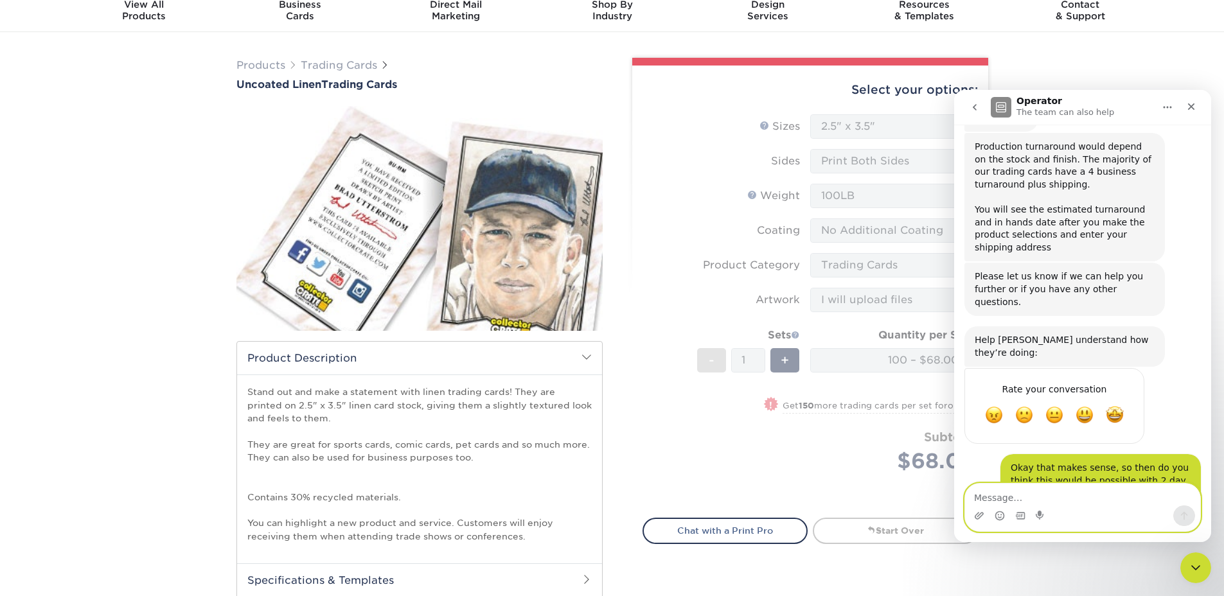
scroll to position [0, 0]
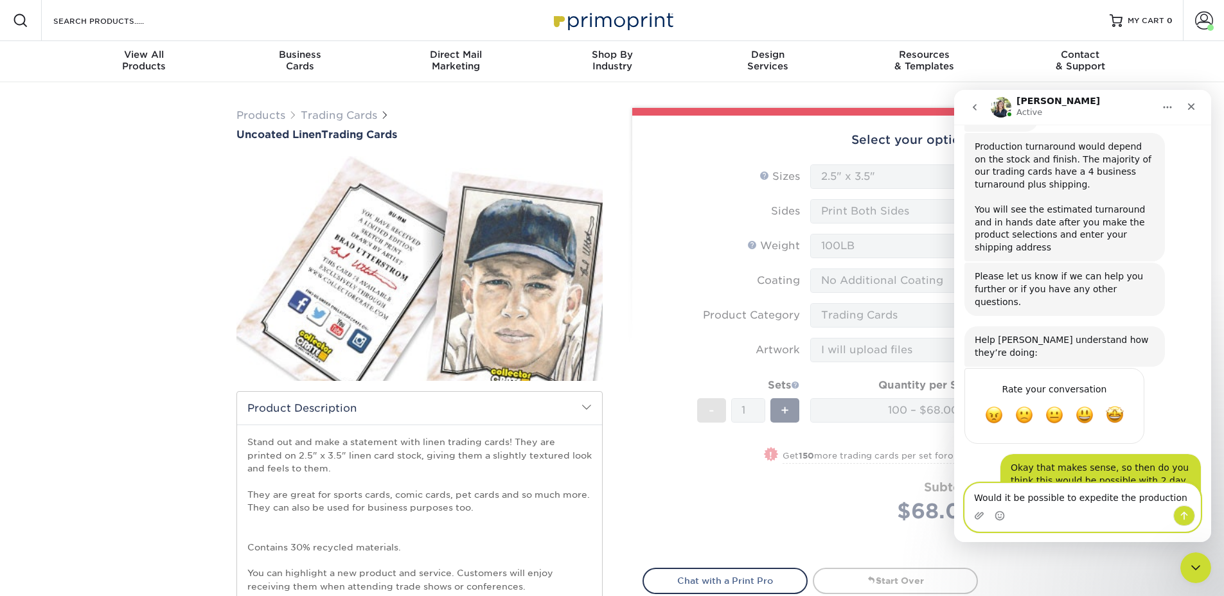
type textarea "Would it be possible to expedite the production?"
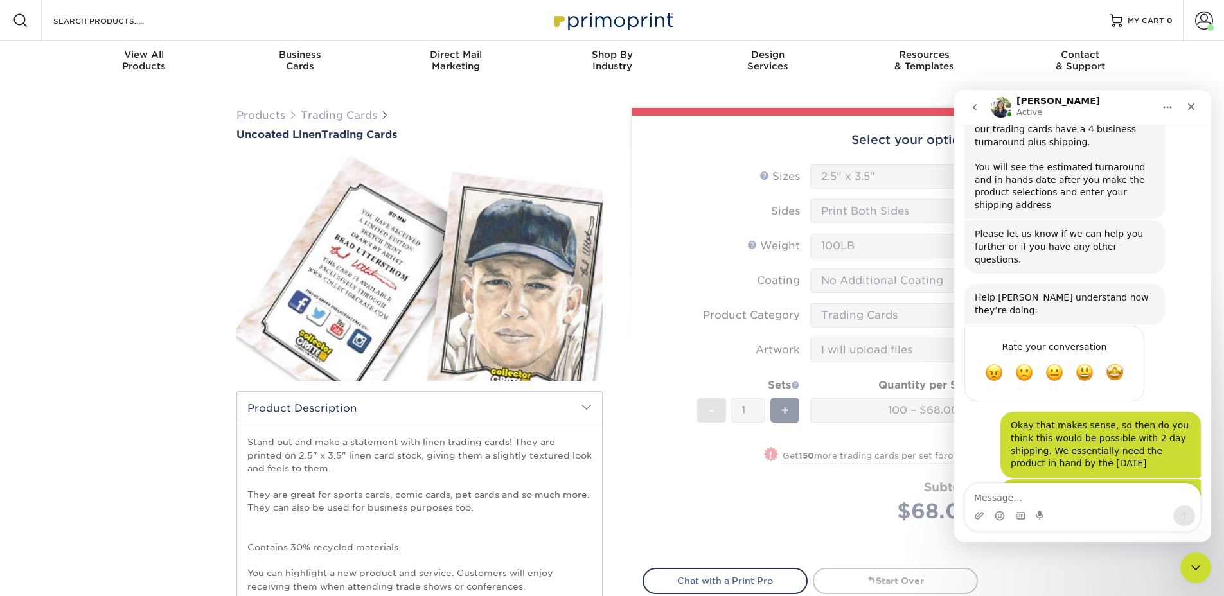
click at [770, 488] on form "Sizes Help Sizes Please Select 2.5" x 3.5" Sides Please Select 100LB -" at bounding box center [809, 358] width 335 height 389
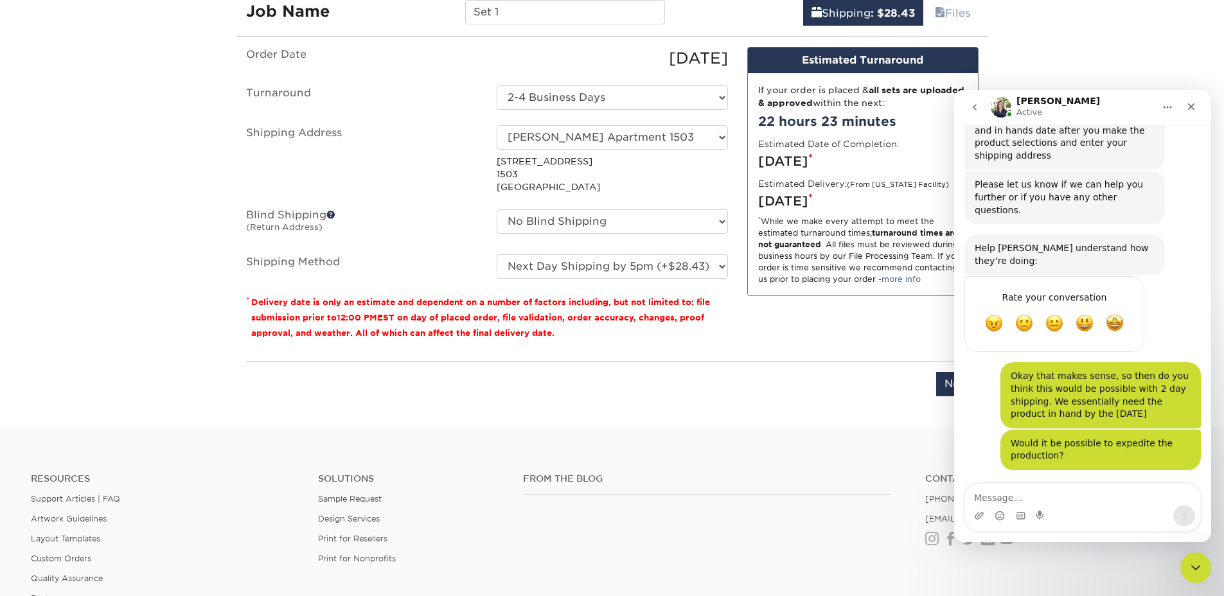
scroll to position [373, 0]
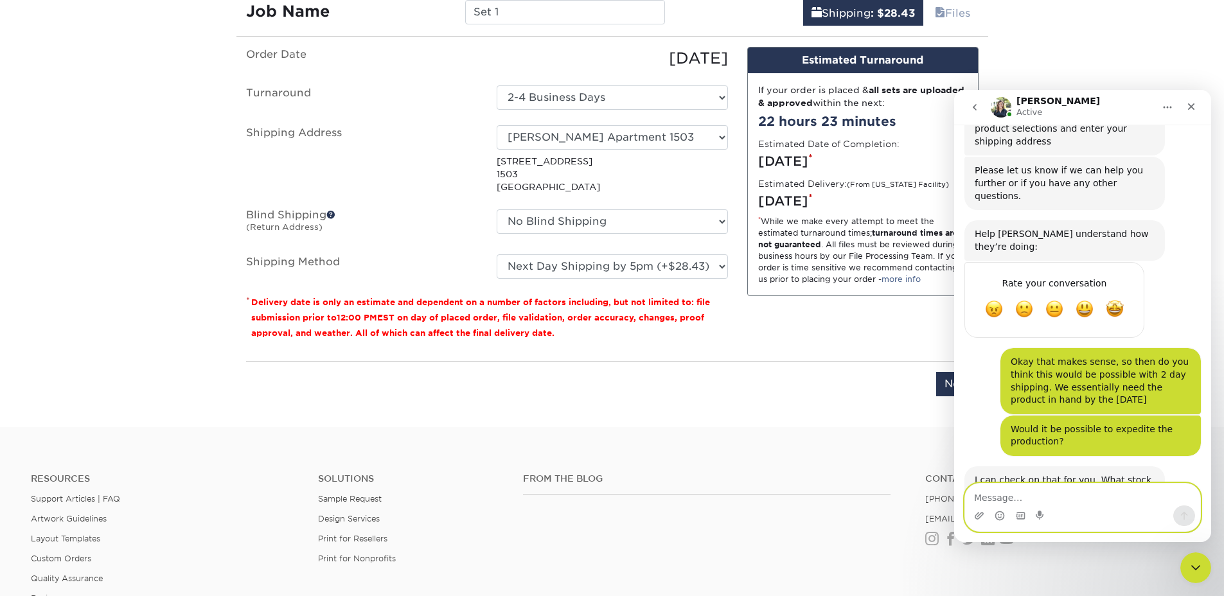
click at [989, 490] on textarea "Message…" at bounding box center [1082, 495] width 235 height 22
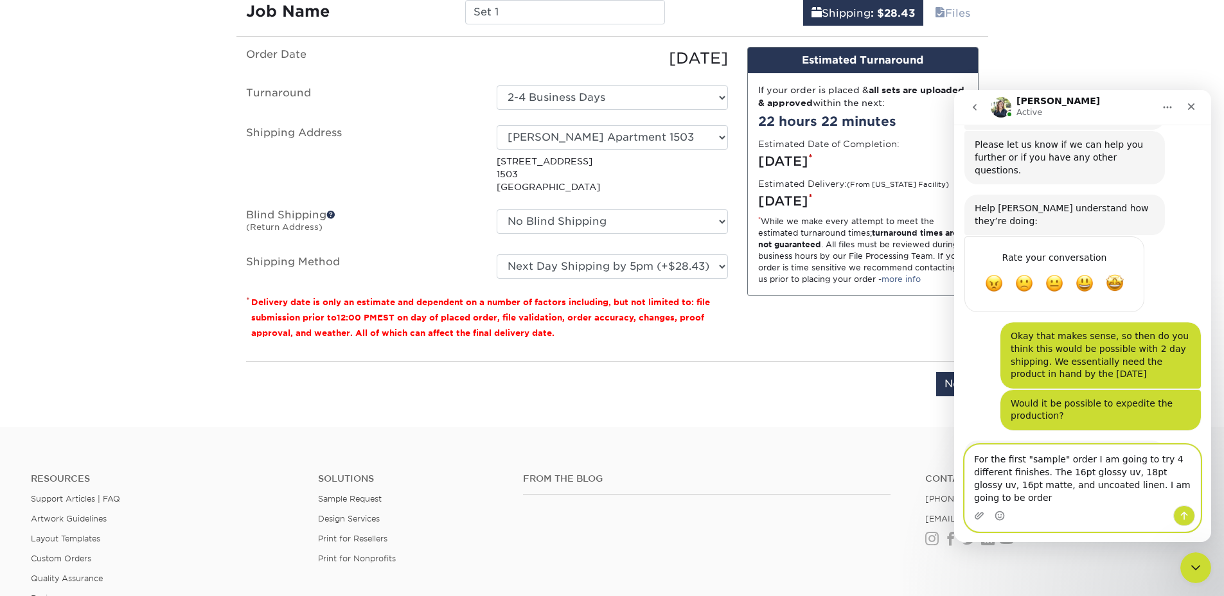
scroll to position [411, 0]
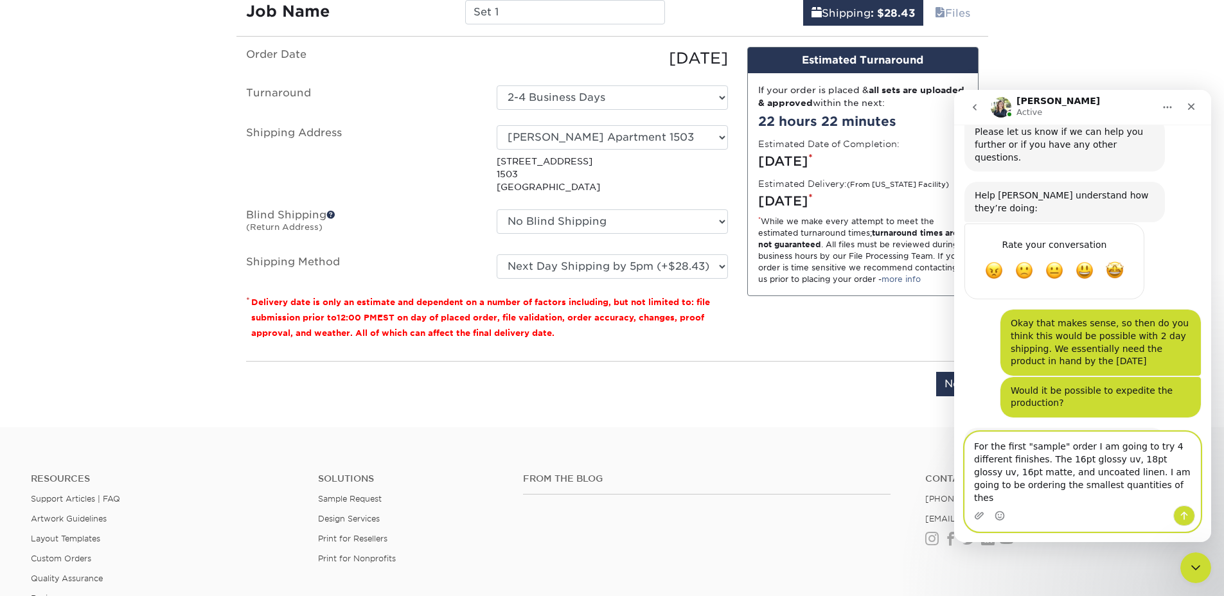
type textarea "For the first "sample" order I am going to try 4 different finishes. The 16pt g…"
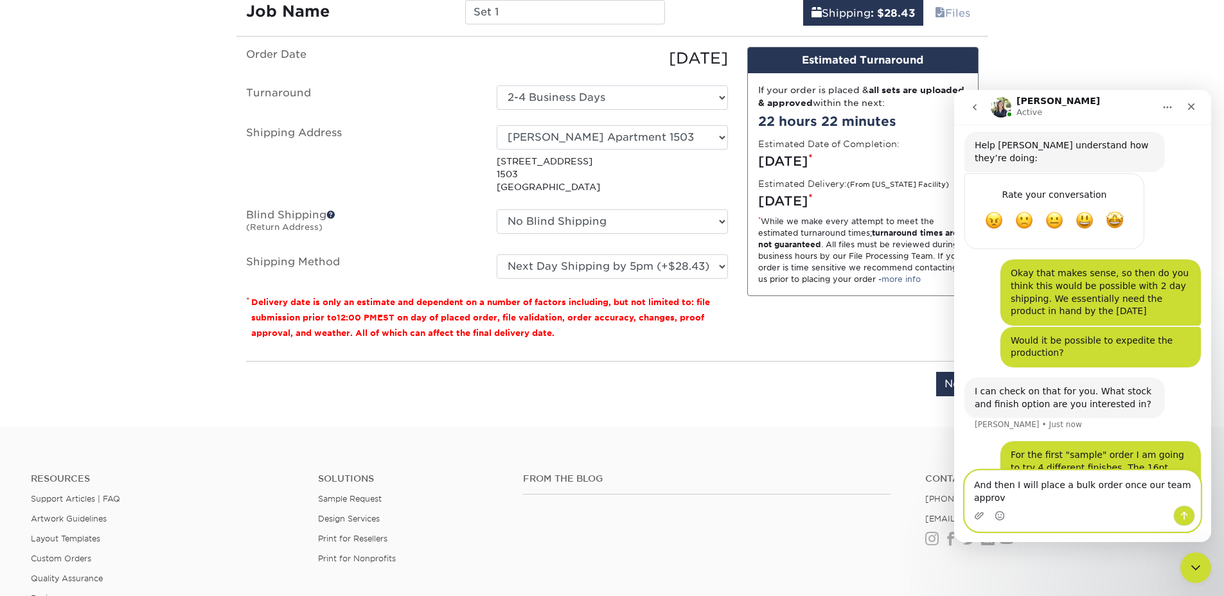
scroll to position [474, 0]
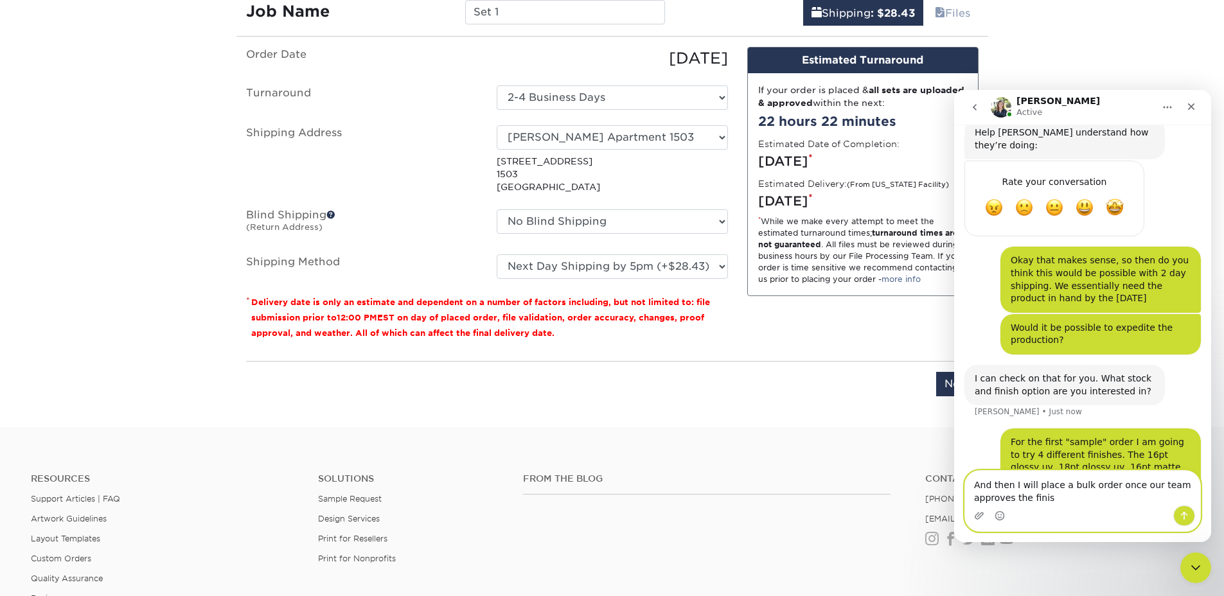
type textarea "And then I will place a bulk order once our team approves the finish"
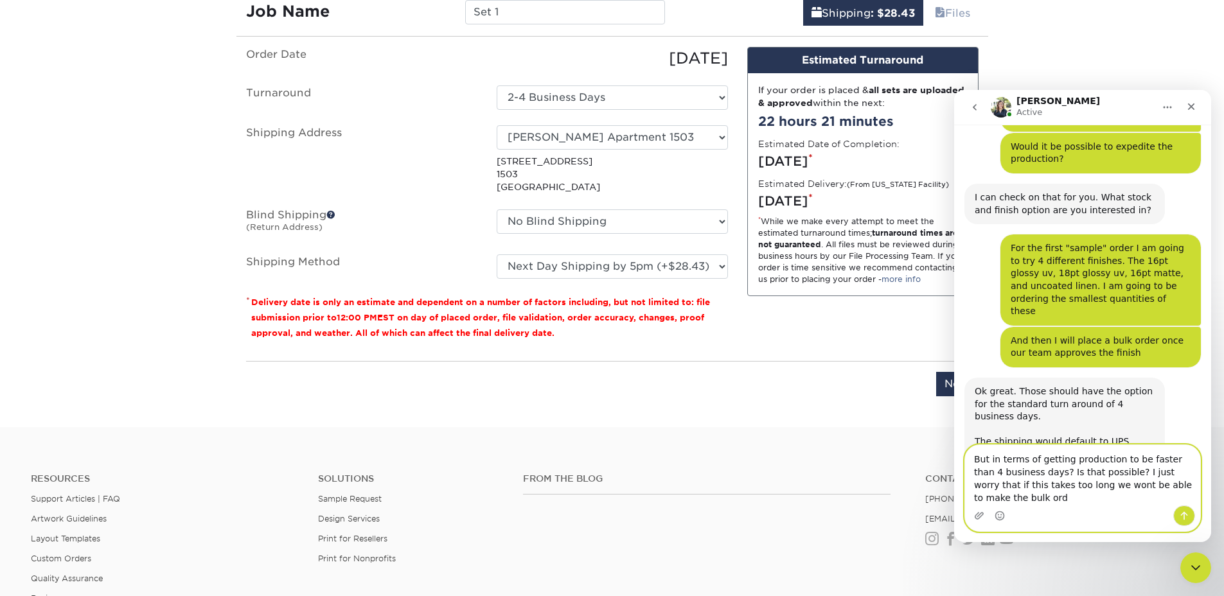
scroll to position [668, 0]
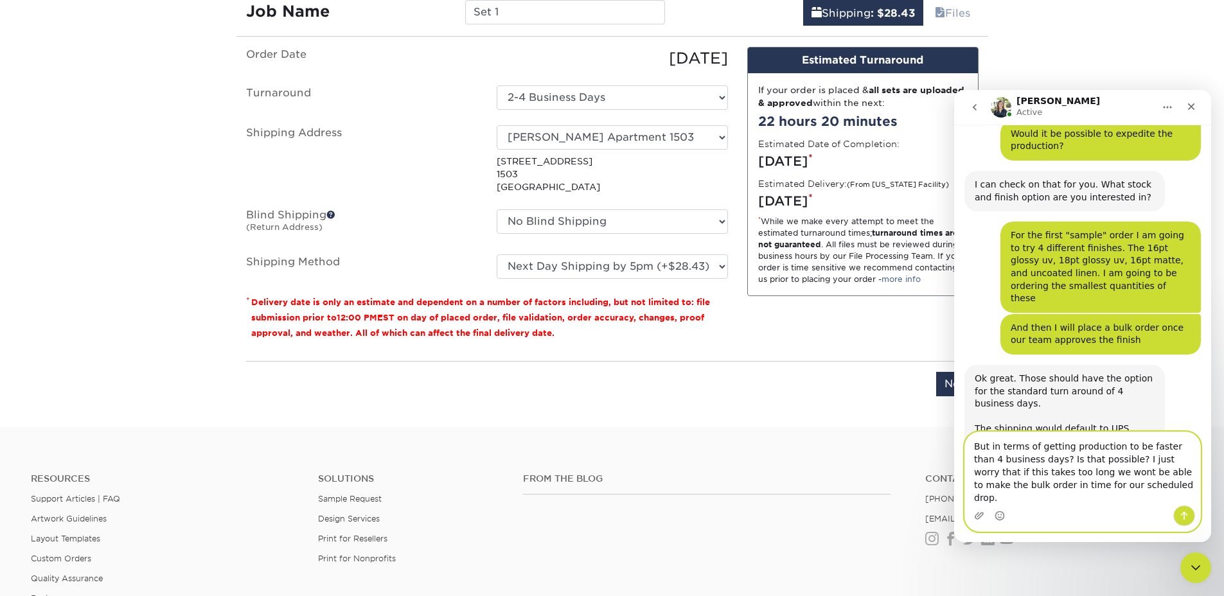
type textarea "But in terms of getting production to be faster than 4 business days? Is that p…"
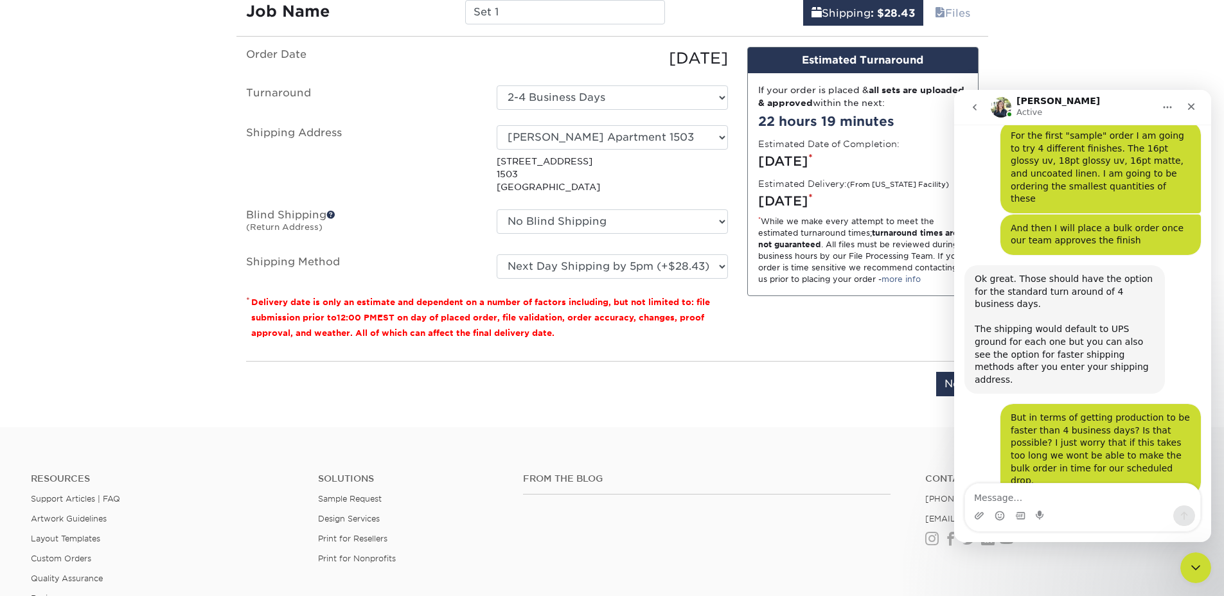
scroll to position [769, 0]
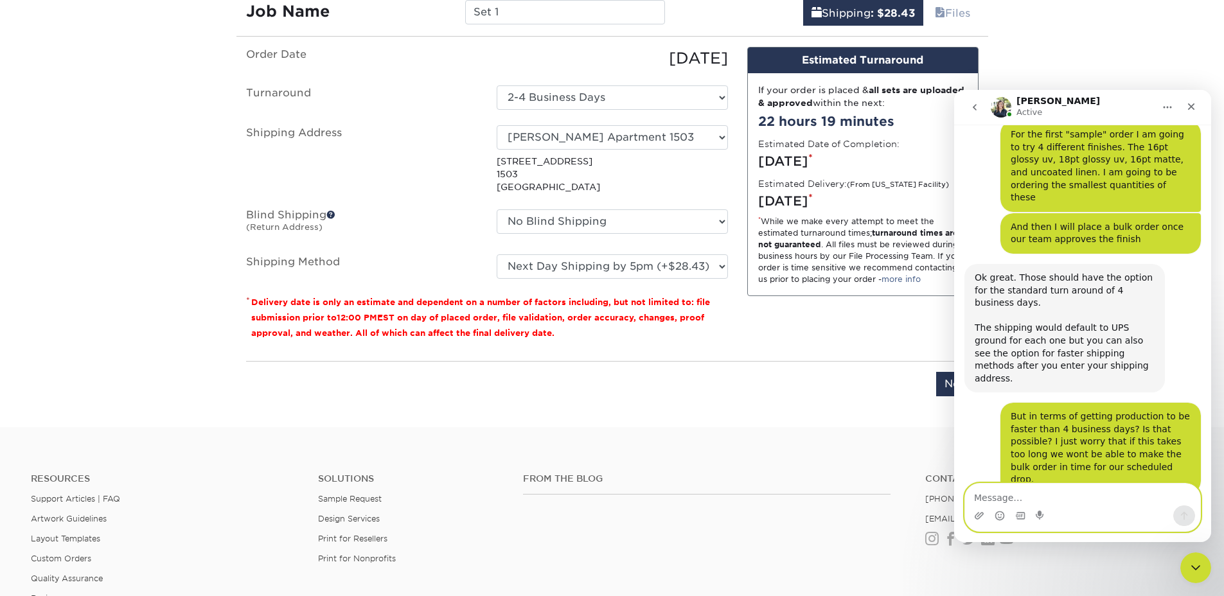
click at [1064, 498] on textarea "Message…" at bounding box center [1082, 495] width 235 height 22
type textarea "Thats when i need the final order"
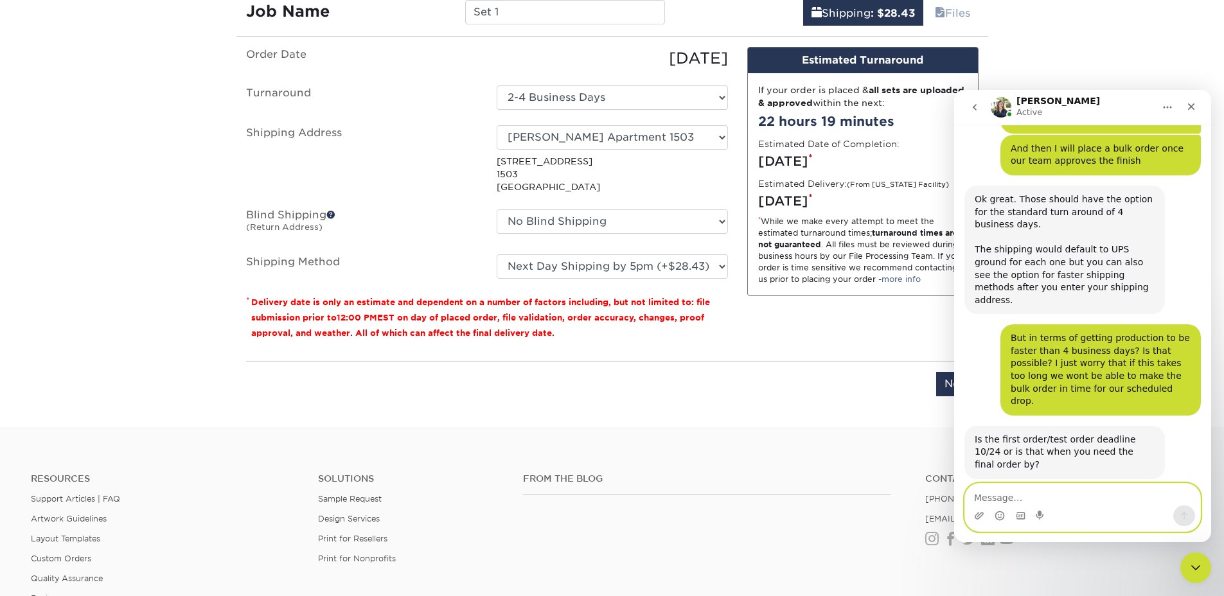
scroll to position [845, 0]
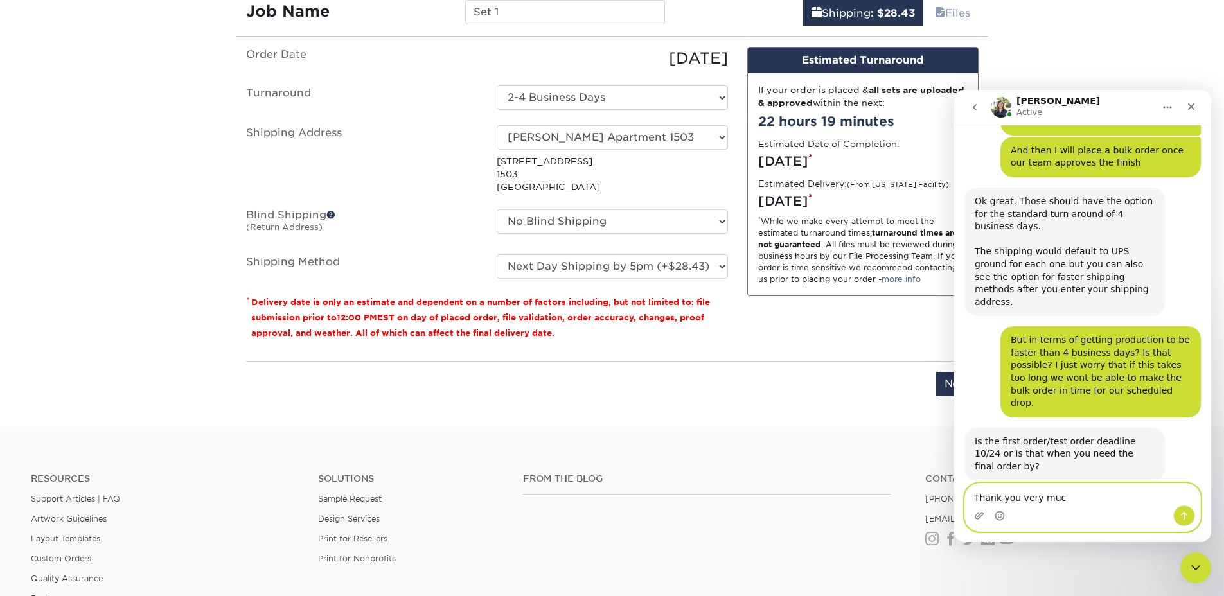
type textarea "Thank you very much"
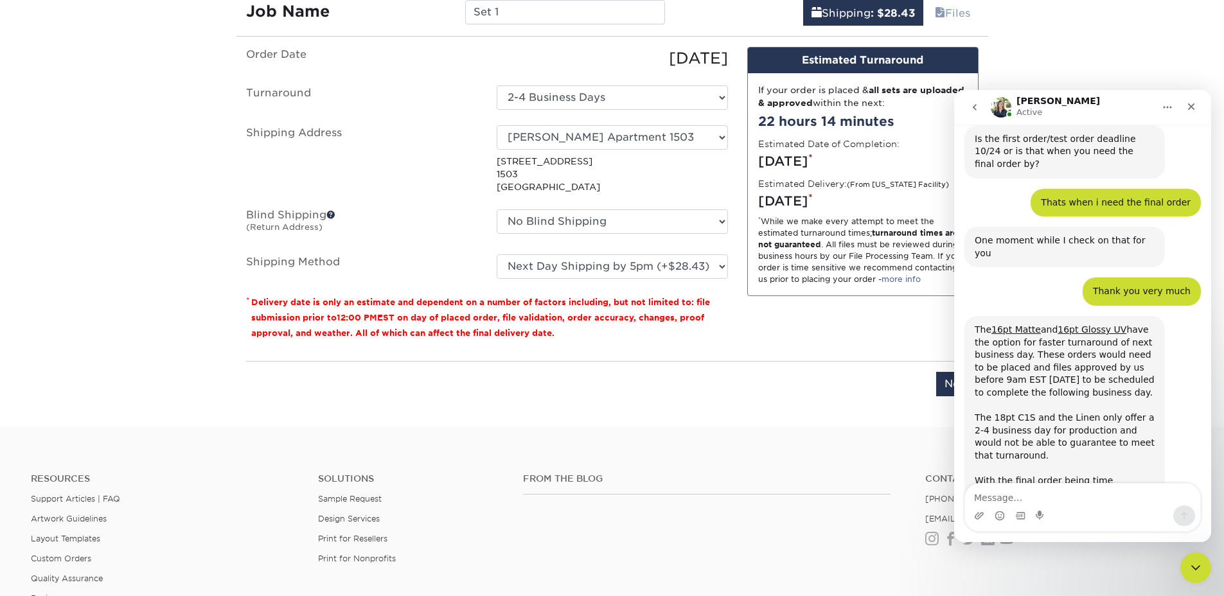
scroll to position [1149, 0]
click at [1129, 509] on div "Intercom messenger" at bounding box center [1082, 516] width 235 height 21
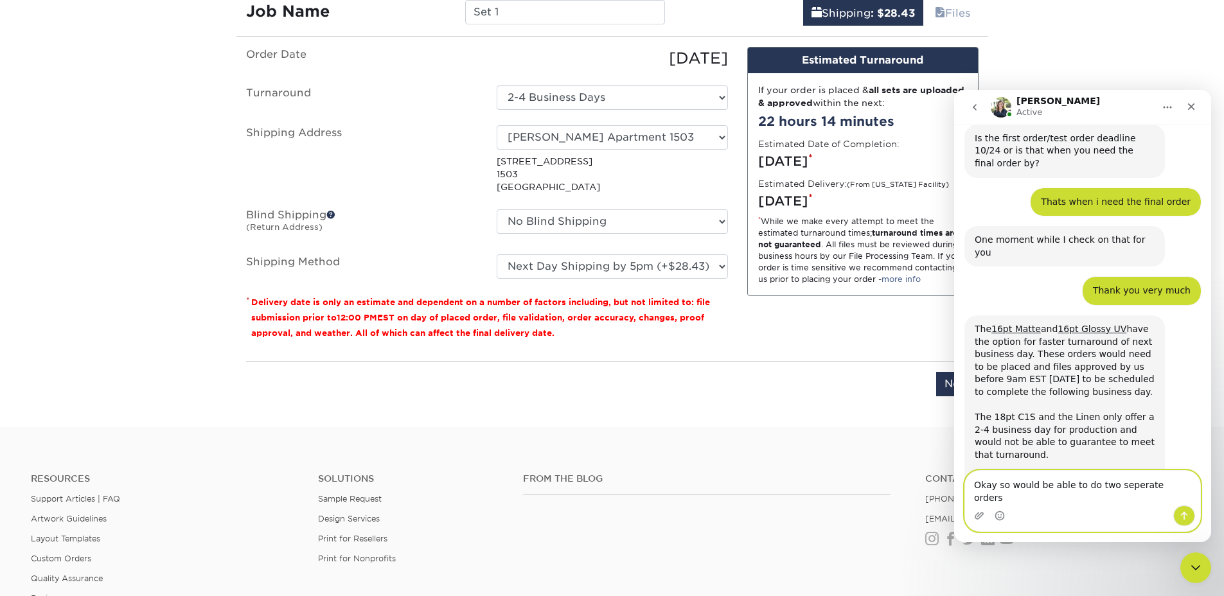
click at [1139, 499] on textarea "Okay so would be able to do two seperate orders" at bounding box center [1082, 488] width 235 height 35
click at [1145, 498] on textarea "Okay so would be able to do two orders" at bounding box center [1082, 495] width 235 height 22
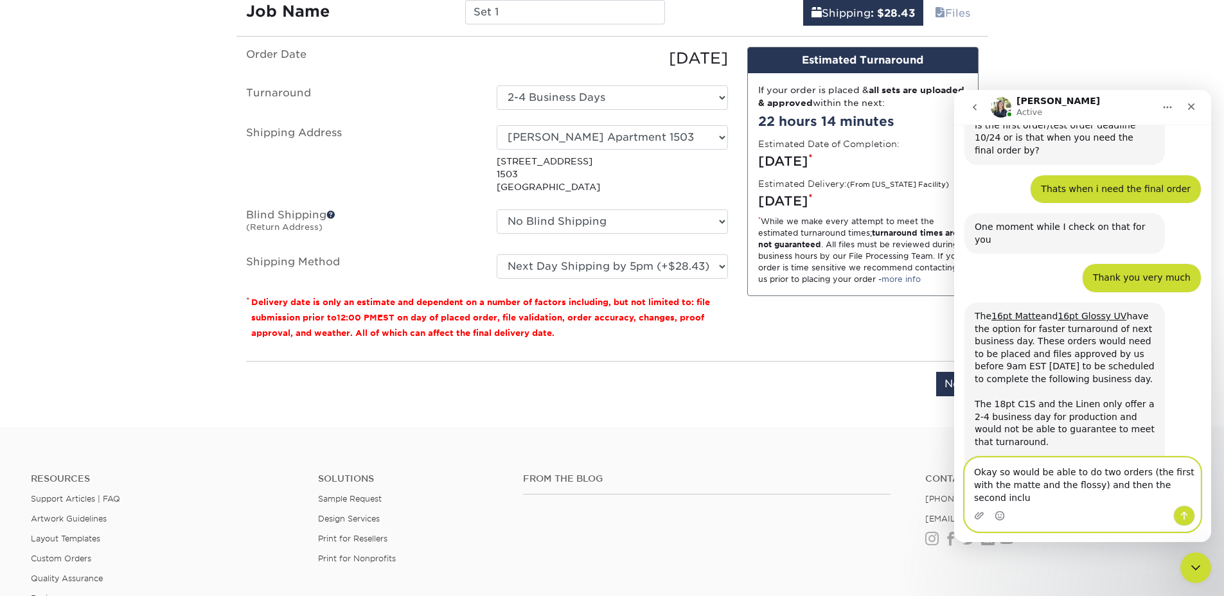
scroll to position [1174, 0]
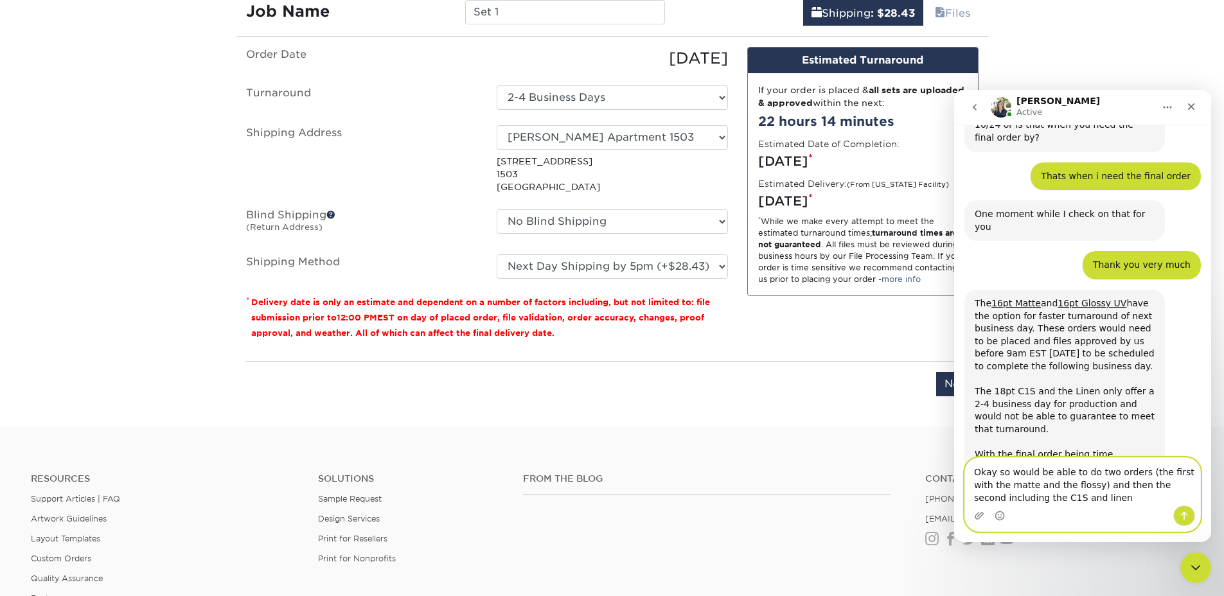
type textarea "Okay so would be able to do two orders (the first with the matte and the flossy…"
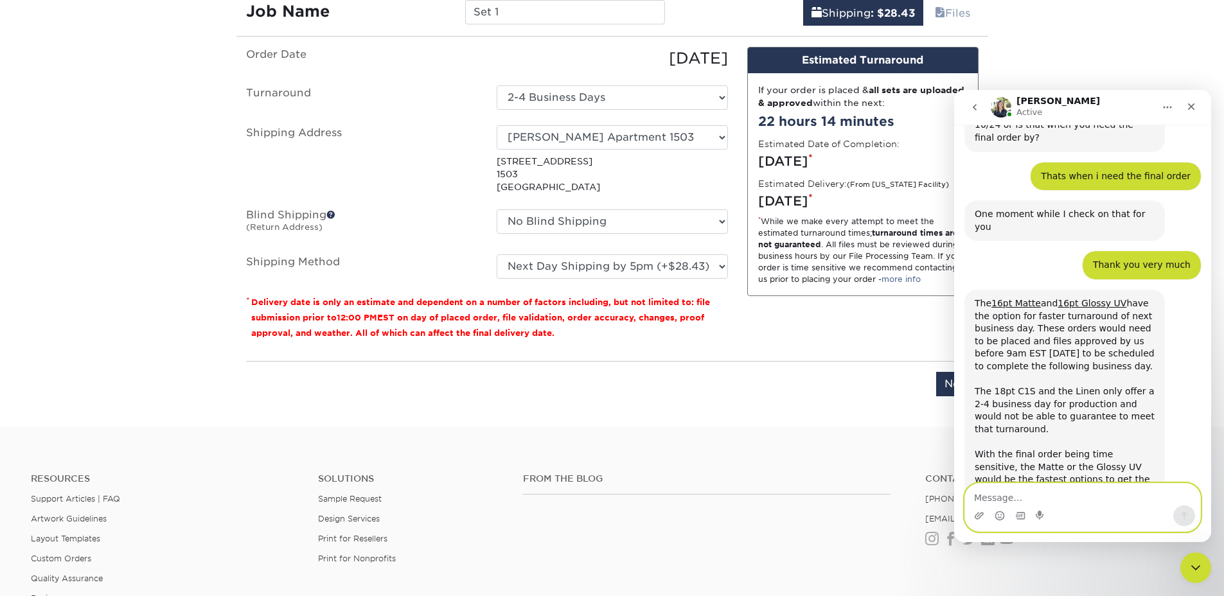
scroll to position [1224, 0]
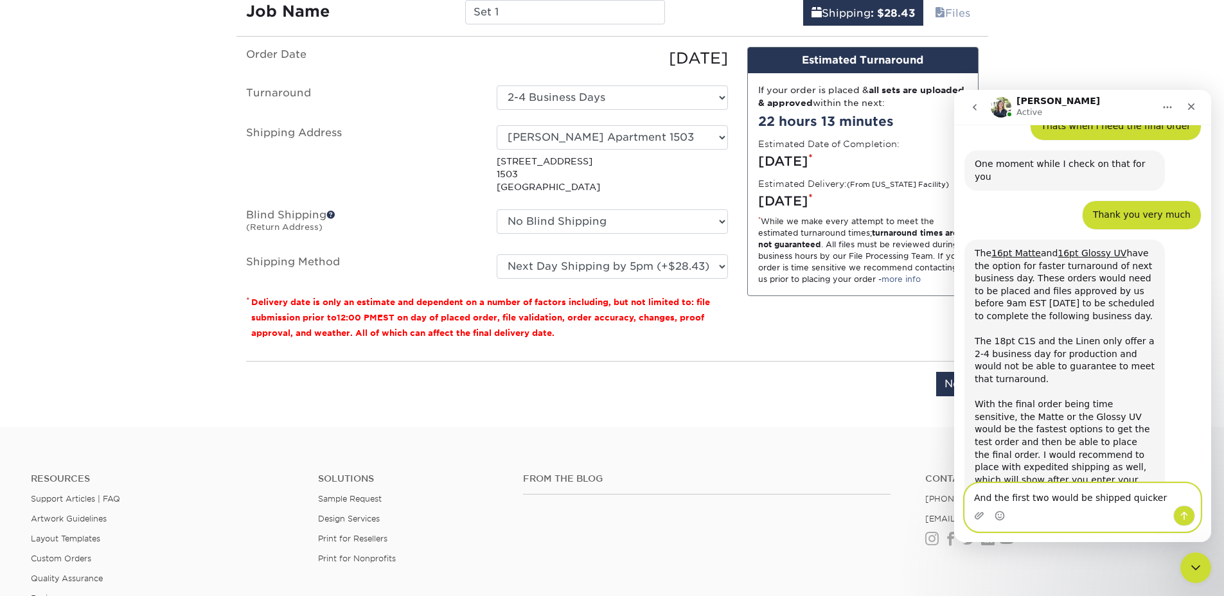
type textarea "And the first two would be shipped quicker?"
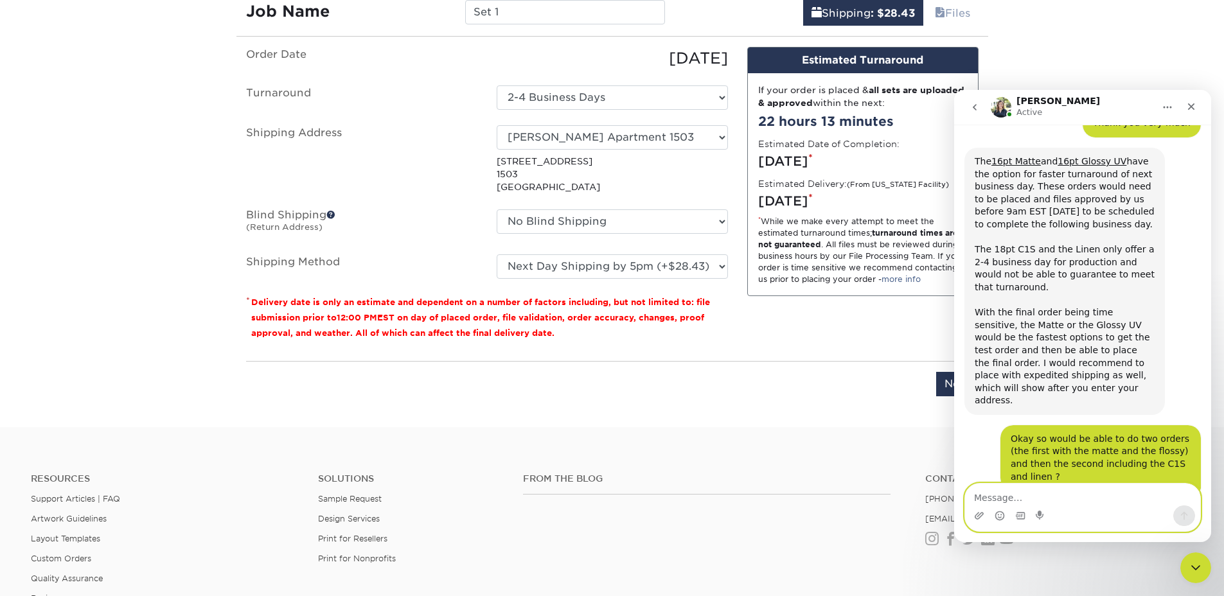
scroll to position [1330, 0]
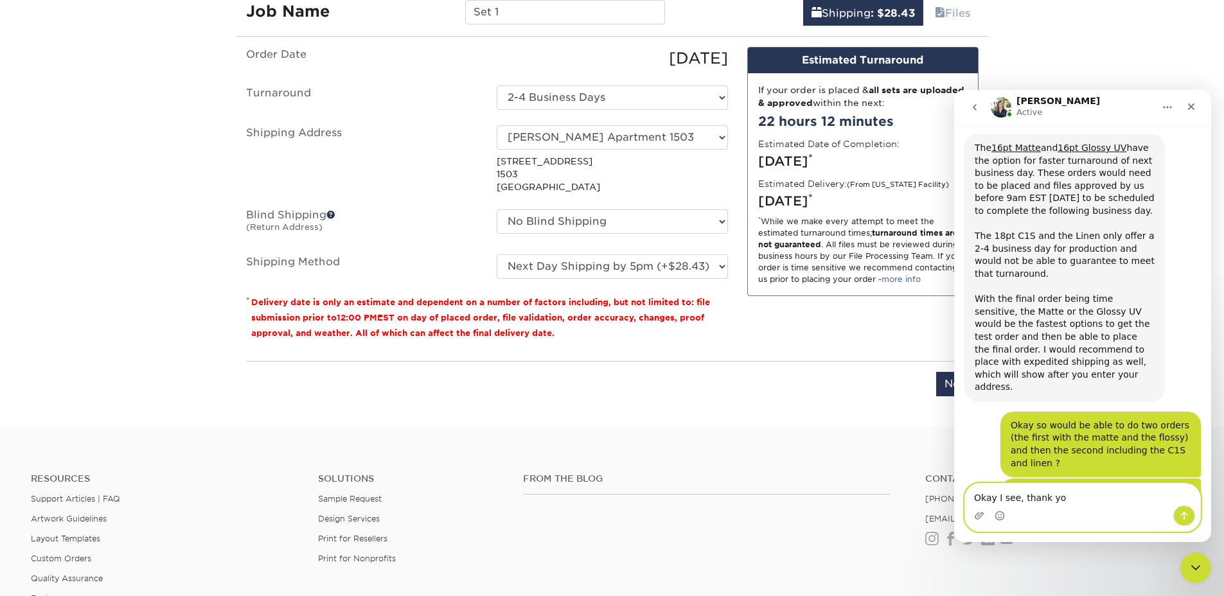
type textarea "Okay I see, thank you"
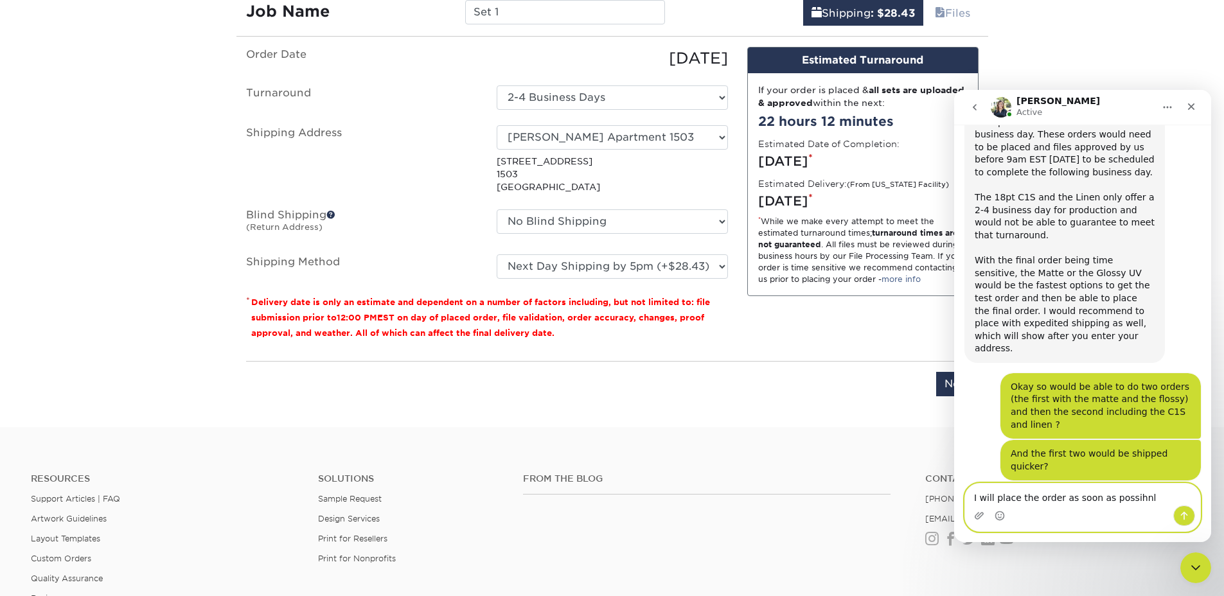
type textarea "I will place the order as soon as possihnle"
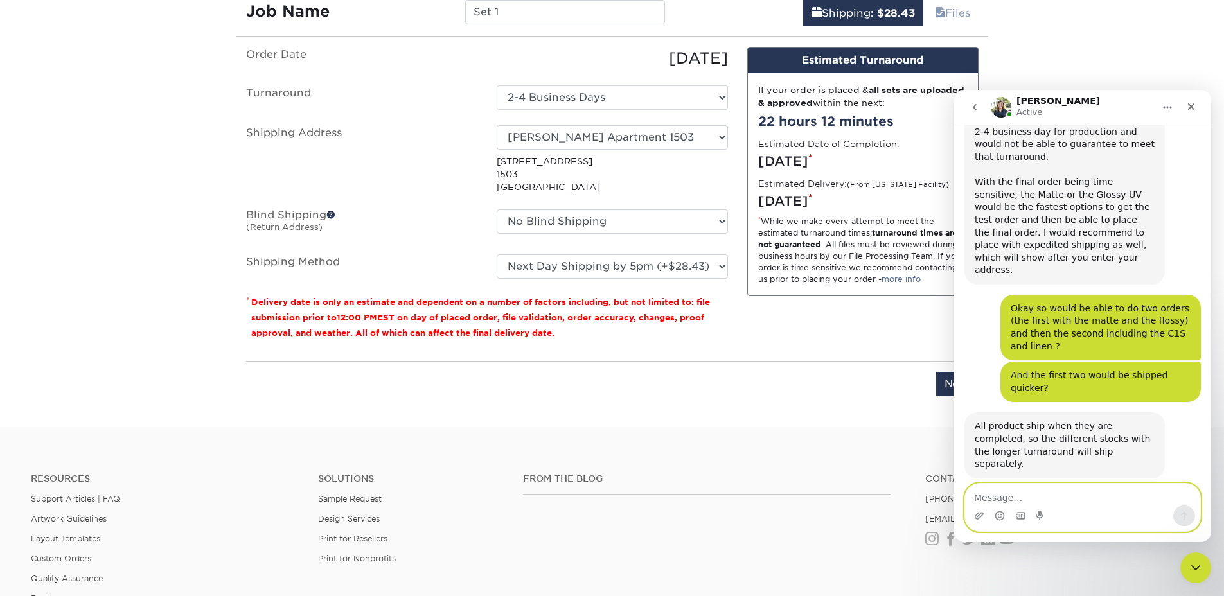
scroll to position [1474, 0]
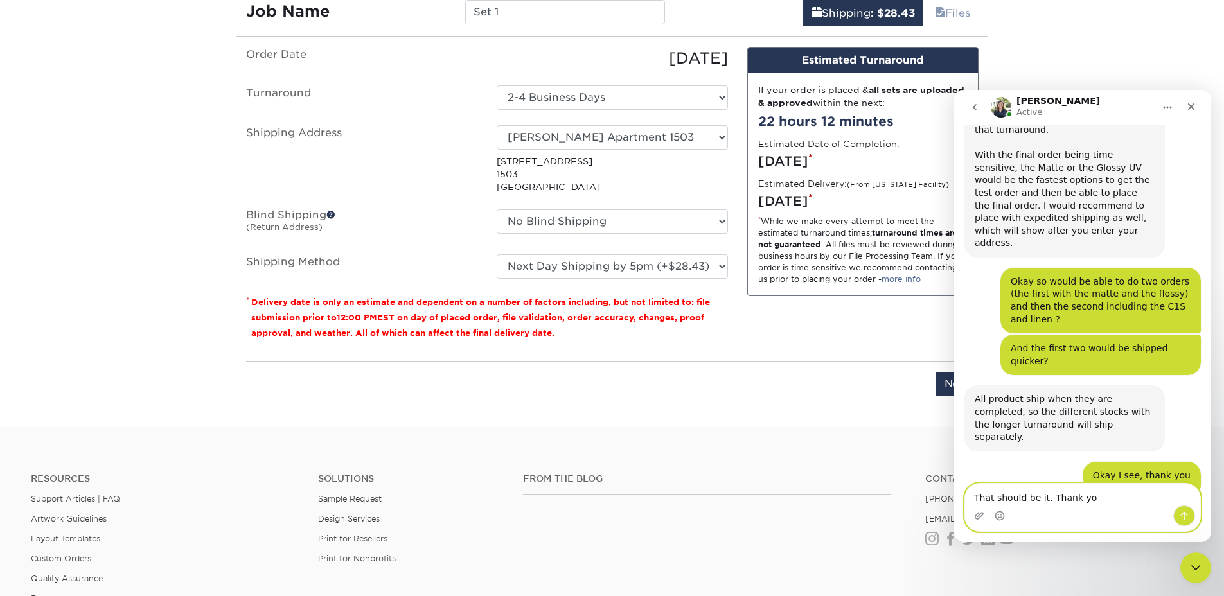
type textarea "That should be it. Thank you"
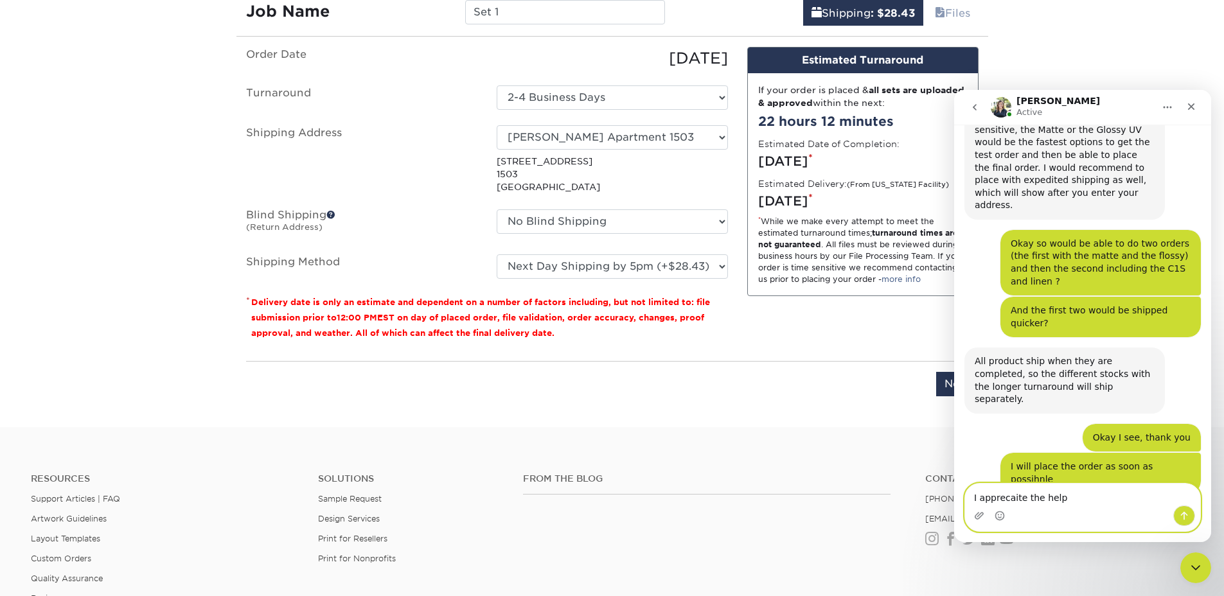
type textarea "I appreciate the help"
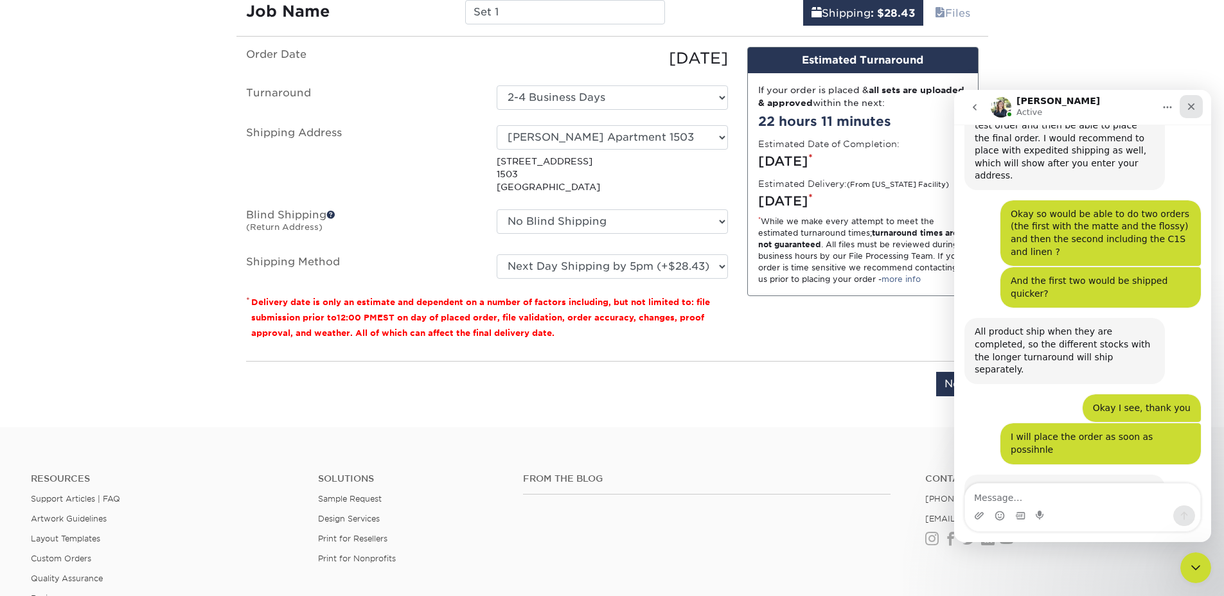
click at [1195, 102] on icon "Close" at bounding box center [1191, 106] width 10 height 10
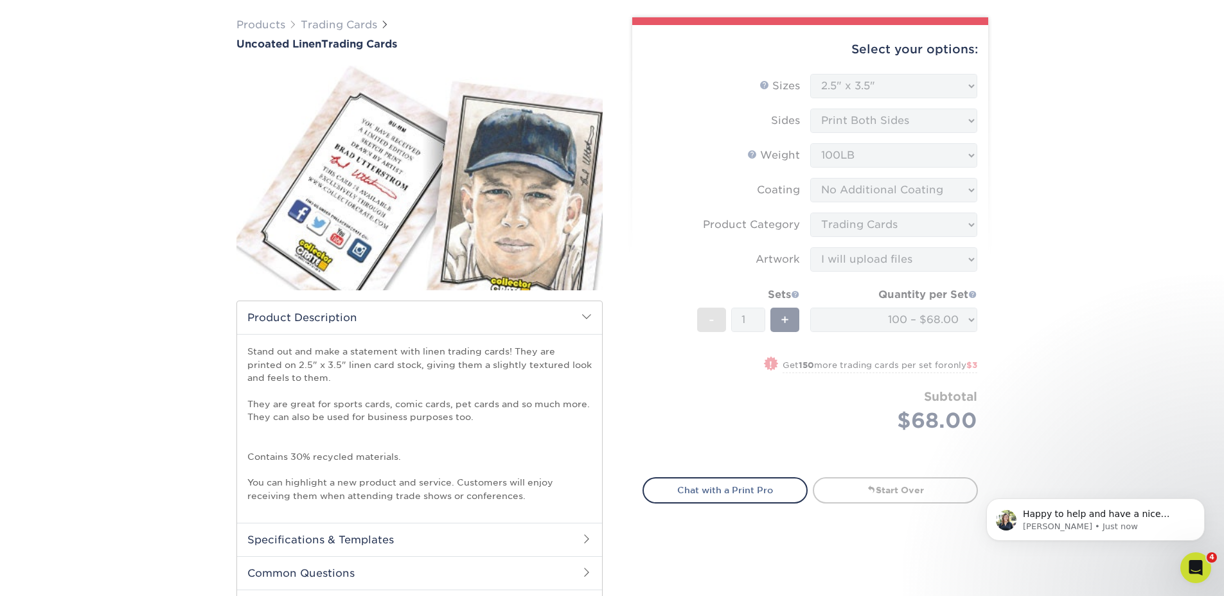
scroll to position [1592, 0]
click at [1086, 516] on span "Happy to help and have a nice afternoon [PERSON_NAME]!" at bounding box center [1096, 520] width 147 height 23
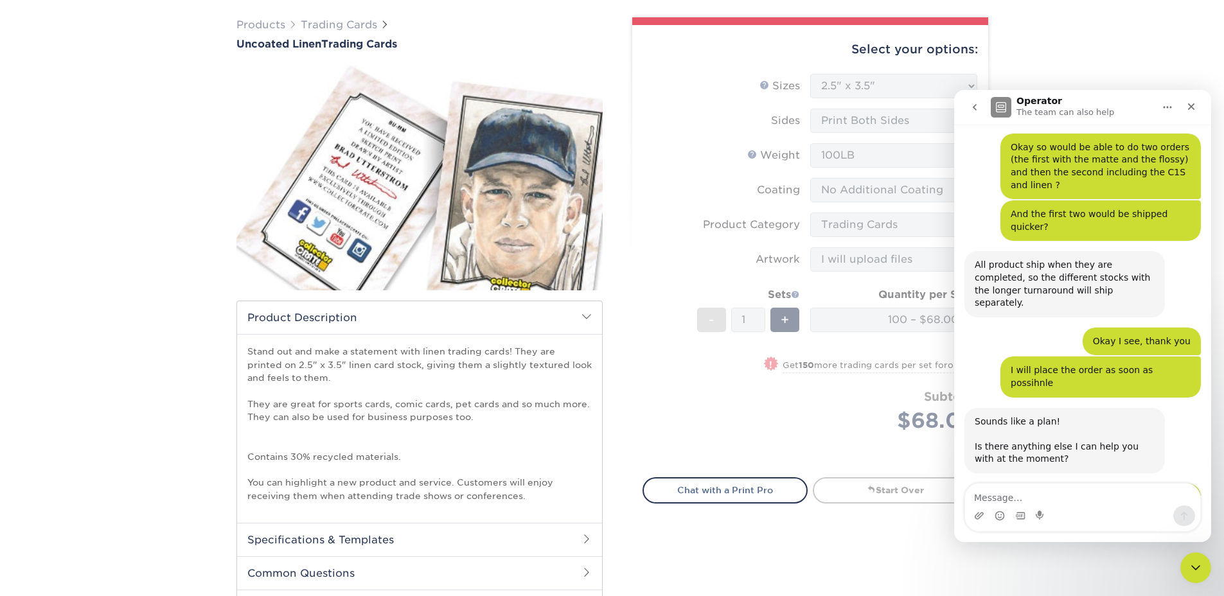
scroll to position [1613, 0]
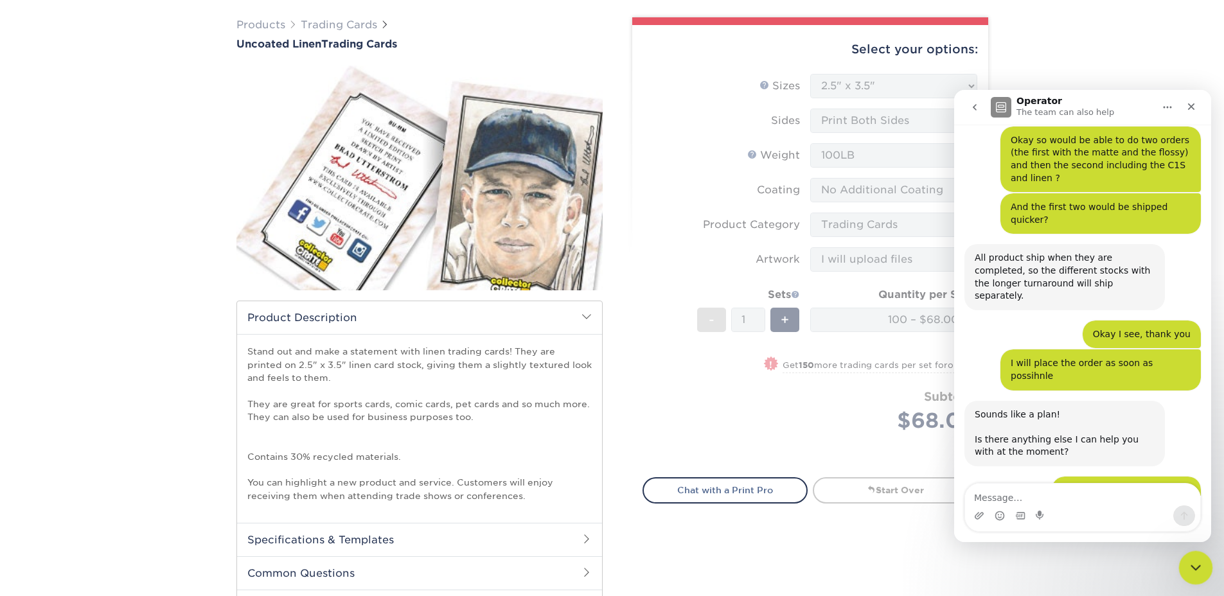
click at [1189, 556] on div "Close Intercom Messenger" at bounding box center [1193, 565] width 31 height 31
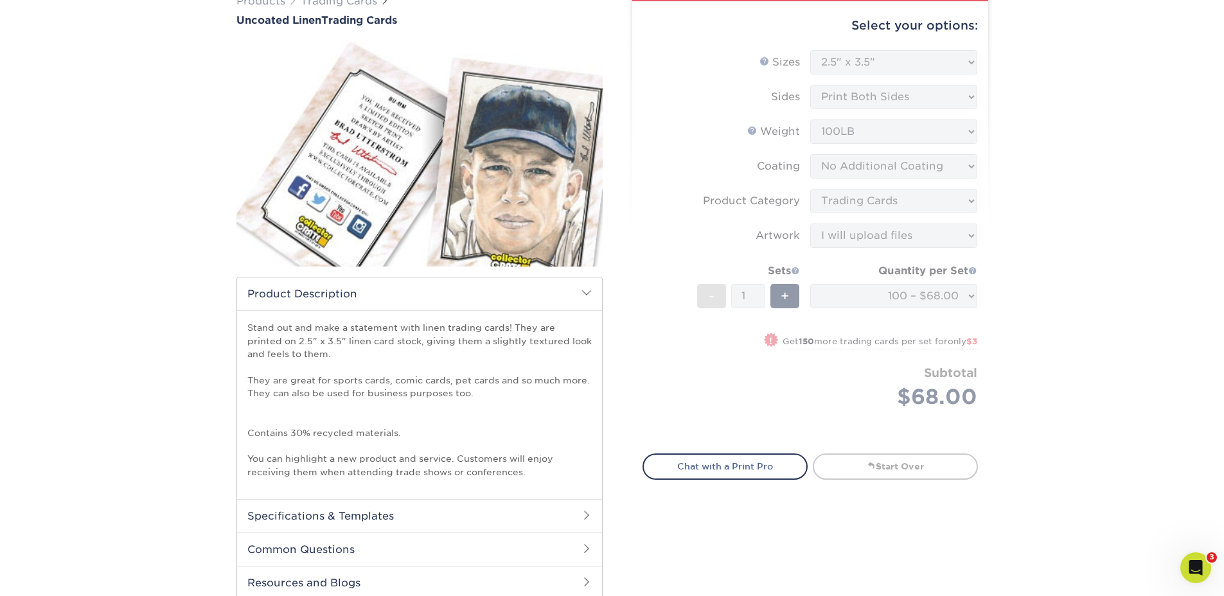
scroll to position [0, 0]
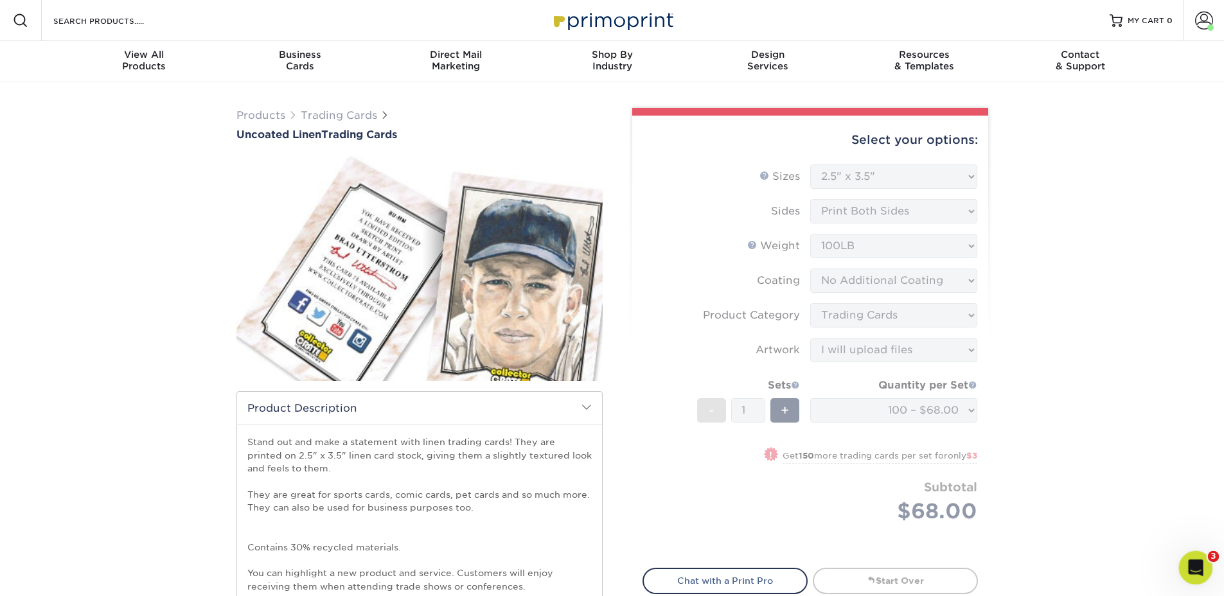
click at [1178, 558] on div "Open Intercom Messenger" at bounding box center [1193, 565] width 31 height 31
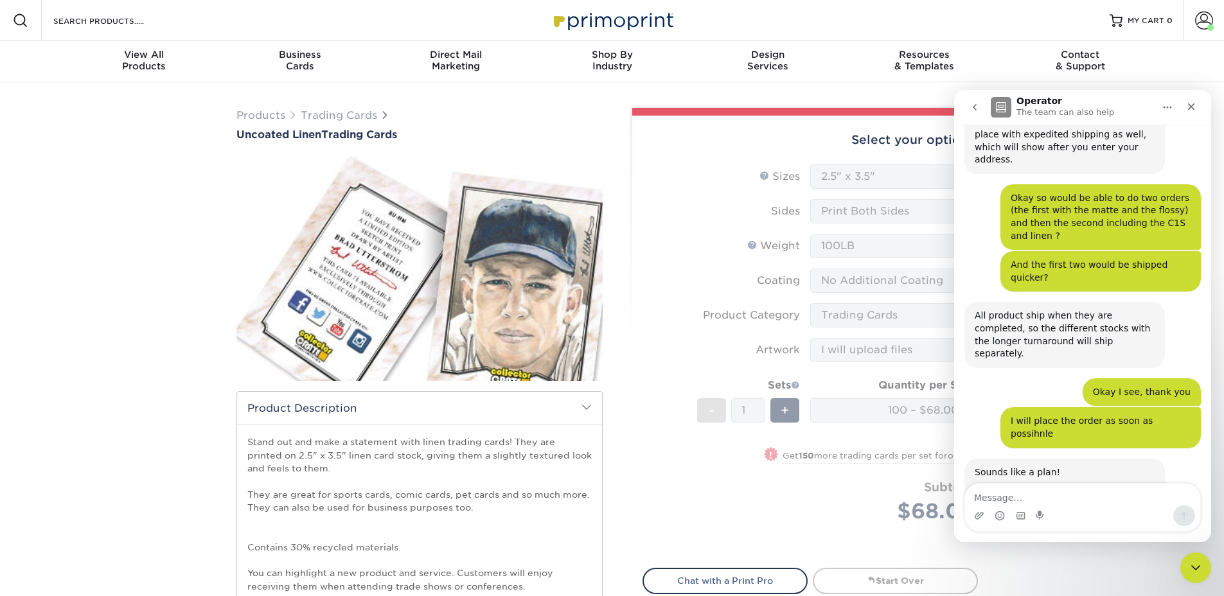
scroll to position [1592, 0]
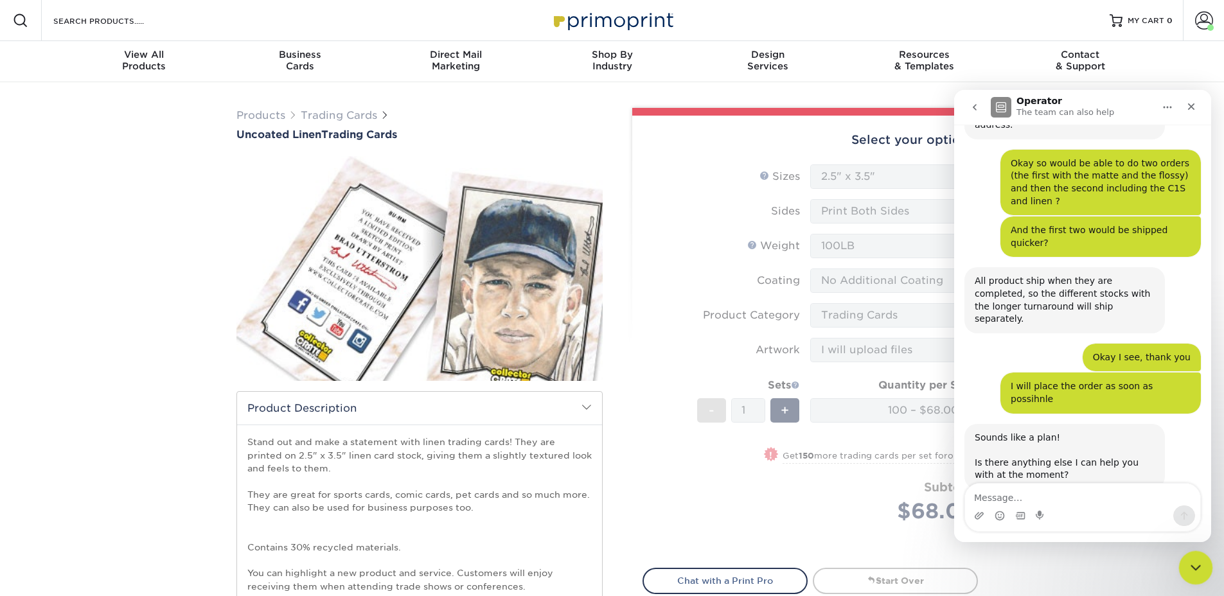
click at [1200, 572] on icon "Close Intercom Messenger" at bounding box center [1193, 565] width 15 height 15
